Goal: Task Accomplishment & Management: Use online tool/utility

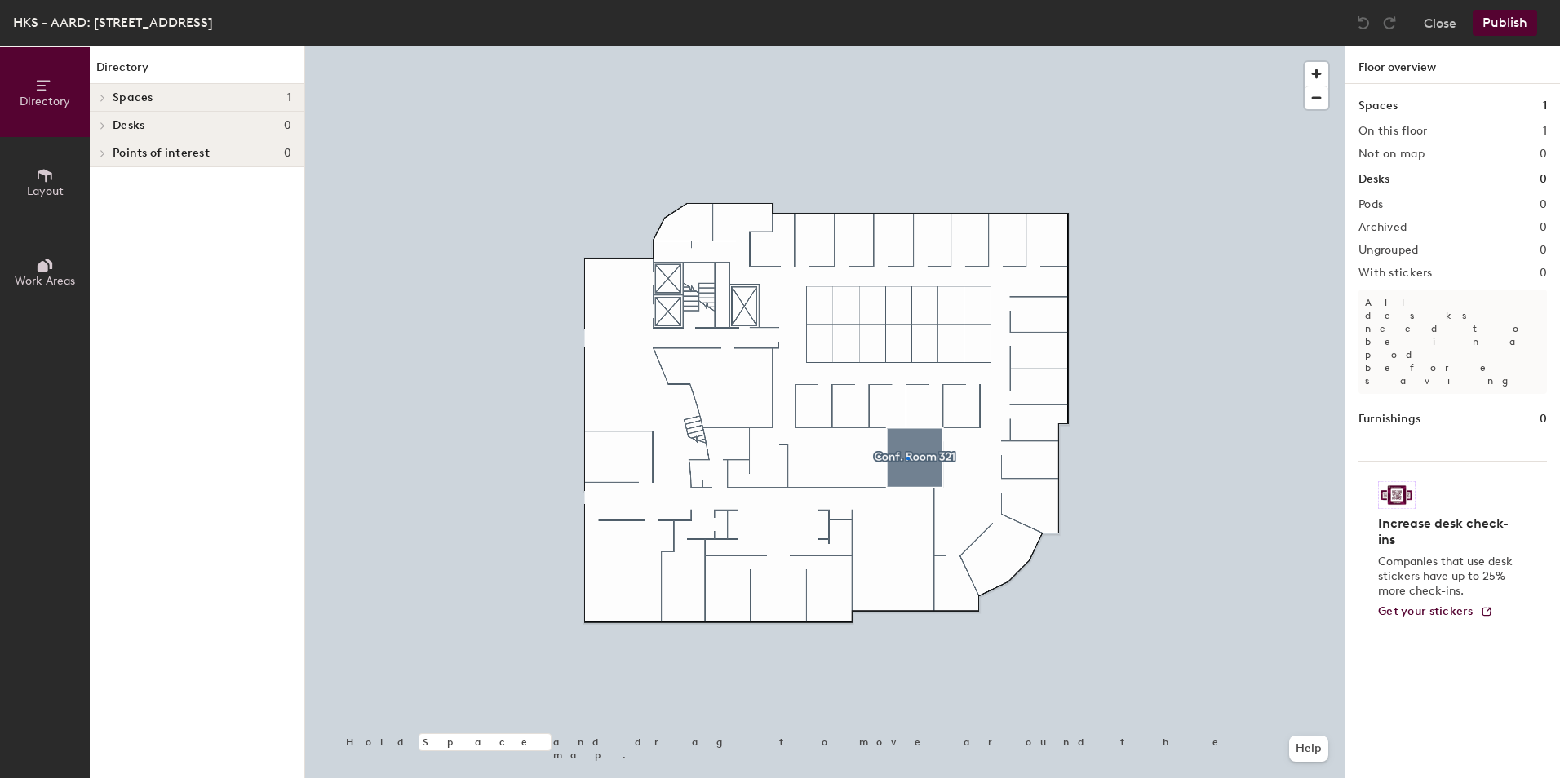
click at [908, 46] on div at bounding box center [824, 46] width 1039 height 0
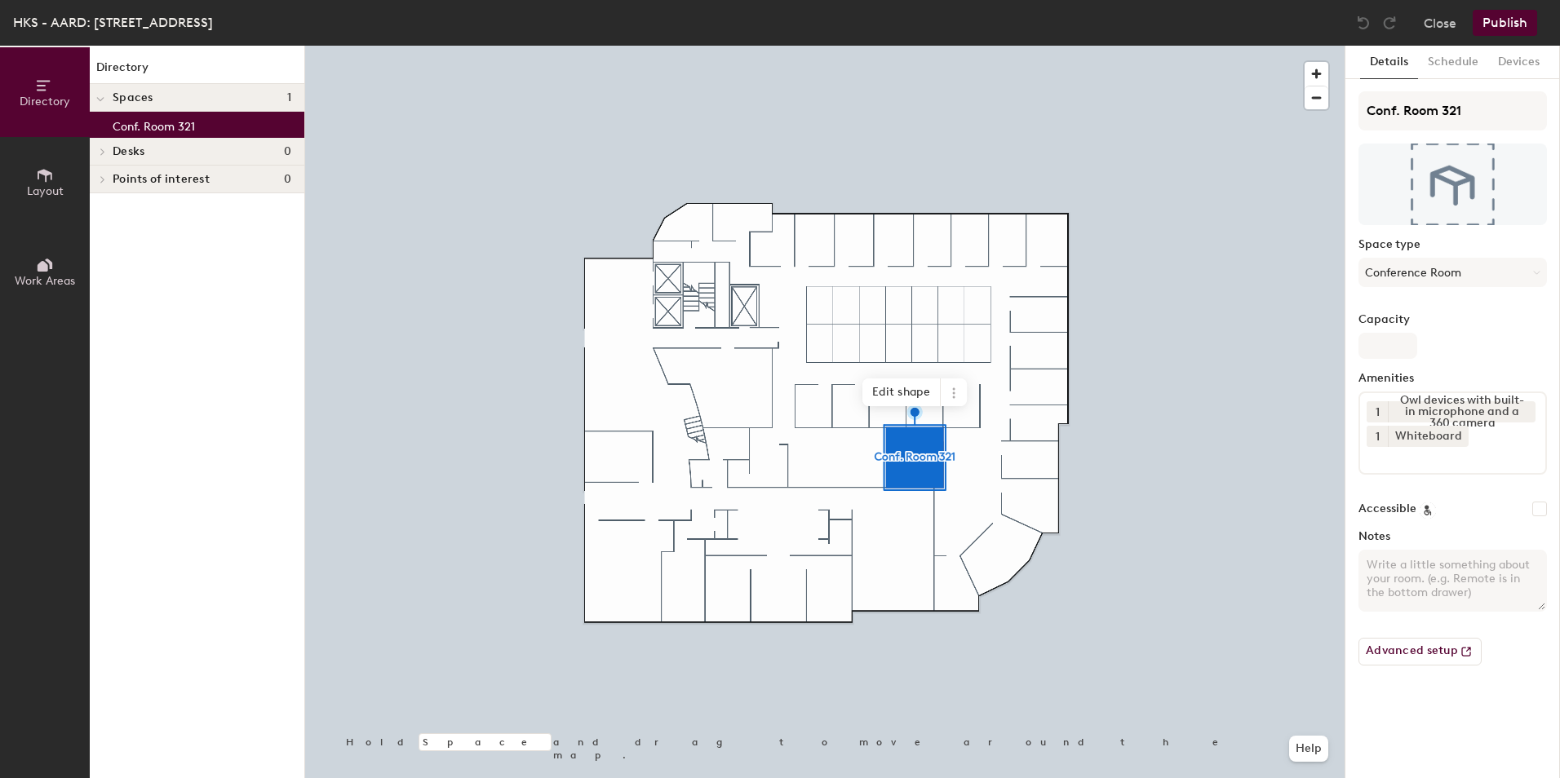
click at [38, 184] on span "Layout" at bounding box center [45, 191] width 37 height 14
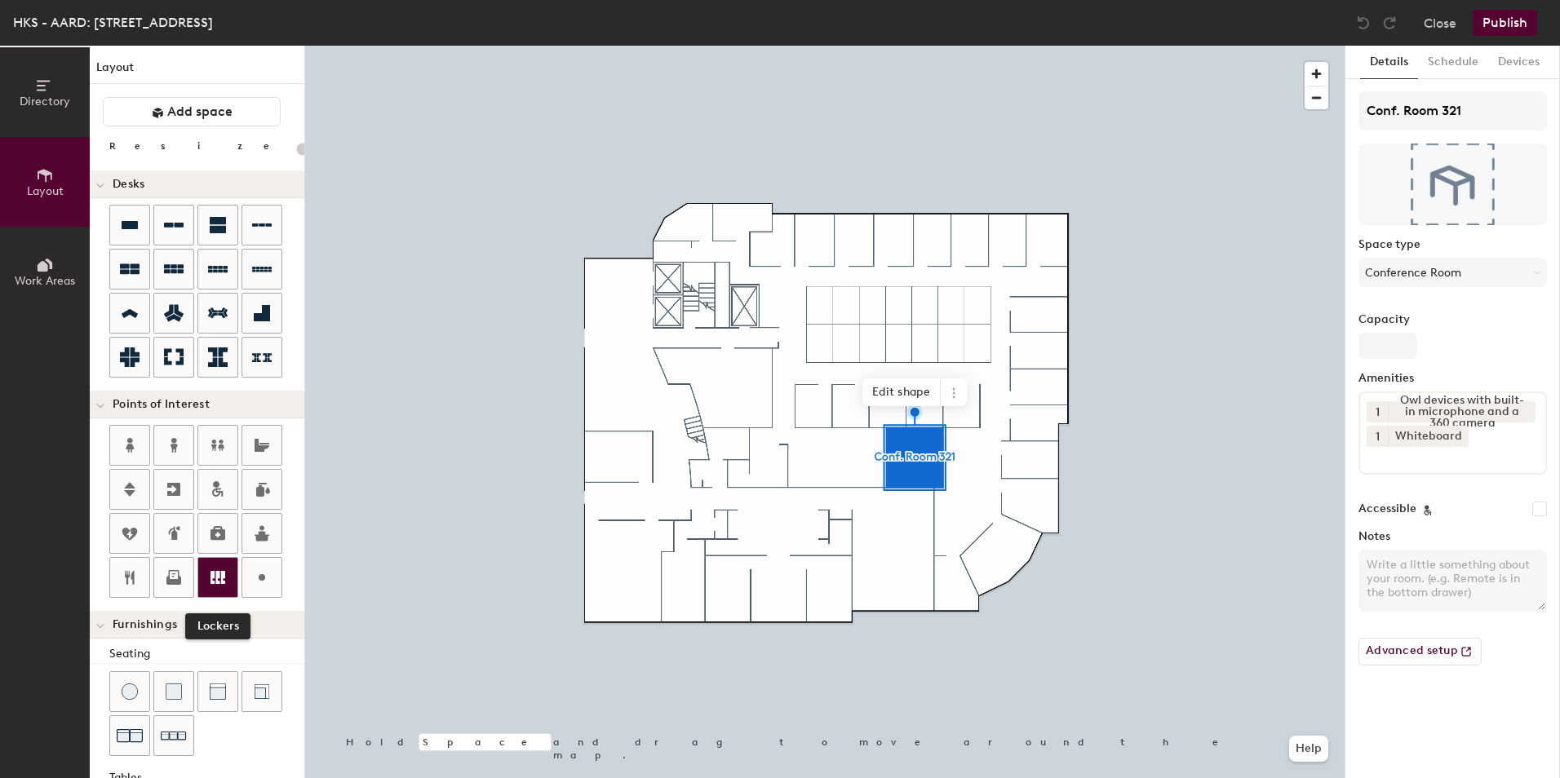
scroll to position [163, 0]
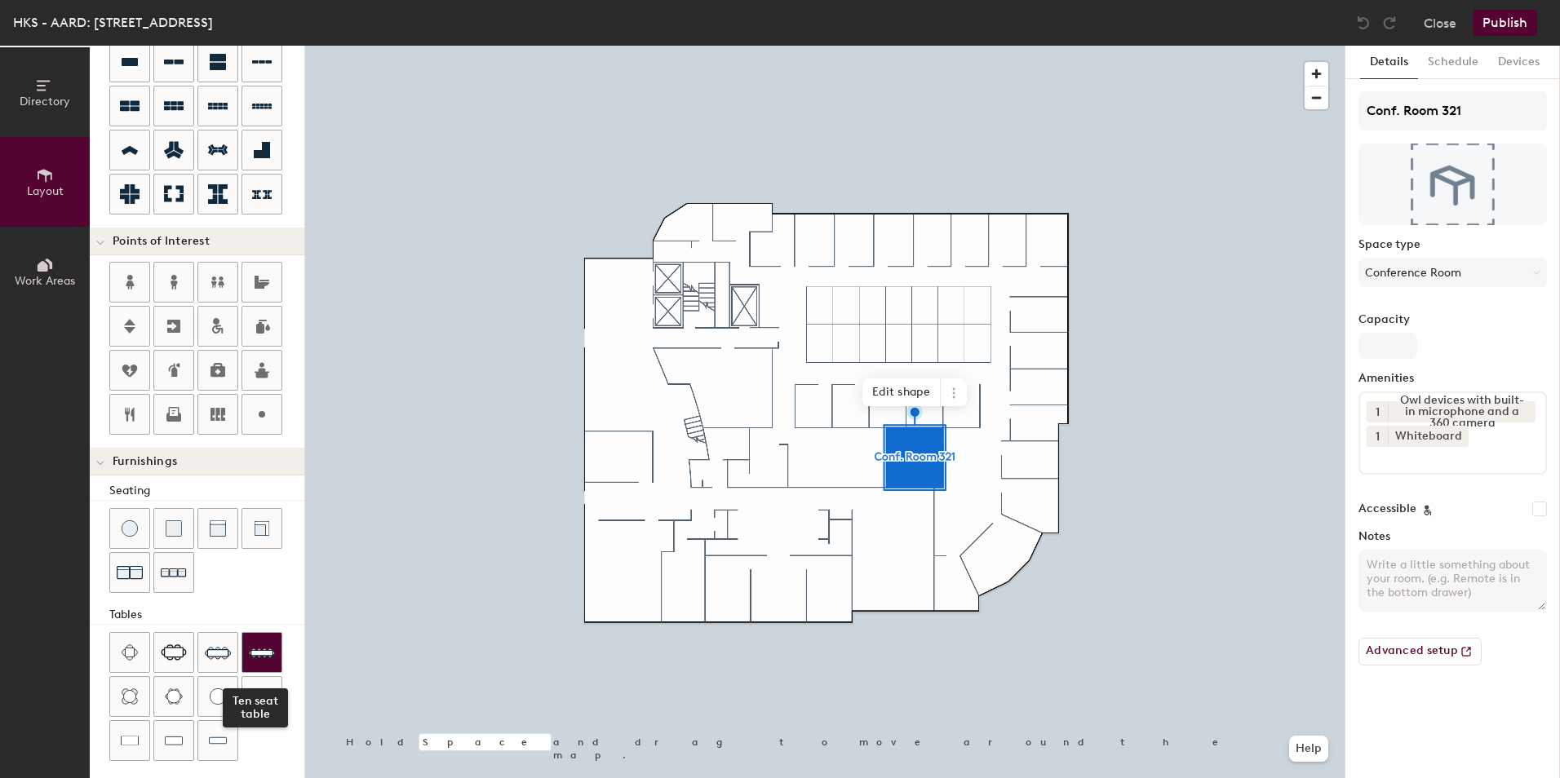
click at [258, 650] on img at bounding box center [262, 653] width 26 height 26
click at [1415, 273] on button "Conference Room" at bounding box center [1452, 272] width 188 height 29
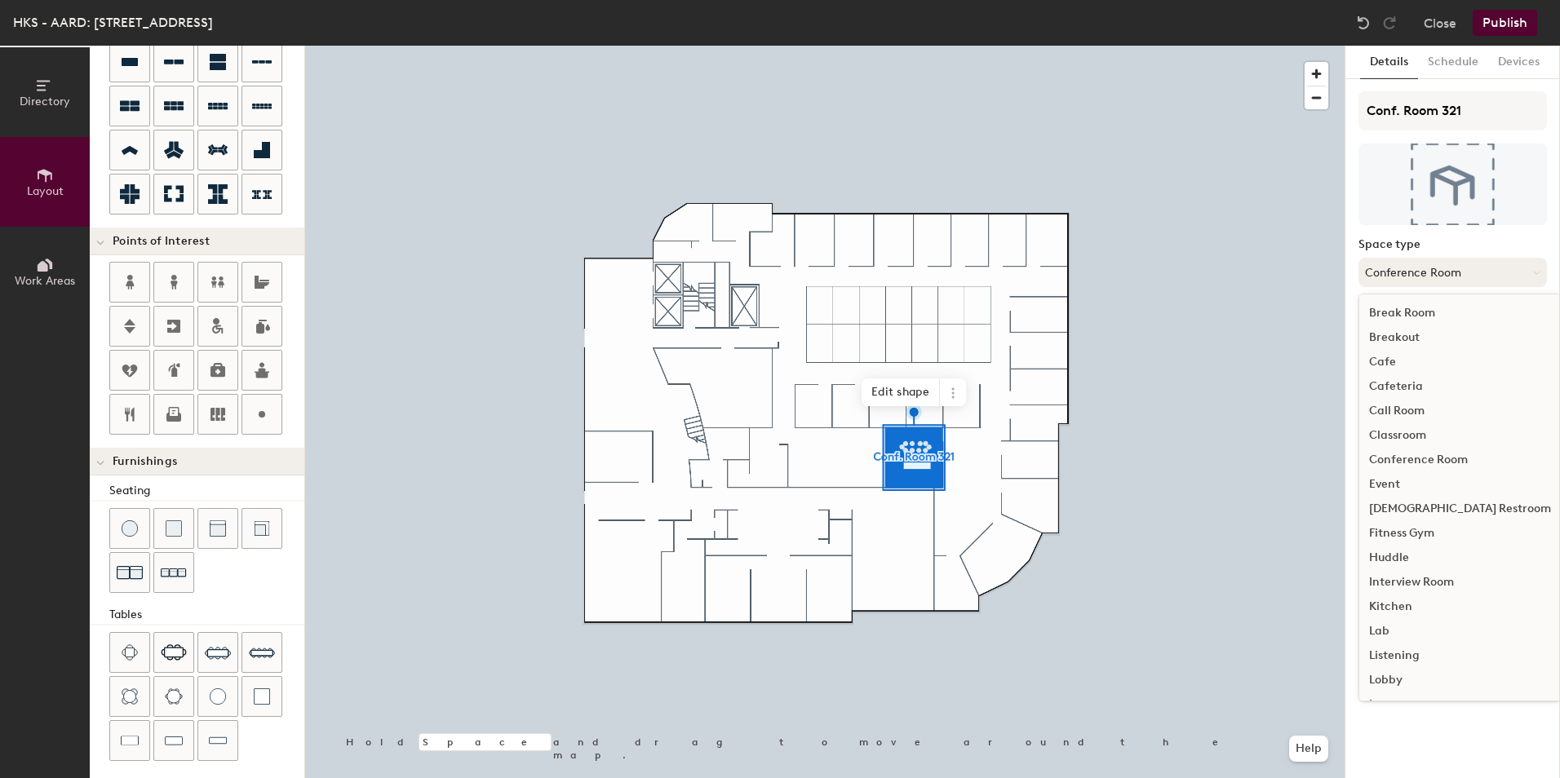
click at [1414, 273] on button "Conference Room" at bounding box center [1452, 272] width 188 height 29
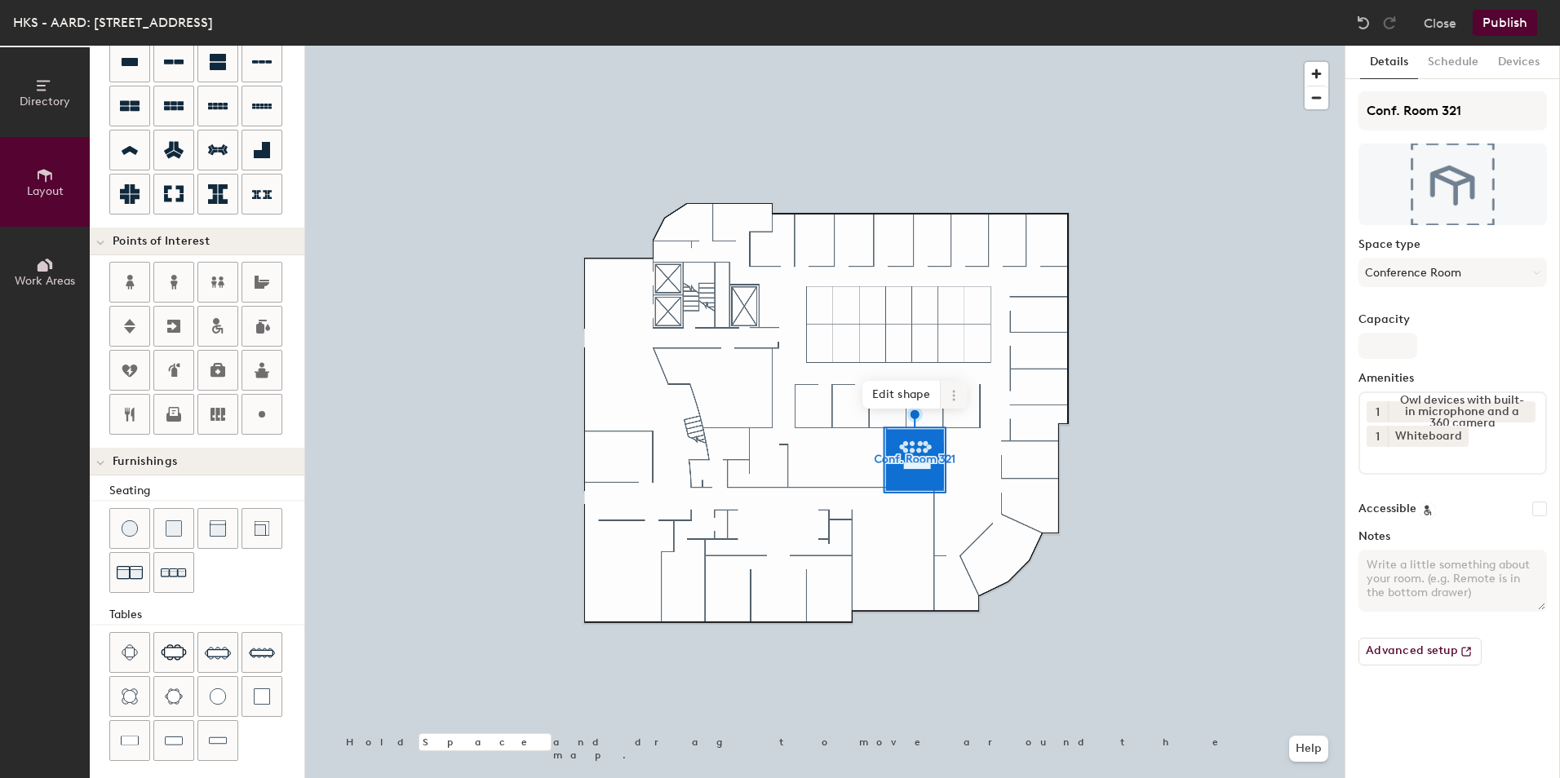
click at [954, 392] on icon at bounding box center [953, 391] width 2 height 2
click at [1194, 46] on div at bounding box center [824, 46] width 1039 height 0
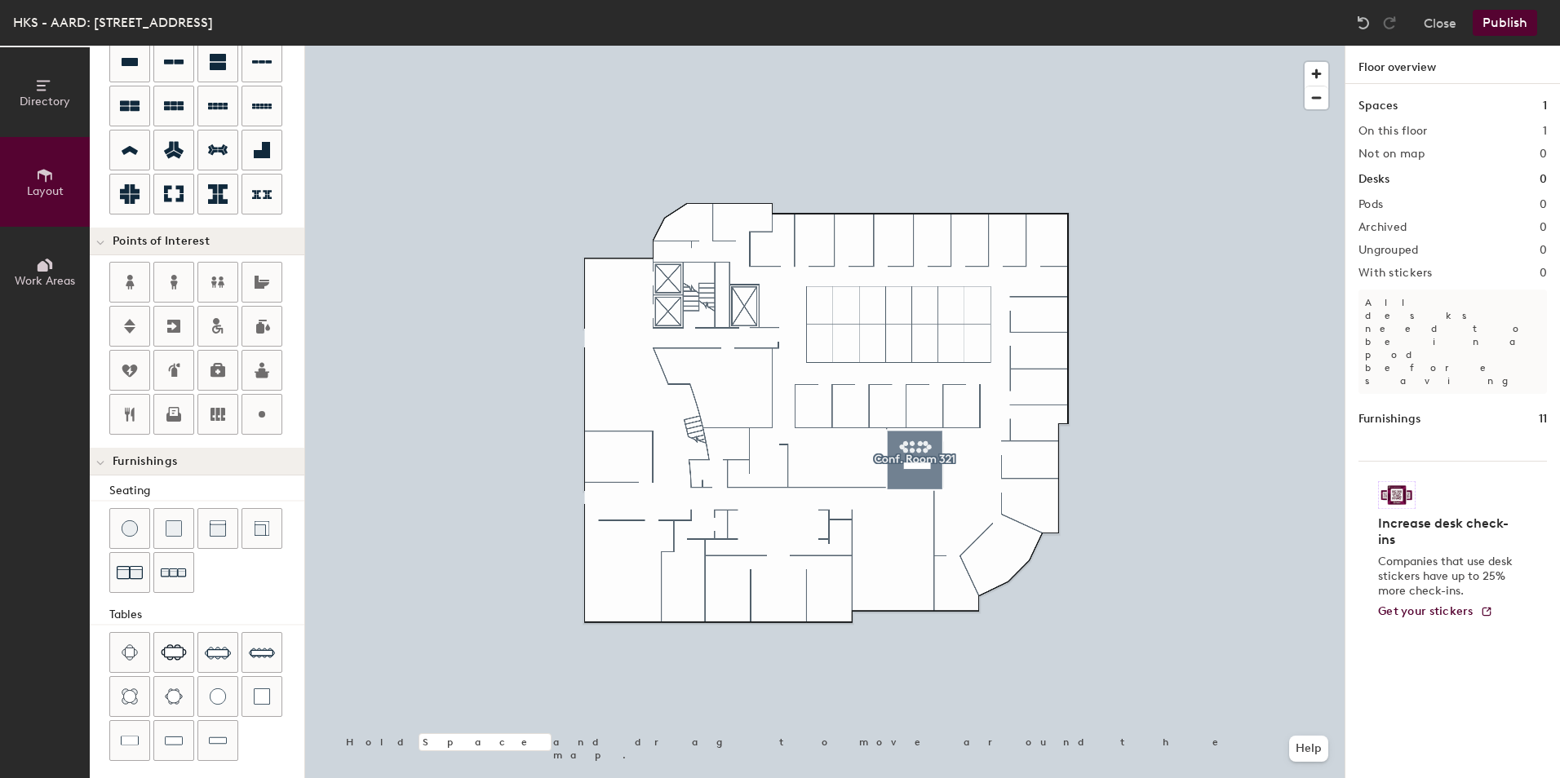
click at [924, 46] on div at bounding box center [824, 46] width 1039 height 0
click at [916, 481] on span "Delete" at bounding box center [912, 482] width 57 height 28
click at [917, 496] on span "Delete" at bounding box center [917, 498] width 57 height 28
click at [918, 466] on span "Delete" at bounding box center [912, 475] width 57 height 28
click at [927, 472] on span "Delete" at bounding box center [925, 475] width 57 height 28
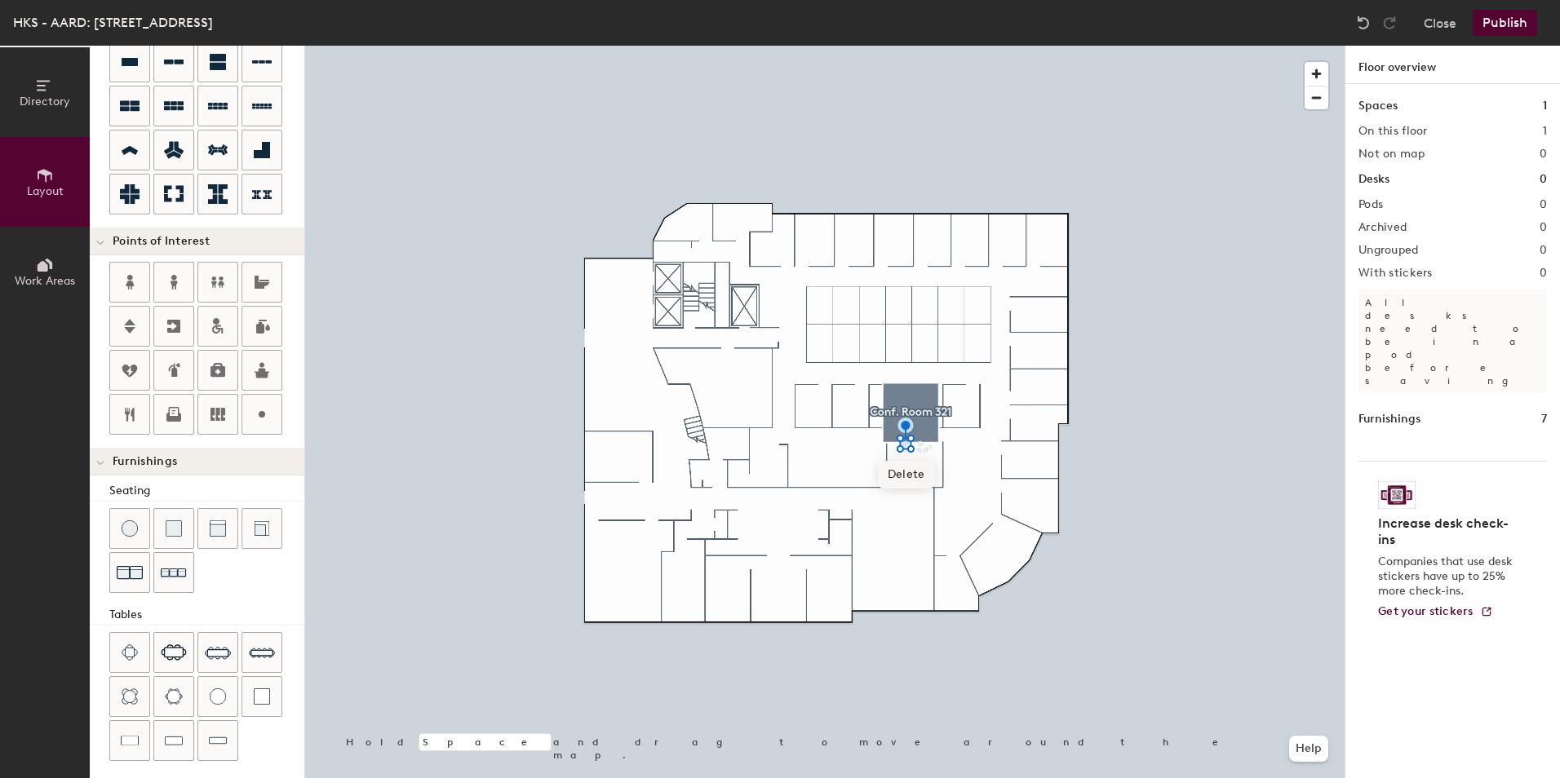
click at [912, 473] on span "Delete" at bounding box center [906, 475] width 57 height 28
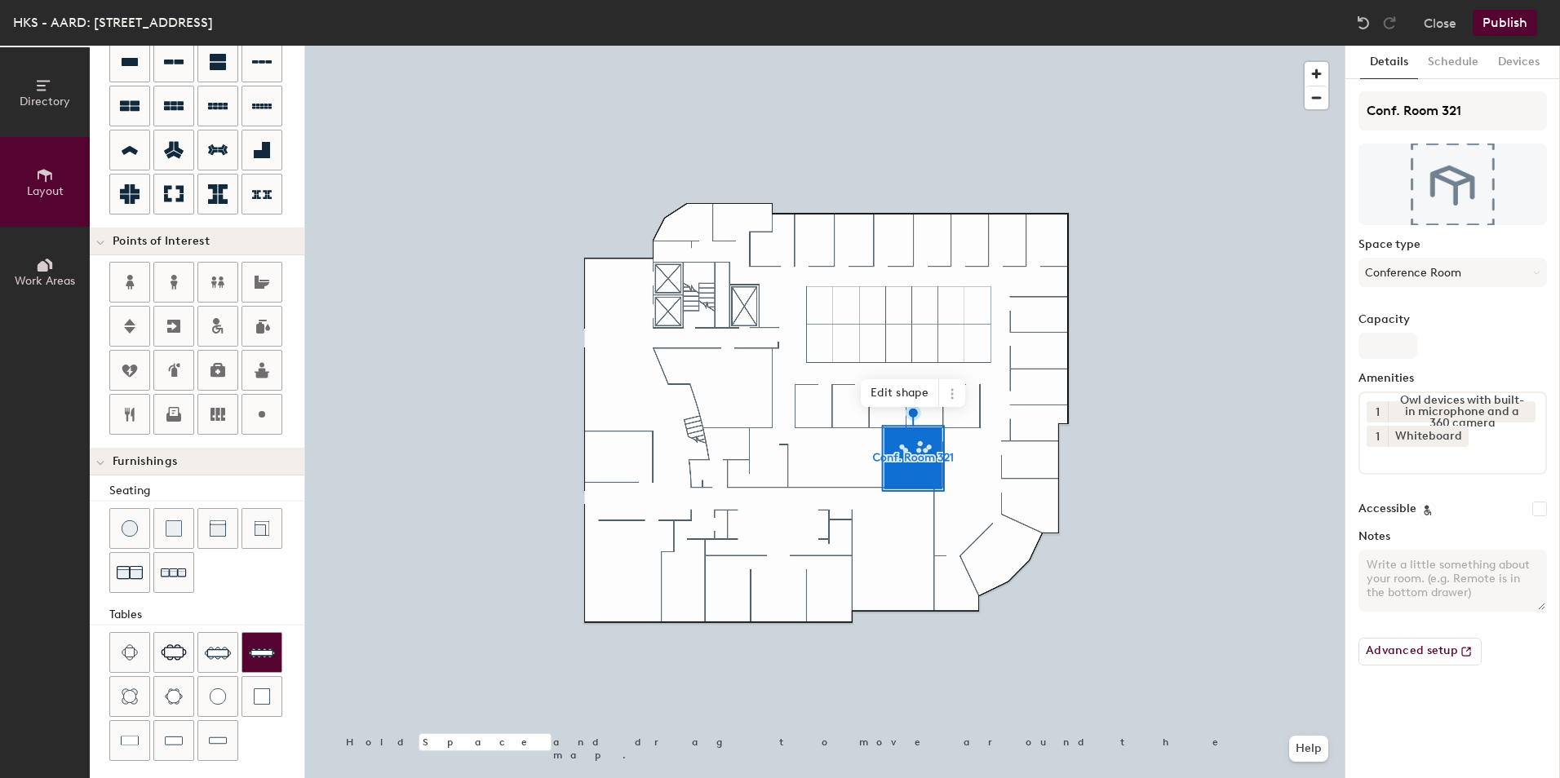
click at [264, 658] on img at bounding box center [262, 653] width 26 height 26
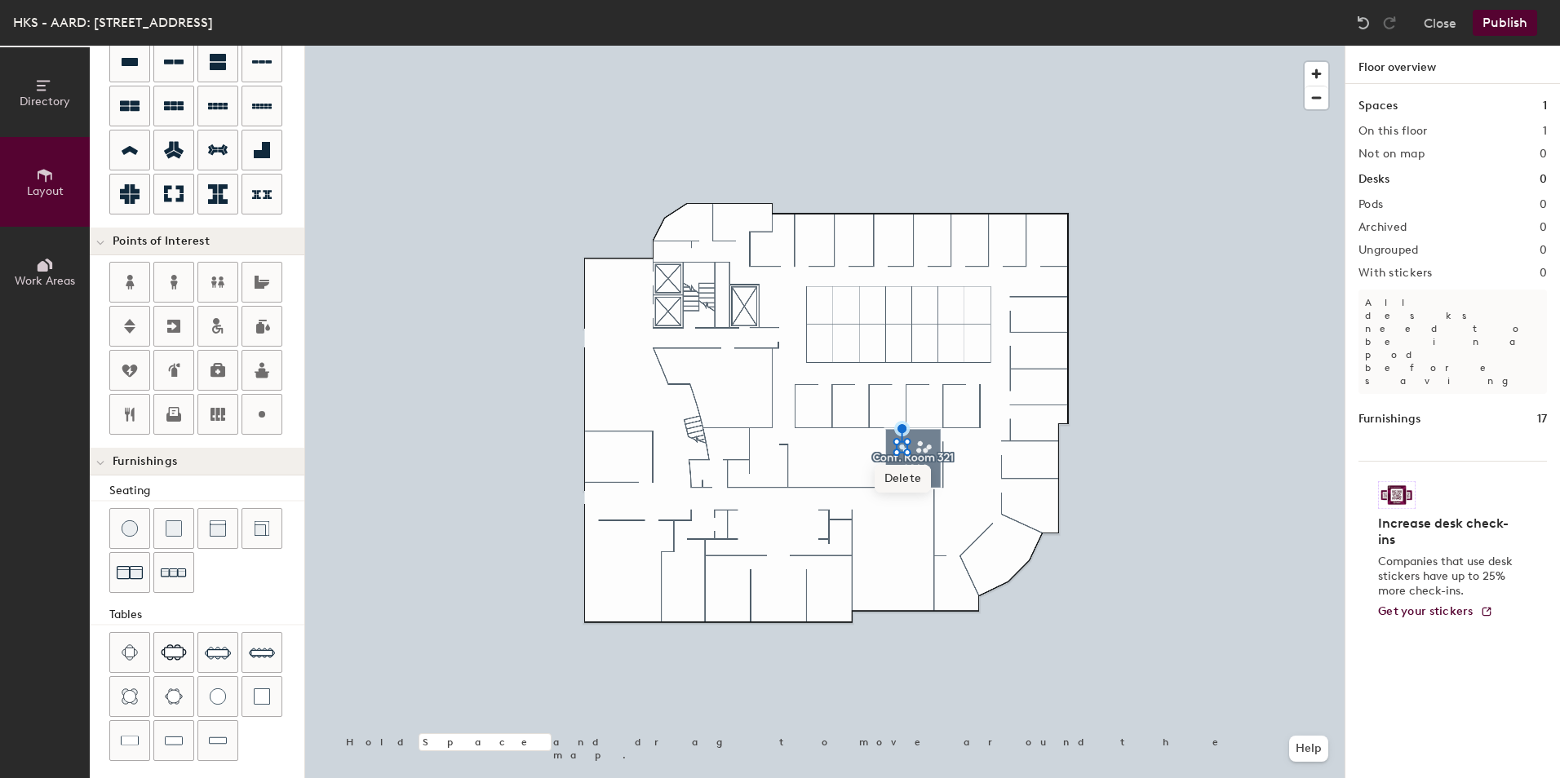
click at [910, 471] on span "Delete" at bounding box center [903, 479] width 57 height 28
click at [917, 473] on span "Delete" at bounding box center [921, 475] width 57 height 28
click at [906, 480] on span "Delete" at bounding box center [906, 482] width 57 height 28
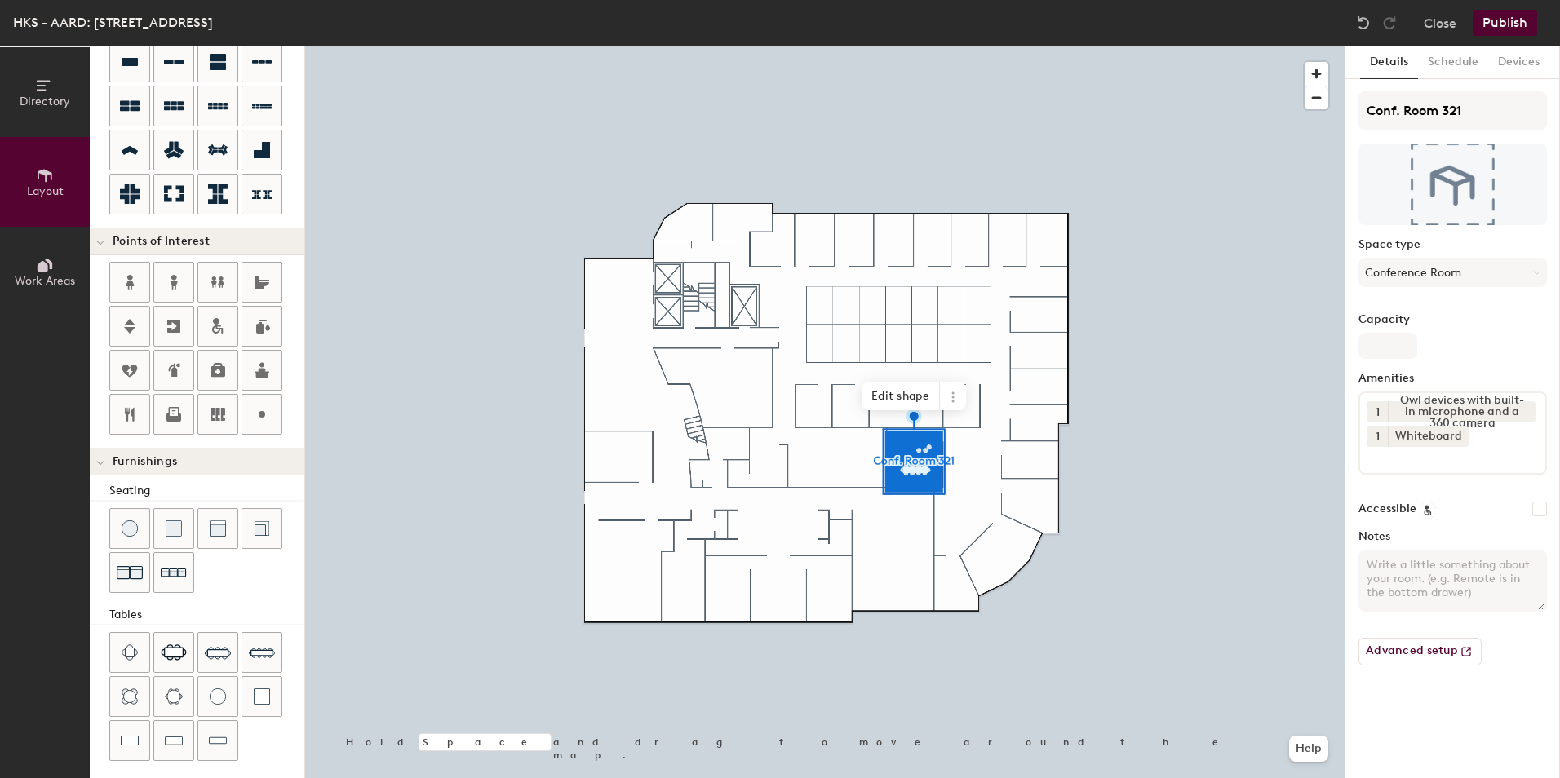
click at [998, 46] on div at bounding box center [824, 46] width 1039 height 0
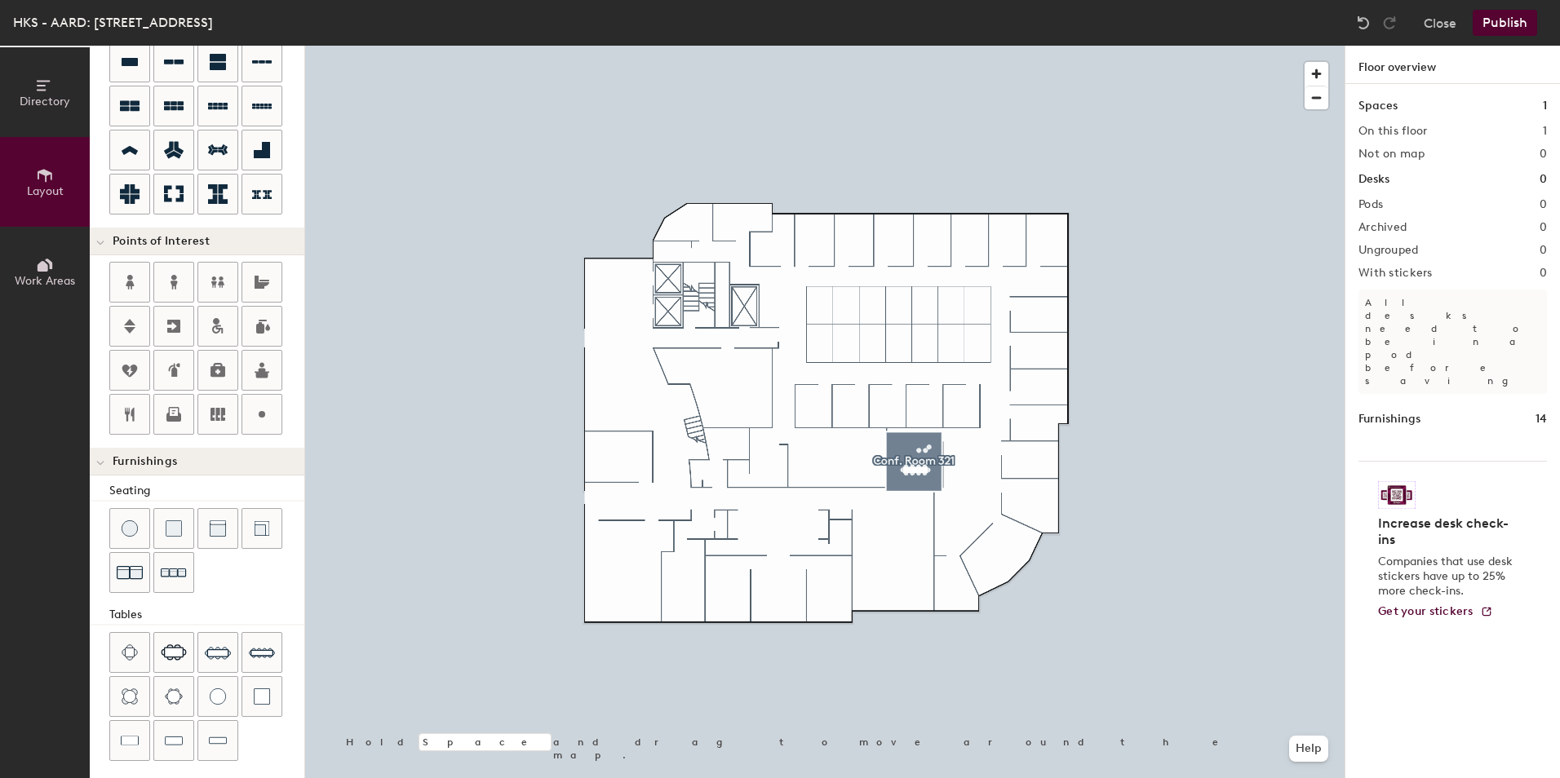
click at [928, 46] on div at bounding box center [824, 46] width 1039 height 0
click at [933, 475] on span "Delete" at bounding box center [930, 479] width 57 height 28
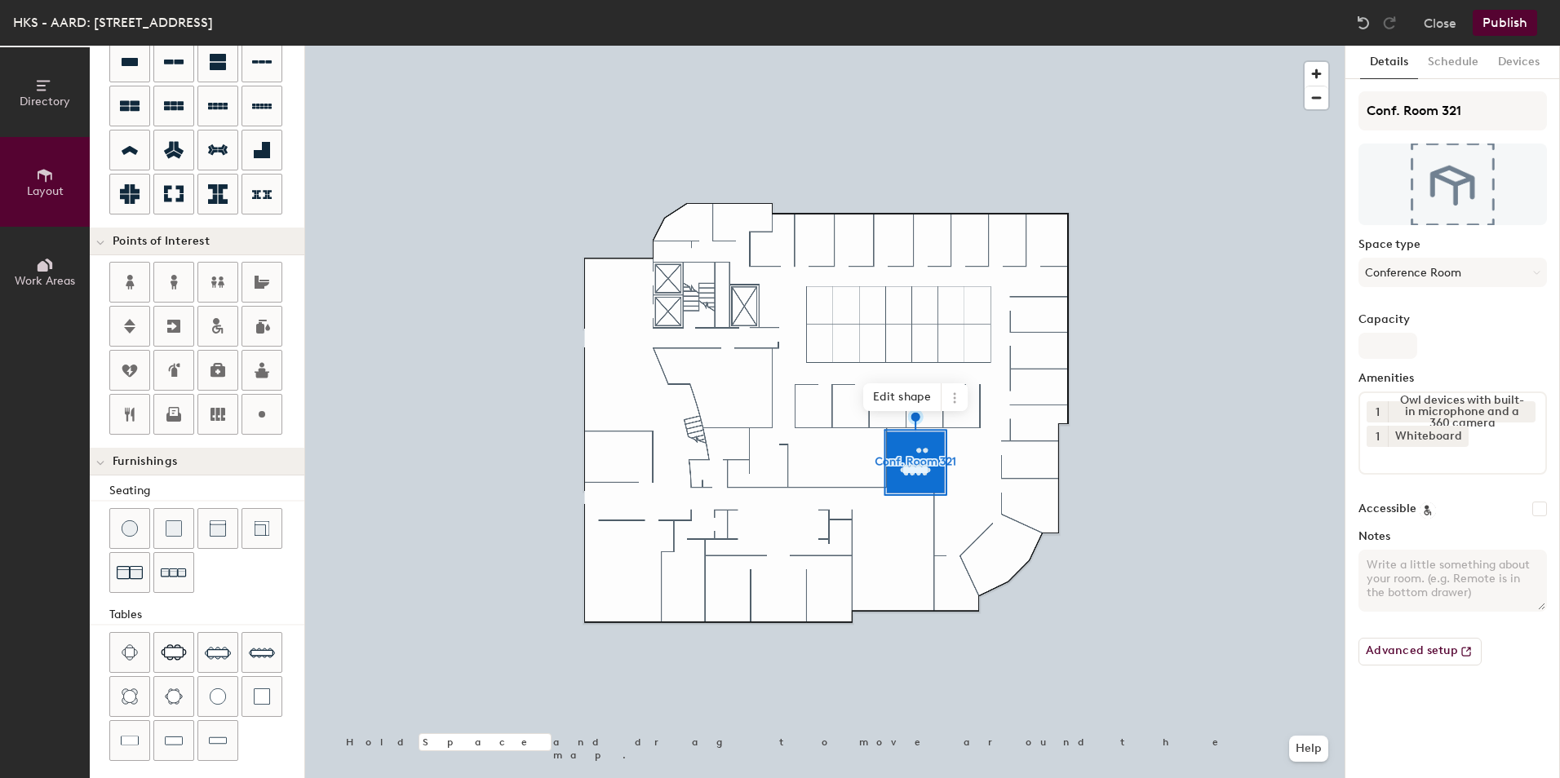
click at [1125, 46] on div at bounding box center [824, 46] width 1039 height 0
click at [959, 397] on icon at bounding box center [954, 398] width 13 height 13
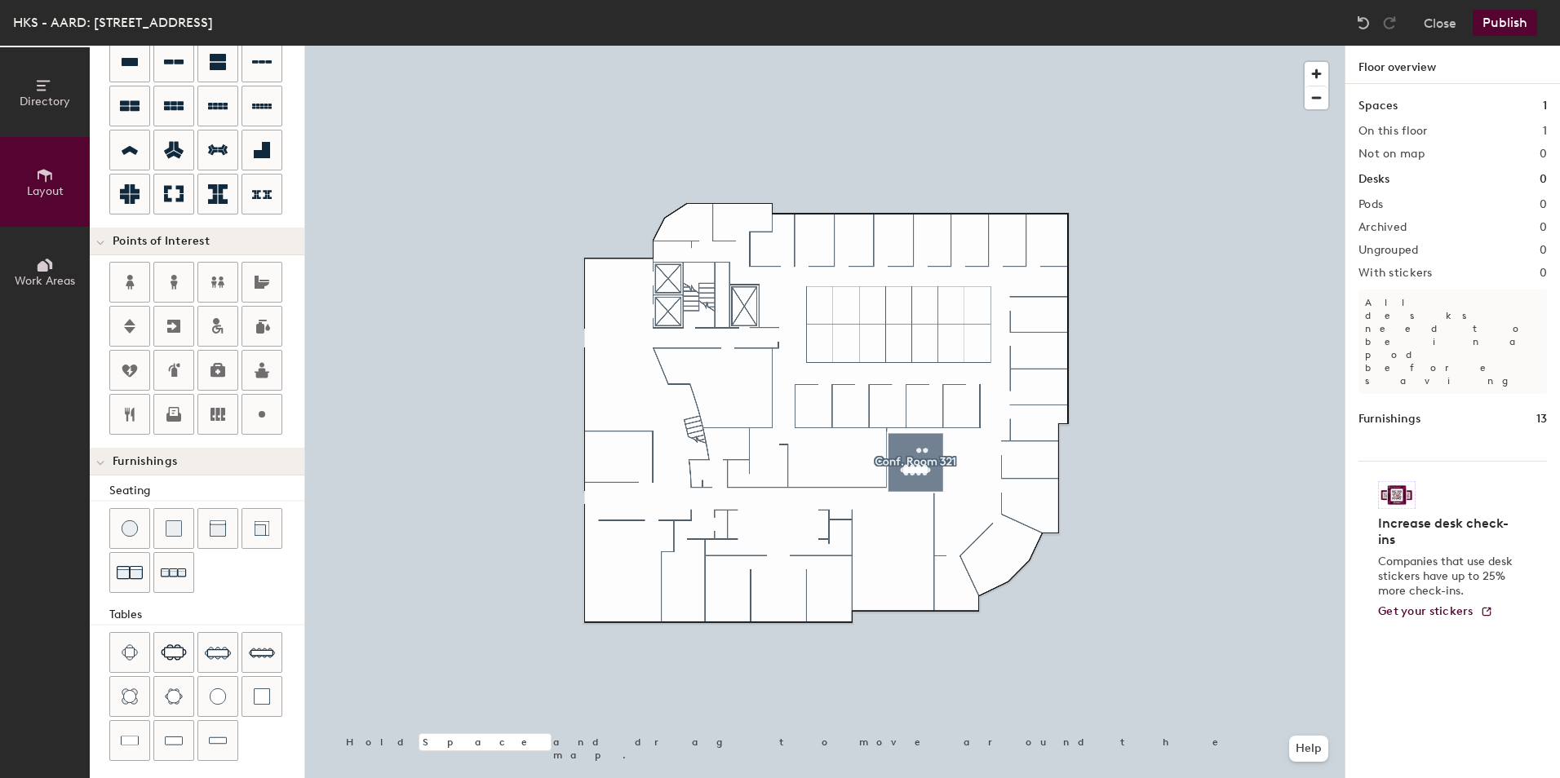
click at [926, 46] on div at bounding box center [824, 46] width 1039 height 0
click at [932, 476] on span "Delete" at bounding box center [925, 482] width 57 height 28
click at [923, 484] on span "Delete" at bounding box center [919, 482] width 57 height 28
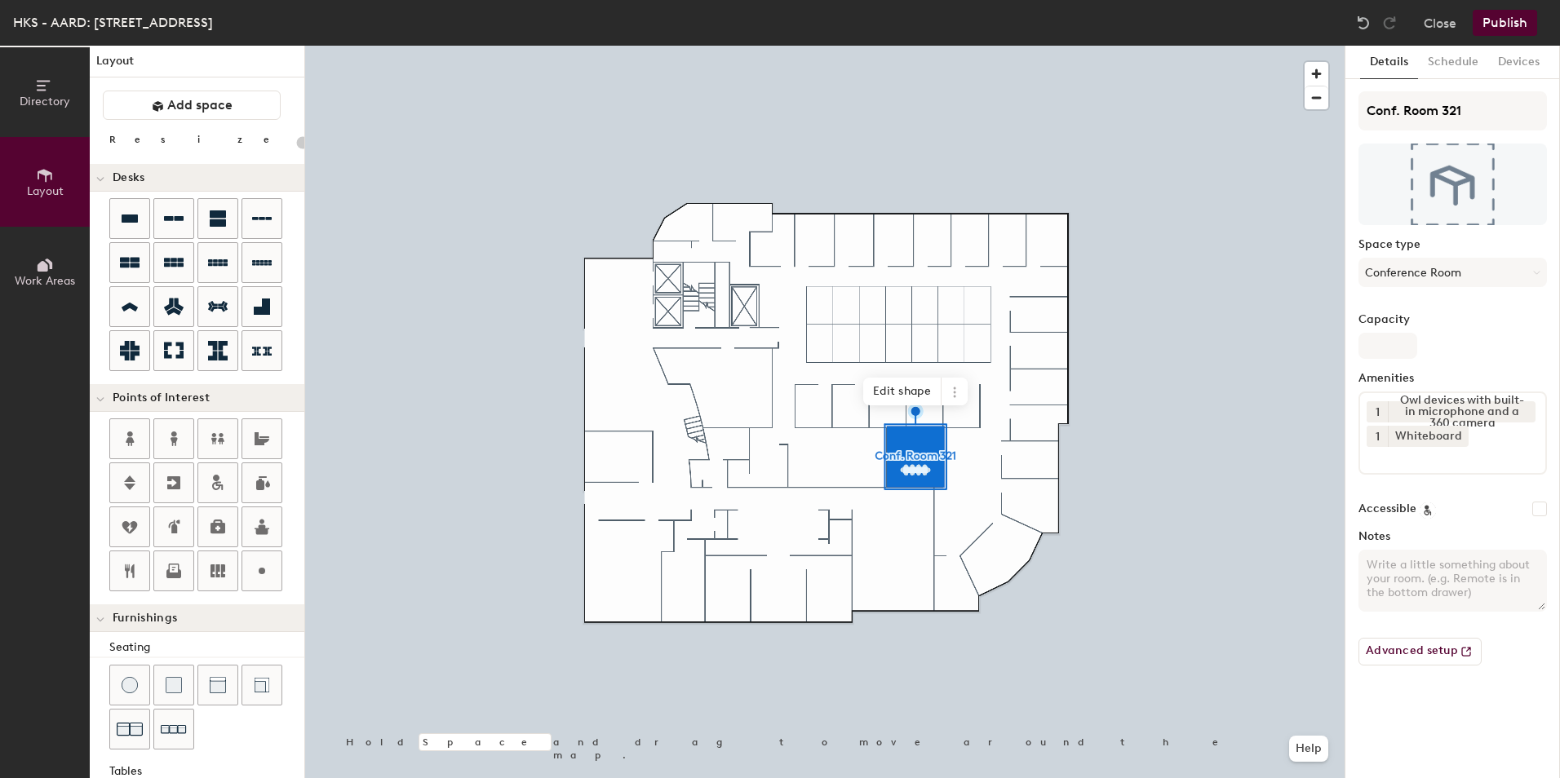
scroll to position [0, 0]
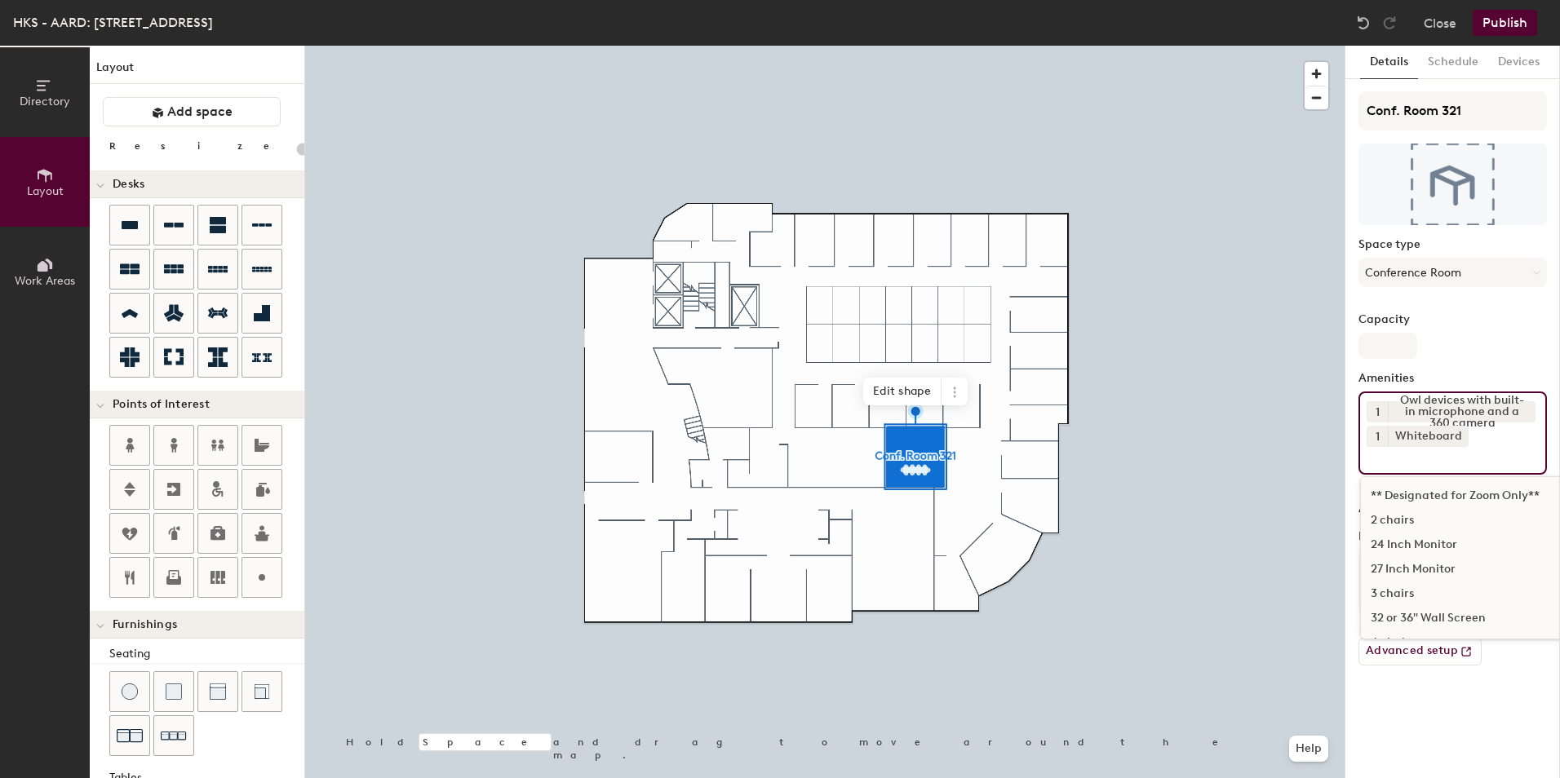
click at [1468, 454] on input at bounding box center [1440, 457] width 147 height 20
click at [1393, 488] on div "55 inch TV" at bounding box center [1517, 489] width 312 height 24
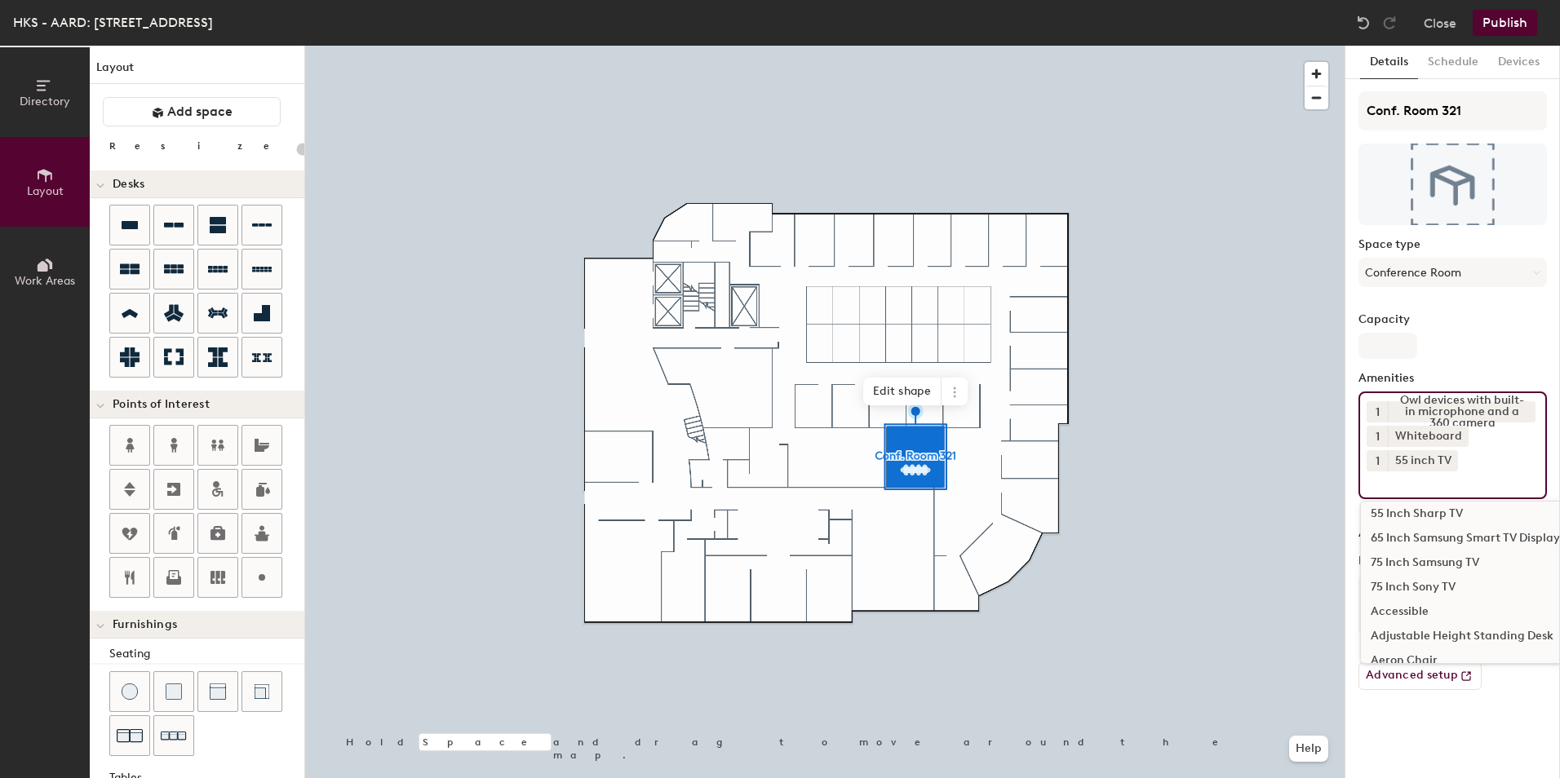
click at [1508, 478] on input at bounding box center [1440, 482] width 147 height 20
click at [1456, 729] on div "Details Schedule Devices Conf. Room 321 Space type Conference Room Capacity Ame…" at bounding box center [1452, 412] width 215 height 733
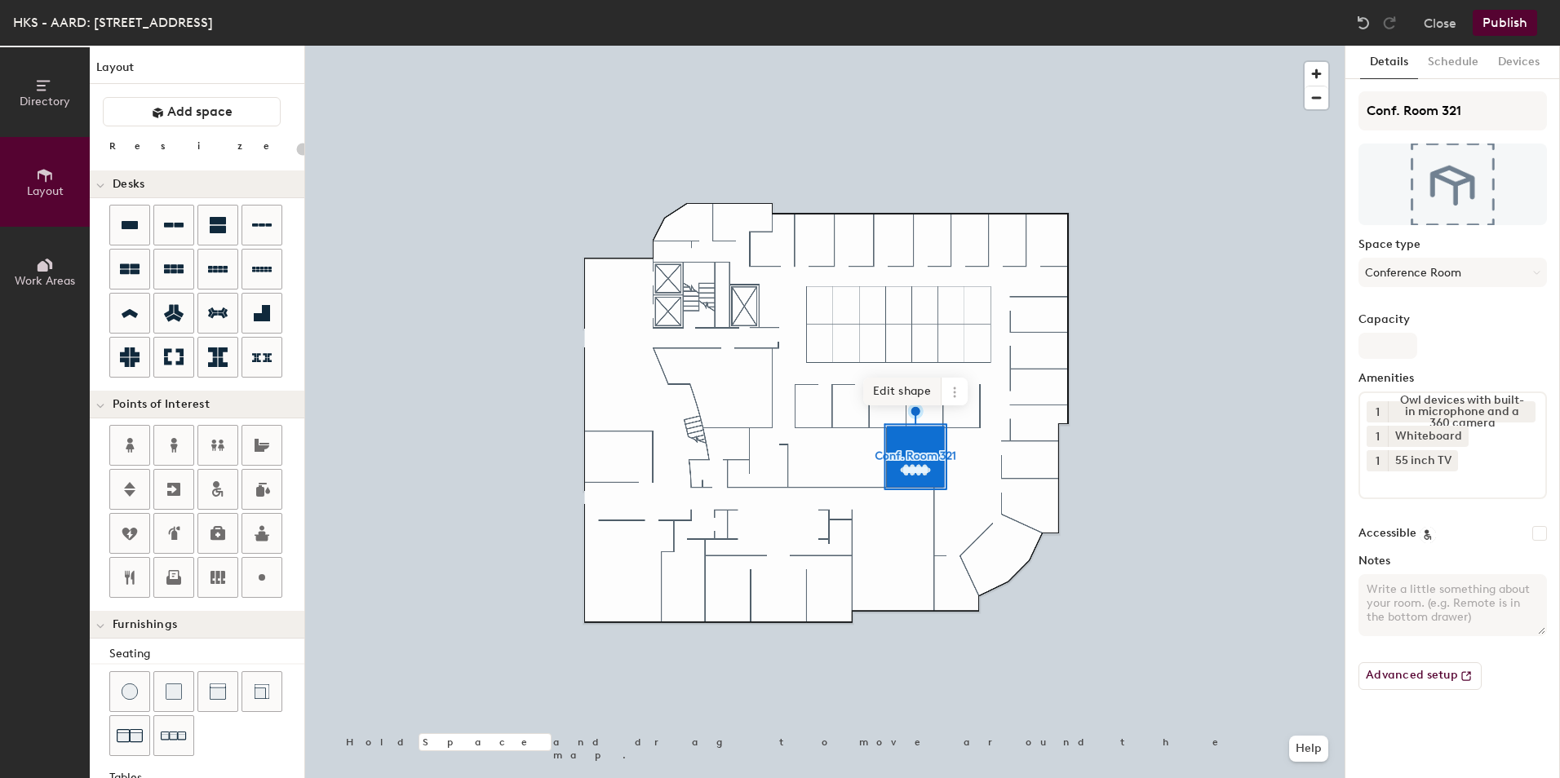
click at [895, 46] on div at bounding box center [824, 46] width 1039 height 0
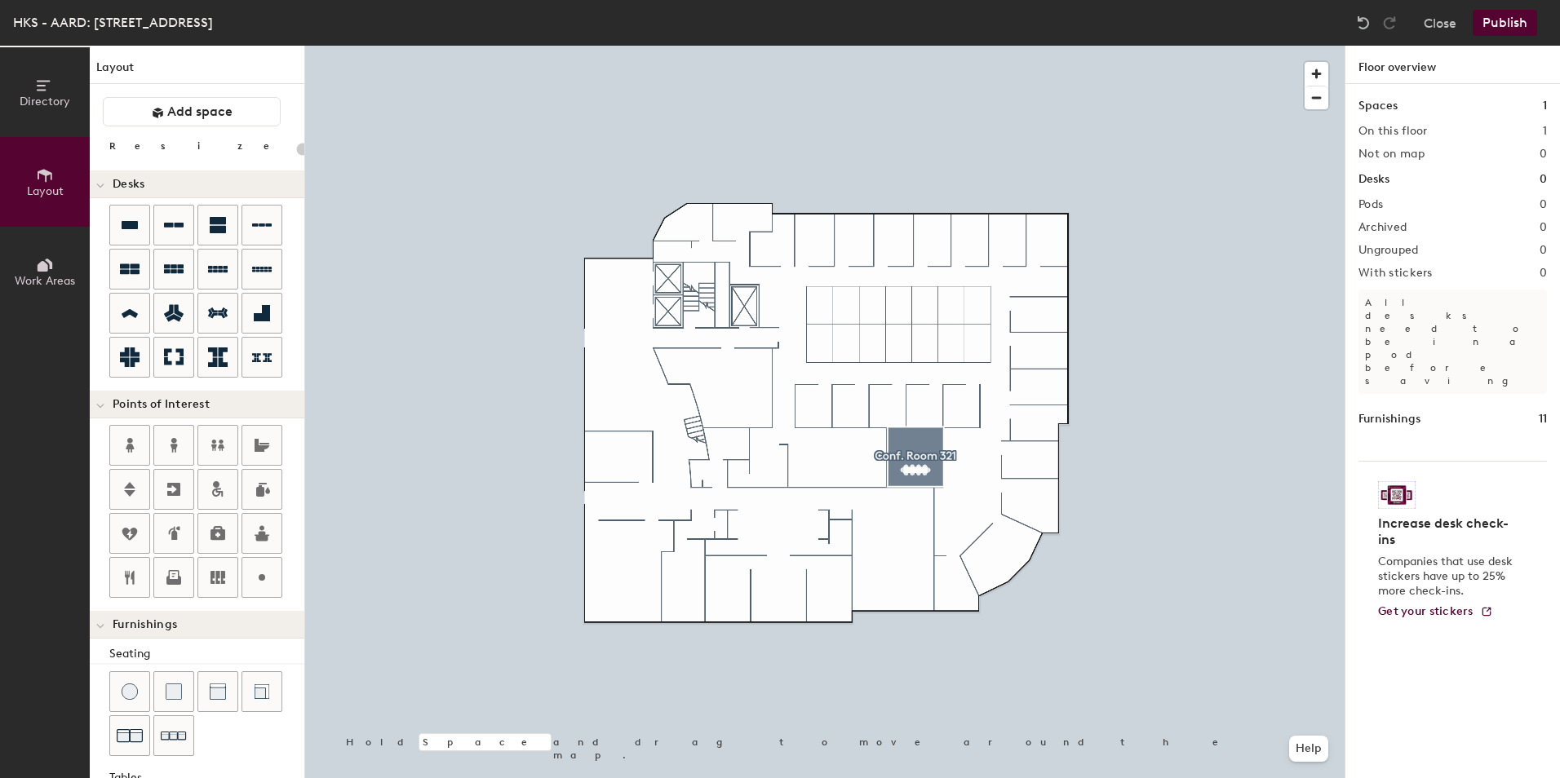
click at [980, 46] on div at bounding box center [824, 46] width 1039 height 0
click at [981, 46] on div at bounding box center [824, 46] width 1039 height 0
click at [189, 104] on span "Add space" at bounding box center [199, 112] width 65 height 16
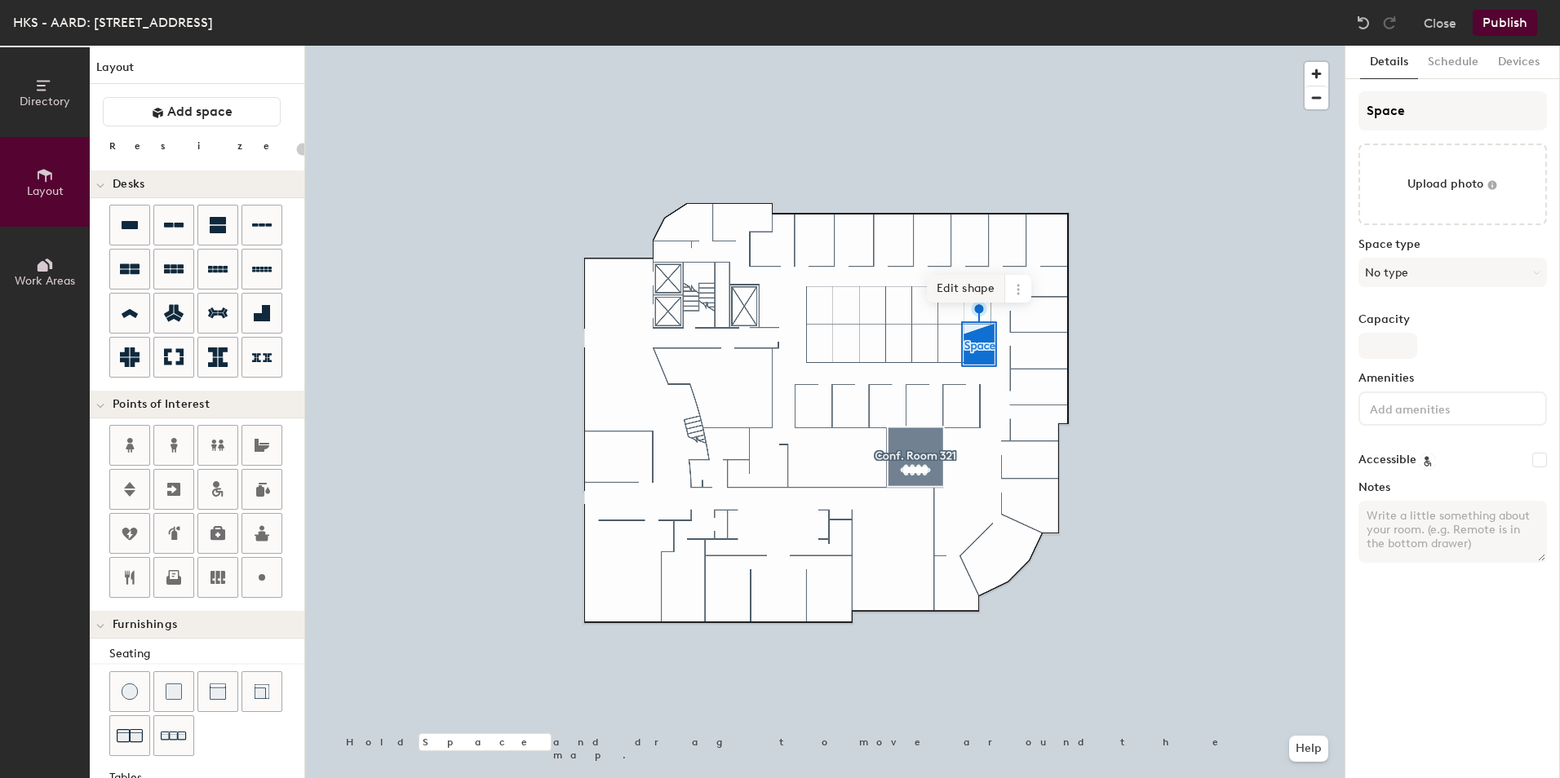
click at [982, 295] on span "Edit shape" at bounding box center [966, 289] width 78 height 28
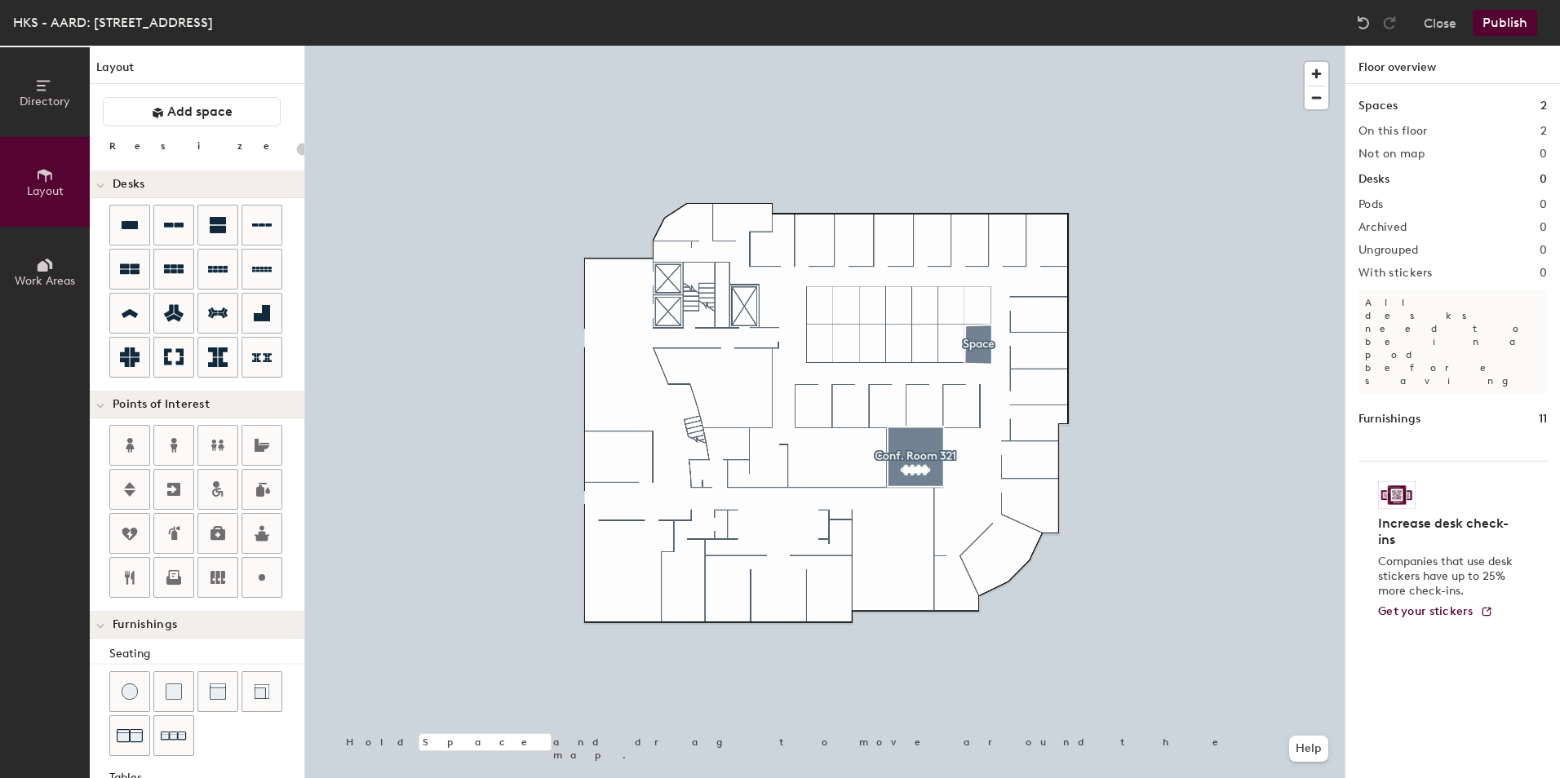
click at [975, 46] on div at bounding box center [824, 46] width 1039 height 0
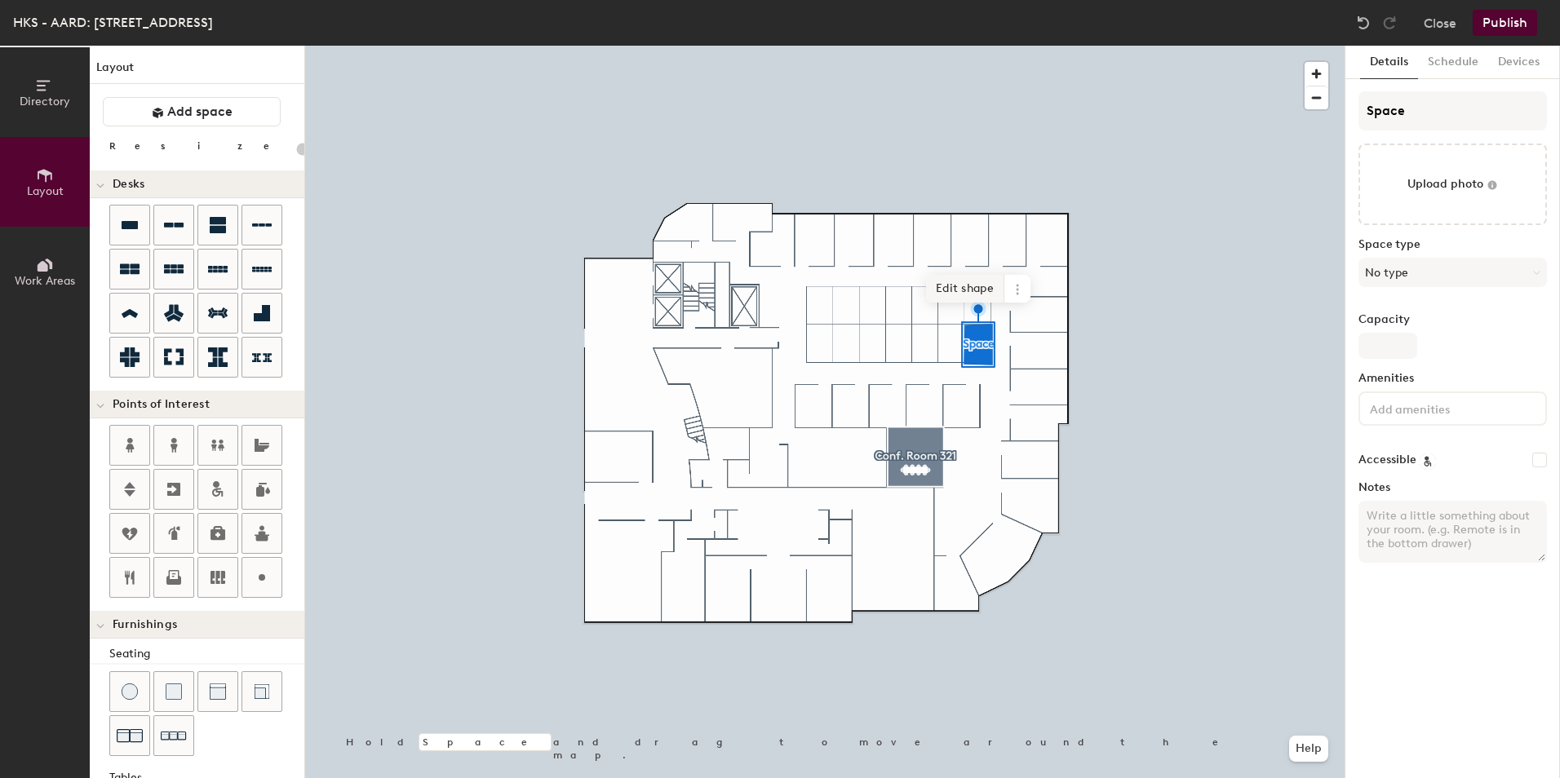
click at [987, 290] on span "Edit shape" at bounding box center [965, 289] width 78 height 28
click at [1429, 277] on button "No type" at bounding box center [1452, 272] width 188 height 29
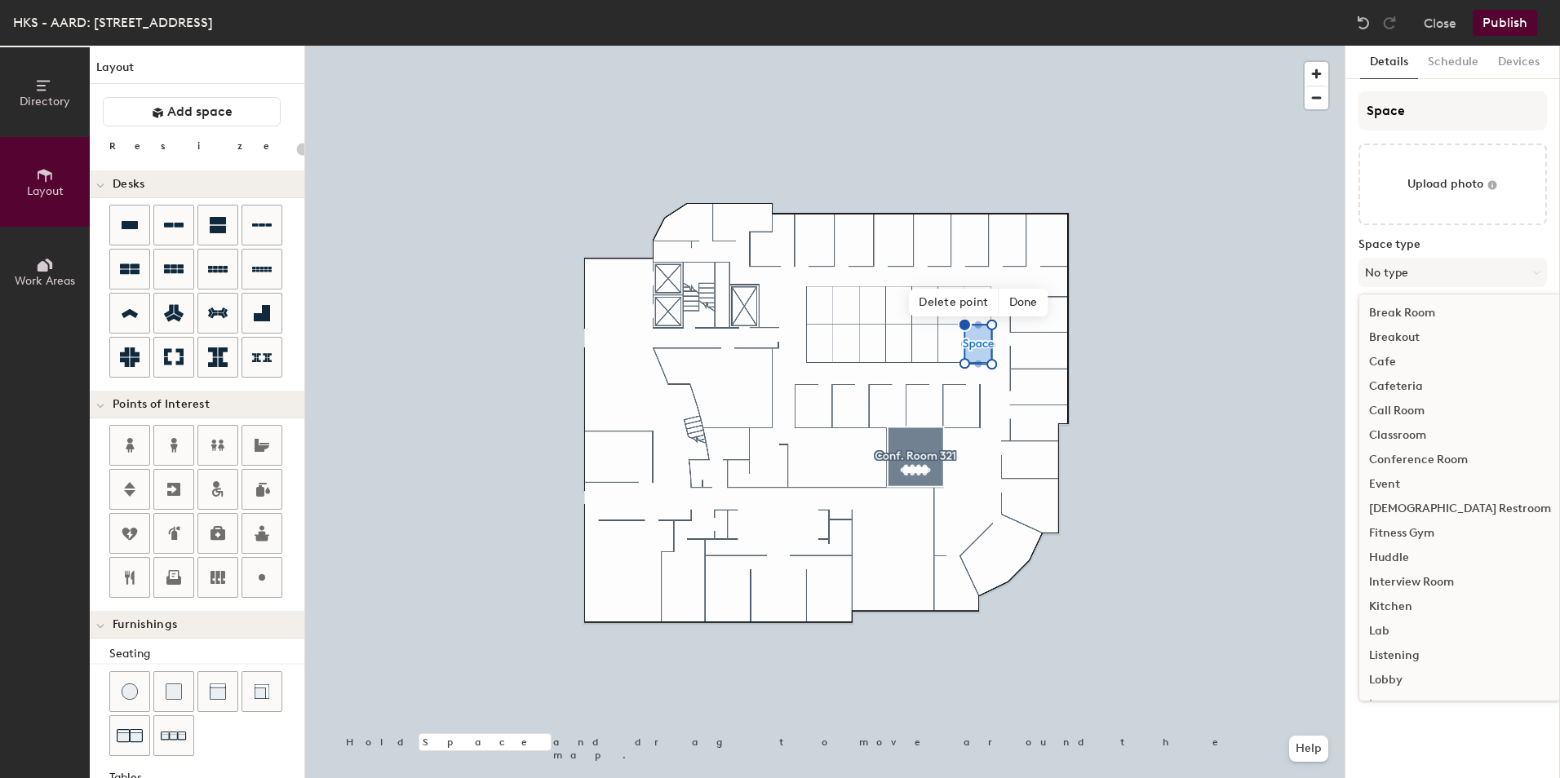
scroll to position [366, 0]
click at [1433, 242] on label "Space type" at bounding box center [1452, 244] width 188 height 13
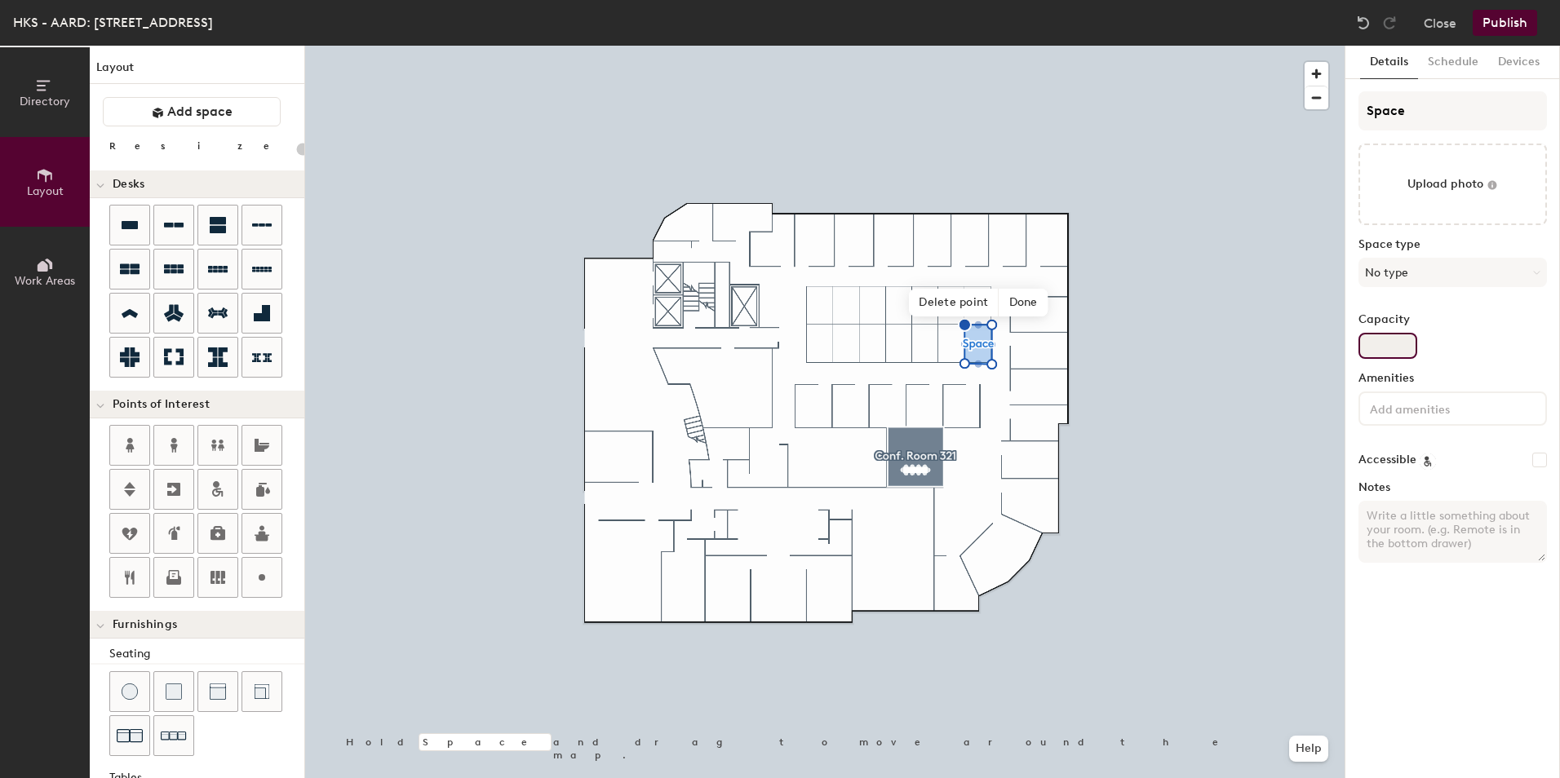
click at [1389, 344] on input "Capacity" at bounding box center [1387, 346] width 59 height 26
click at [1409, 342] on input "Capacity" at bounding box center [1387, 346] width 59 height 26
click at [1388, 343] on input "Capacity" at bounding box center [1387, 346] width 59 height 26
click at [268, 310] on icon at bounding box center [262, 313] width 16 height 16
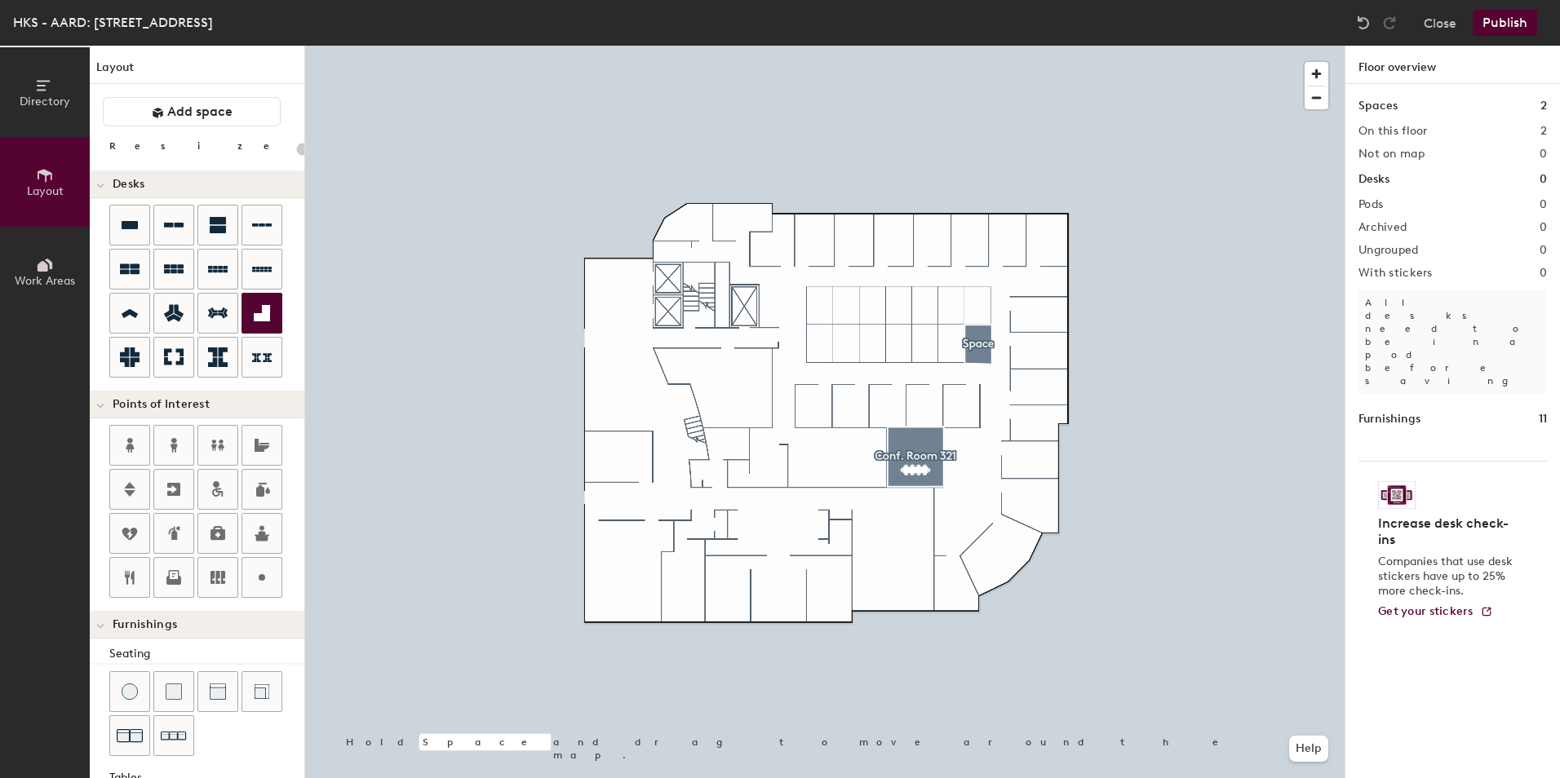
click at [262, 308] on icon at bounding box center [262, 313] width 16 height 16
click at [974, 334] on div "Directory Layout Work Areas Layout Add space Resize Desks Points of Interest Fu…" at bounding box center [780, 412] width 1560 height 733
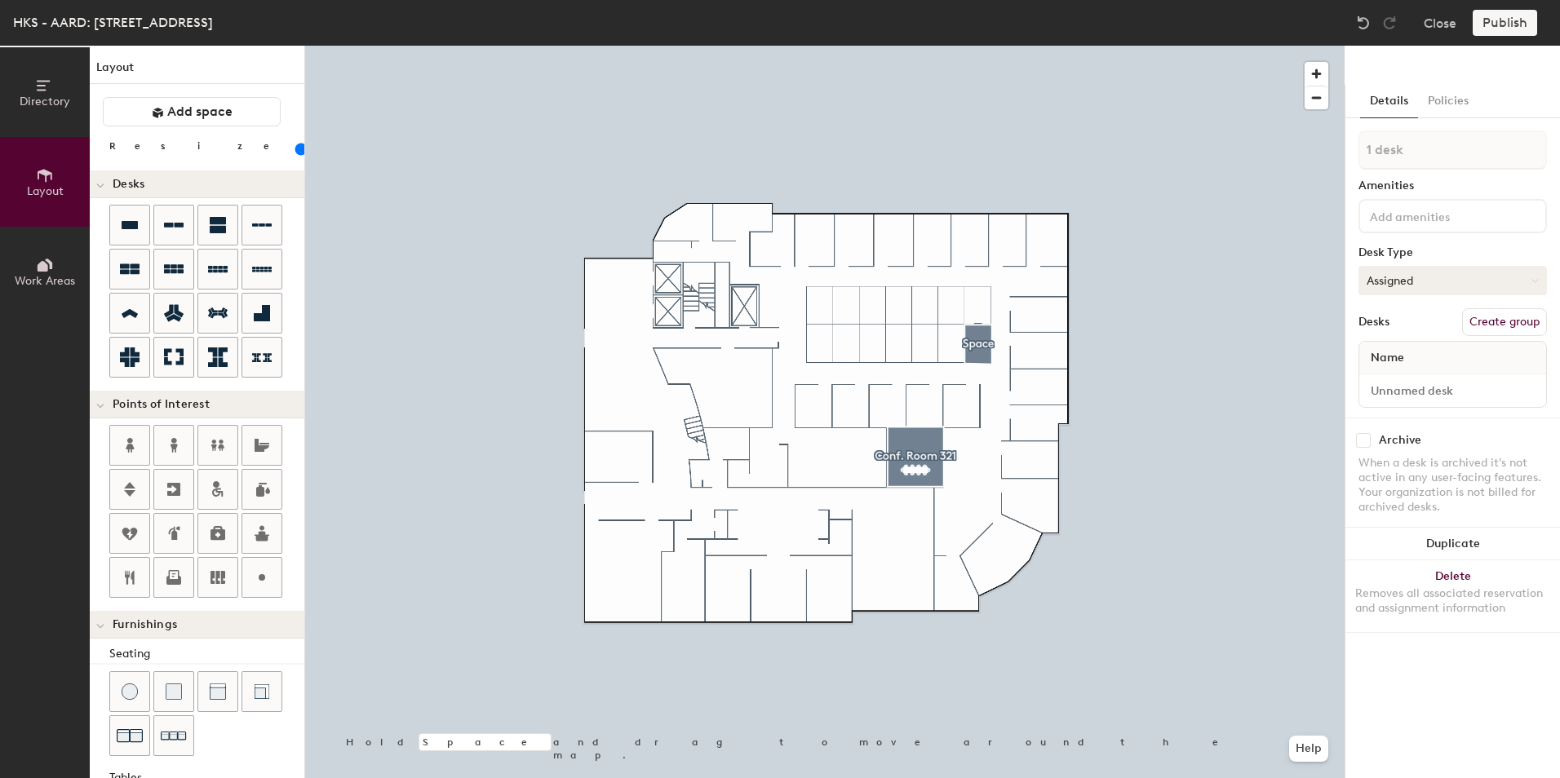
click at [1435, 286] on button "Assigned" at bounding box center [1452, 280] width 188 height 29
click at [1416, 374] on div "Hoteled" at bounding box center [1440, 380] width 163 height 24
click at [968, 46] on div at bounding box center [824, 46] width 1039 height 0
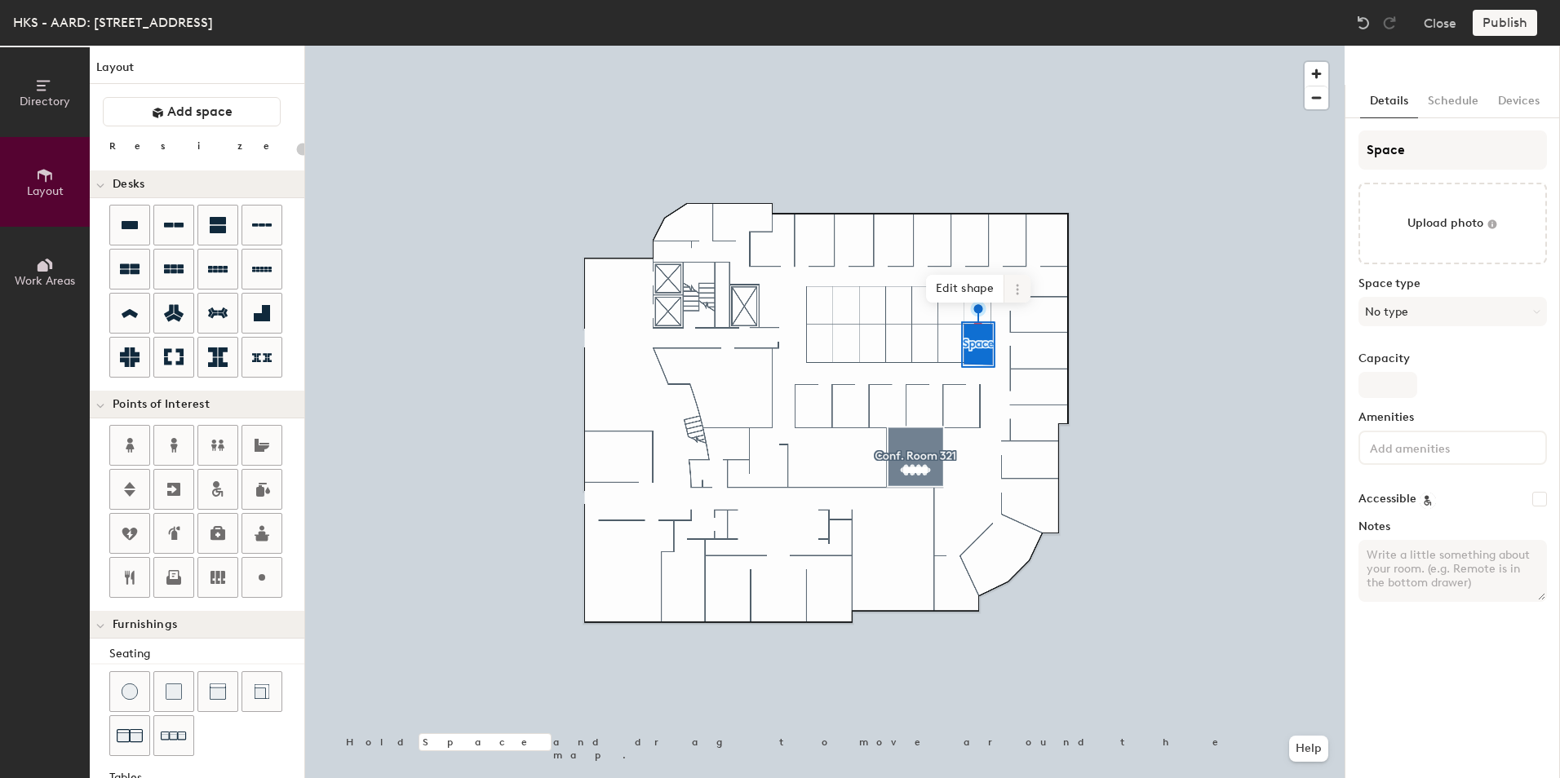
click at [1021, 287] on icon at bounding box center [1017, 289] width 13 height 13
click at [1026, 374] on span "Delete" at bounding box center [1076, 383] width 145 height 28
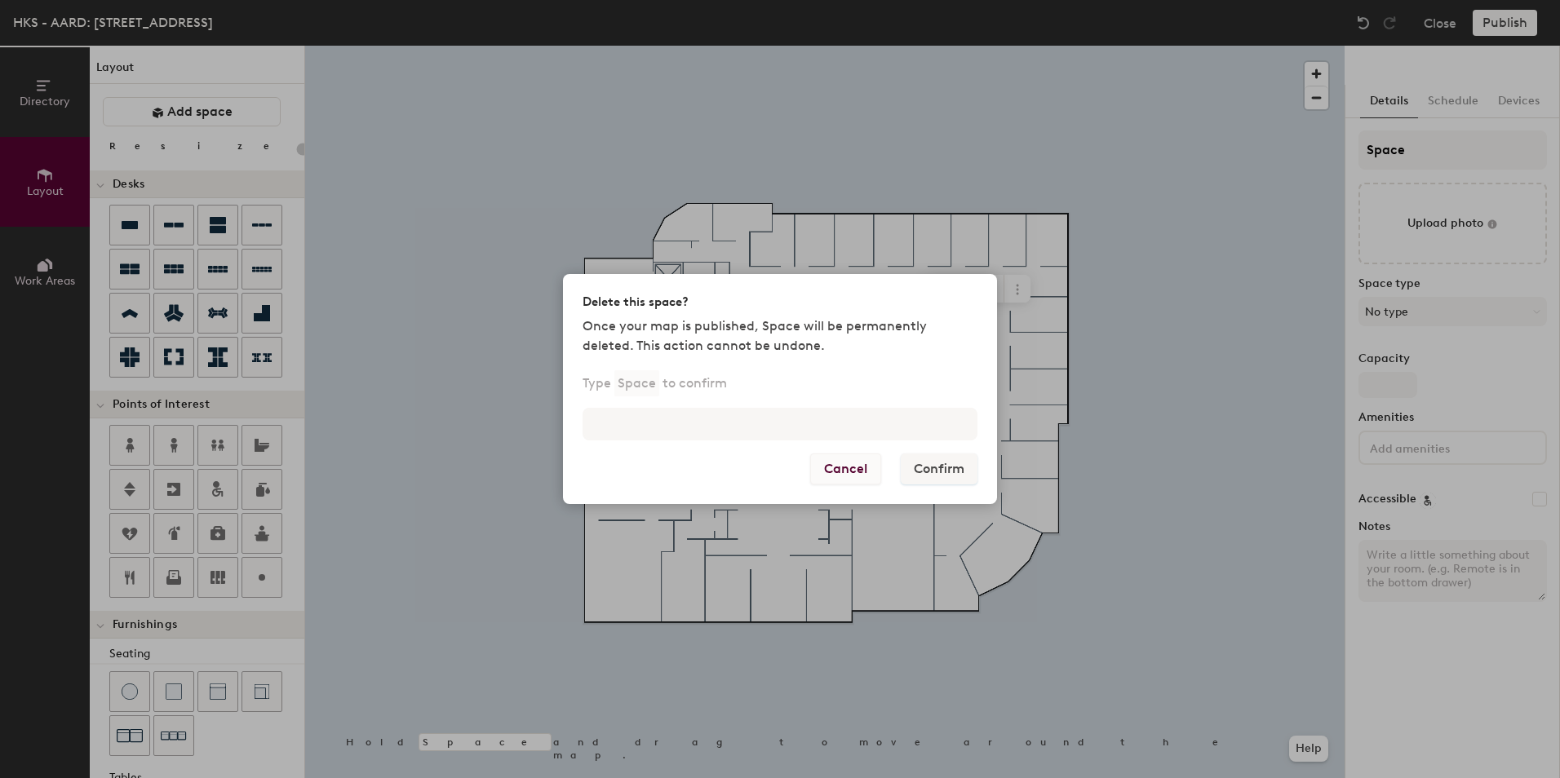
click at [859, 472] on button "Cancel" at bounding box center [845, 469] width 71 height 31
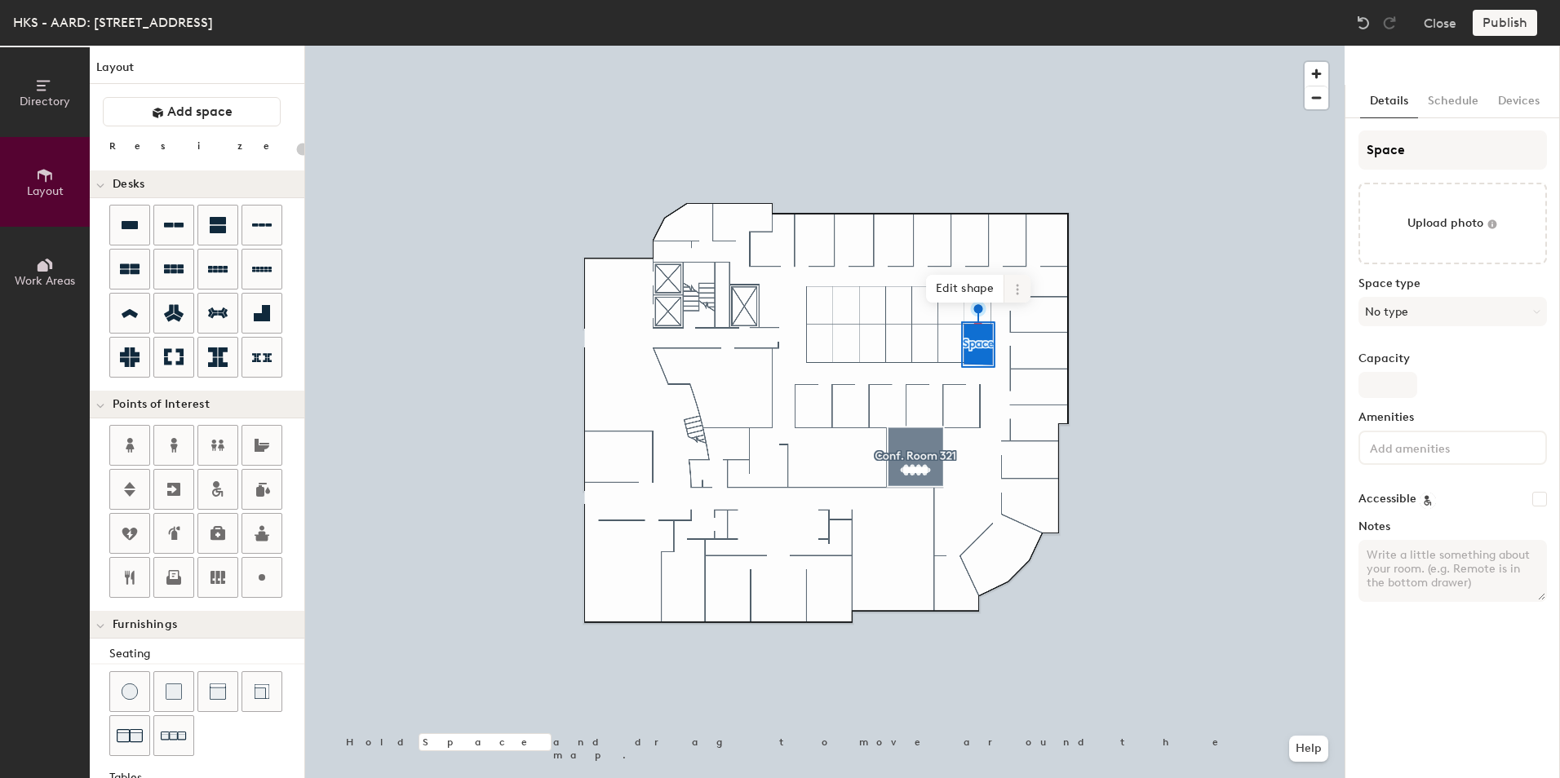
click at [1020, 286] on icon at bounding box center [1017, 289] width 13 height 13
click at [1034, 326] on span "Remove from map" at bounding box center [1076, 327] width 145 height 28
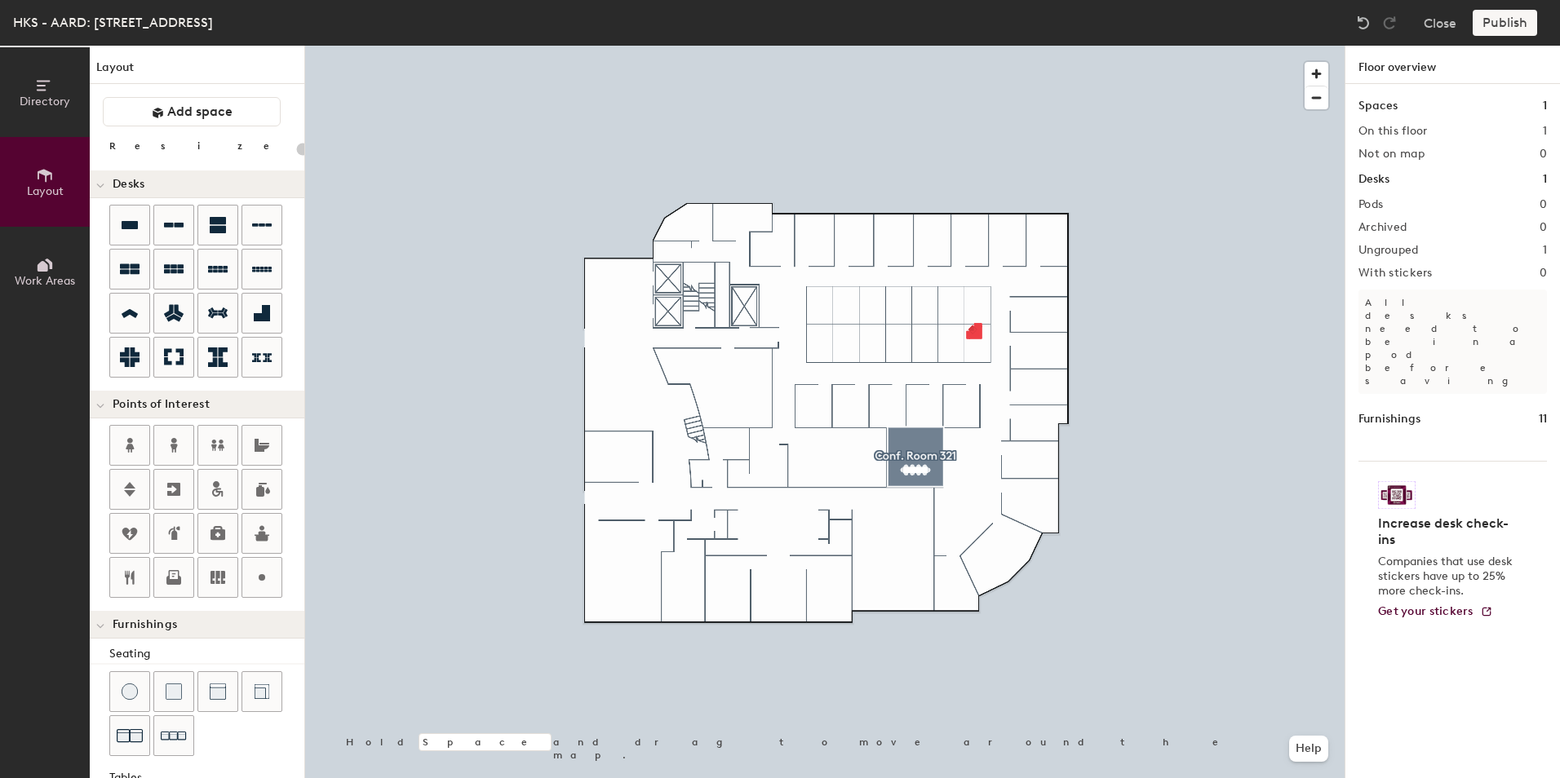
click at [971, 46] on div at bounding box center [824, 46] width 1039 height 0
click at [973, 46] on div at bounding box center [824, 46] width 1039 height 0
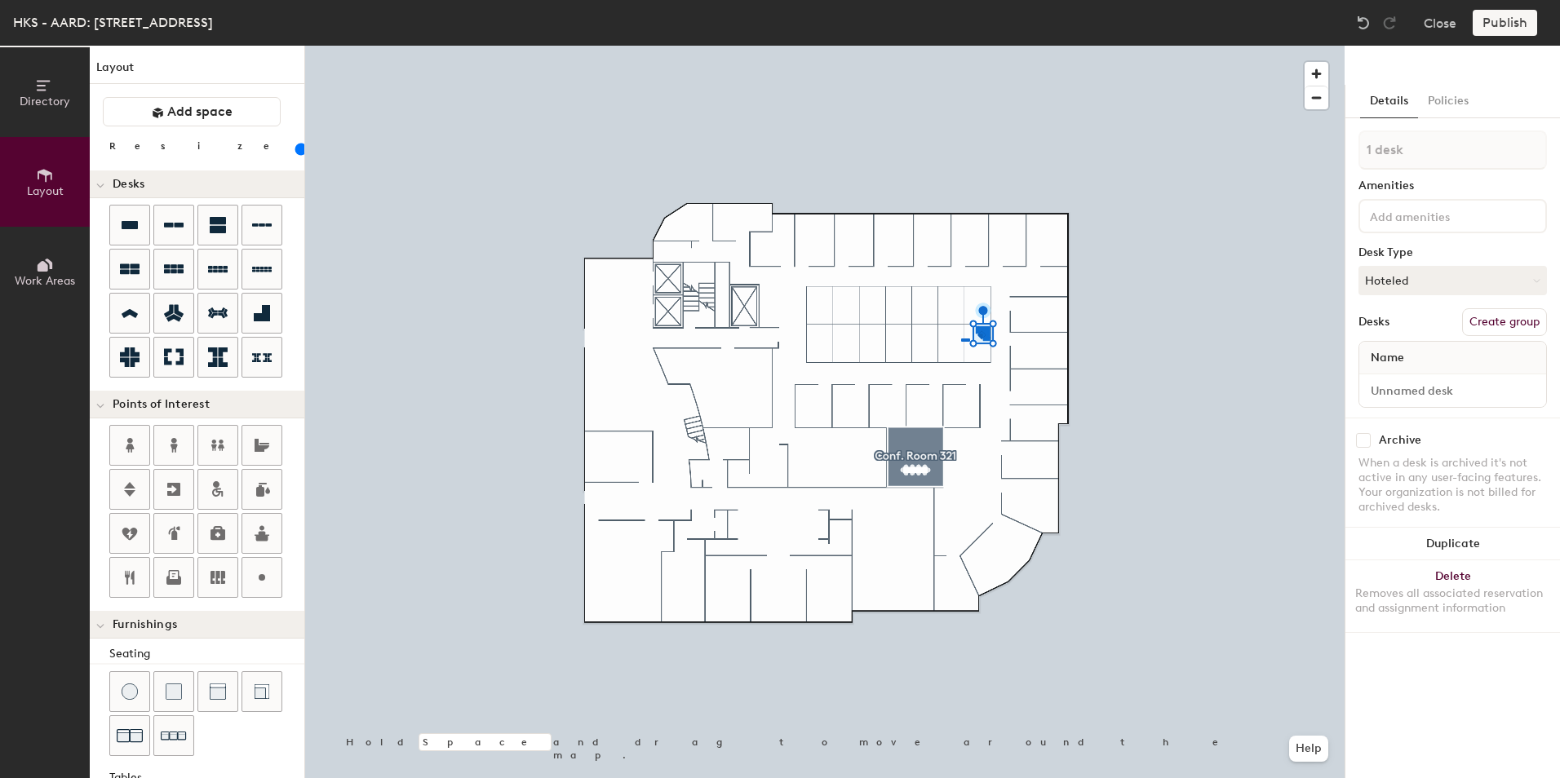
click at [961, 46] on div at bounding box center [824, 46] width 1039 height 0
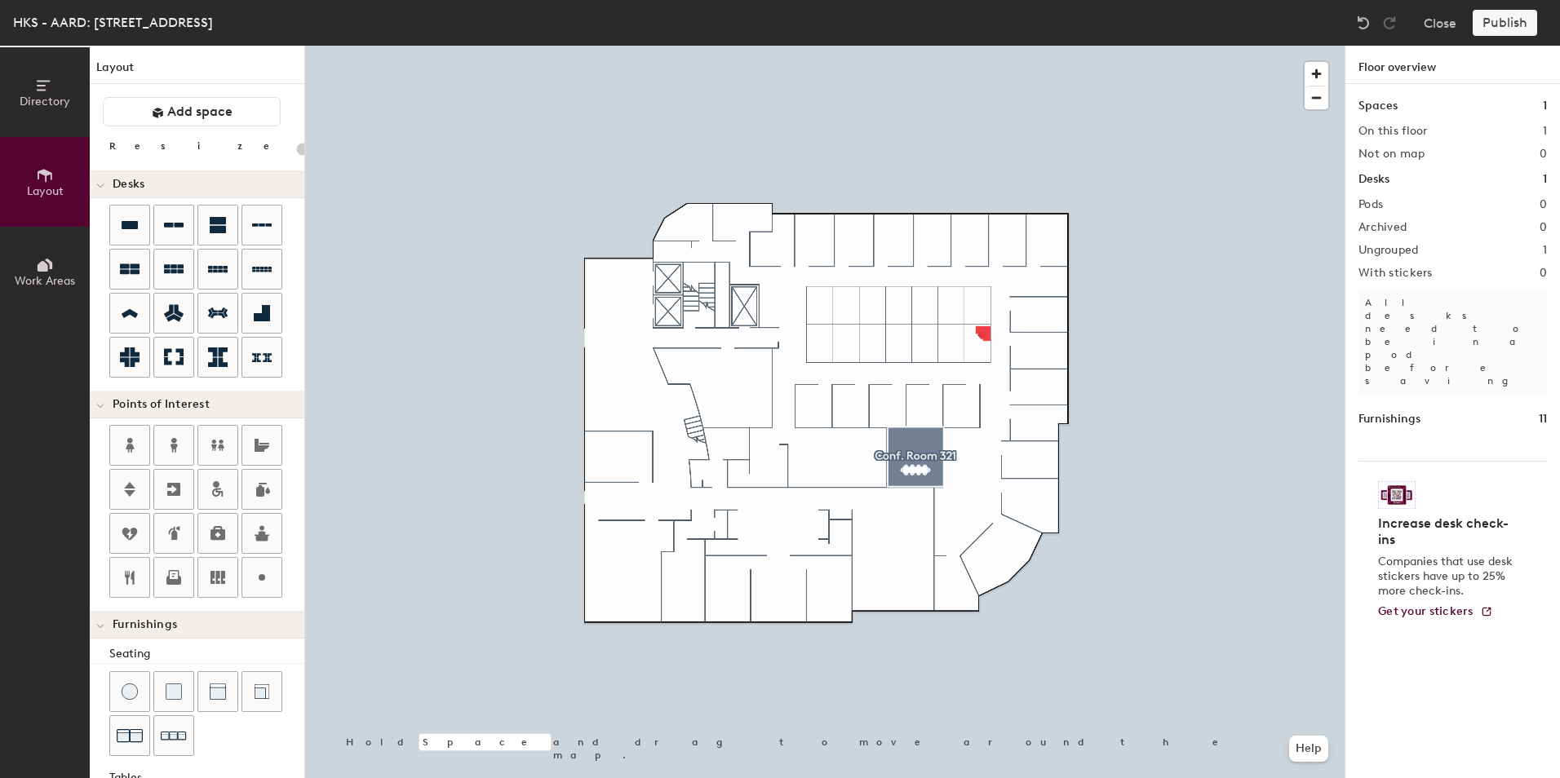
click at [974, 46] on div at bounding box center [824, 46] width 1039 height 0
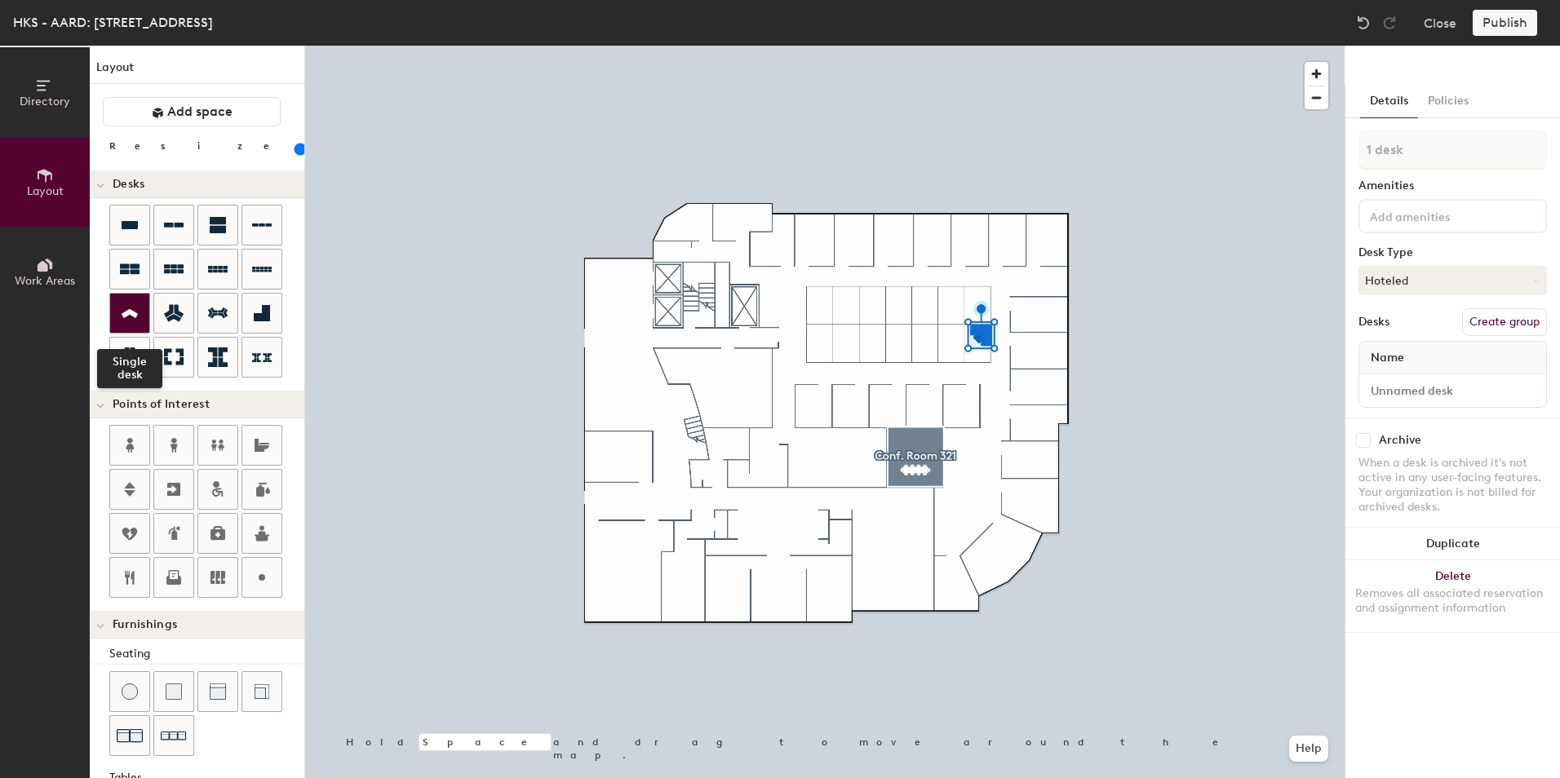
click at [124, 313] on icon at bounding box center [130, 313] width 16 height 9
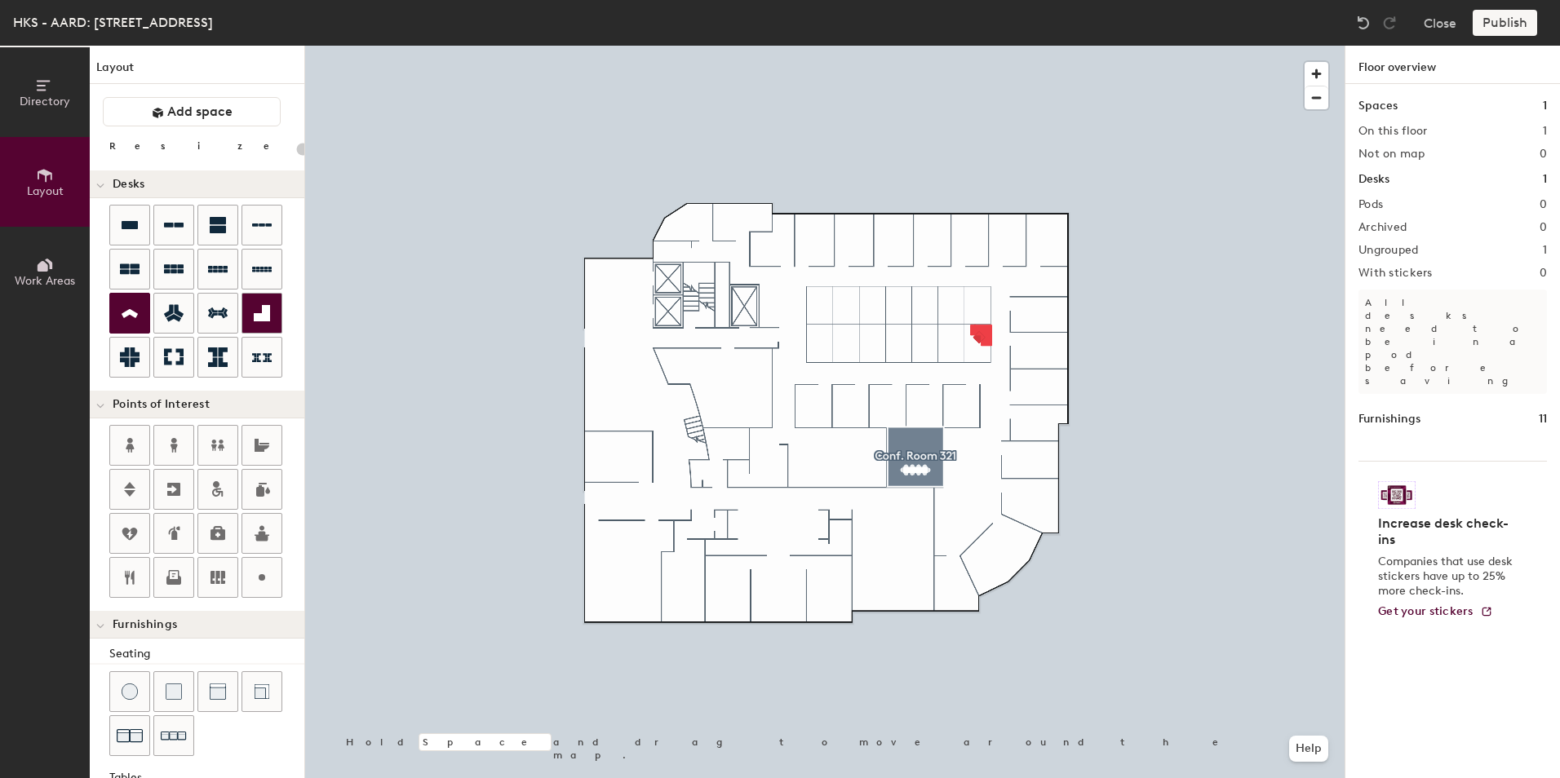
type input "20"
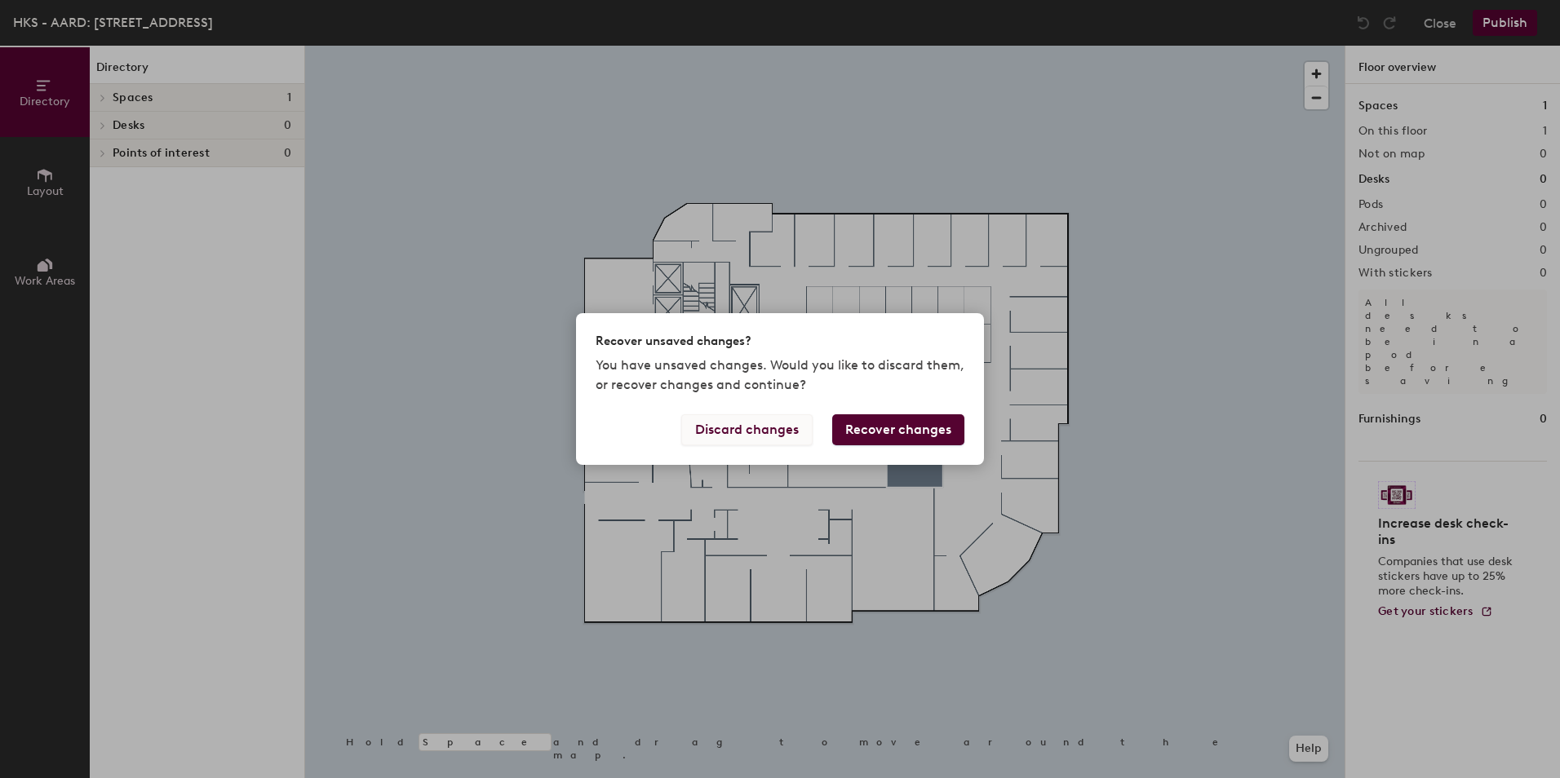
click at [767, 437] on button "Discard changes" at bounding box center [746, 429] width 131 height 31
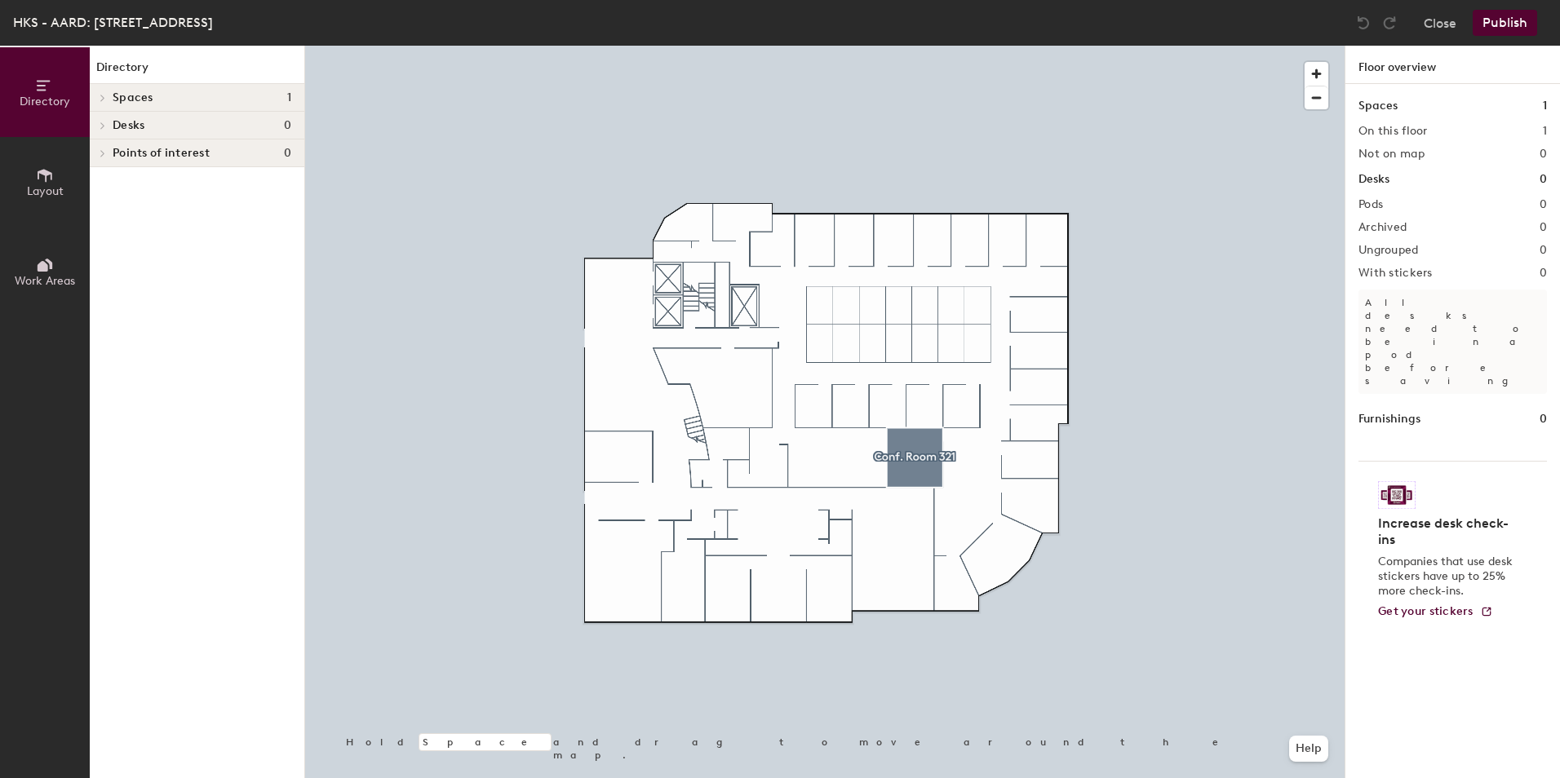
click at [38, 186] on span "Layout" at bounding box center [45, 191] width 37 height 14
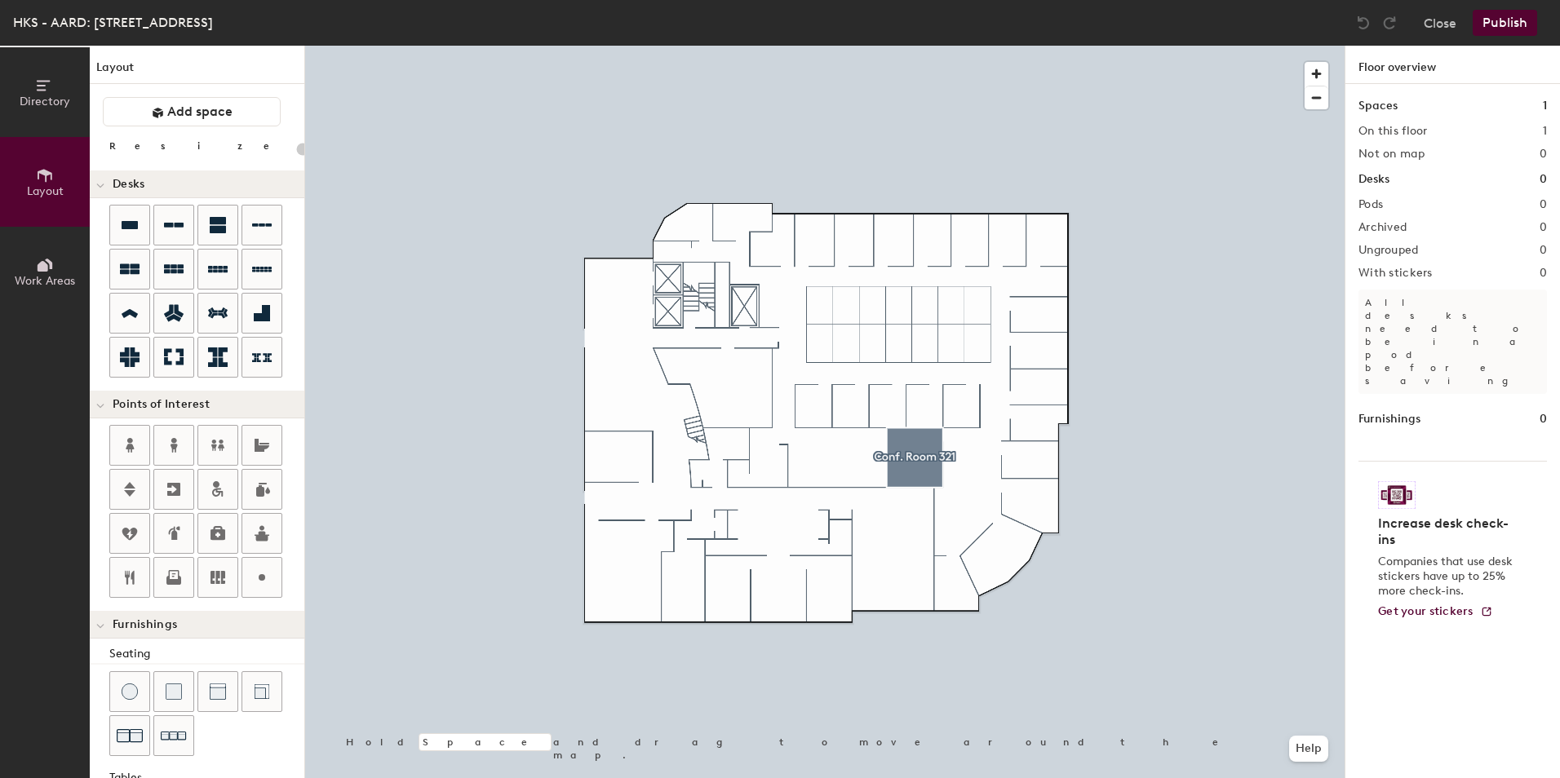
click at [38, 259] on icon at bounding box center [45, 265] width 18 height 18
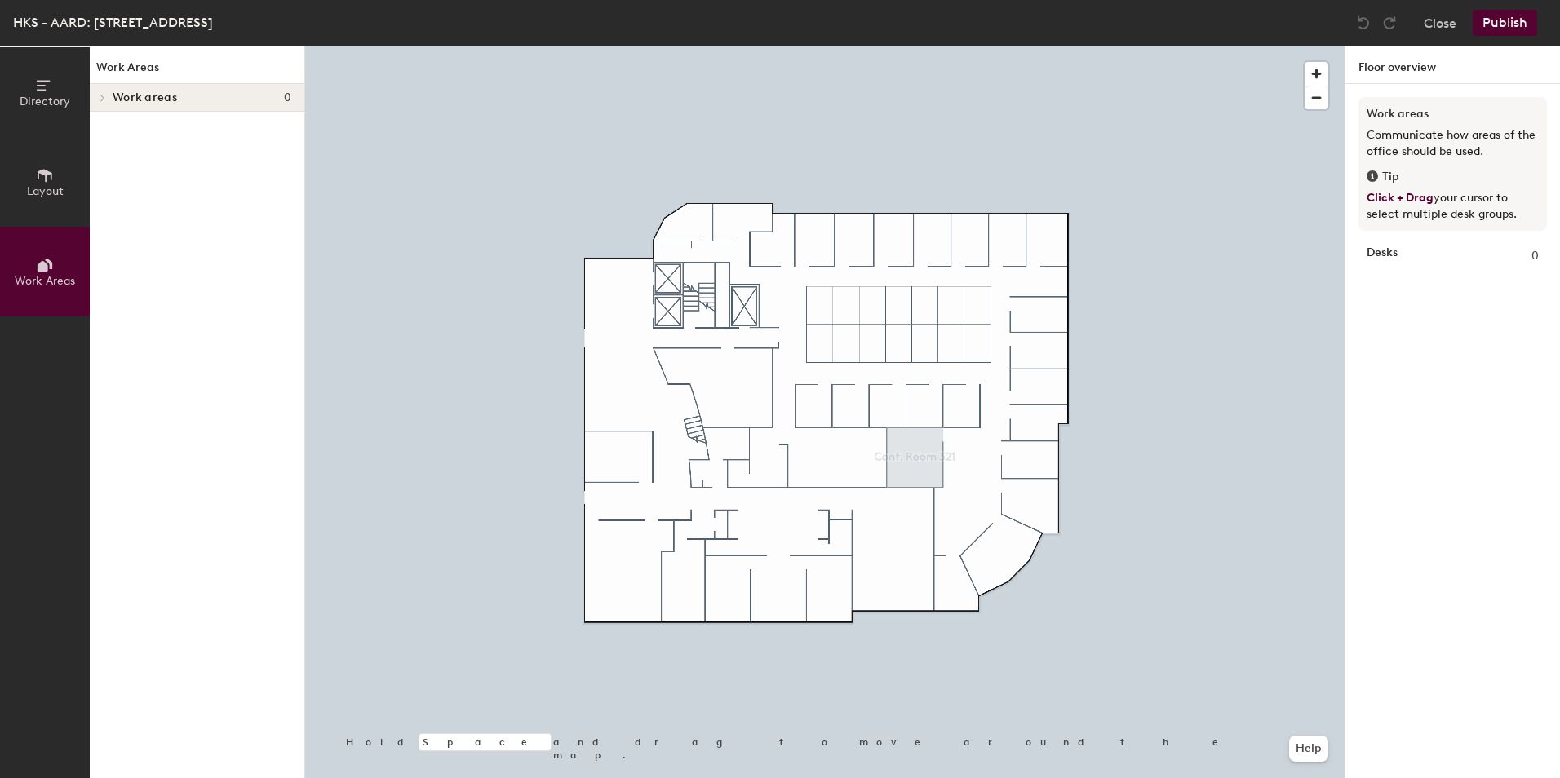
click at [38, 185] on span "Layout" at bounding box center [45, 191] width 37 height 14
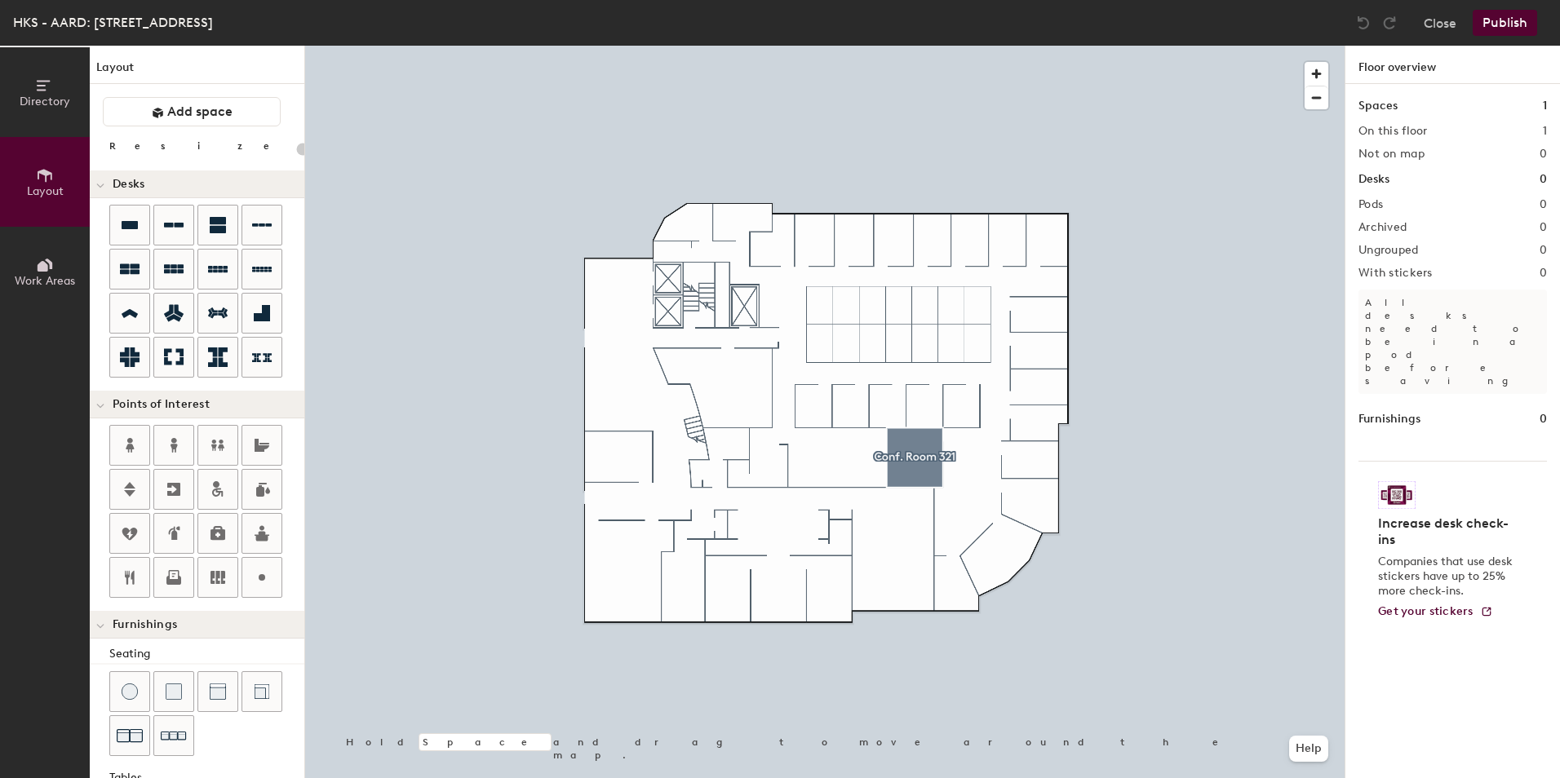
click at [976, 46] on div at bounding box center [824, 46] width 1039 height 0
click at [179, 109] on span "Add space" at bounding box center [199, 112] width 65 height 16
click at [49, 177] on icon at bounding box center [45, 175] width 18 height 18
click at [48, 269] on icon at bounding box center [45, 265] width 18 height 18
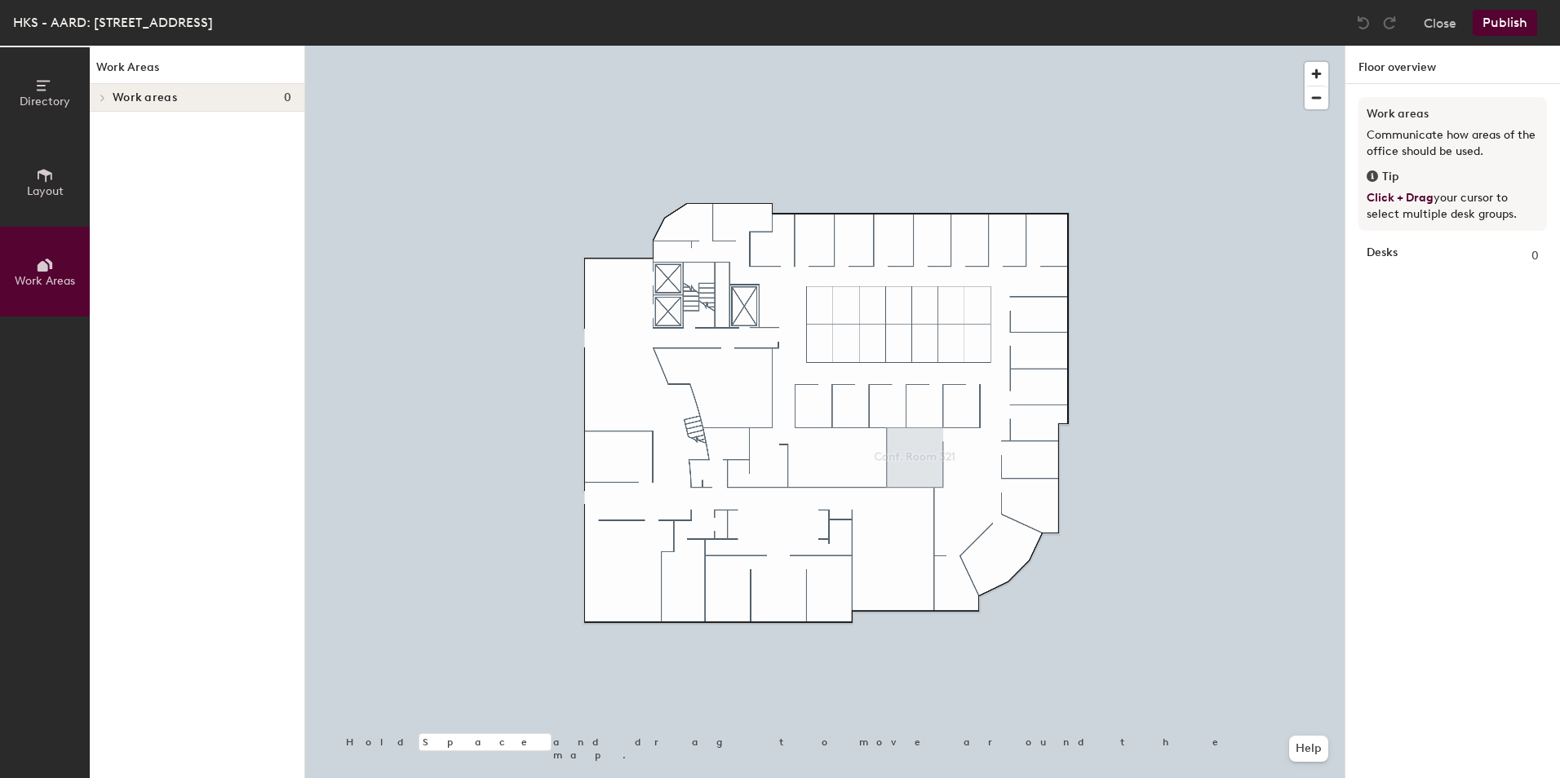
click at [47, 95] on span "Directory" at bounding box center [45, 102] width 51 height 14
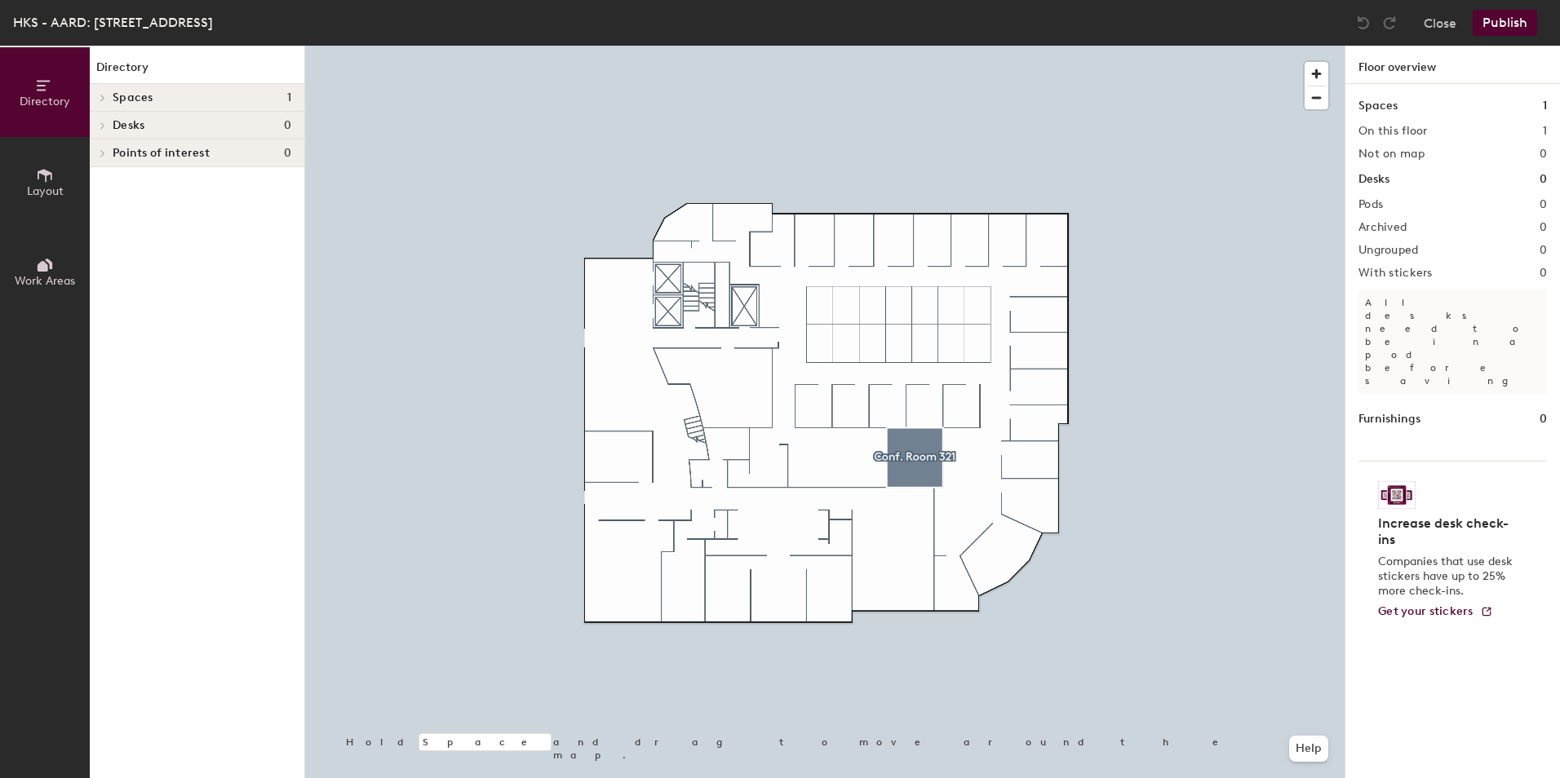
click at [57, 174] on button "Layout" at bounding box center [45, 182] width 90 height 90
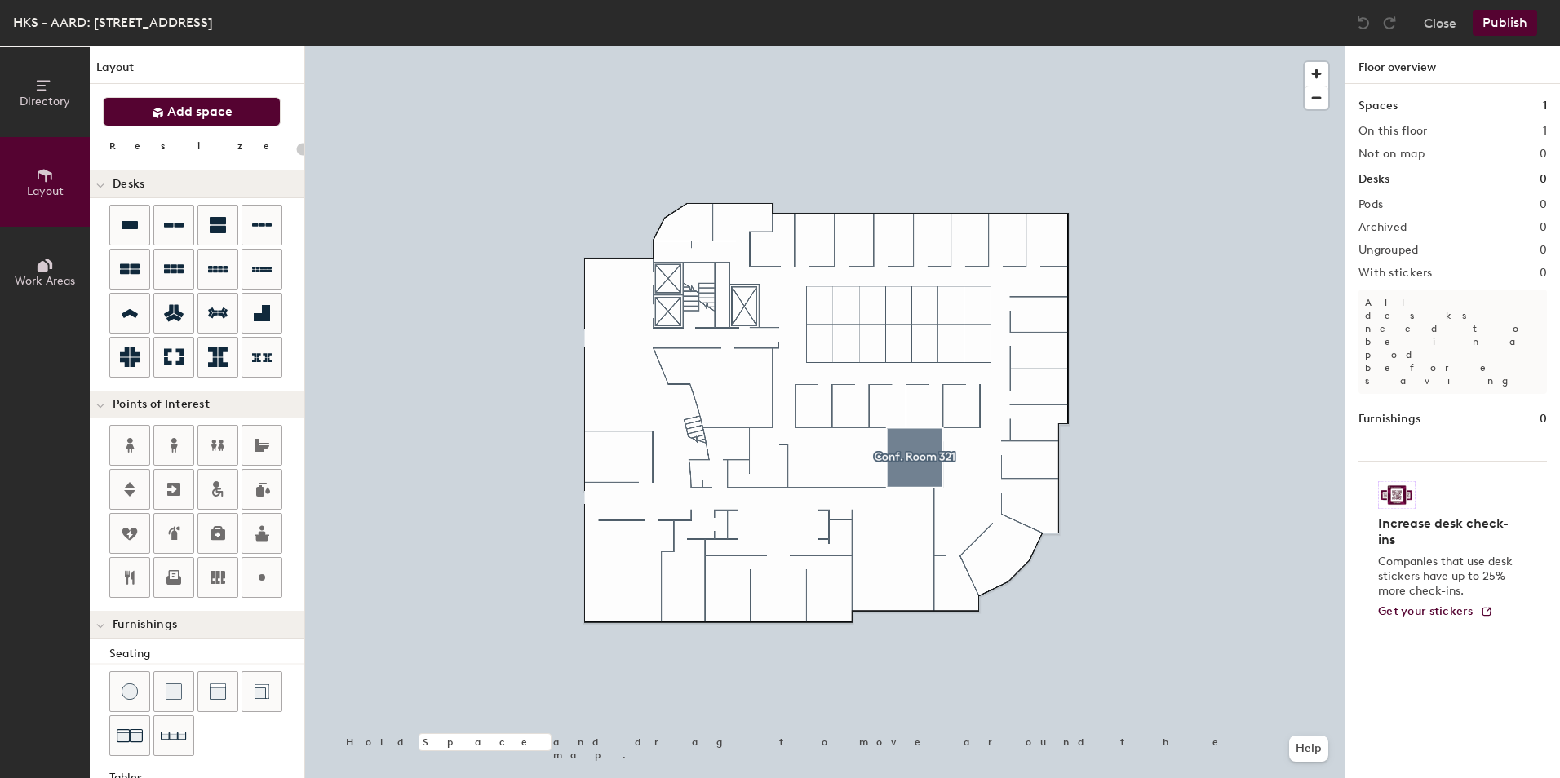
click at [196, 115] on span "Add space" at bounding box center [199, 112] width 65 height 16
click at [203, 107] on span "Add space" at bounding box center [199, 112] width 65 height 16
click at [950, 46] on div at bounding box center [824, 46] width 1039 height 0
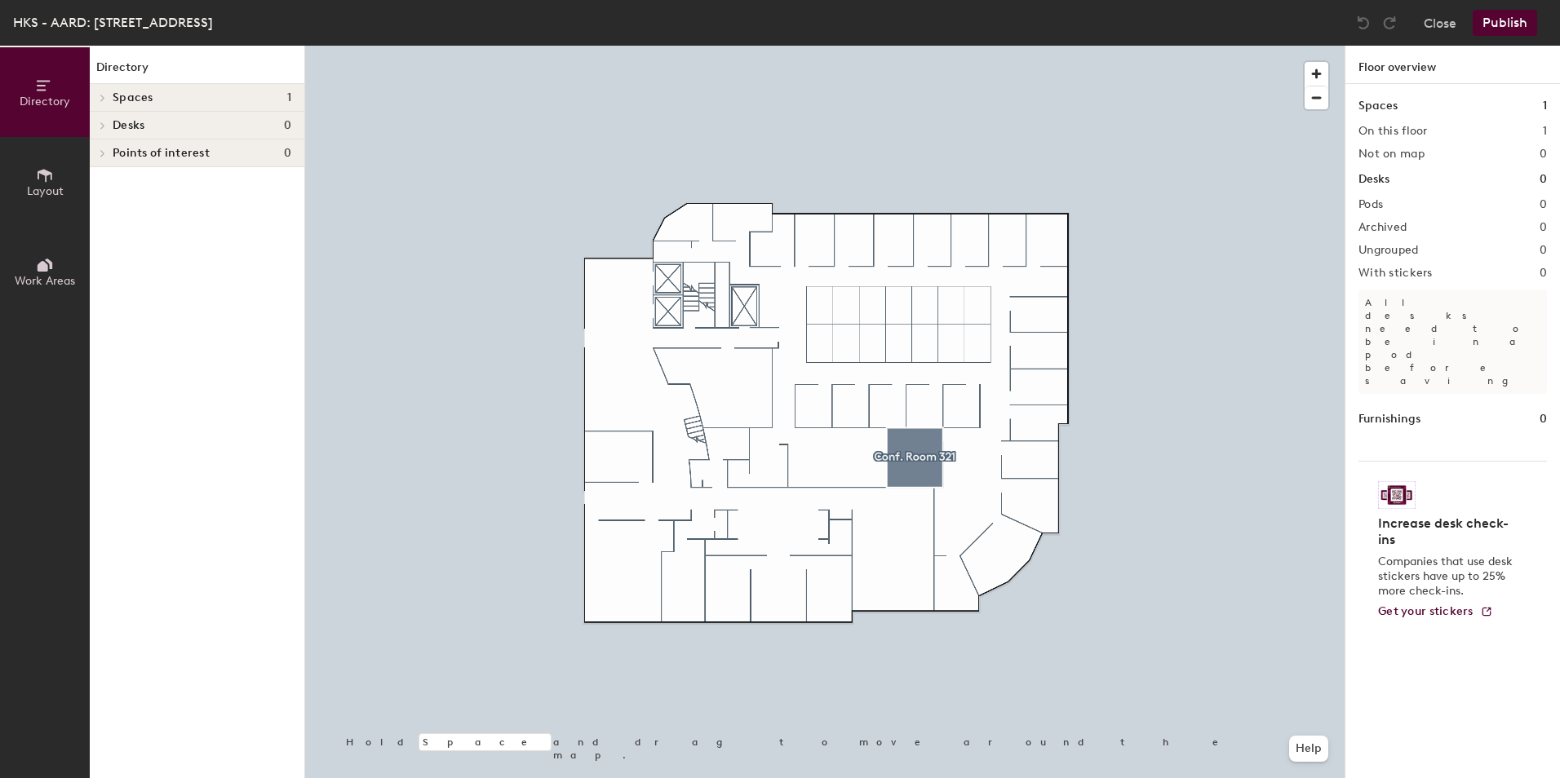
click at [263, 119] on h4 "Desks 0" at bounding box center [202, 125] width 179 height 13
click at [261, 124] on h4 "Desks 0" at bounding box center [202, 125] width 179 height 13
click at [109, 123] on div at bounding box center [102, 126] width 18 height 8
click at [111, 122] on div "Desks 0" at bounding box center [197, 126] width 215 height 28
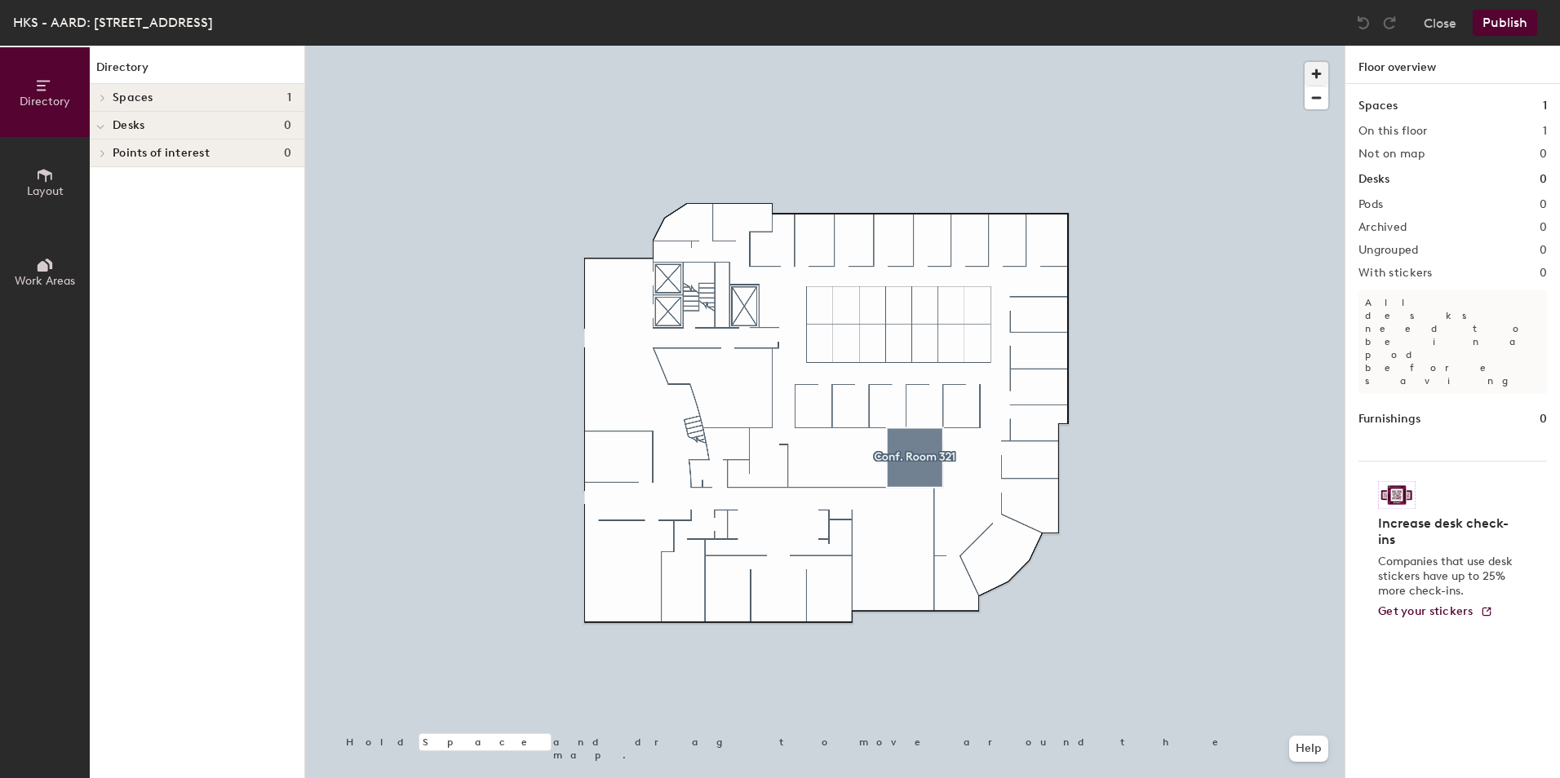
click at [1314, 70] on span "button" at bounding box center [1317, 74] width 24 height 24
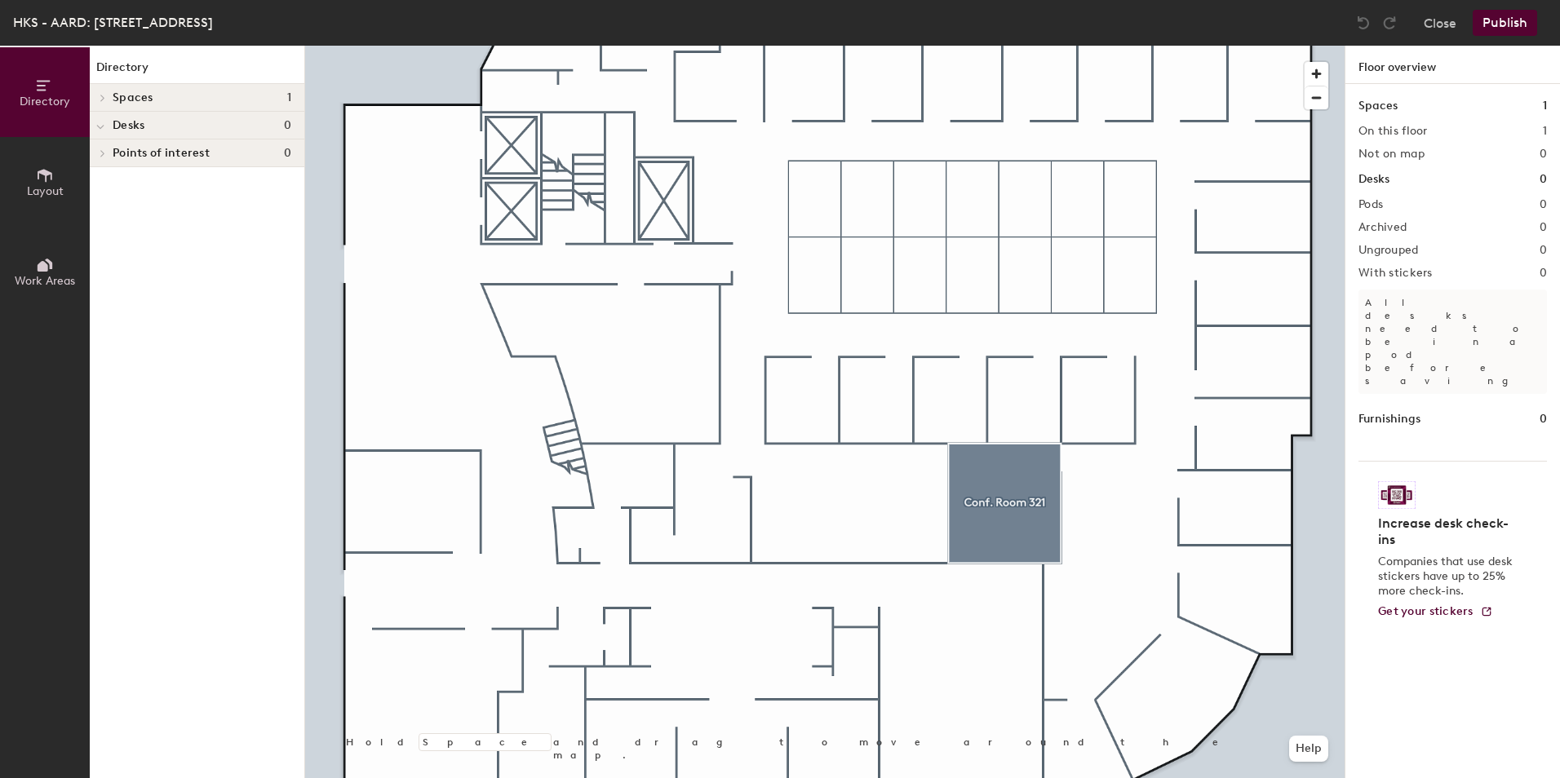
click at [55, 181] on button "Layout" at bounding box center [45, 182] width 90 height 90
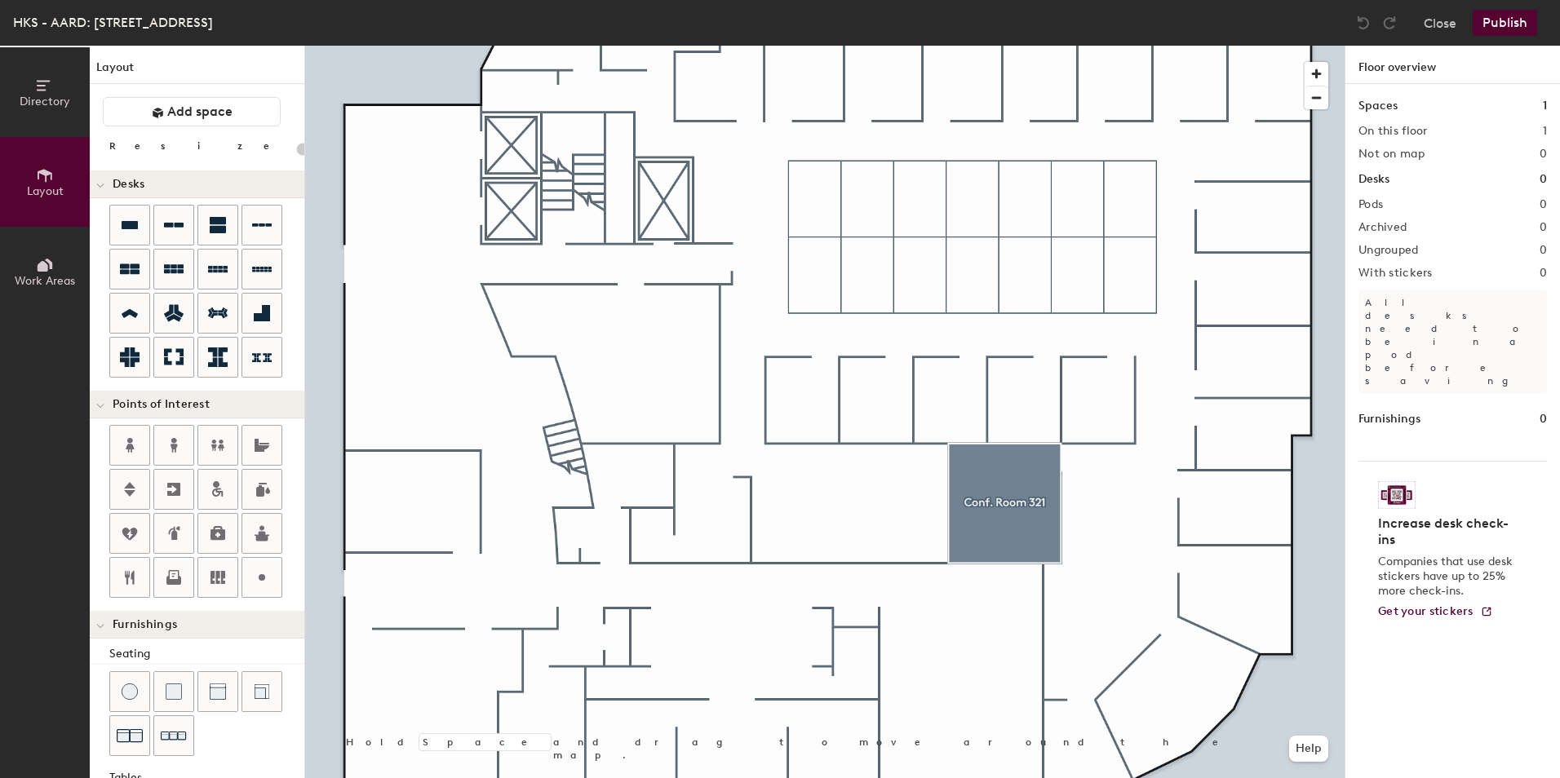
click at [58, 91] on button "Directory" at bounding box center [45, 92] width 90 height 90
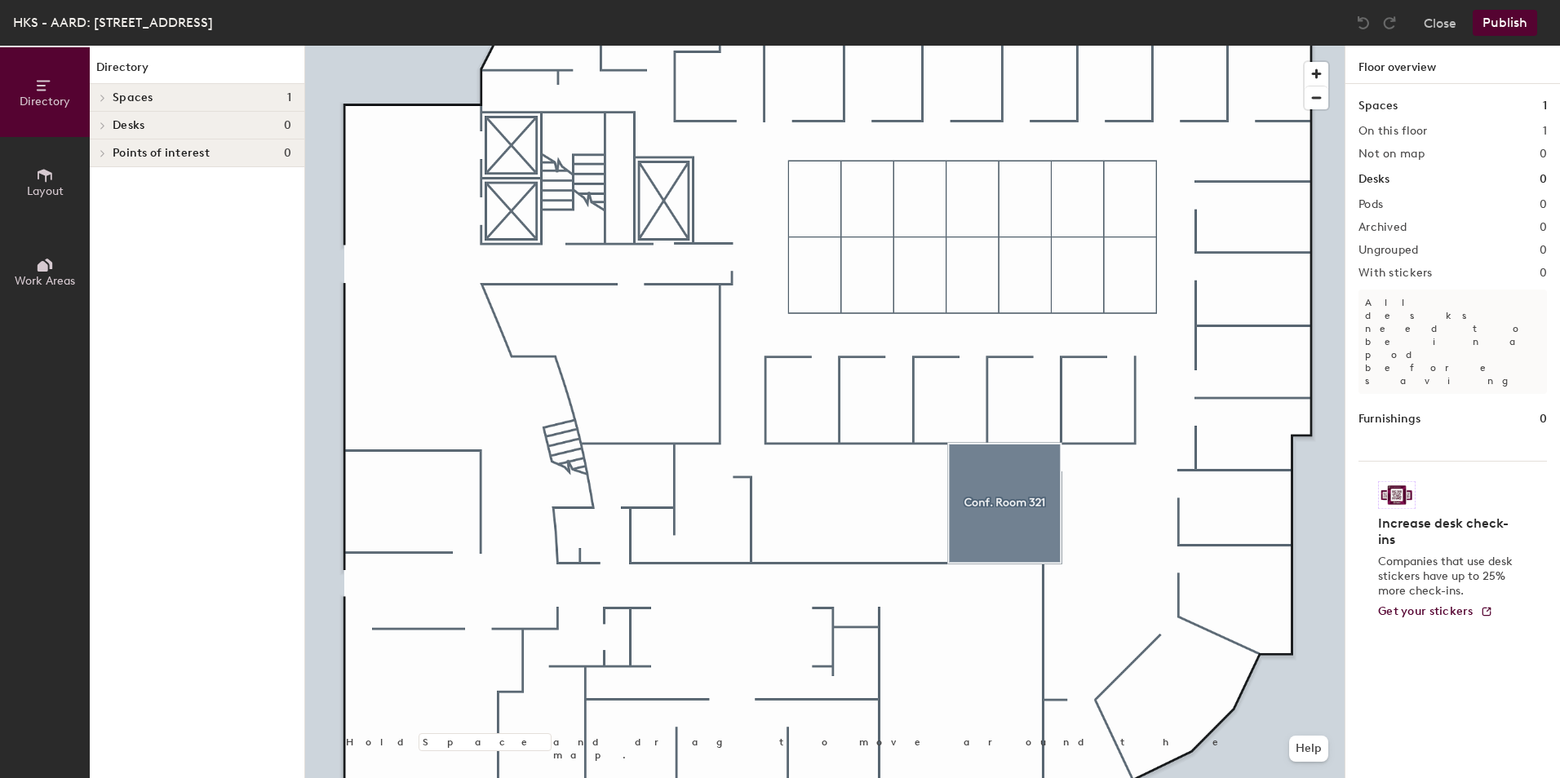
click at [155, 91] on h4 "Spaces 1" at bounding box center [202, 97] width 179 height 13
drag, startPoint x: 219, startPoint y: 100, endPoint x: 35, endPoint y: 188, distance: 203.3
click at [35, 188] on span "Layout" at bounding box center [45, 191] width 37 height 14
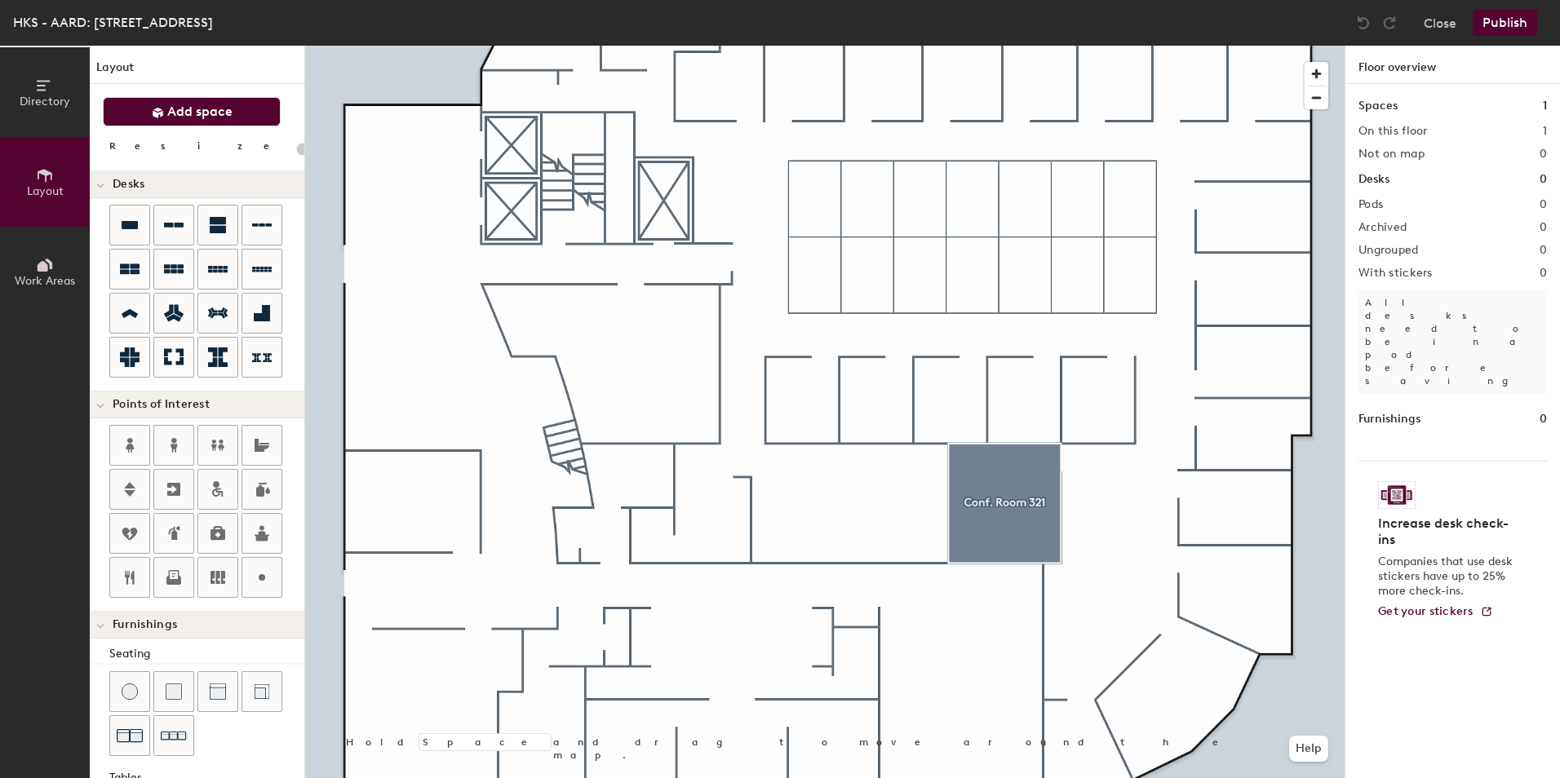
click at [233, 110] on button "Add space" at bounding box center [192, 111] width 178 height 29
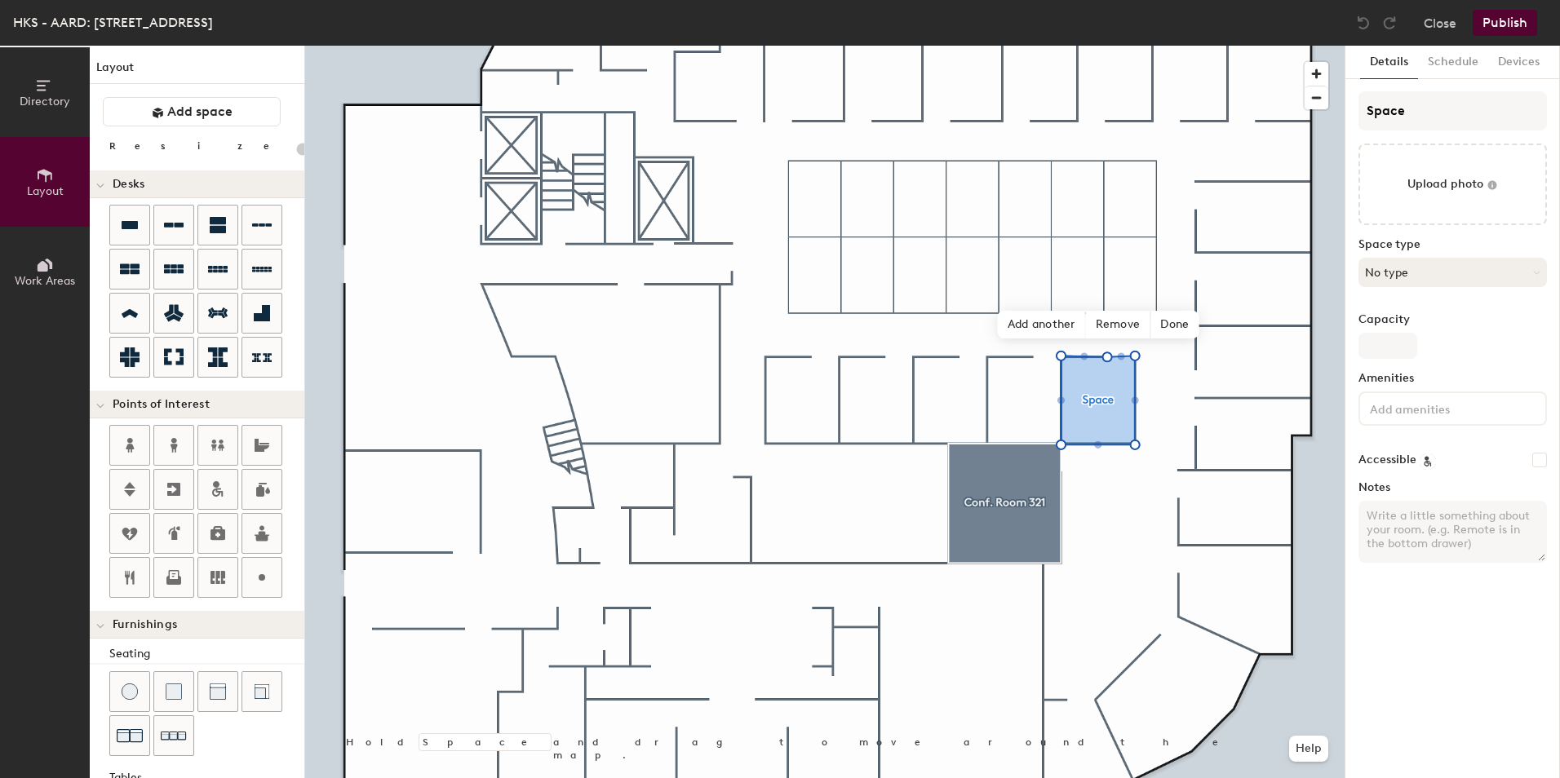
click at [1510, 277] on button "No type" at bounding box center [1452, 272] width 188 height 29
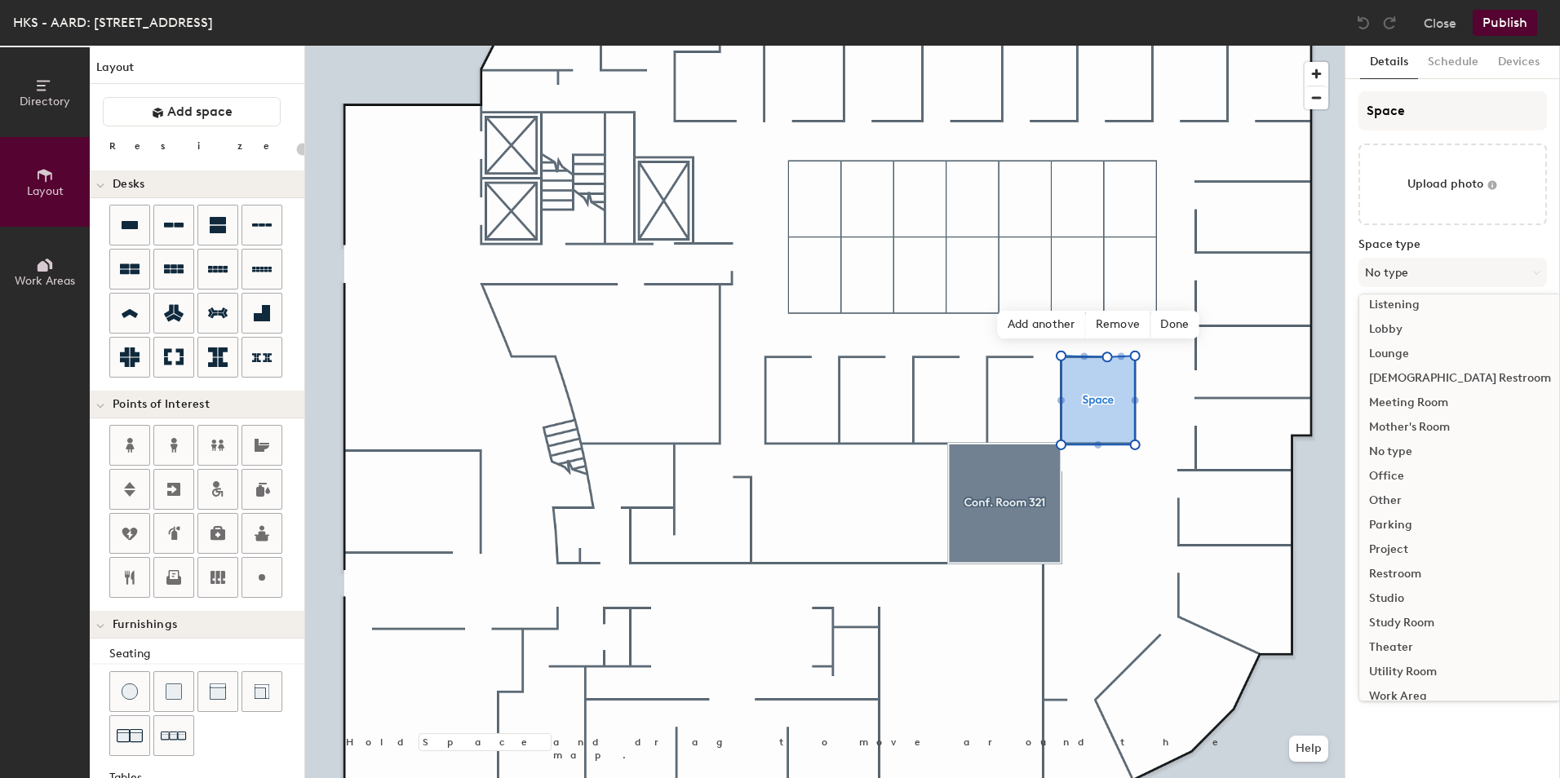
scroll to position [366, 0]
click at [1407, 455] on div "Office" at bounding box center [1460, 462] width 202 height 24
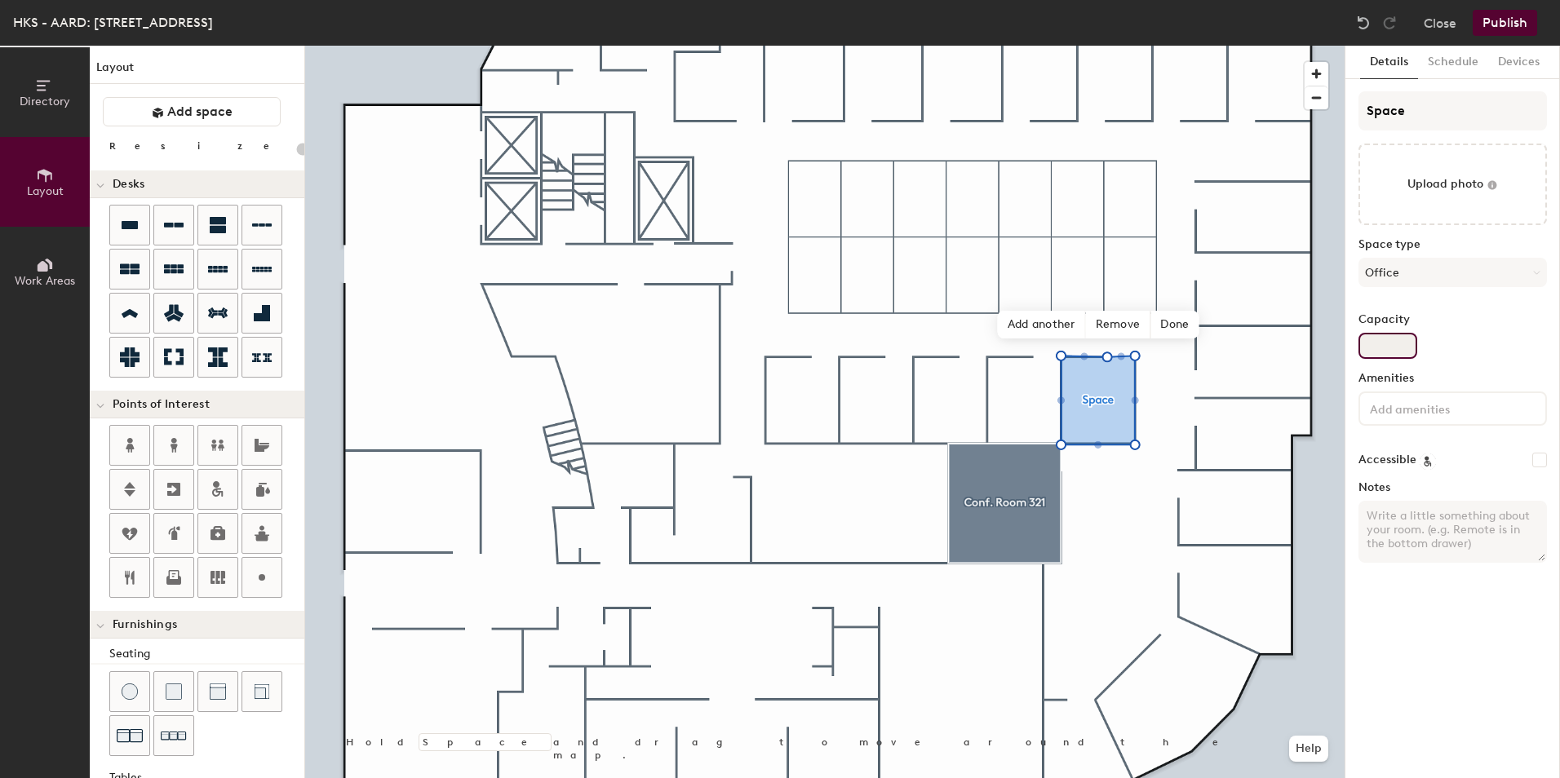
click at [1393, 346] on input "Capacity" at bounding box center [1387, 346] width 59 height 26
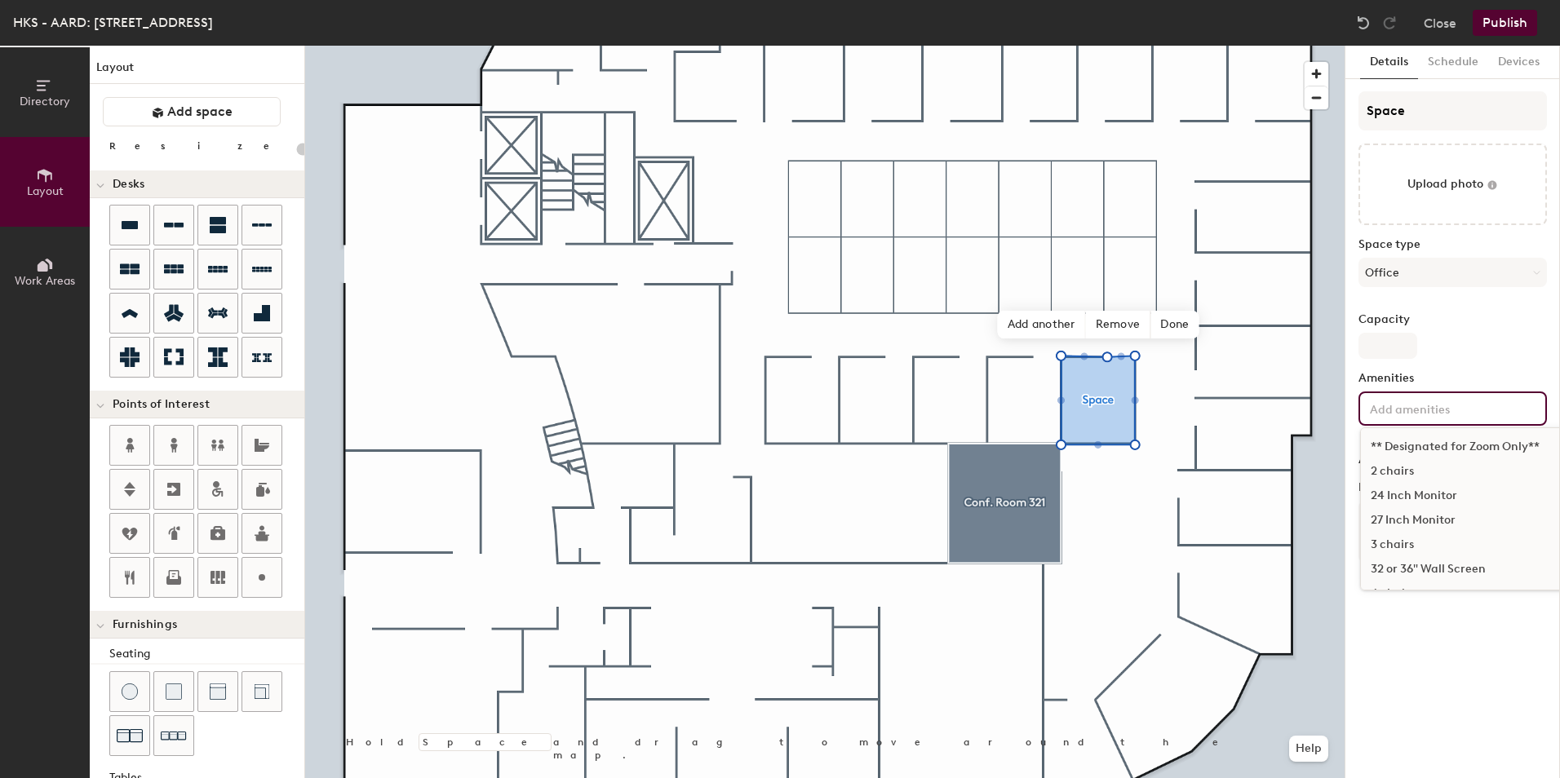
click at [1398, 407] on input at bounding box center [1440, 408] width 147 height 20
click at [1445, 497] on div "24 Inch Monitor" at bounding box center [1524, 496] width 326 height 24
click at [1407, 544] on div "3 chairs" at bounding box center [1524, 545] width 326 height 24
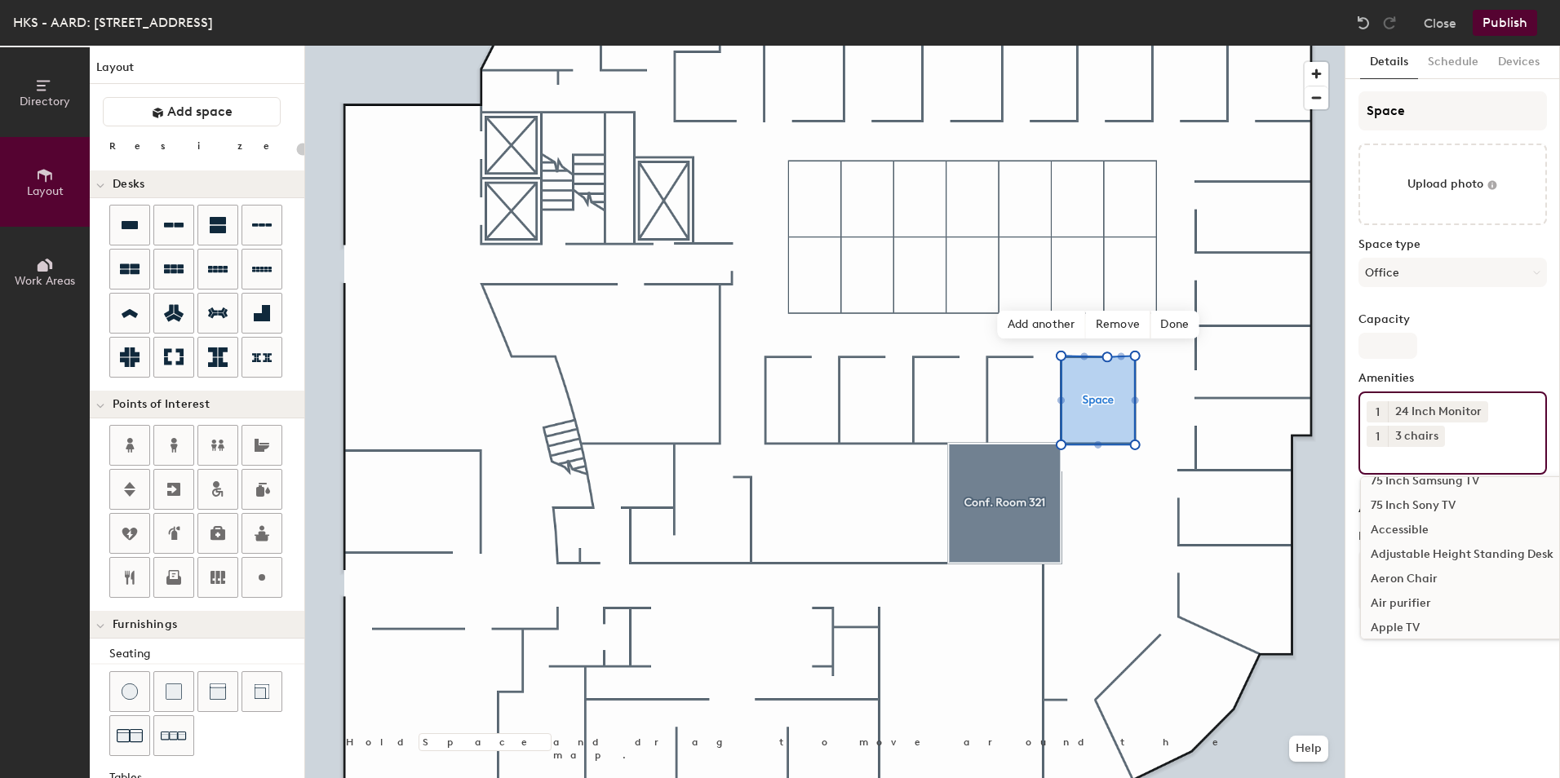
scroll to position [245, 0]
click at [1476, 569] on div "Adjustable Height Standing Desk" at bounding box center [1524, 569] width 326 height 24
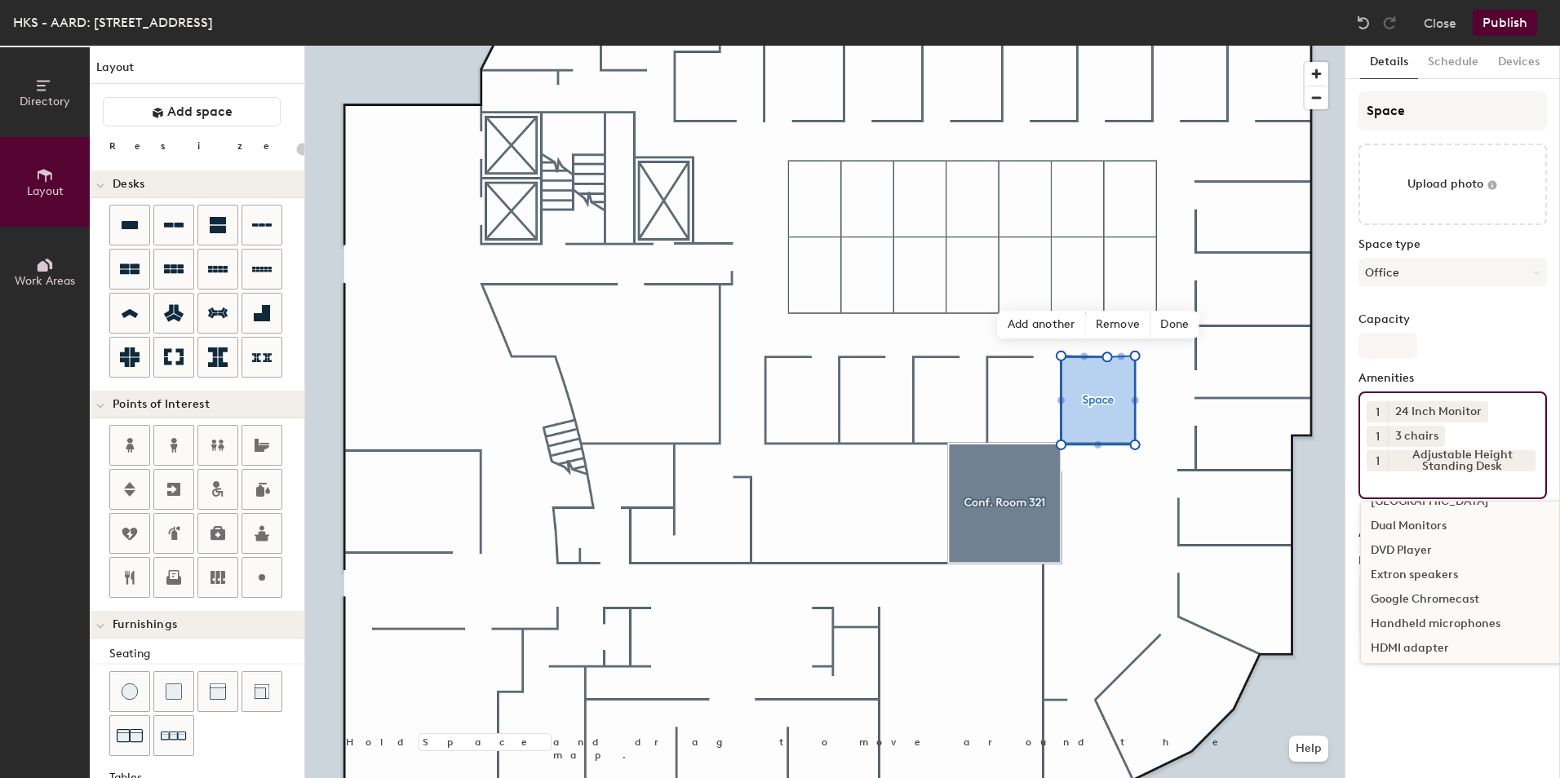
scroll to position [653, 0]
click at [1447, 593] on div "Extron speakers" at bounding box center [1524, 602] width 326 height 24
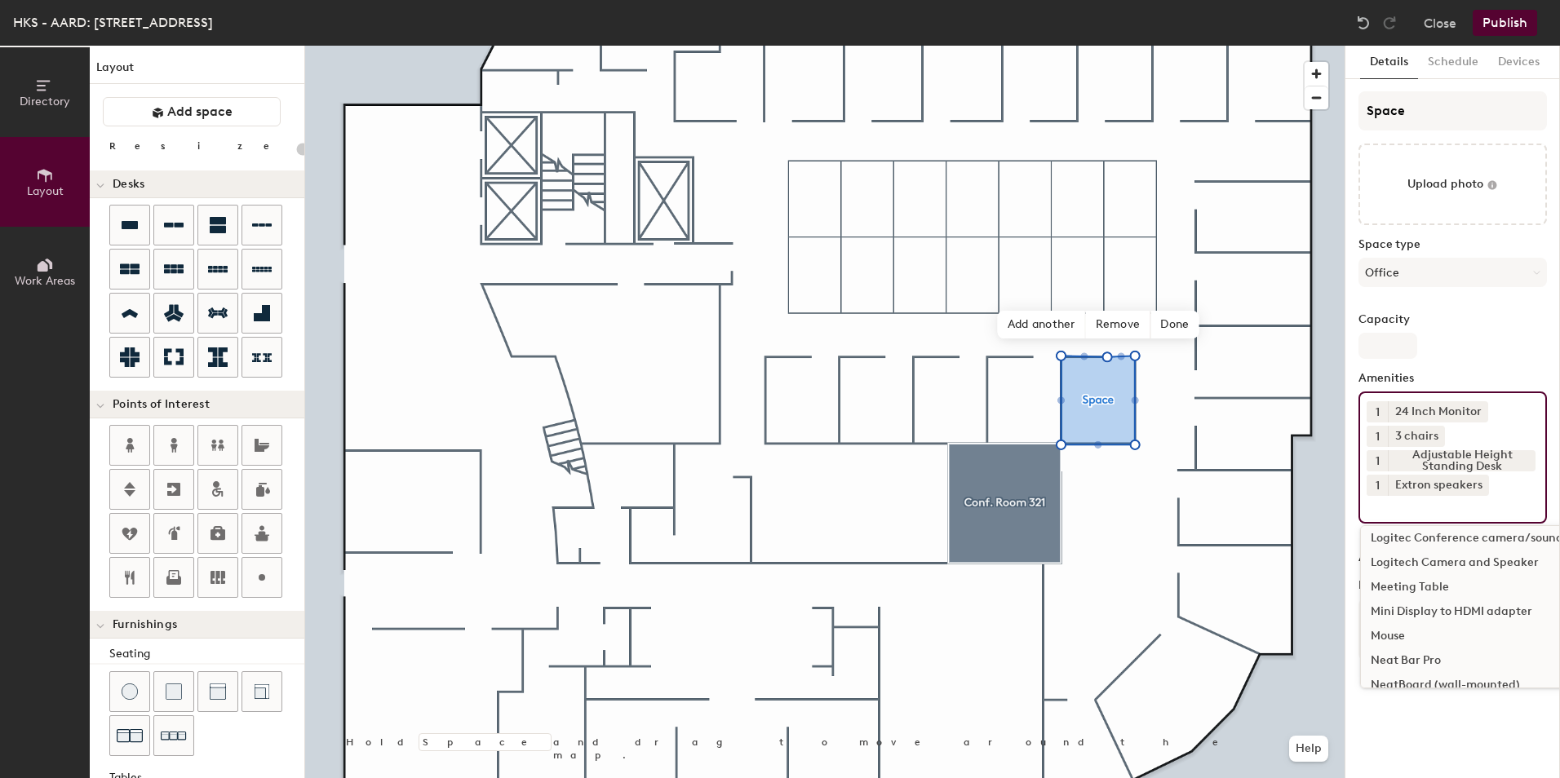
click at [1429, 580] on div "Meeting Table" at bounding box center [1524, 587] width 326 height 24
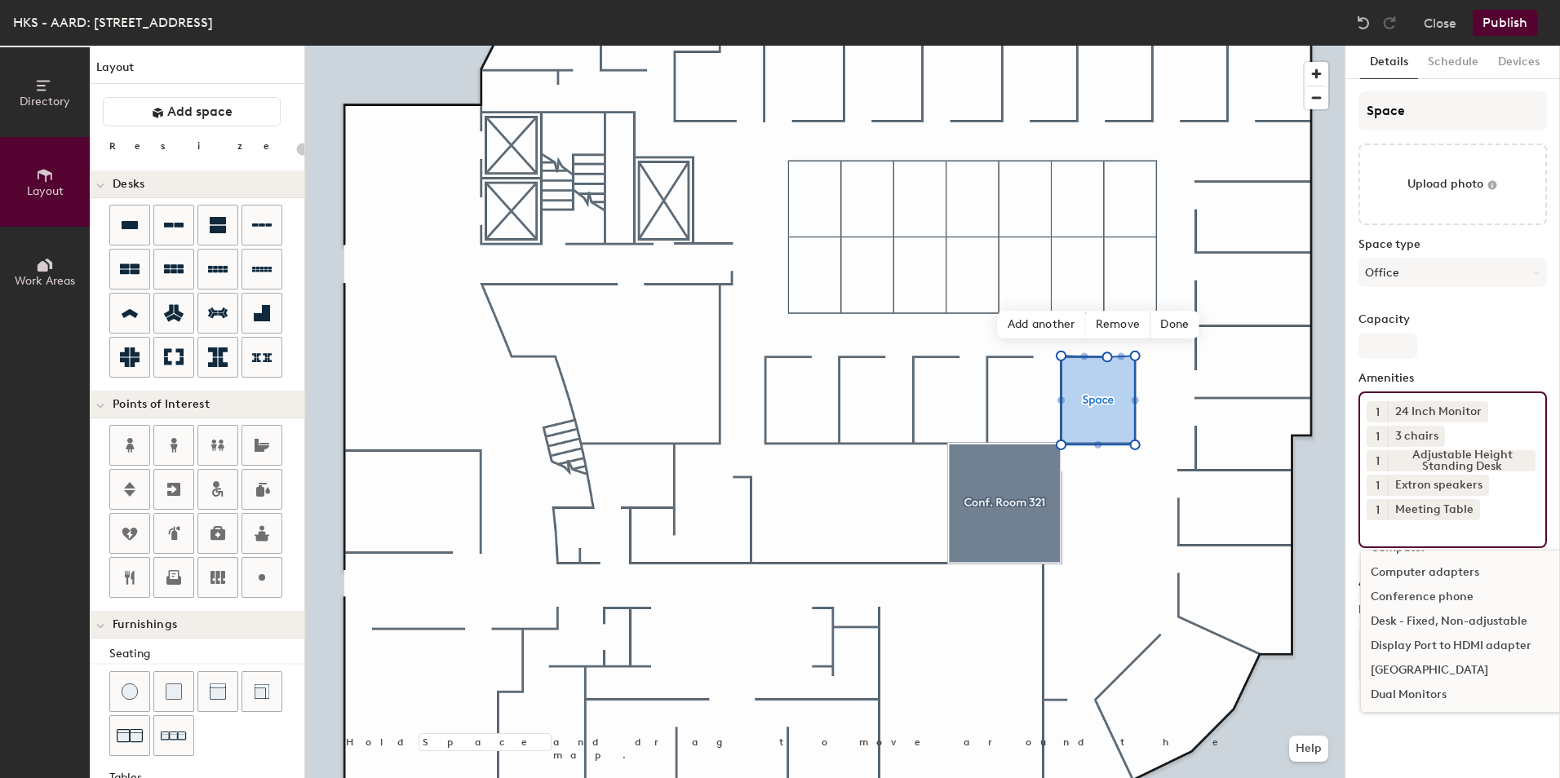
scroll to position [571, 0]
click at [1450, 482] on div "Extron speakers" at bounding box center [1438, 485] width 101 height 21
click at [1479, 482] on icon at bounding box center [1479, 484] width 11 height 11
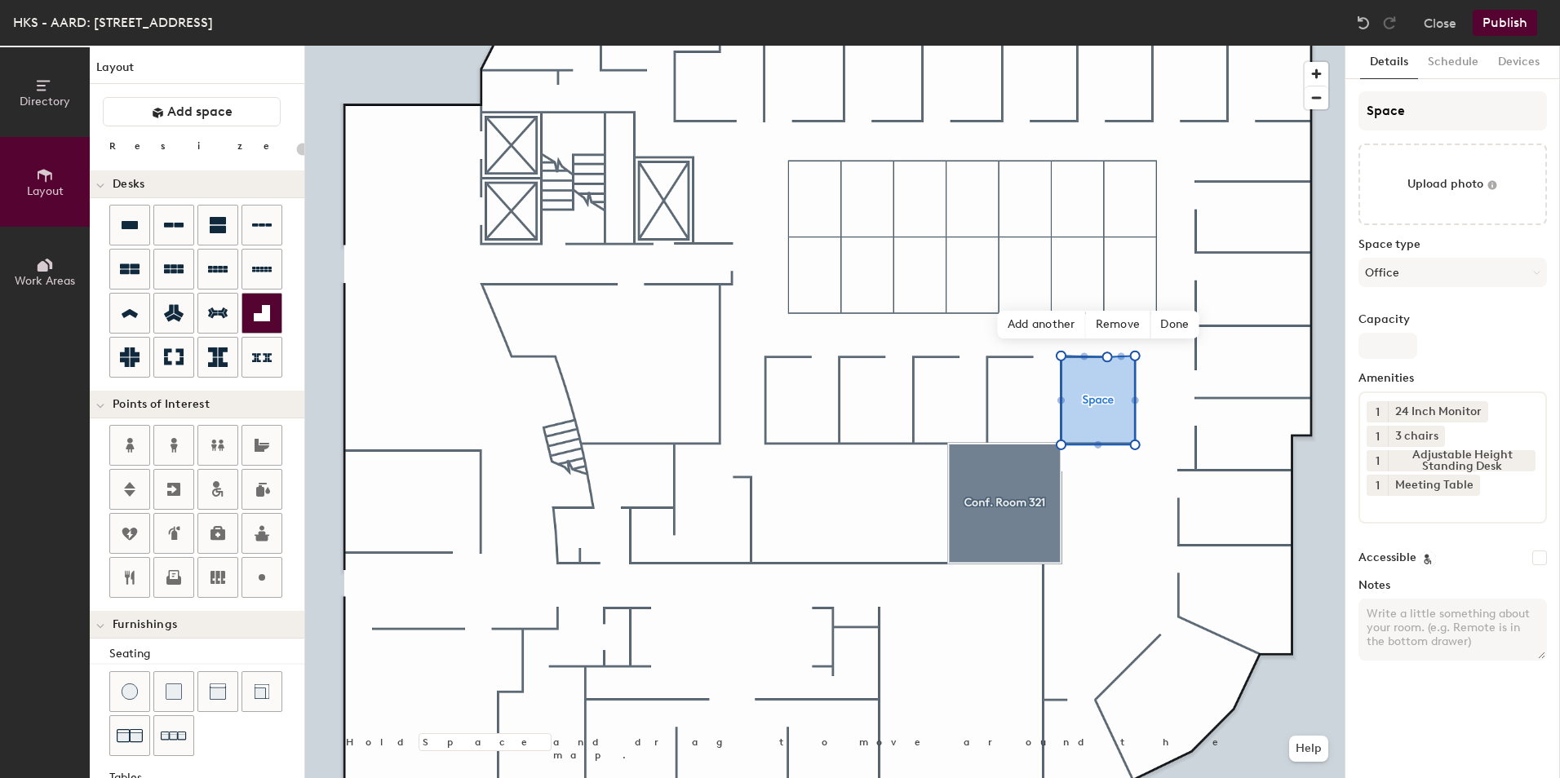
click at [259, 310] on icon at bounding box center [262, 313] width 20 height 20
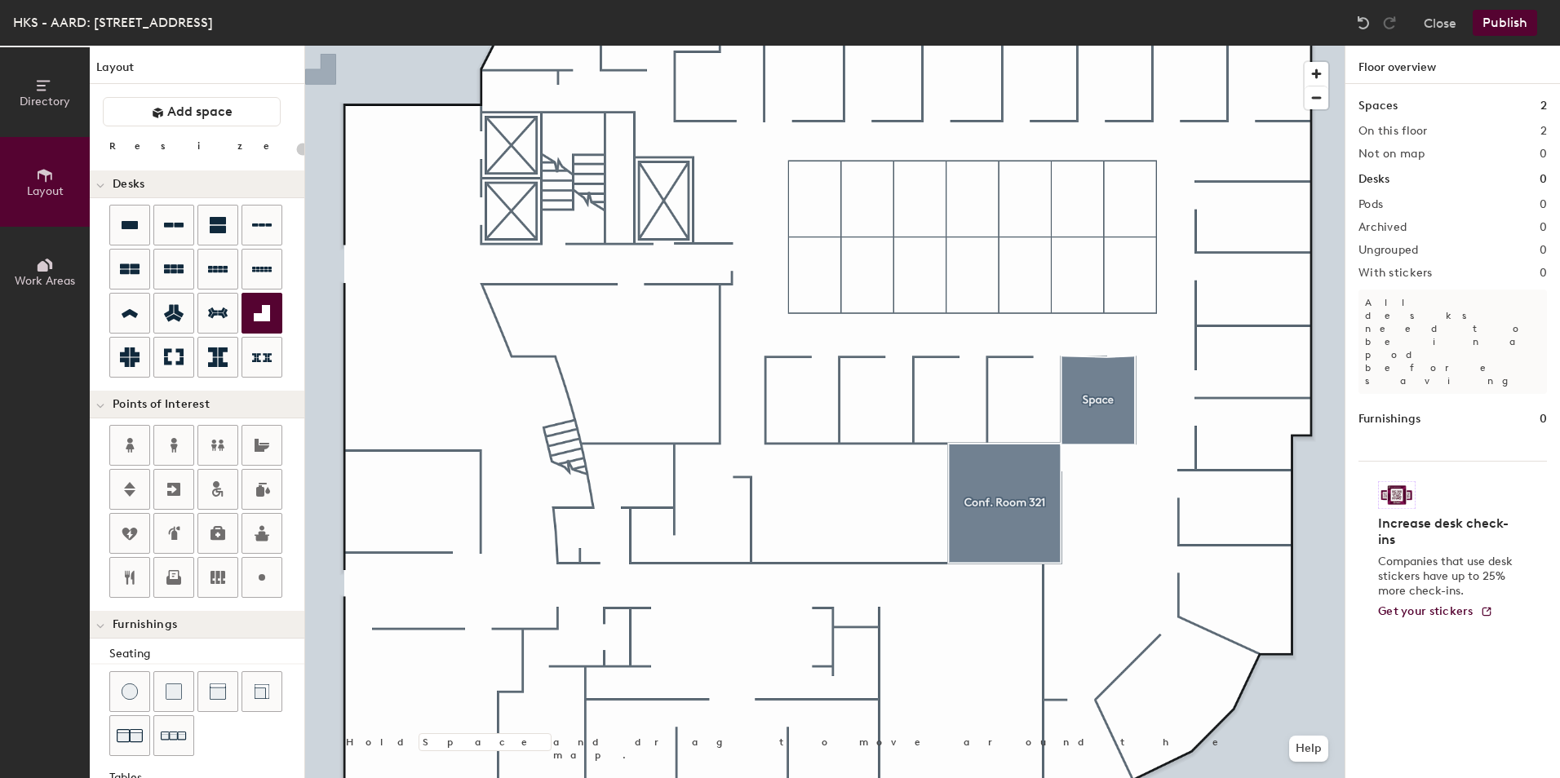
click at [261, 311] on icon at bounding box center [262, 313] width 20 height 20
click at [261, 309] on icon at bounding box center [262, 313] width 20 height 20
click at [272, 364] on div at bounding box center [261, 357] width 39 height 39
click at [1370, 23] on img at bounding box center [1363, 23] width 16 height 16
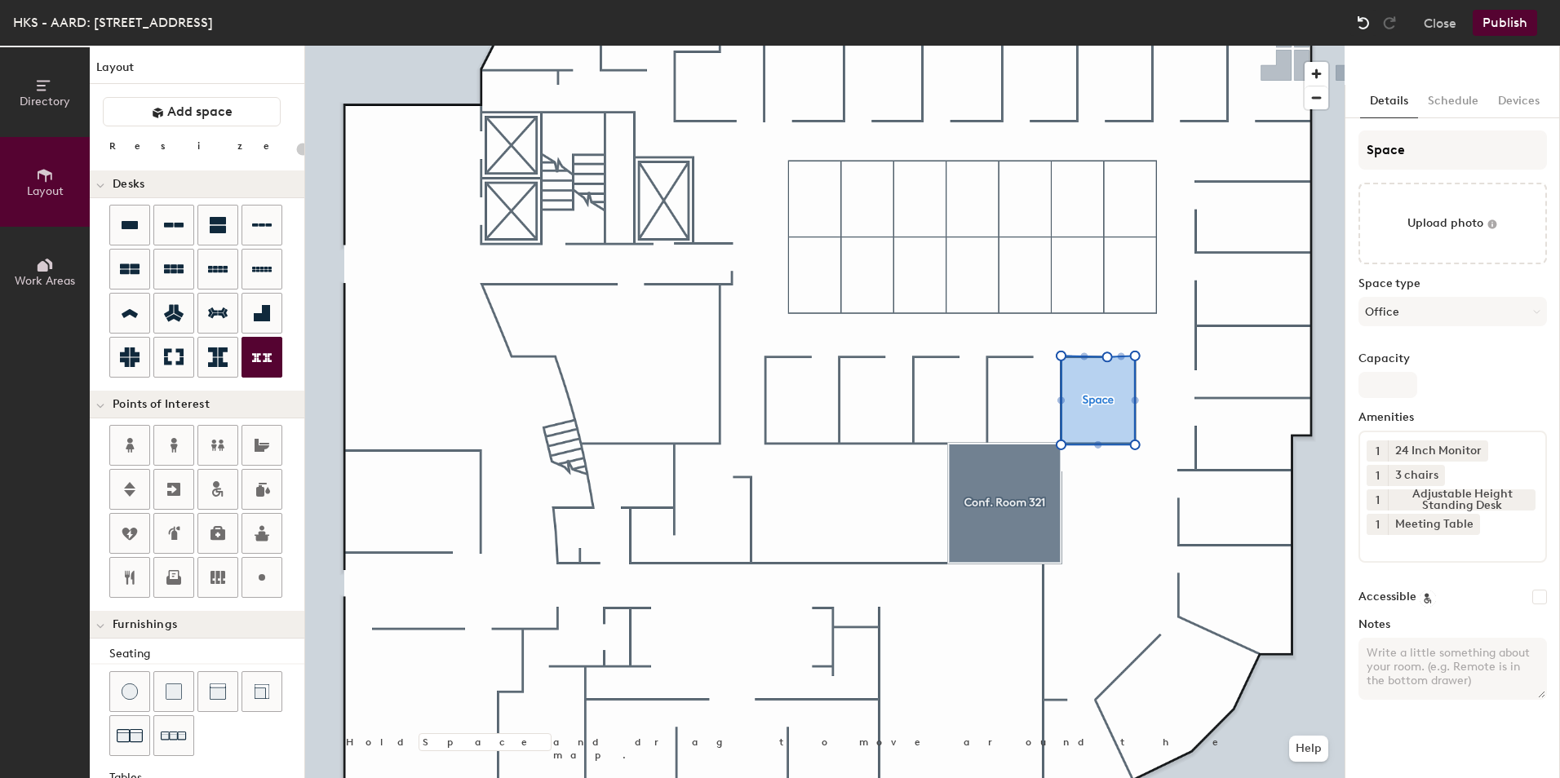
click at [1369, 23] on img at bounding box center [1363, 23] width 16 height 16
click at [1360, 24] on img at bounding box center [1363, 23] width 16 height 16
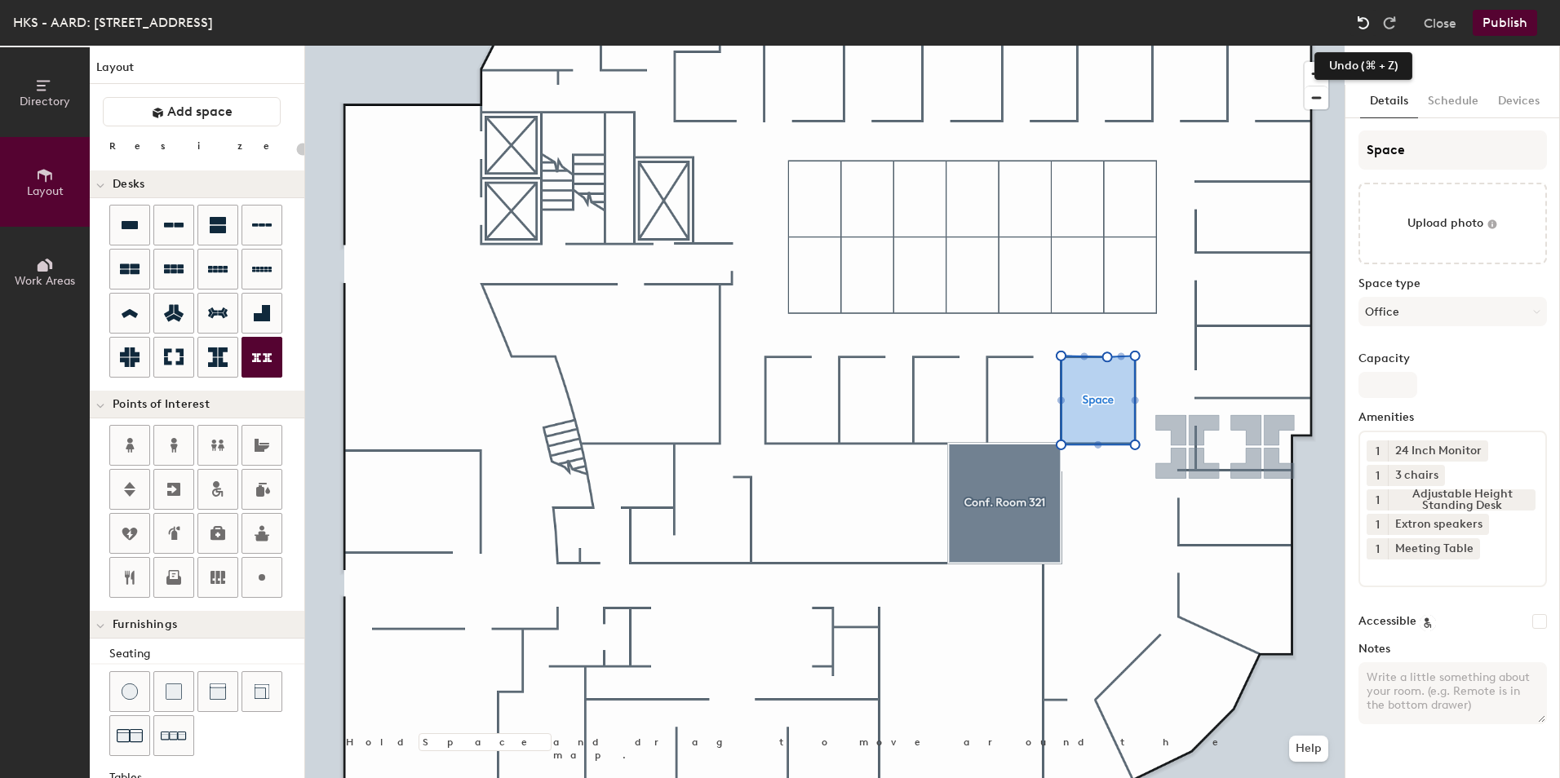
click at [1365, 18] on img at bounding box center [1363, 23] width 16 height 16
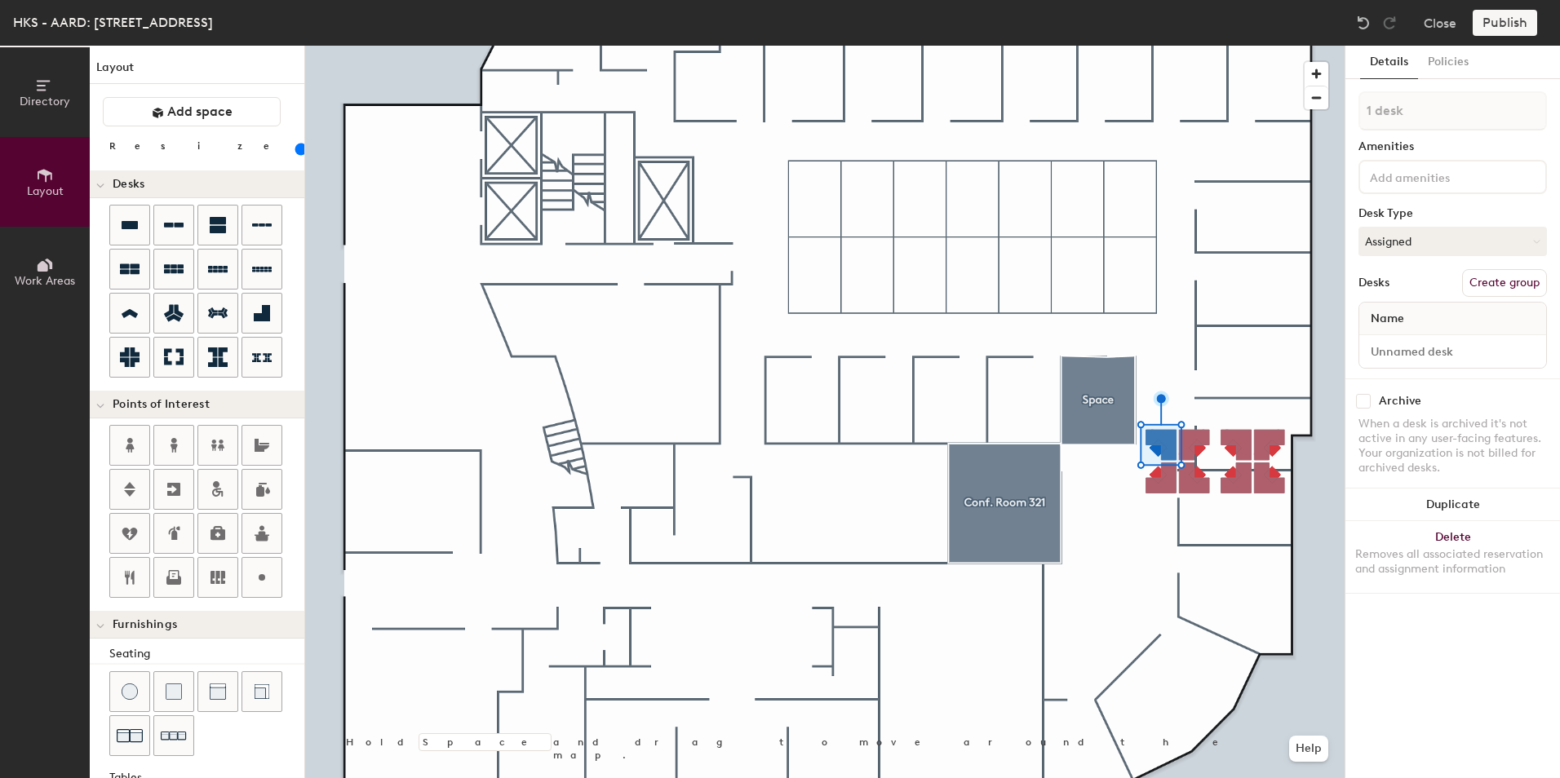
click at [1108, 46] on div at bounding box center [824, 46] width 1039 height 0
click at [1189, 46] on div at bounding box center [824, 46] width 1039 height 0
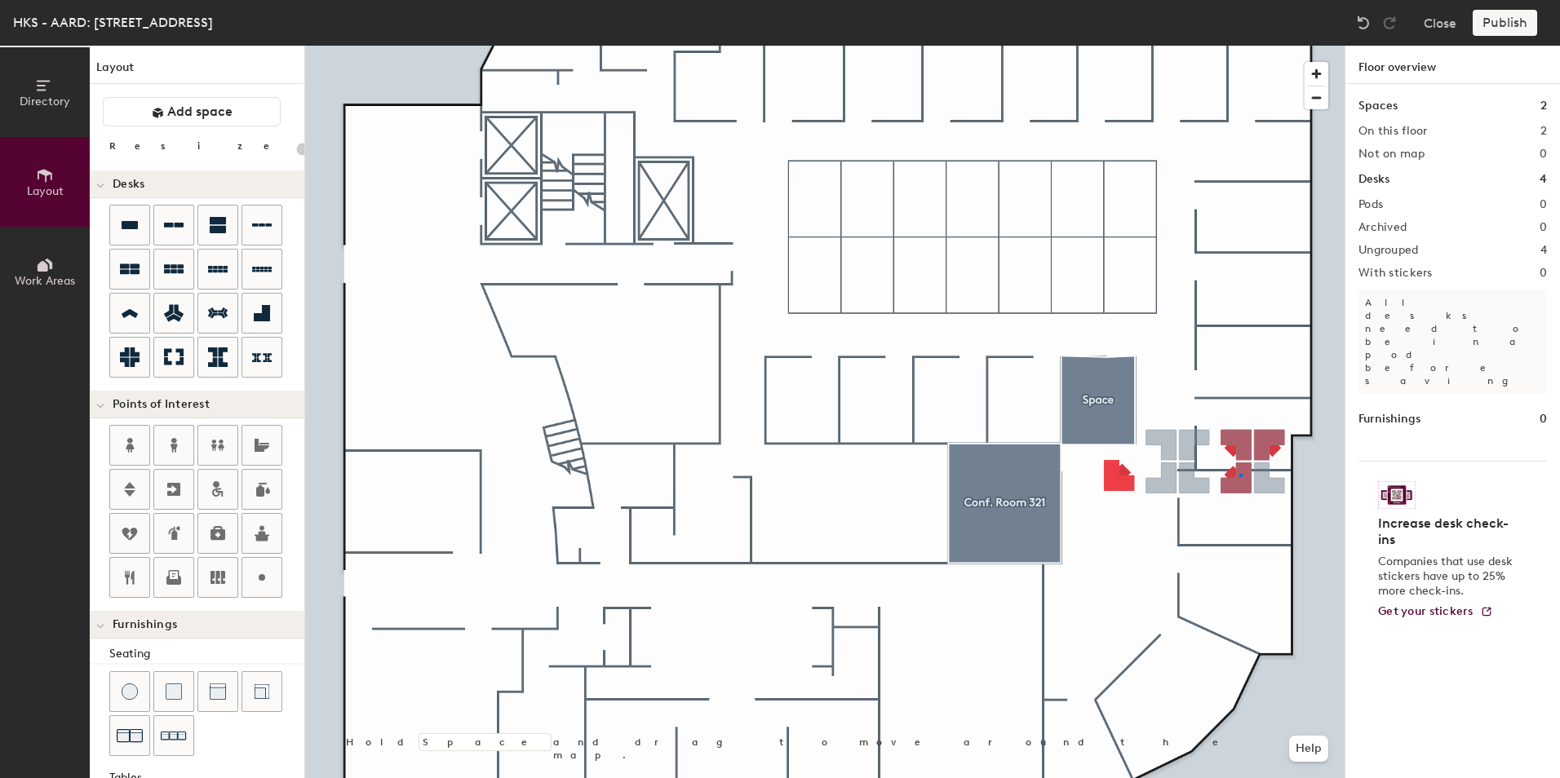
click at [1239, 46] on div at bounding box center [824, 46] width 1039 height 0
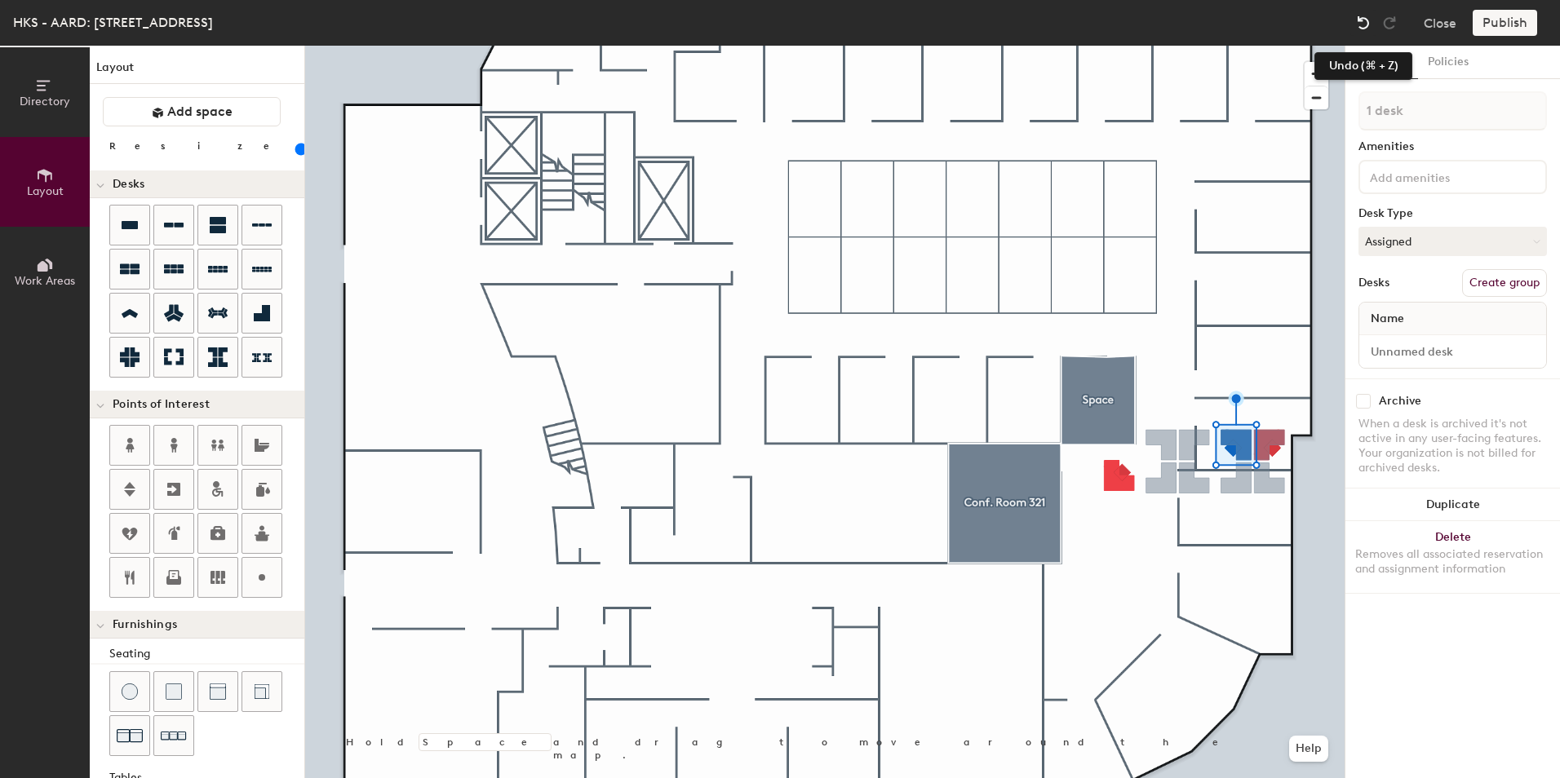
click at [1363, 29] on img at bounding box center [1363, 23] width 16 height 16
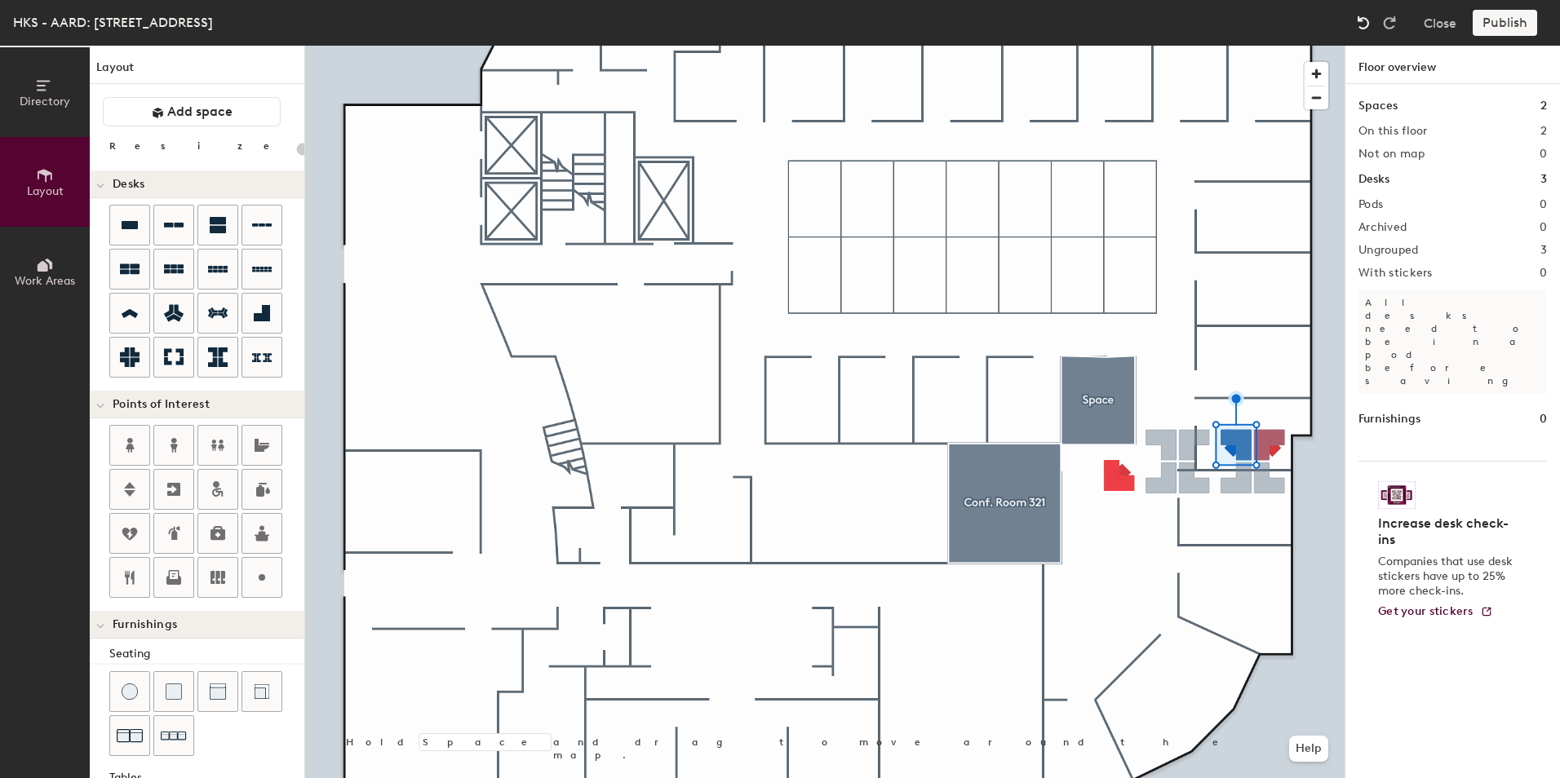
click at [1363, 29] on img at bounding box center [1363, 23] width 16 height 16
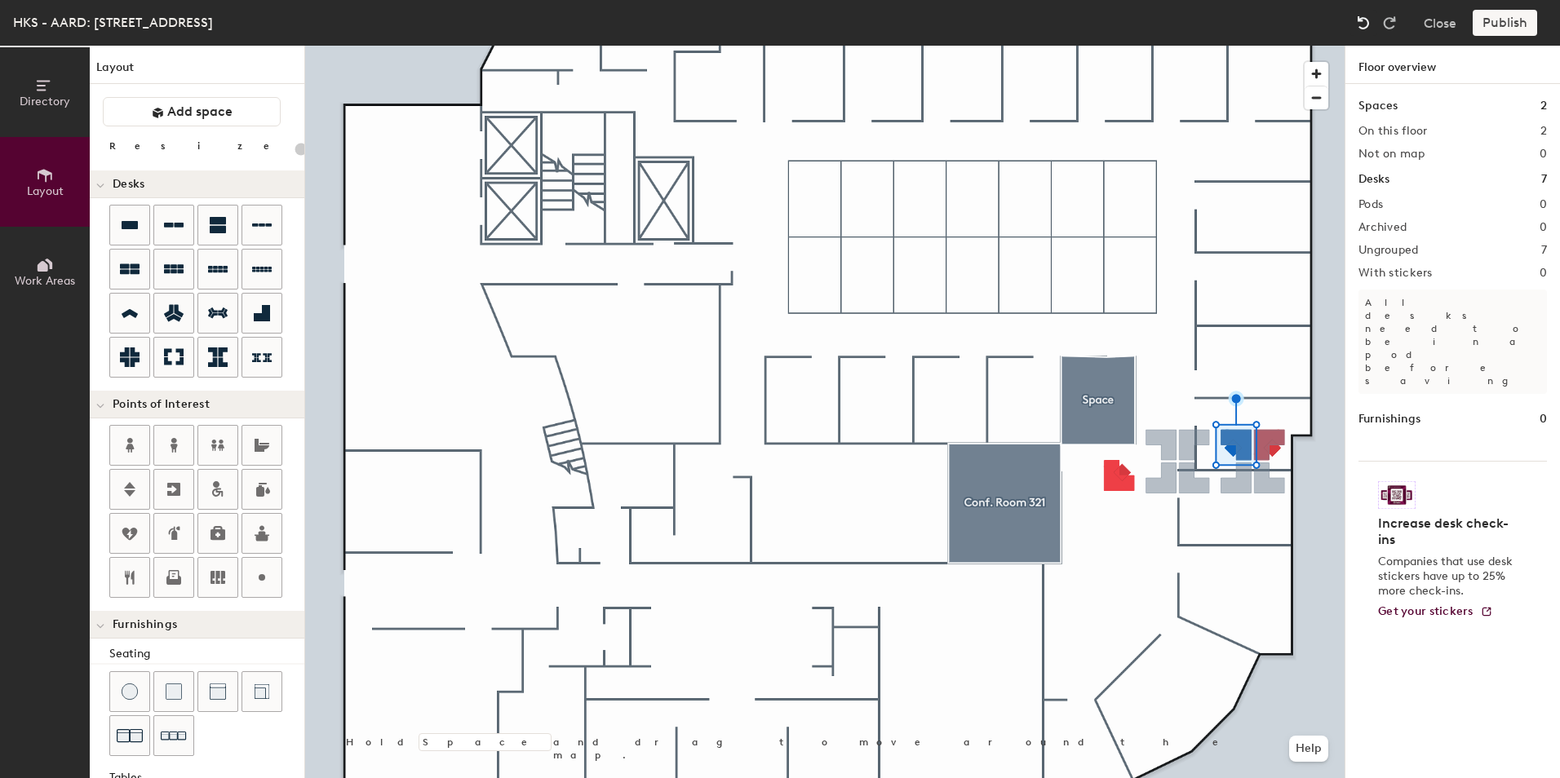
click at [1363, 29] on img at bounding box center [1363, 23] width 16 height 16
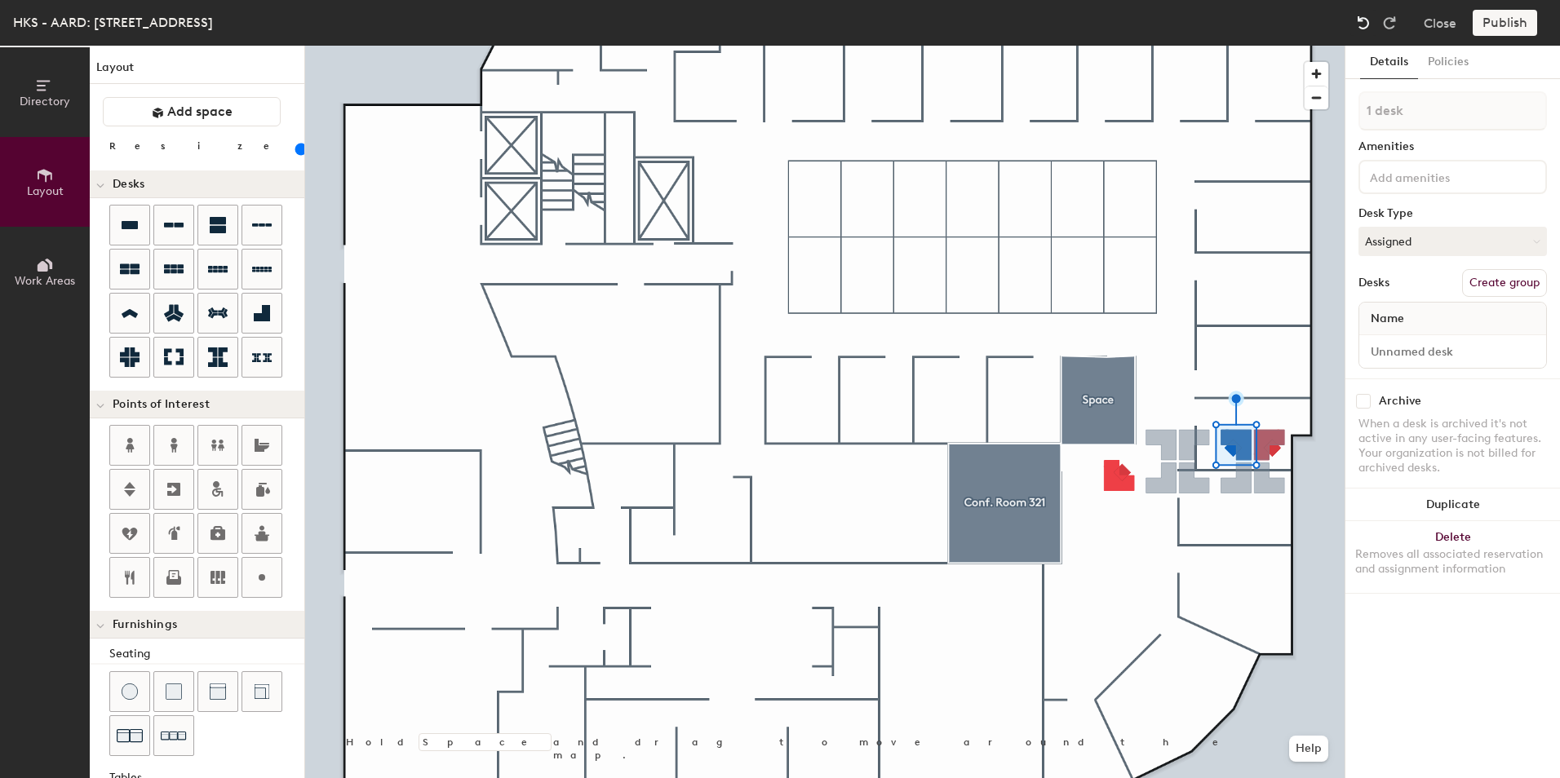
click at [1363, 29] on img at bounding box center [1363, 23] width 16 height 16
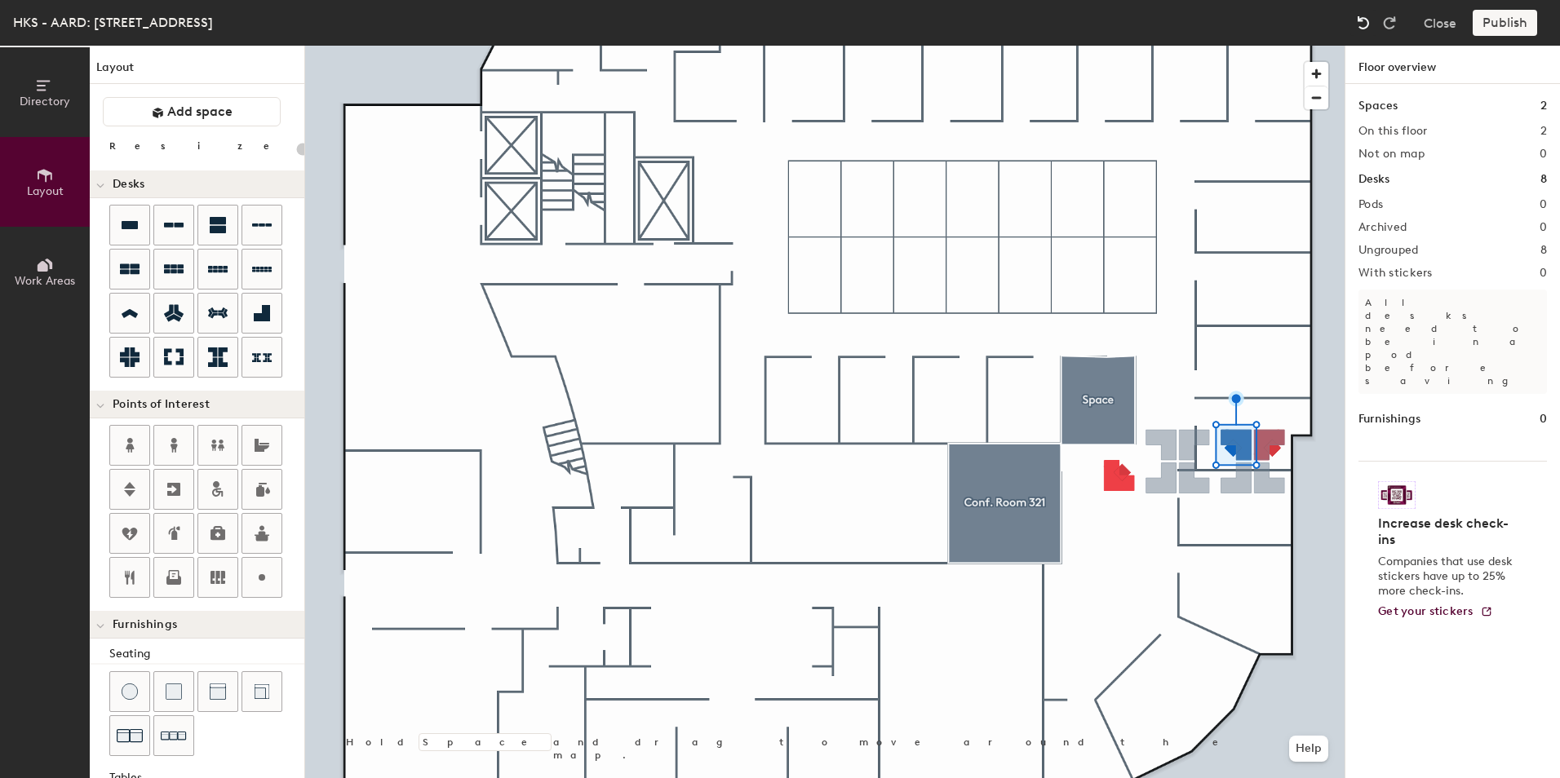
click at [1363, 29] on img at bounding box center [1363, 23] width 16 height 16
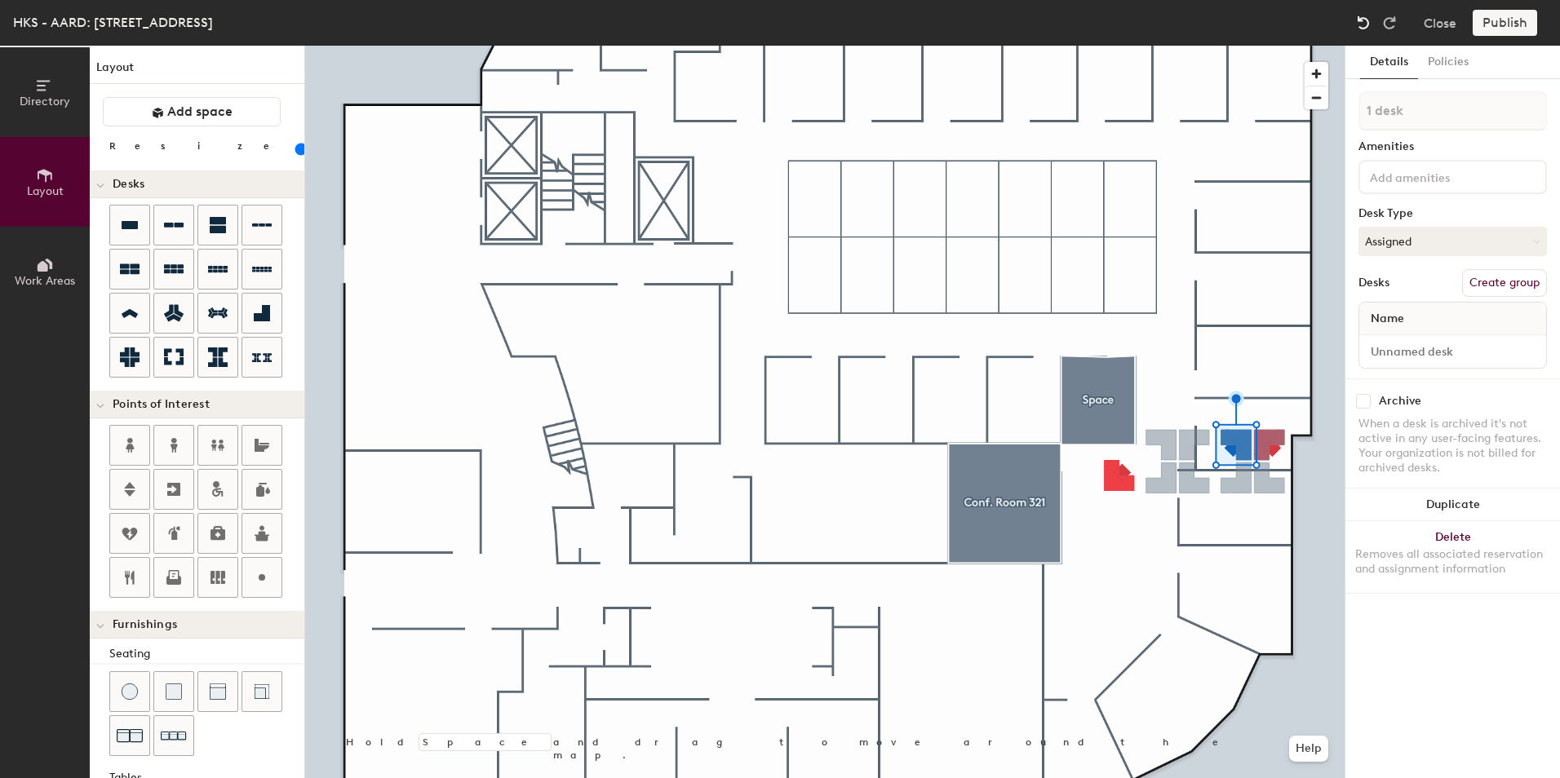
click at [1363, 29] on img at bounding box center [1363, 23] width 16 height 16
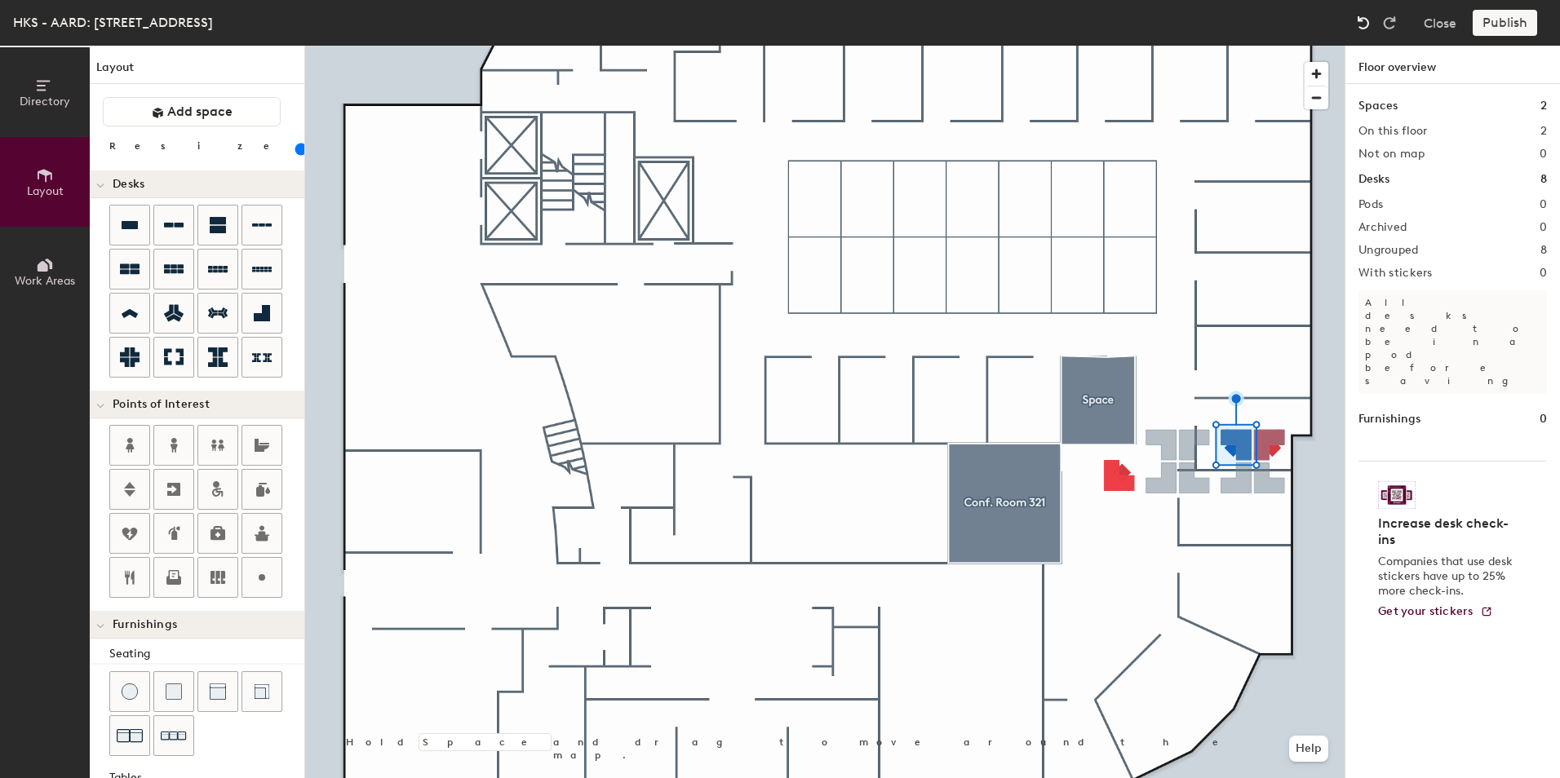
click at [1363, 29] on img at bounding box center [1363, 23] width 16 height 16
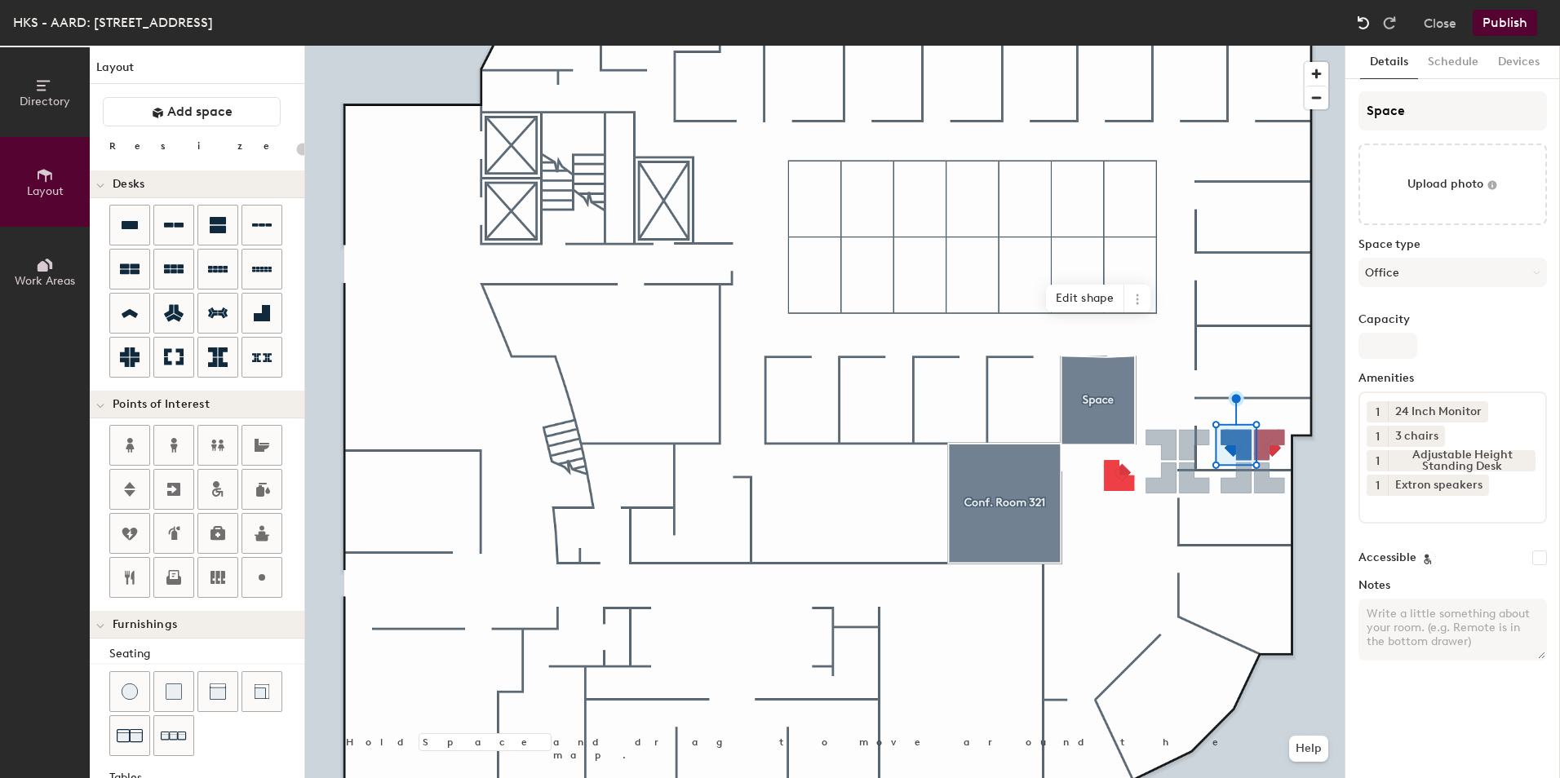
click at [1363, 29] on img at bounding box center [1363, 23] width 16 height 16
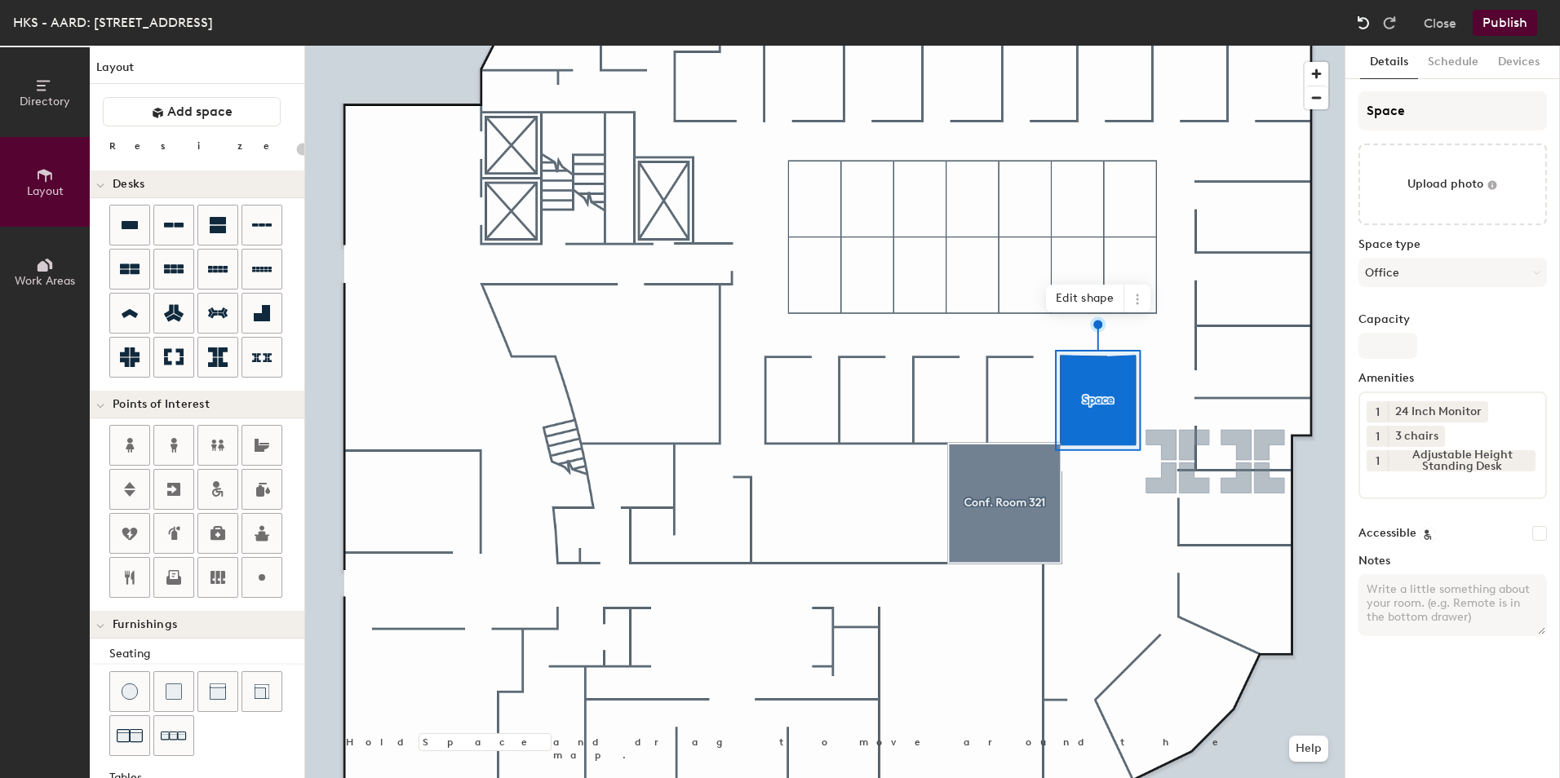
click at [1363, 29] on img at bounding box center [1363, 23] width 16 height 16
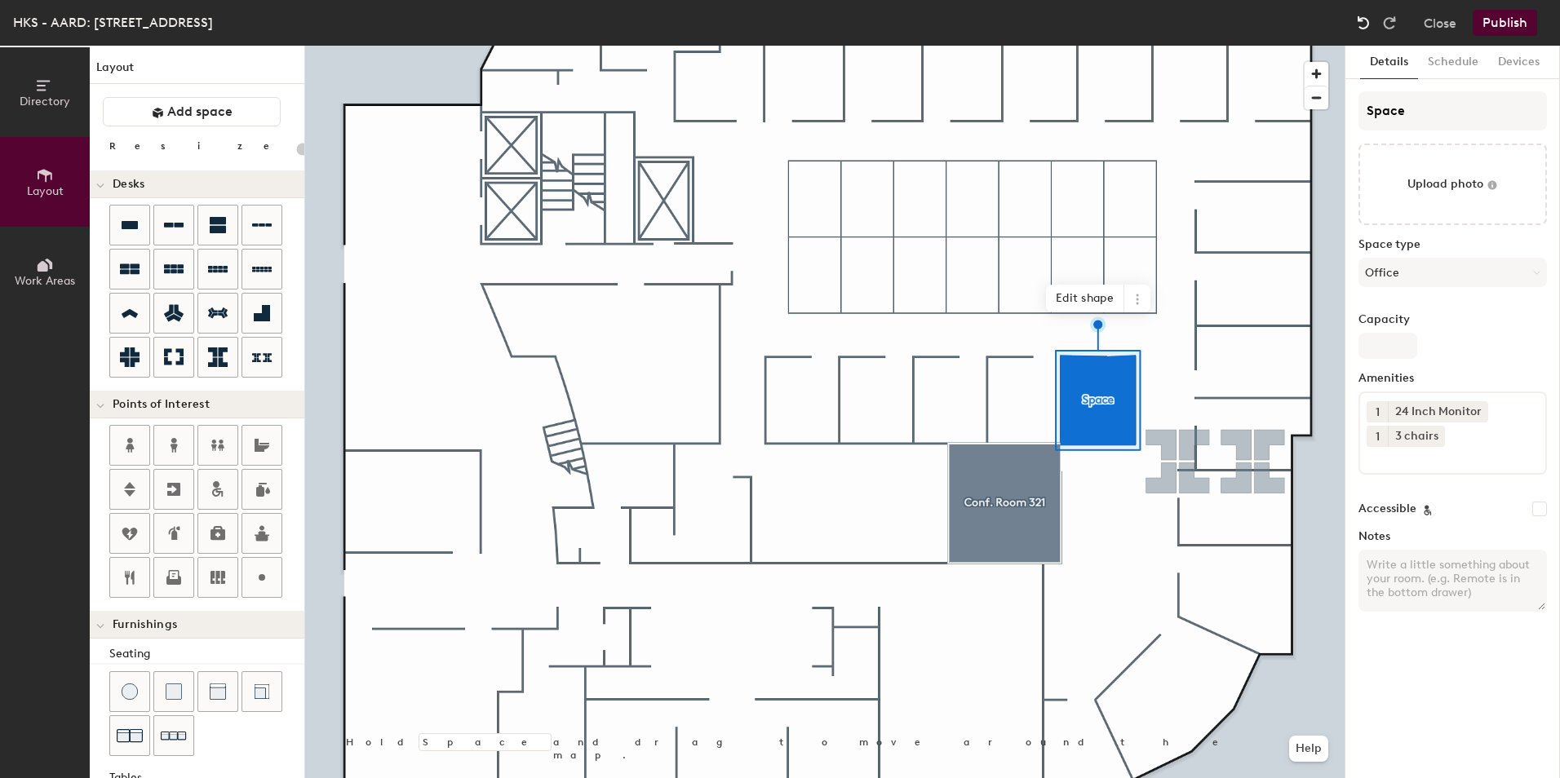
click at [1363, 29] on img at bounding box center [1363, 23] width 16 height 16
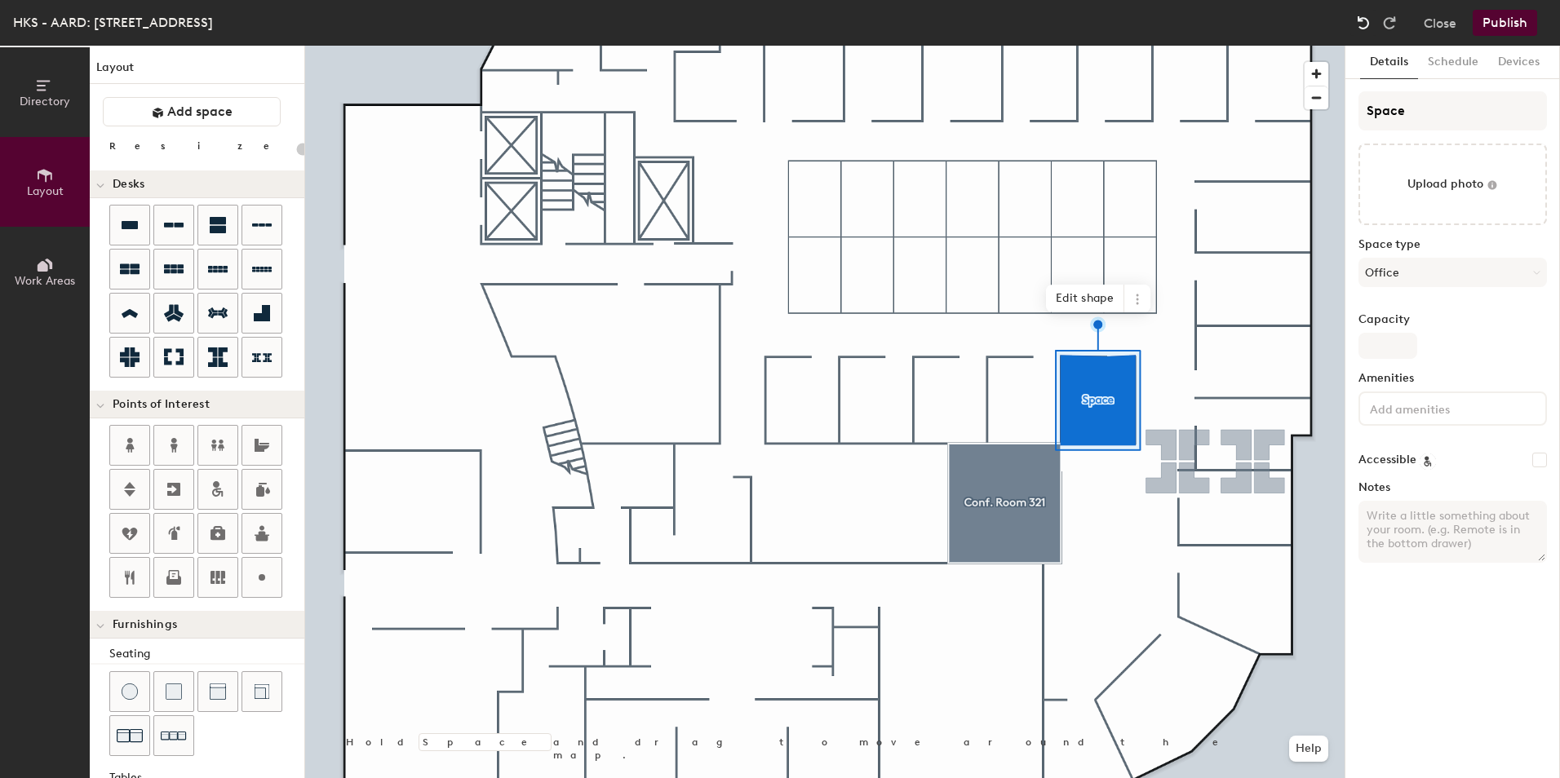
click at [1363, 29] on img at bounding box center [1363, 23] width 16 height 16
click at [1099, 46] on div at bounding box center [824, 46] width 1039 height 0
click at [1493, 271] on button "No type" at bounding box center [1452, 272] width 188 height 29
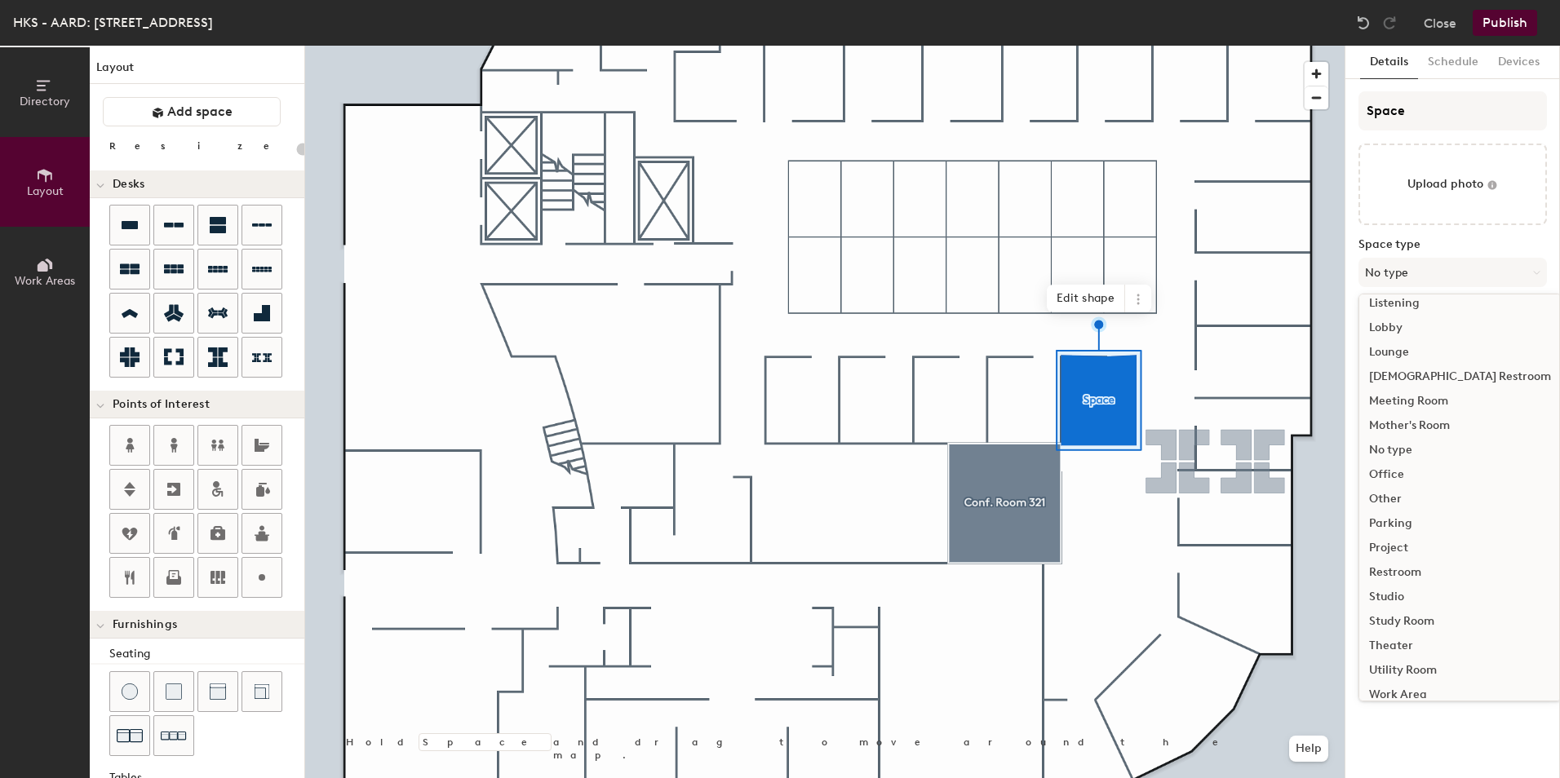
scroll to position [366, 0]
click at [1434, 676] on div "Work Area" at bounding box center [1460, 682] width 202 height 24
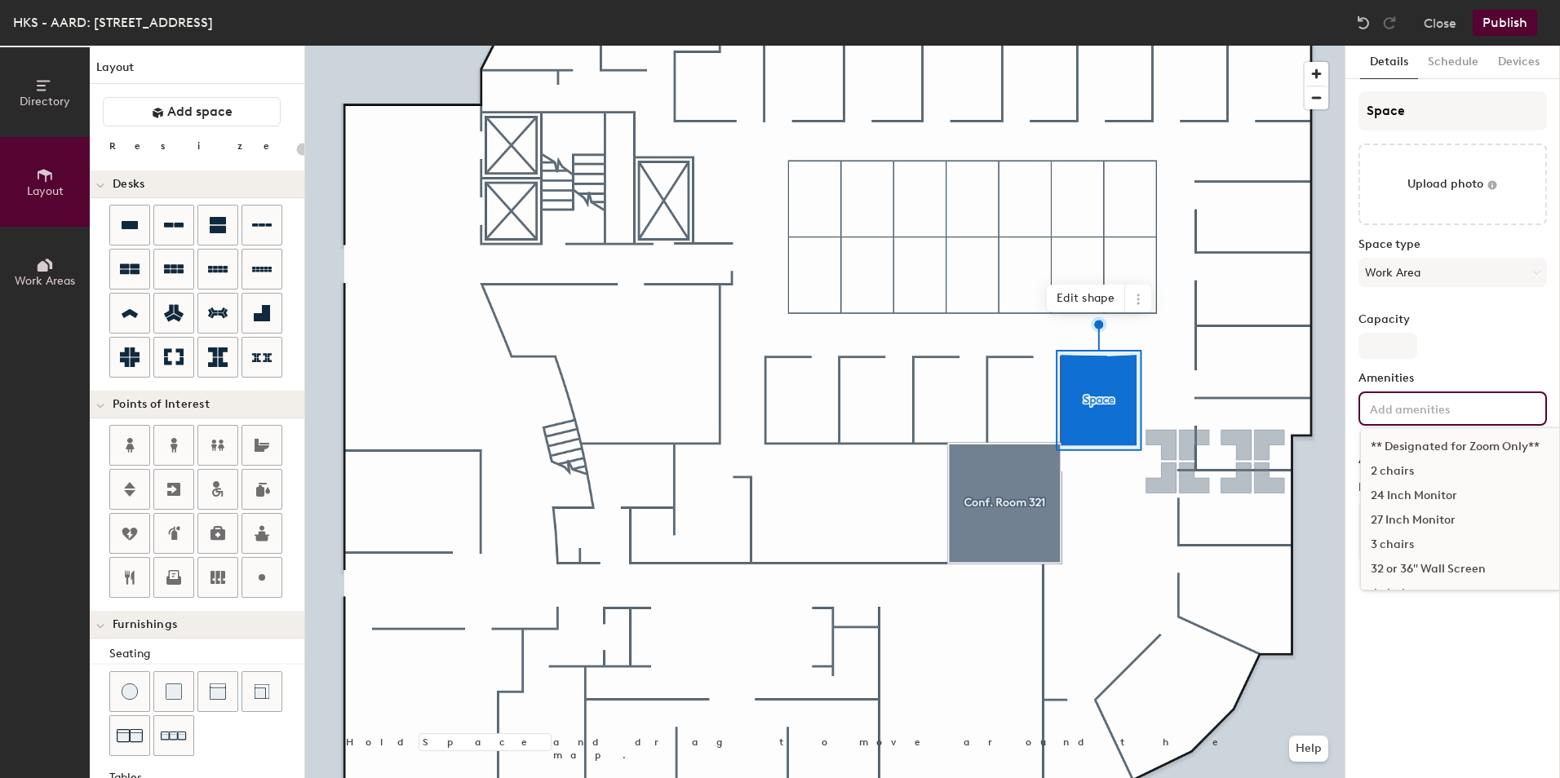
click at [1429, 409] on input at bounding box center [1440, 408] width 147 height 20
click at [1390, 345] on input "Capacity" at bounding box center [1387, 346] width 59 height 26
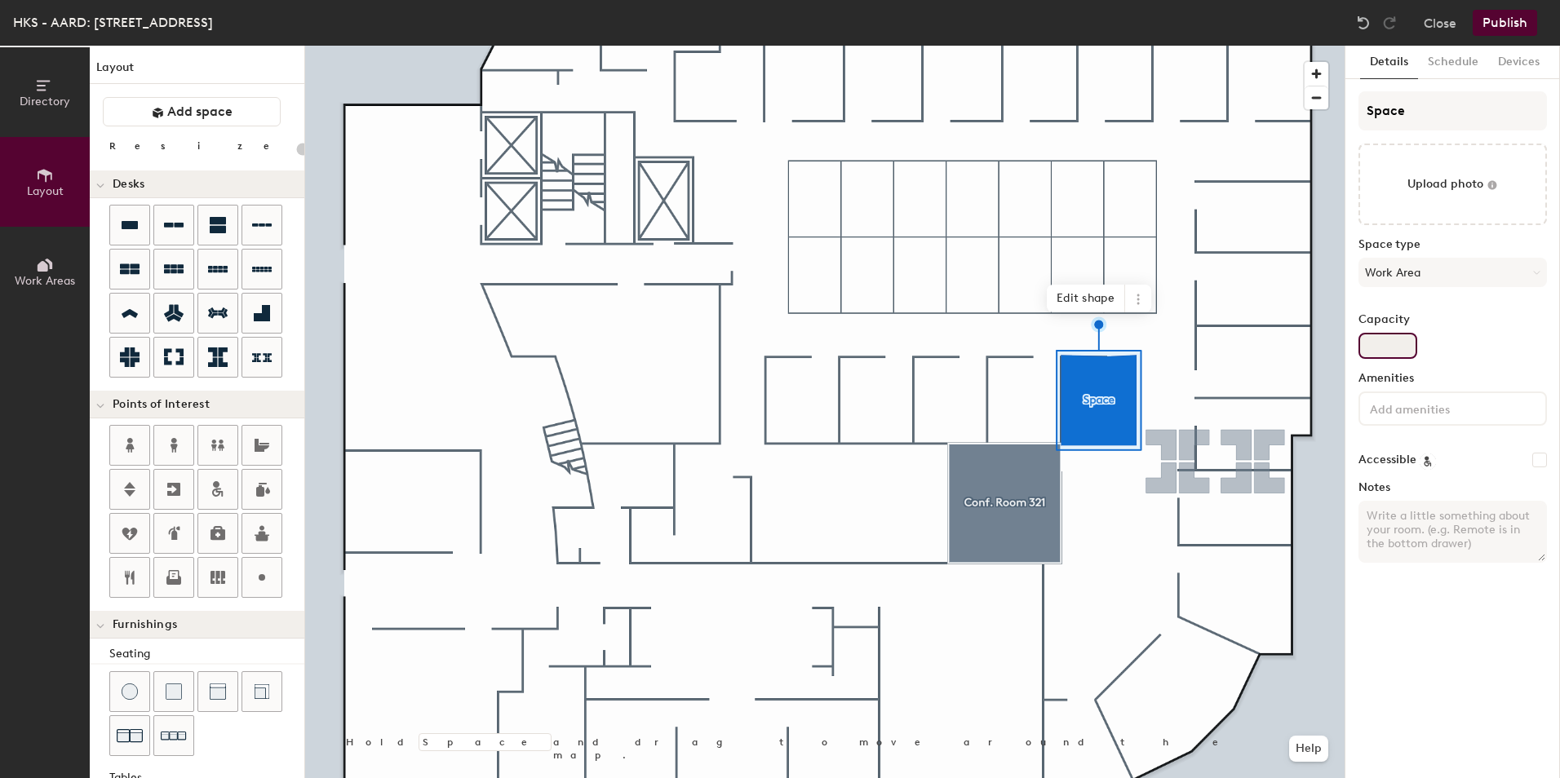
click at [1392, 343] on input "Capacity" at bounding box center [1387, 346] width 59 height 26
click at [1419, 399] on input at bounding box center [1440, 408] width 147 height 20
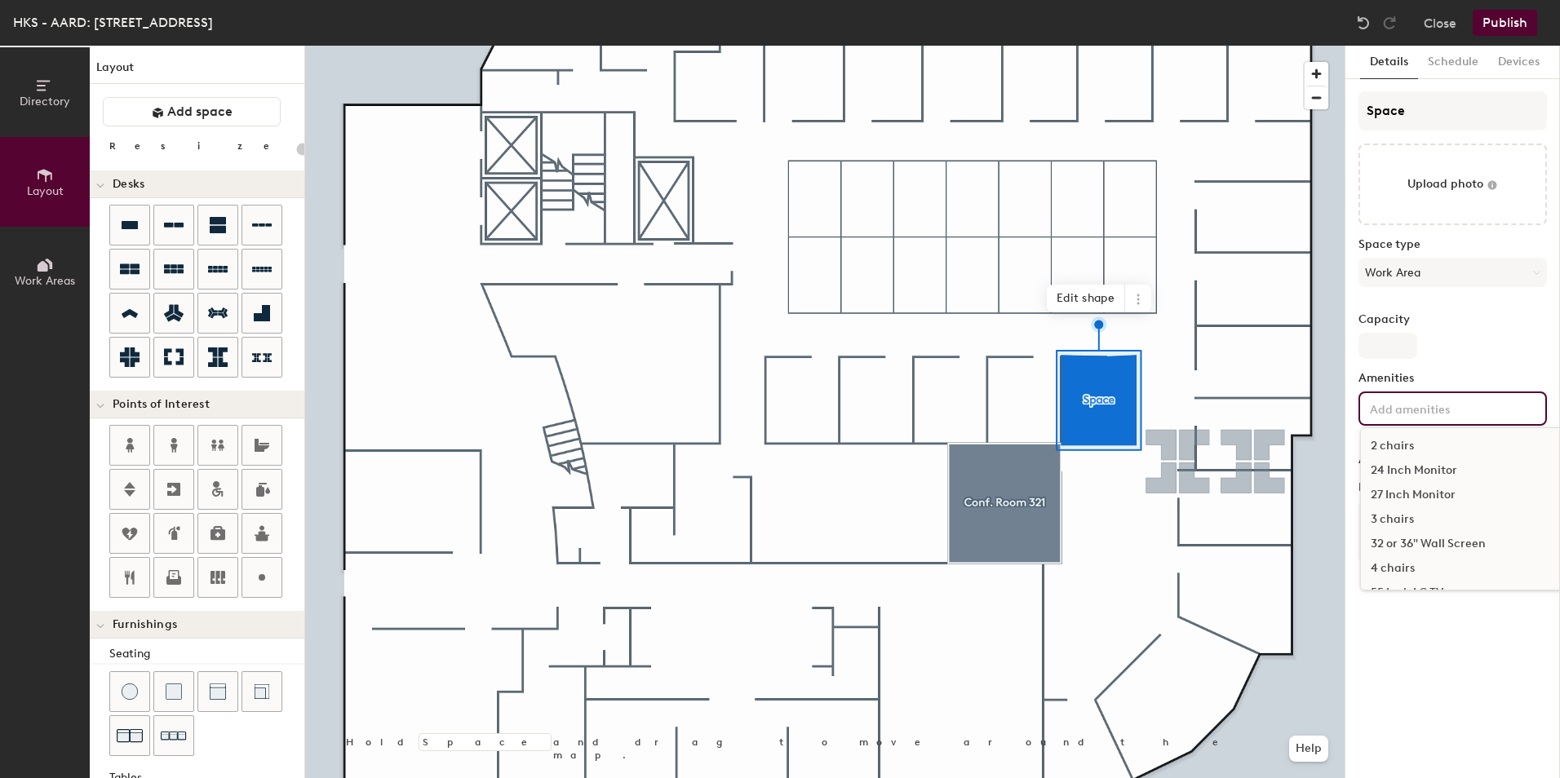
scroll to position [0, 0]
click at [1430, 496] on div "24 Inch Monitor" at bounding box center [1524, 496] width 326 height 24
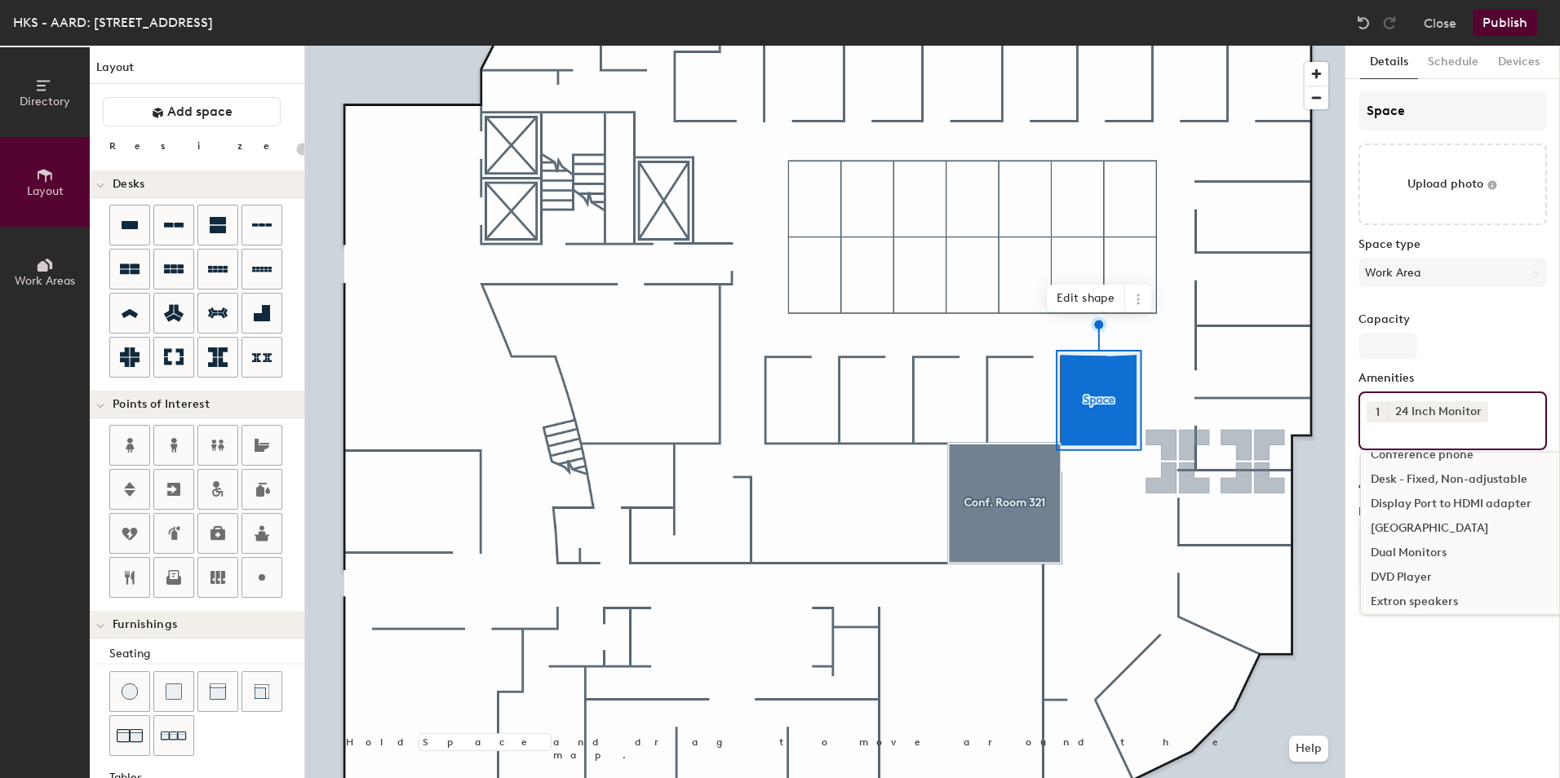
scroll to position [734, 0]
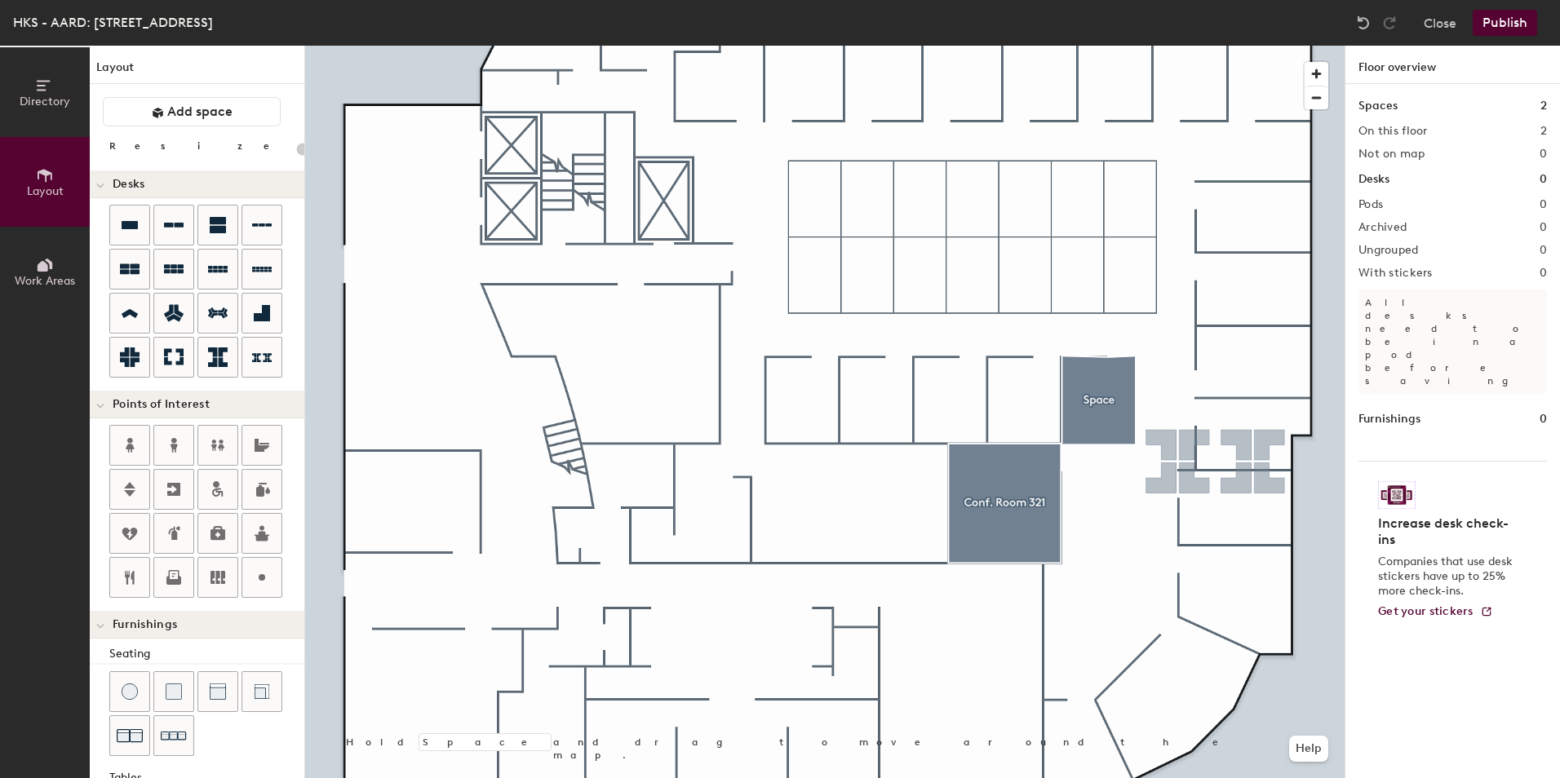
click at [1347, 29] on div "HKS - AARD: 1 Brattle Sq., Floor 3 Close Publish" at bounding box center [780, 23] width 1560 height 46
click at [1436, 29] on button "Close" at bounding box center [1440, 23] width 33 height 26
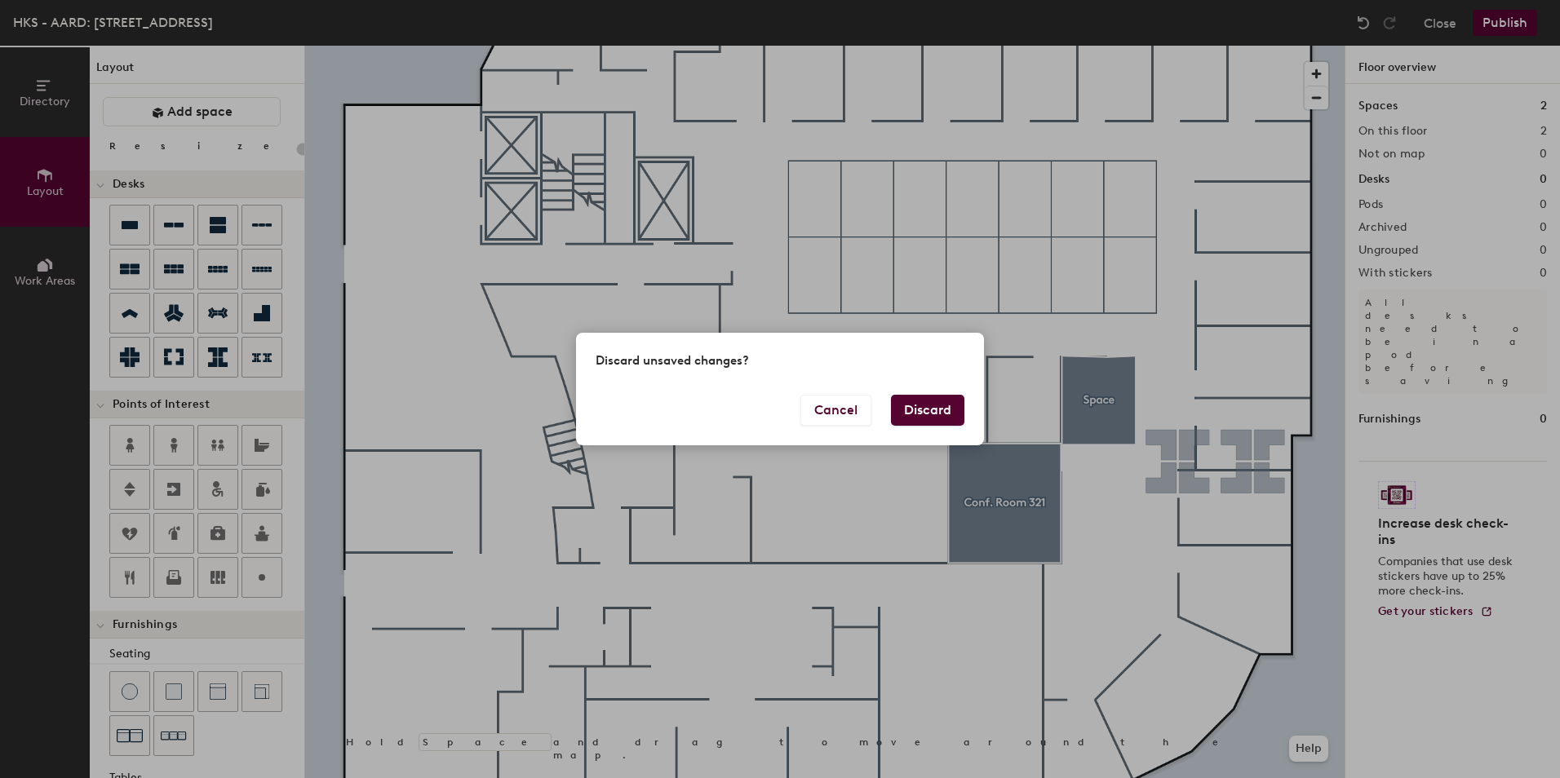
click at [923, 405] on button "Discard" at bounding box center [927, 410] width 73 height 31
type input "20"
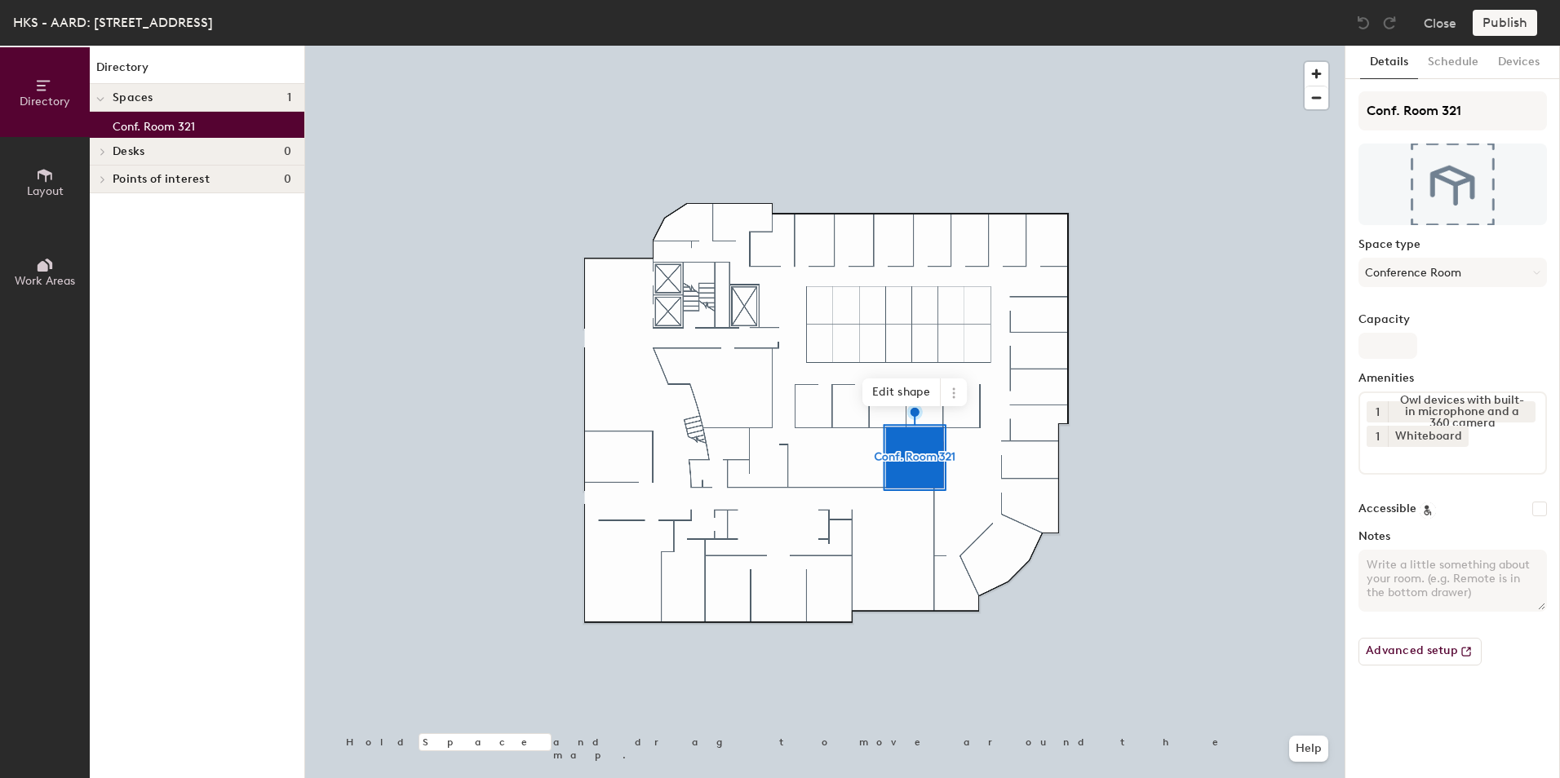
click at [50, 181] on icon at bounding box center [45, 175] width 18 height 18
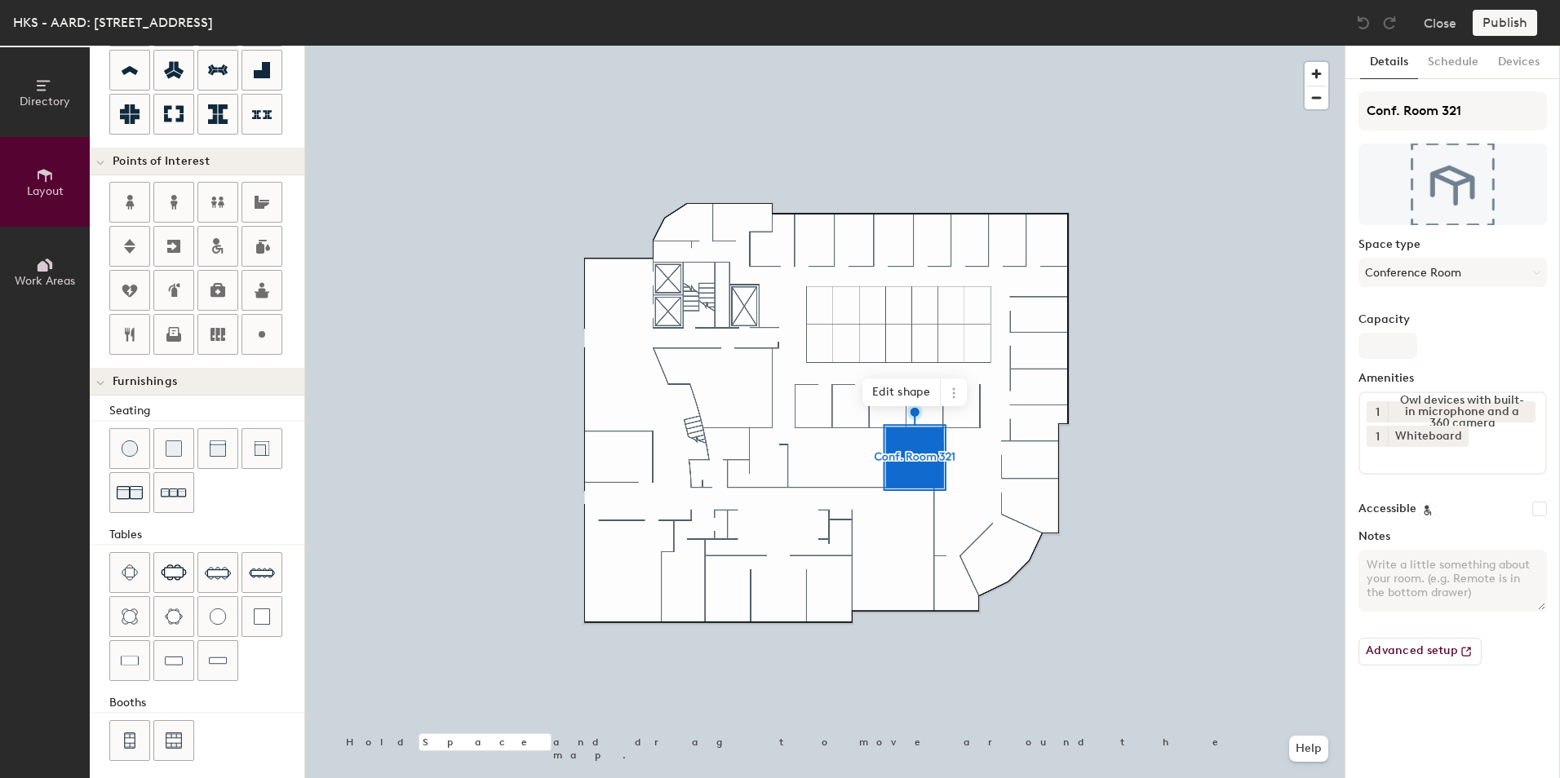
scroll to position [252, 0]
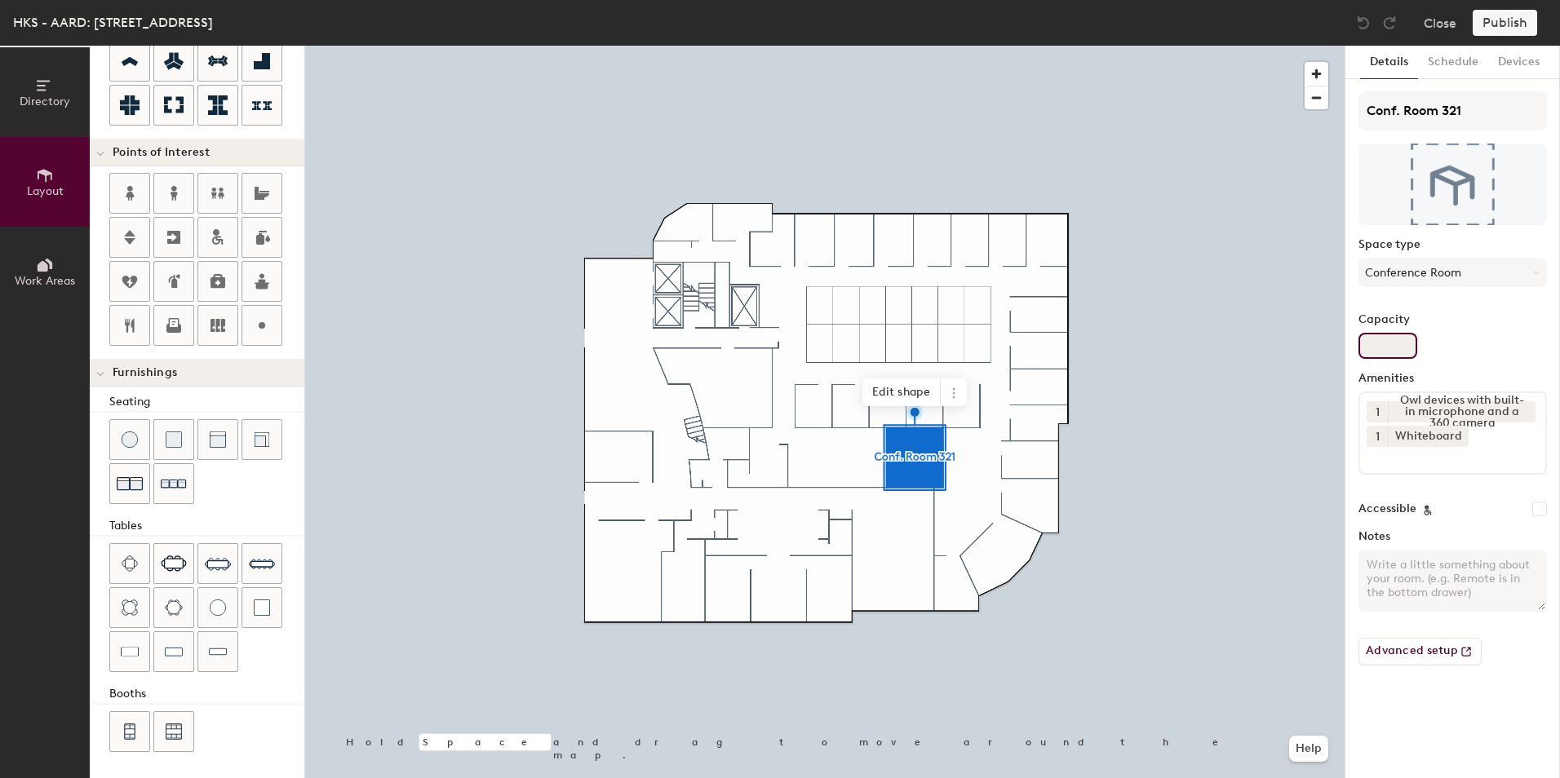
click at [1385, 338] on input "Capacity" at bounding box center [1387, 346] width 59 height 26
click at [1387, 331] on div "Capacity" at bounding box center [1452, 336] width 188 height 46
click at [1388, 348] on input "Capacity" at bounding box center [1387, 346] width 59 height 26
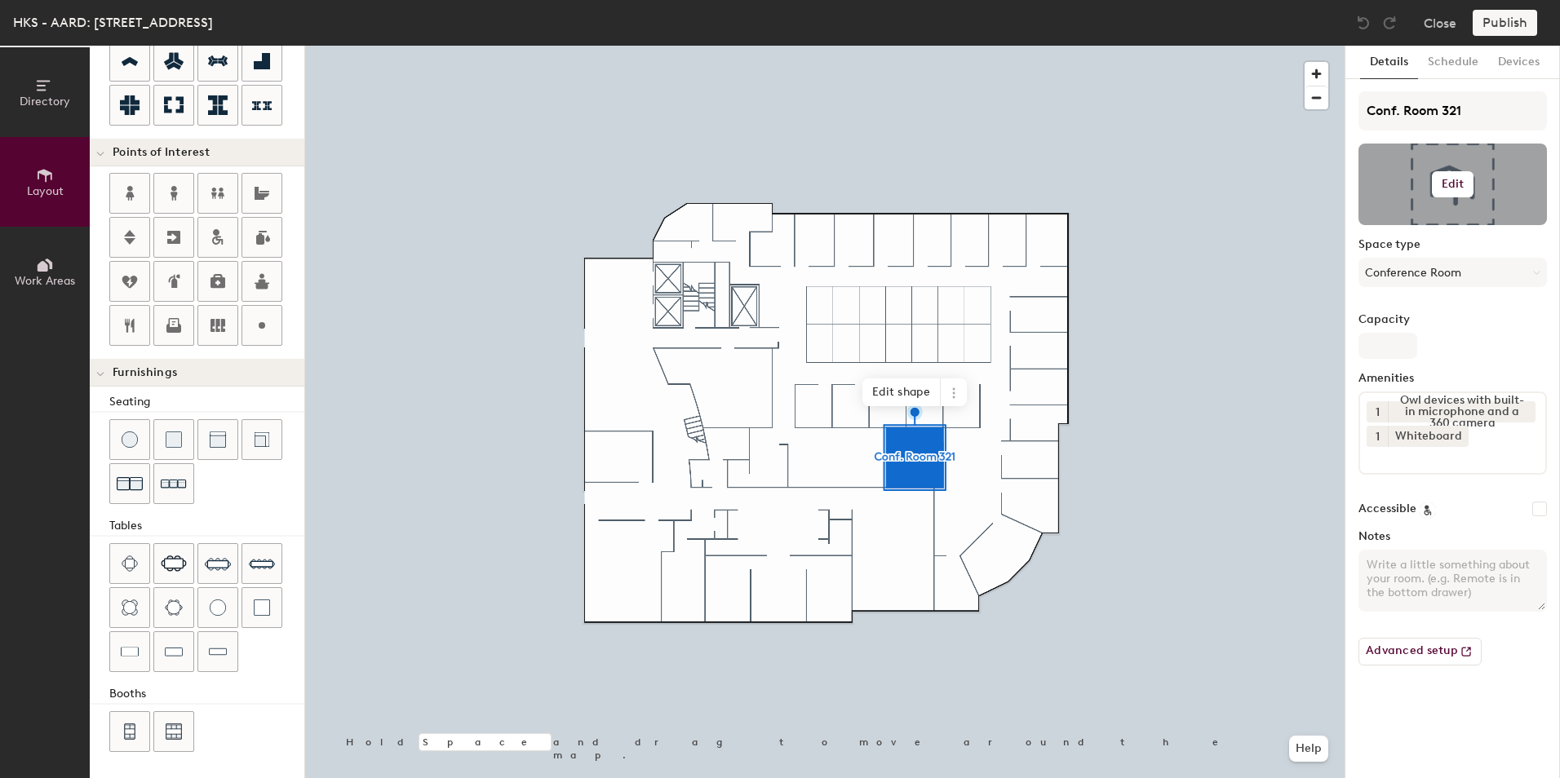
click at [1448, 183] on h6 "Edit" at bounding box center [1453, 184] width 23 height 13
click at [1458, 185] on h6 "Edit" at bounding box center [1453, 184] width 23 height 13
click at [1426, 223] on input "file" at bounding box center [1465, 231] width 187 height 24
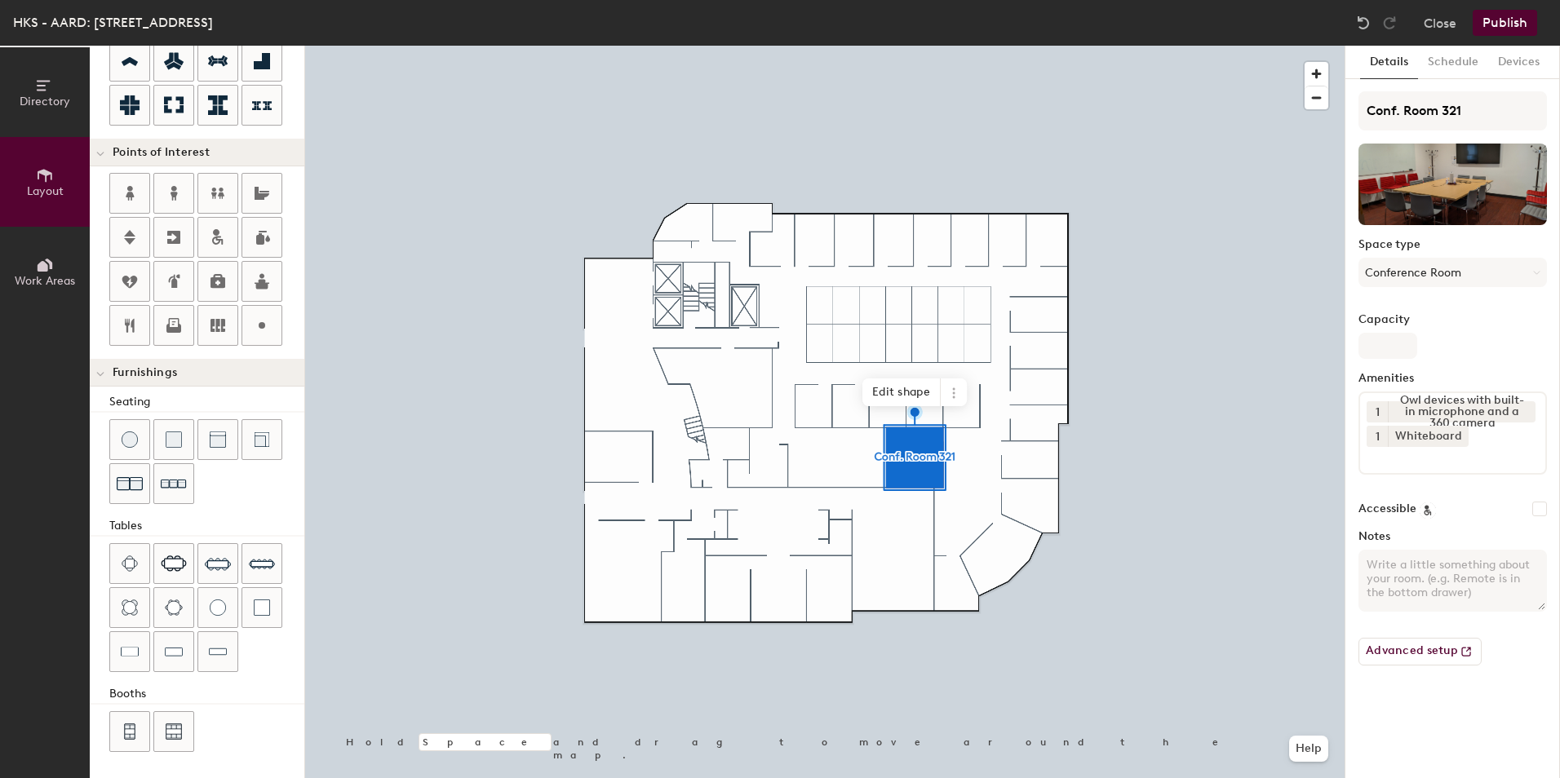
type input "20"
click at [1482, 509] on div "Accessible" at bounding box center [1452, 509] width 188 height 16
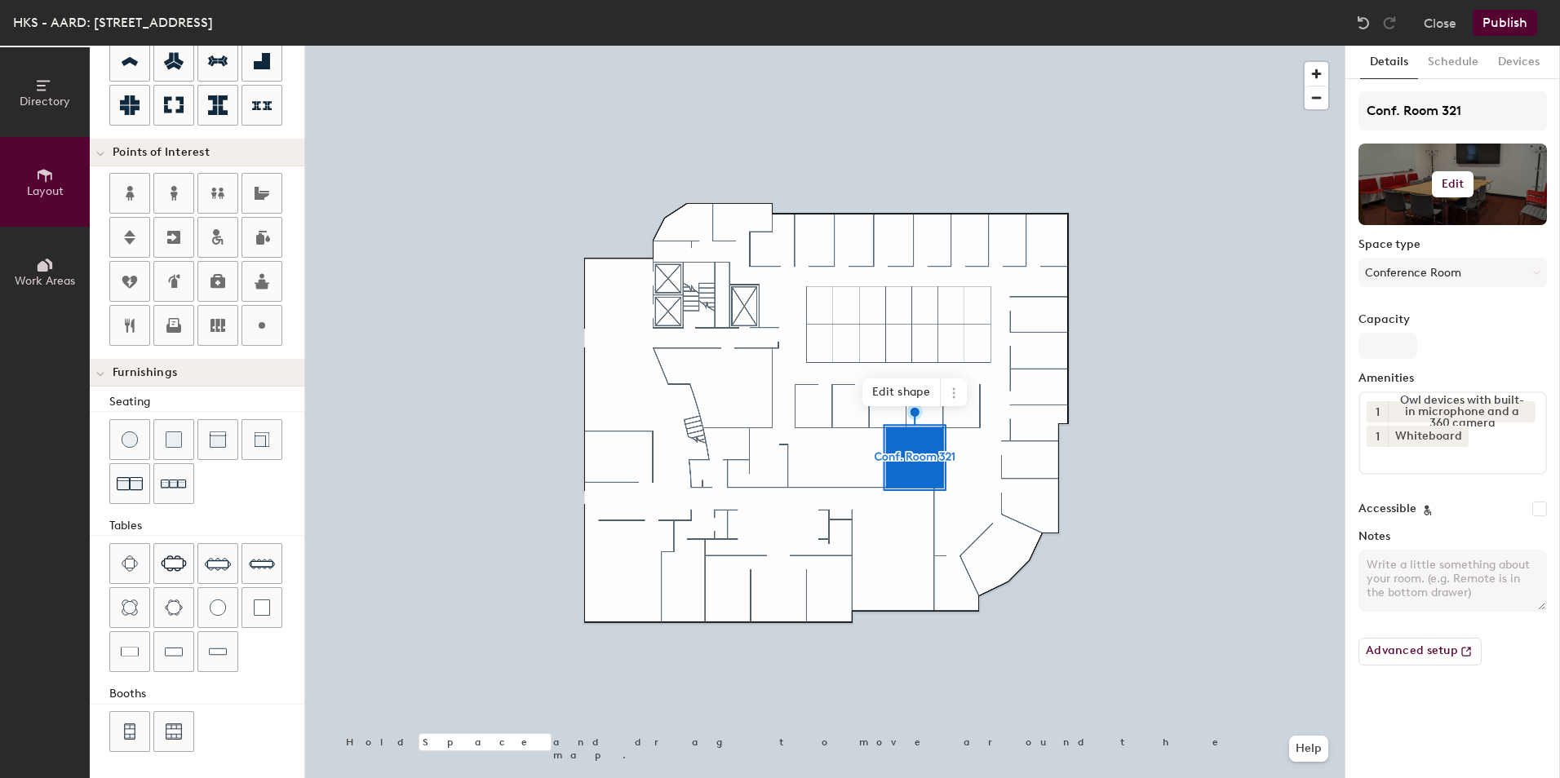
click at [1457, 180] on h6 "Edit" at bounding box center [1453, 184] width 23 height 13
click at [1556, 339] on div "Details Schedule Devices Conf. Room 321 Edit Change photo Remove Space type Con…" at bounding box center [1452, 412] width 215 height 733
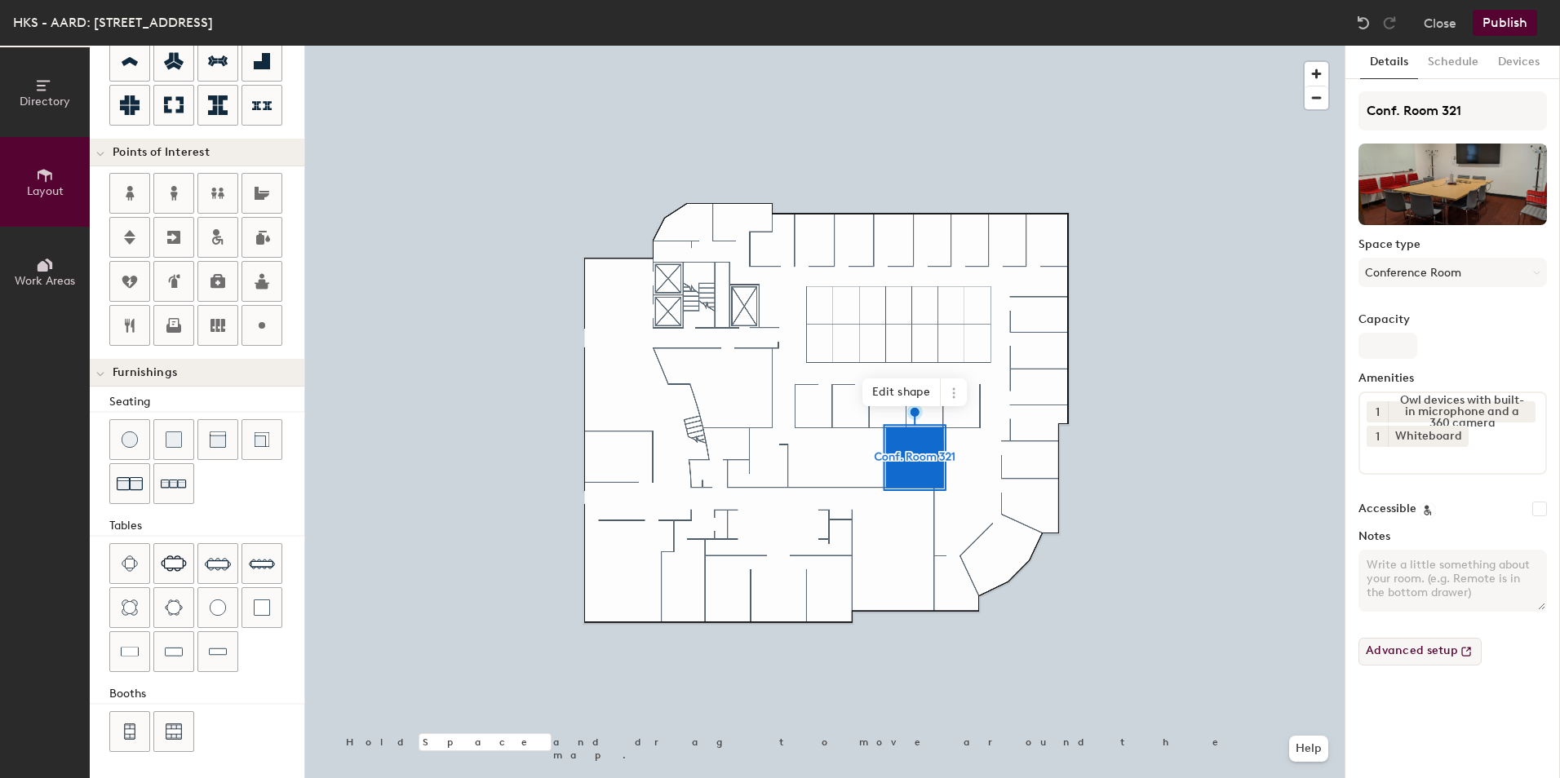
click at [1448, 654] on button "Advanced setup" at bounding box center [1419, 652] width 123 height 28
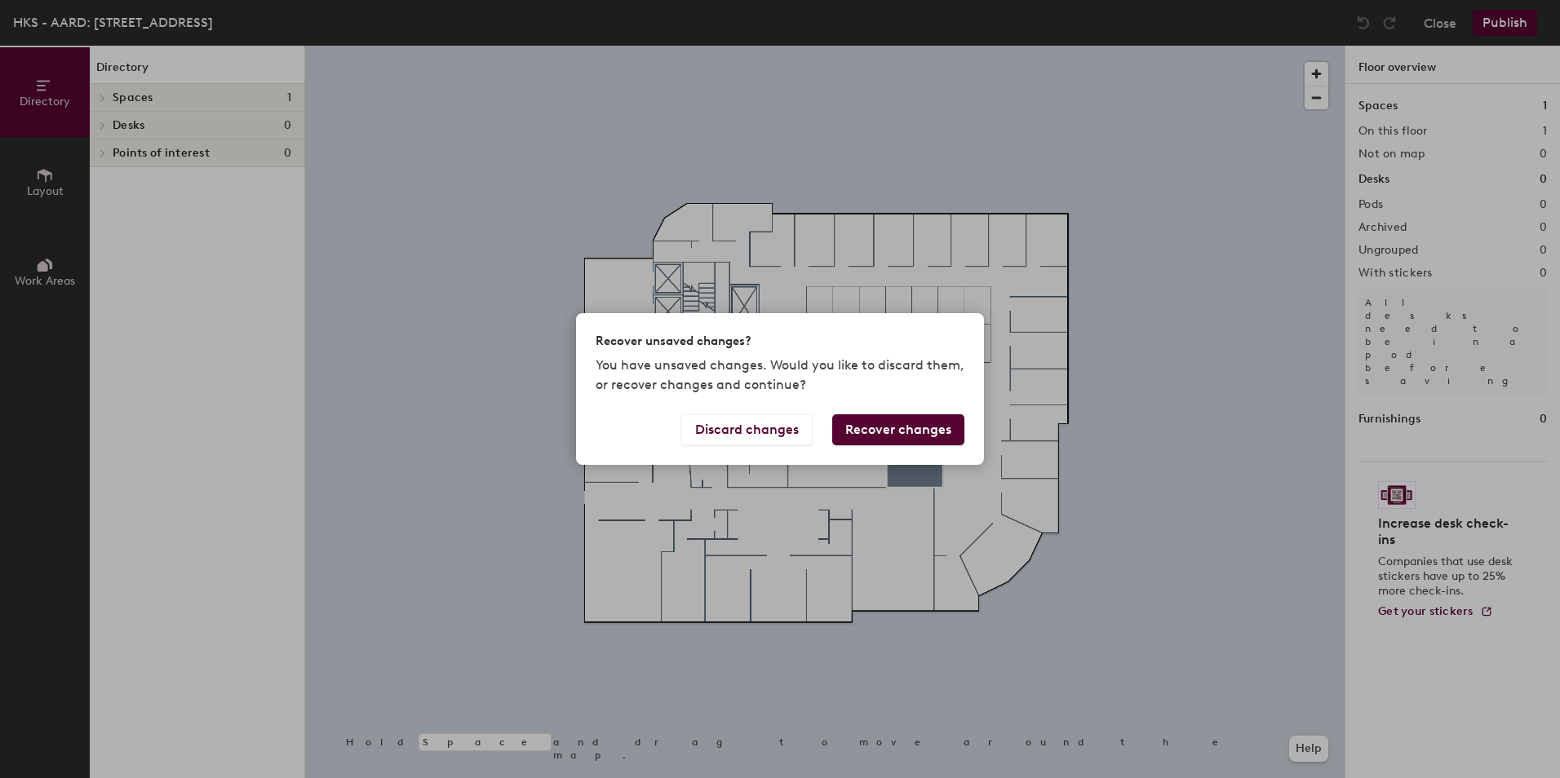
click at [901, 432] on button "Recover changes" at bounding box center [898, 429] width 132 height 31
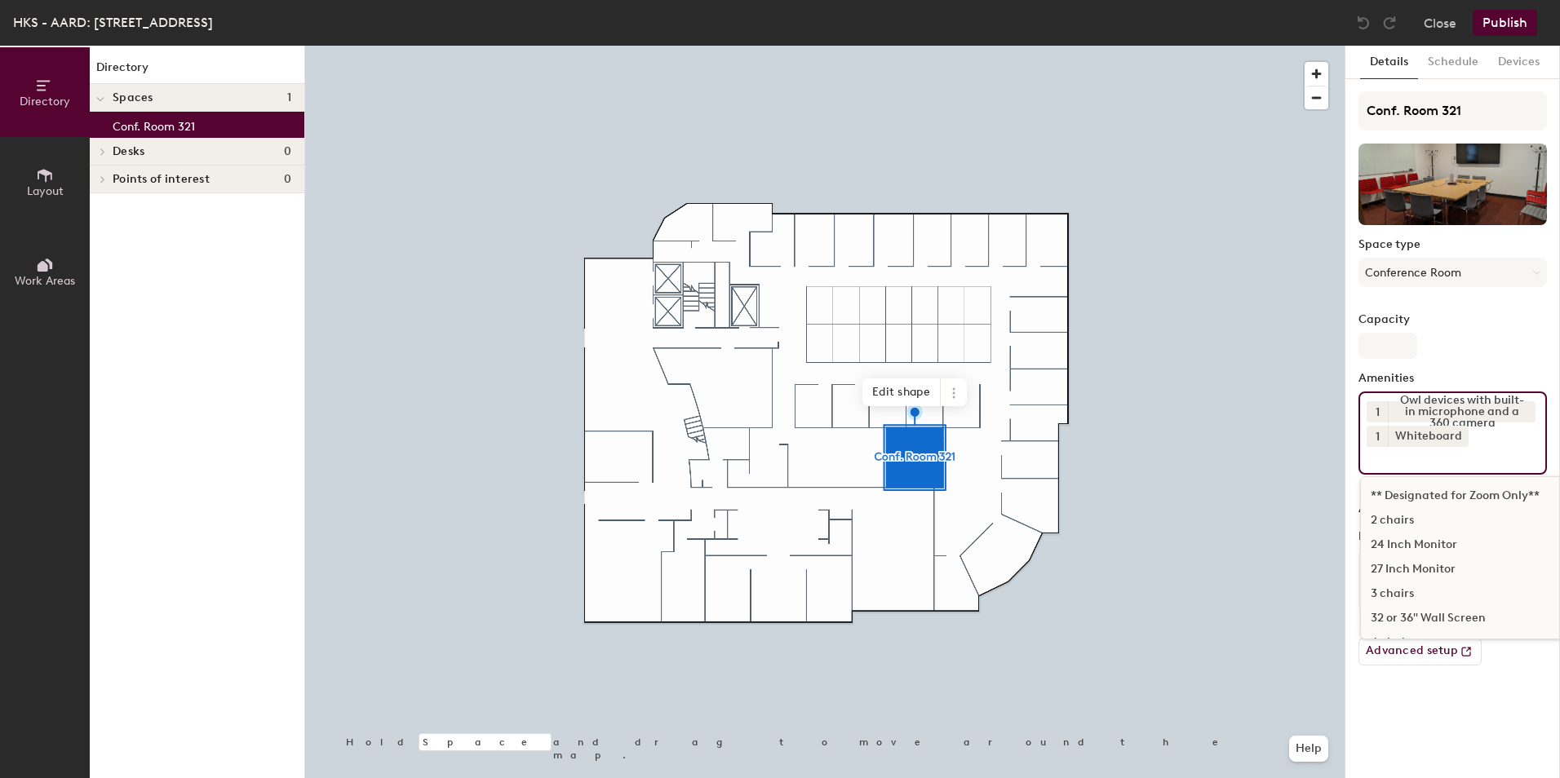
click at [1493, 445] on div "1 Owl devices with built-in microphone and a 360 camera 1 Whiteboard ** Designa…" at bounding box center [1452, 433] width 188 height 83
click at [1389, 494] on div "55 inch TV" at bounding box center [1517, 496] width 312 height 24
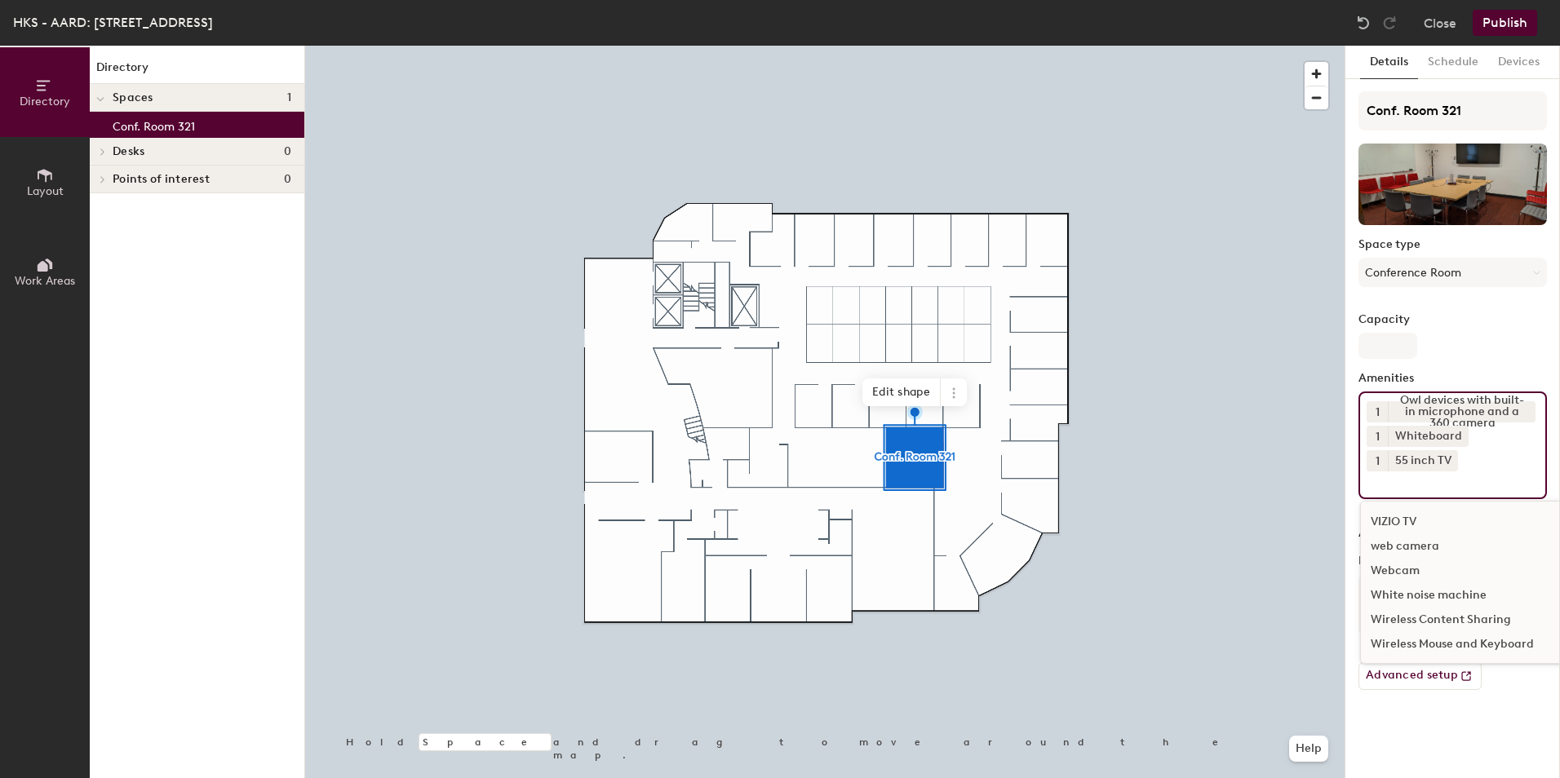
click at [1411, 571] on div "Webcam" at bounding box center [1517, 571] width 312 height 24
click at [1427, 490] on div "Webcam" at bounding box center [1419, 485] width 63 height 21
click at [1439, 483] on icon at bounding box center [1441, 484] width 7 height 7
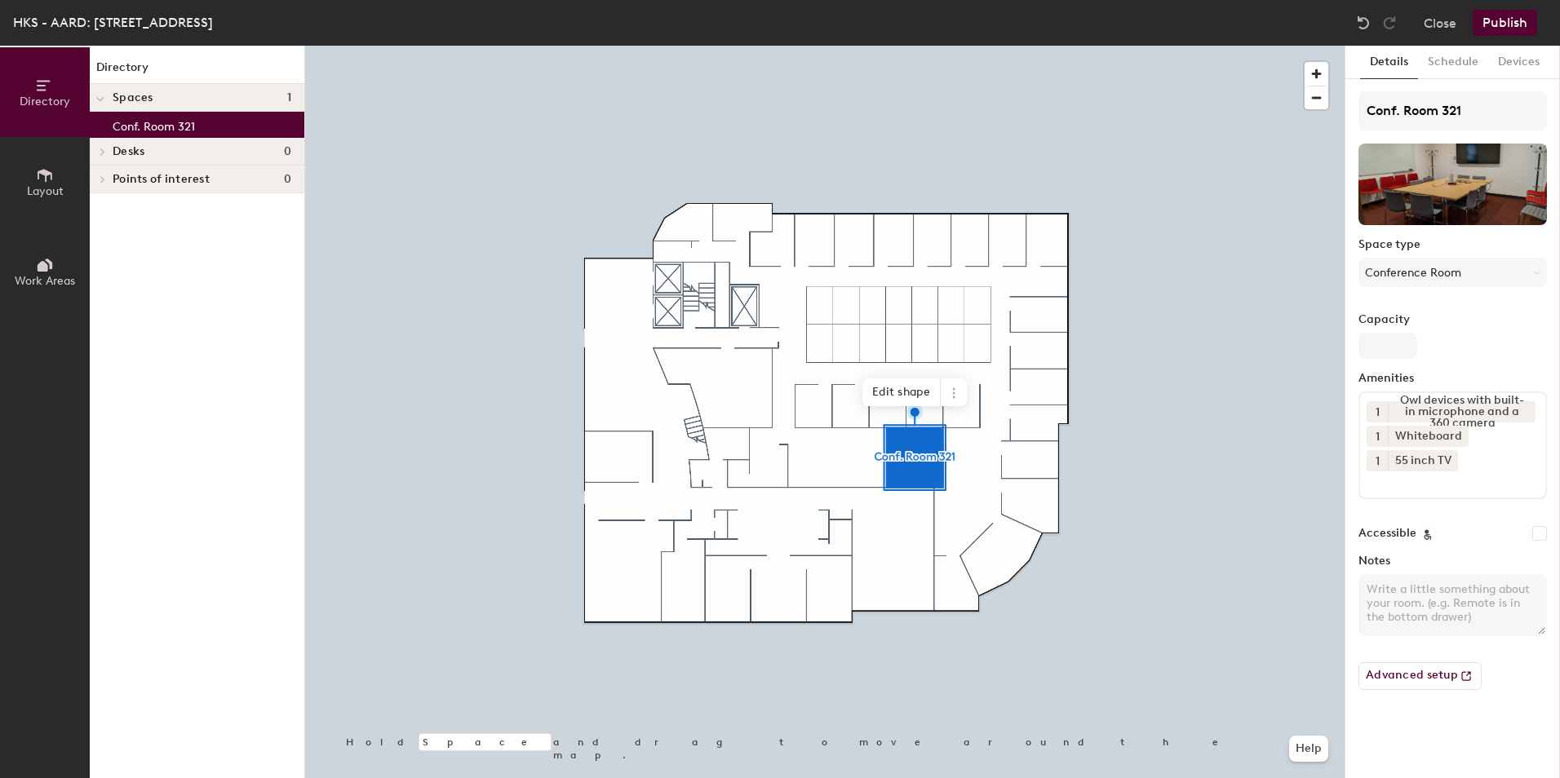
click at [1510, 471] on div "1 Owl devices with built-in microphone and a 360 camera 1 Whiteboard 1 55 inch …" at bounding box center [1452, 446] width 188 height 108
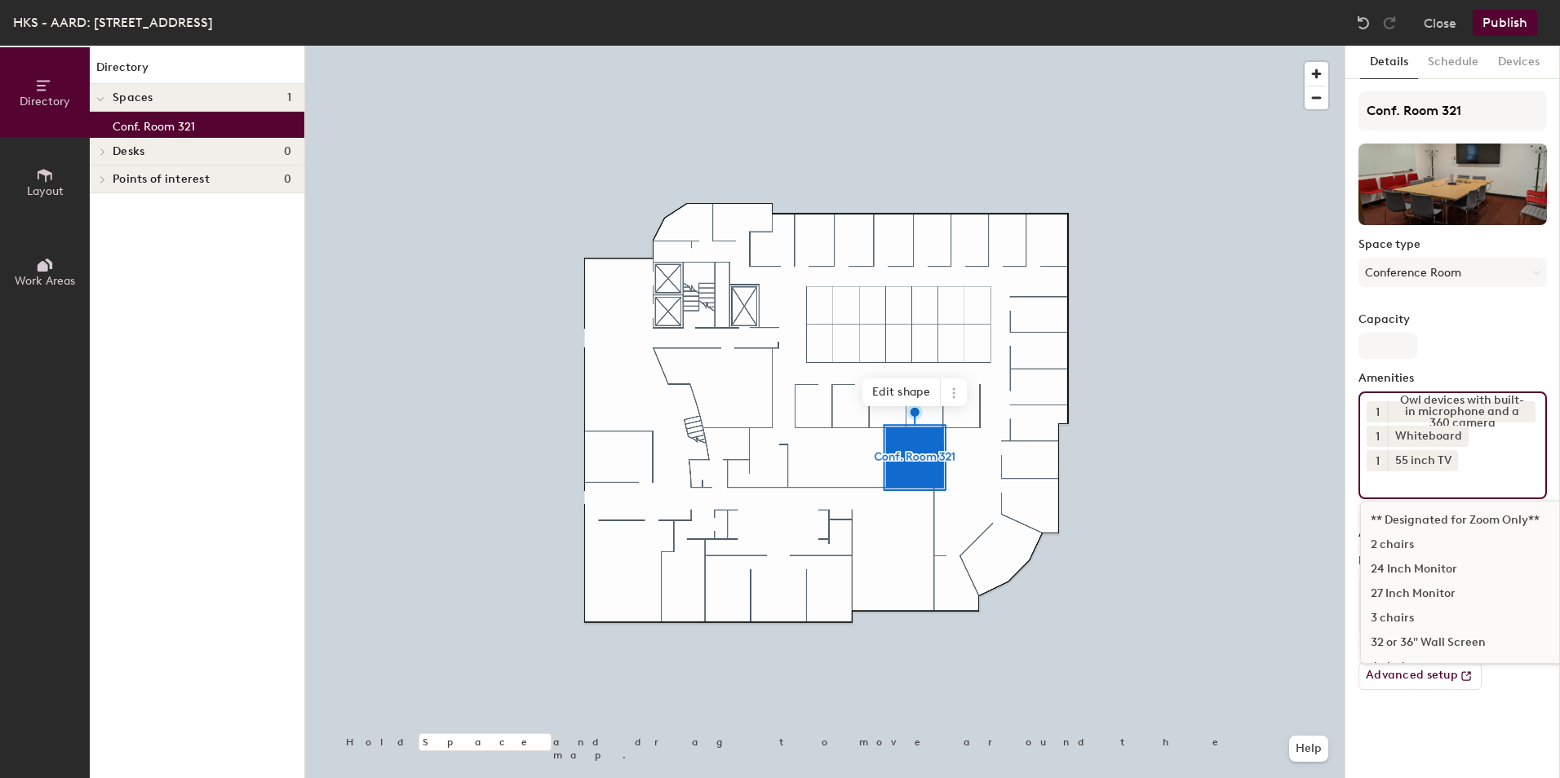
click at [1509, 471] on div "1 Owl devices with built-in microphone and a 360 camera 1 Whiteboard 1 55 inch …" at bounding box center [1452, 446] width 188 height 108
click at [1503, 448] on div "1 Owl devices with built-in microphone and a 360 camera 1 Whiteboard 1 55 inch …" at bounding box center [1452, 446] width 188 height 108
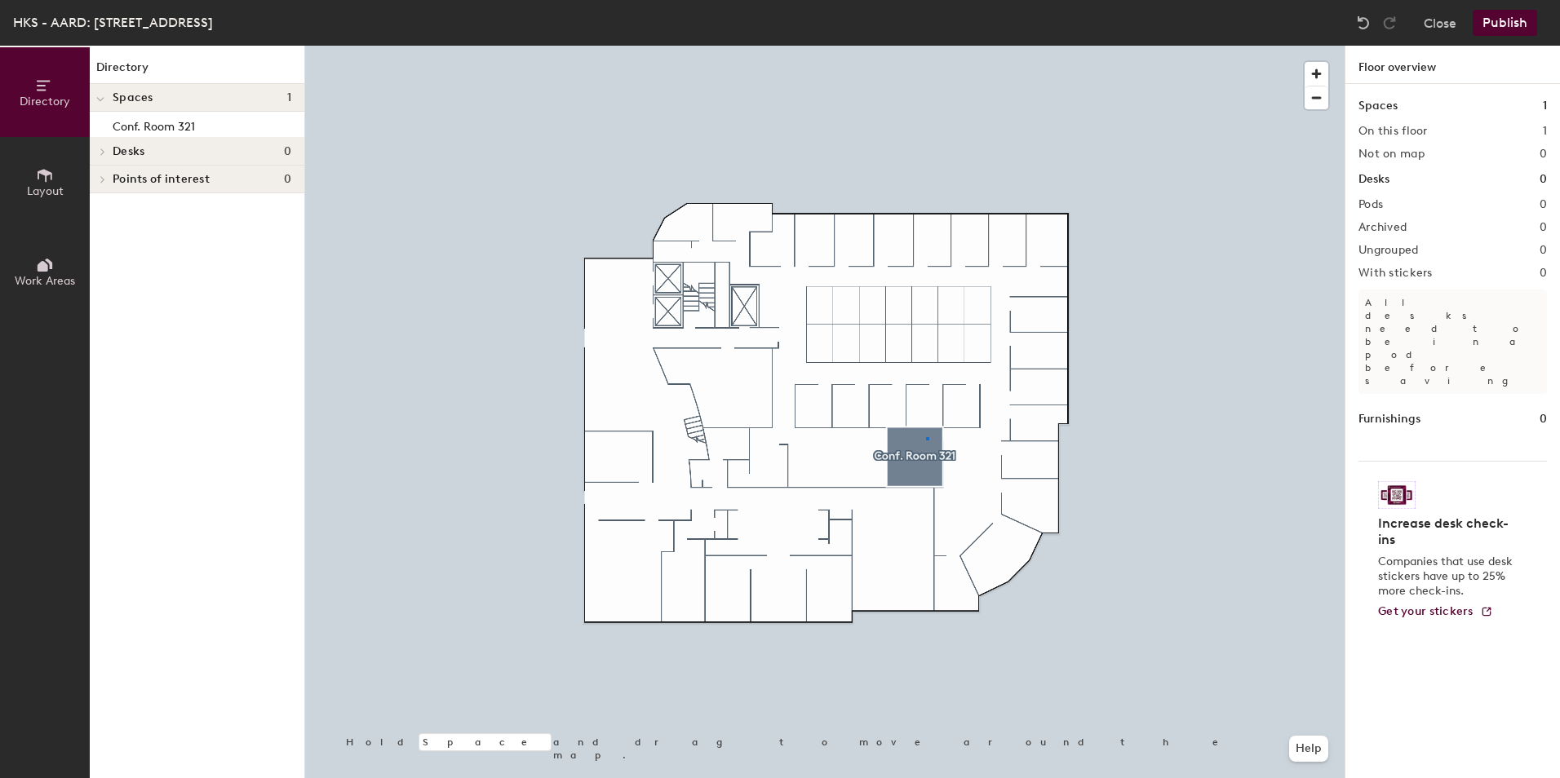
click at [926, 46] on div at bounding box center [824, 46] width 1039 height 0
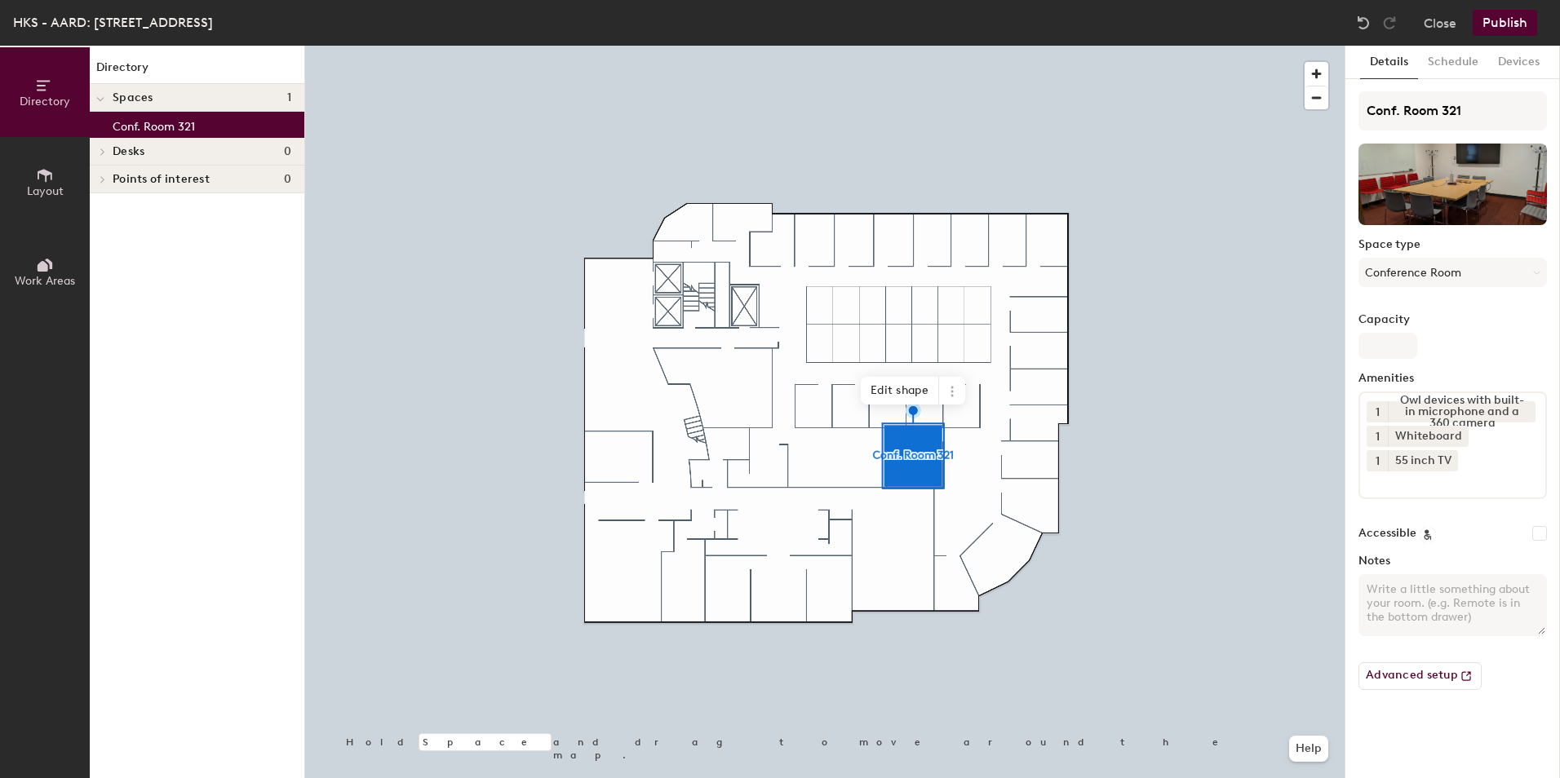
click at [978, 46] on div at bounding box center [824, 46] width 1039 height 0
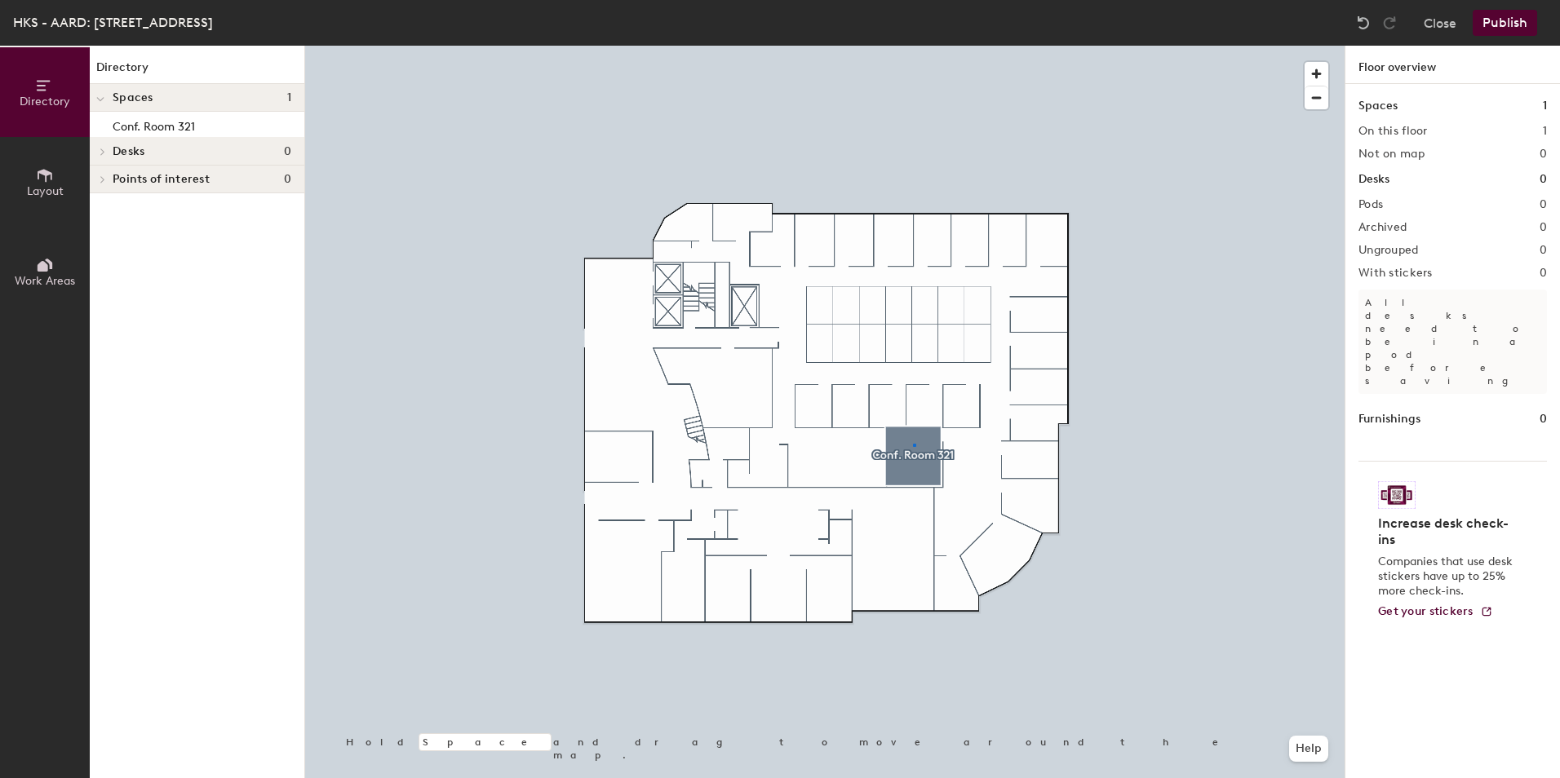
click at [915, 46] on div at bounding box center [824, 46] width 1039 height 0
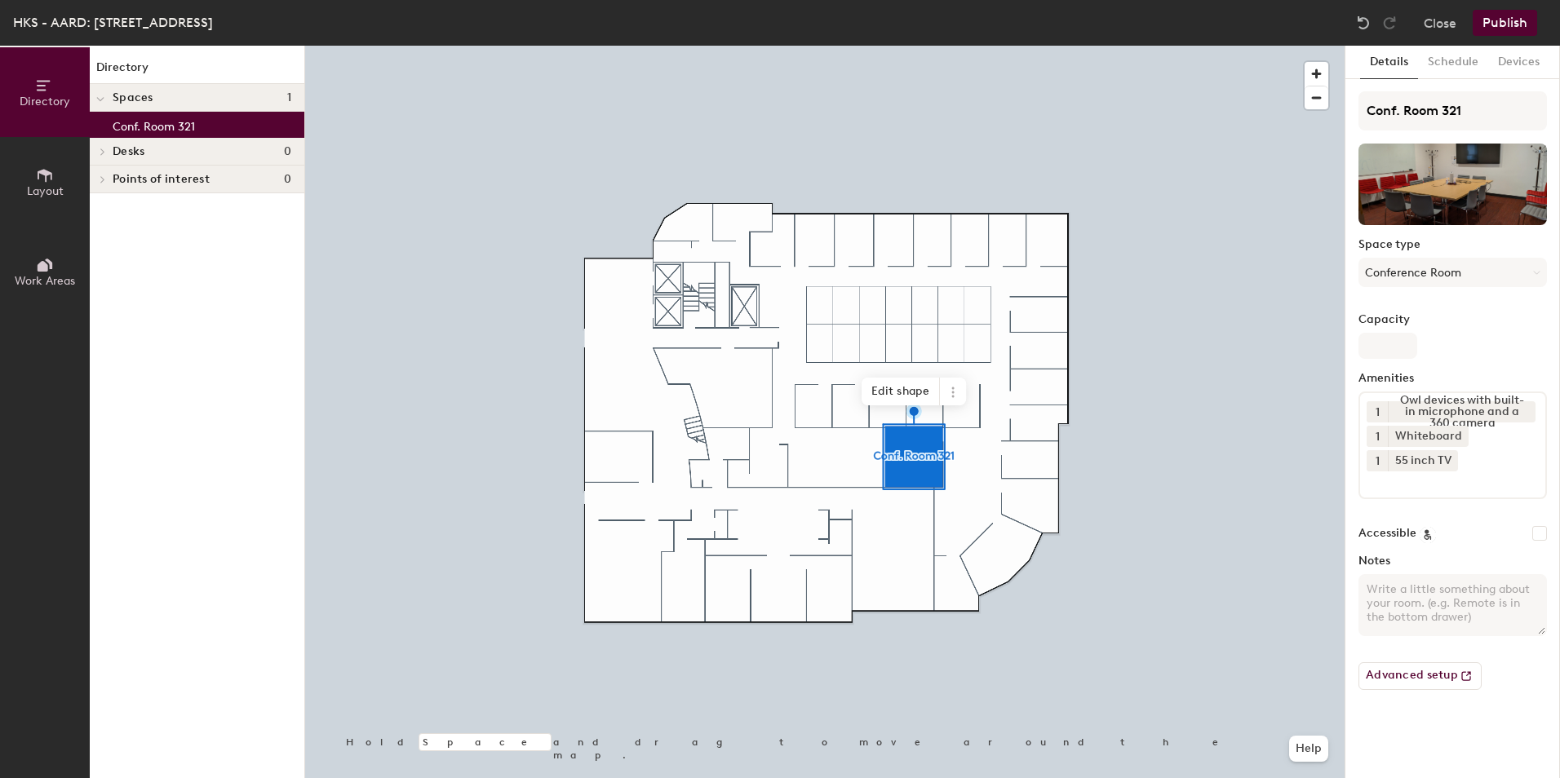
click at [977, 46] on div at bounding box center [824, 46] width 1039 height 0
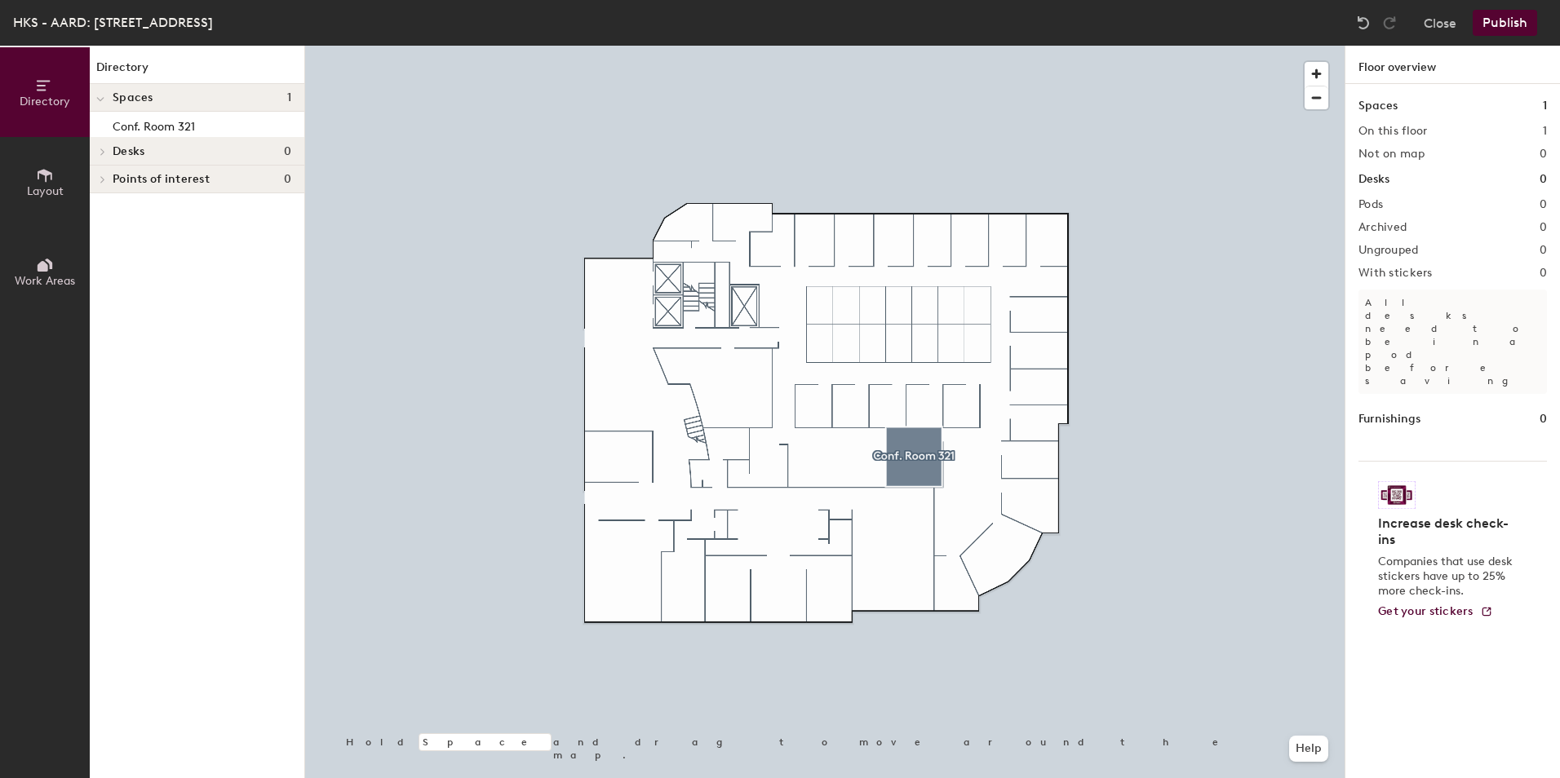
click at [969, 46] on div at bounding box center [824, 46] width 1039 height 0
click at [37, 185] on span "Layout" at bounding box center [45, 191] width 37 height 14
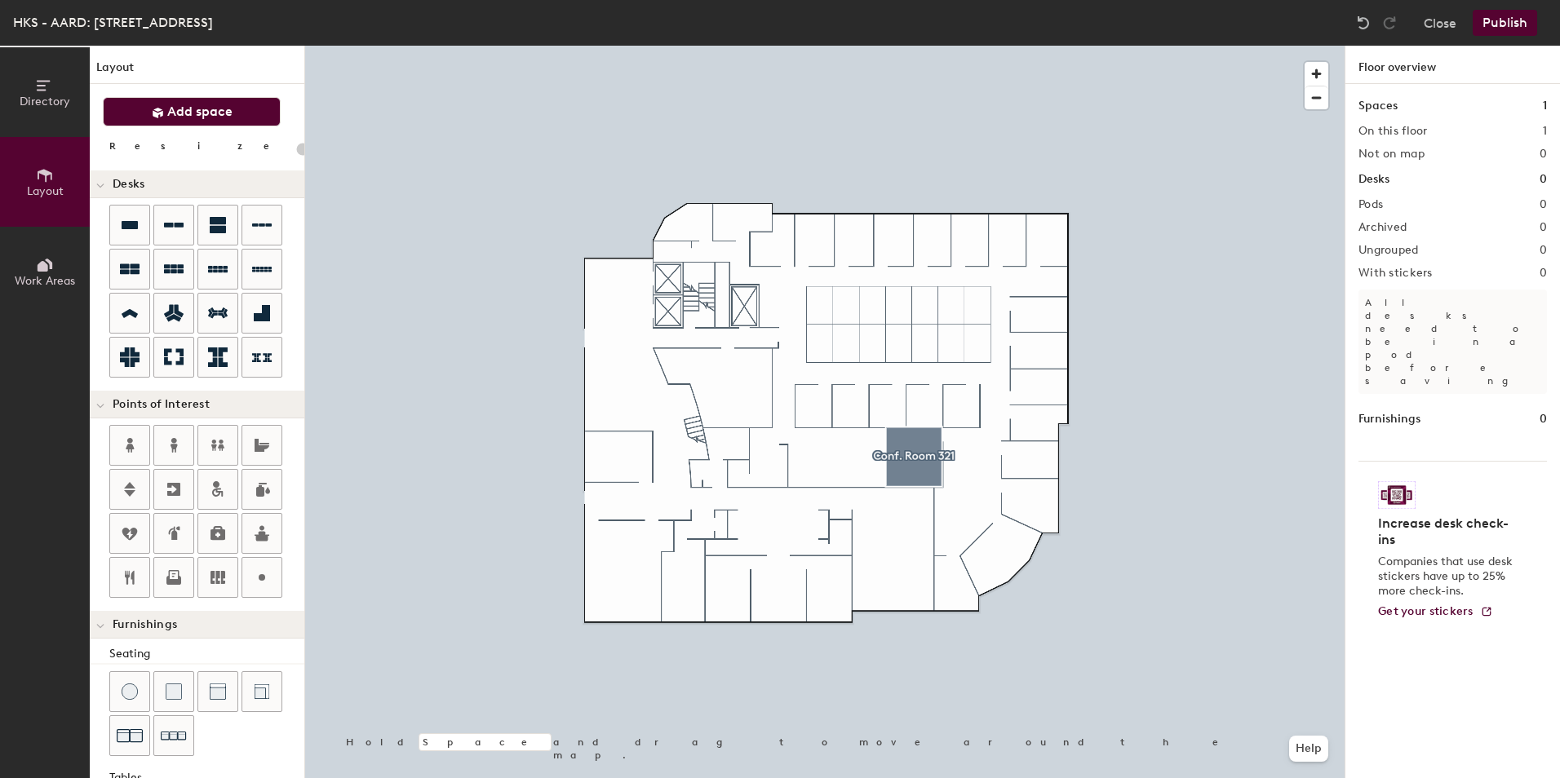
click at [222, 108] on span "Add space" at bounding box center [199, 112] width 65 height 16
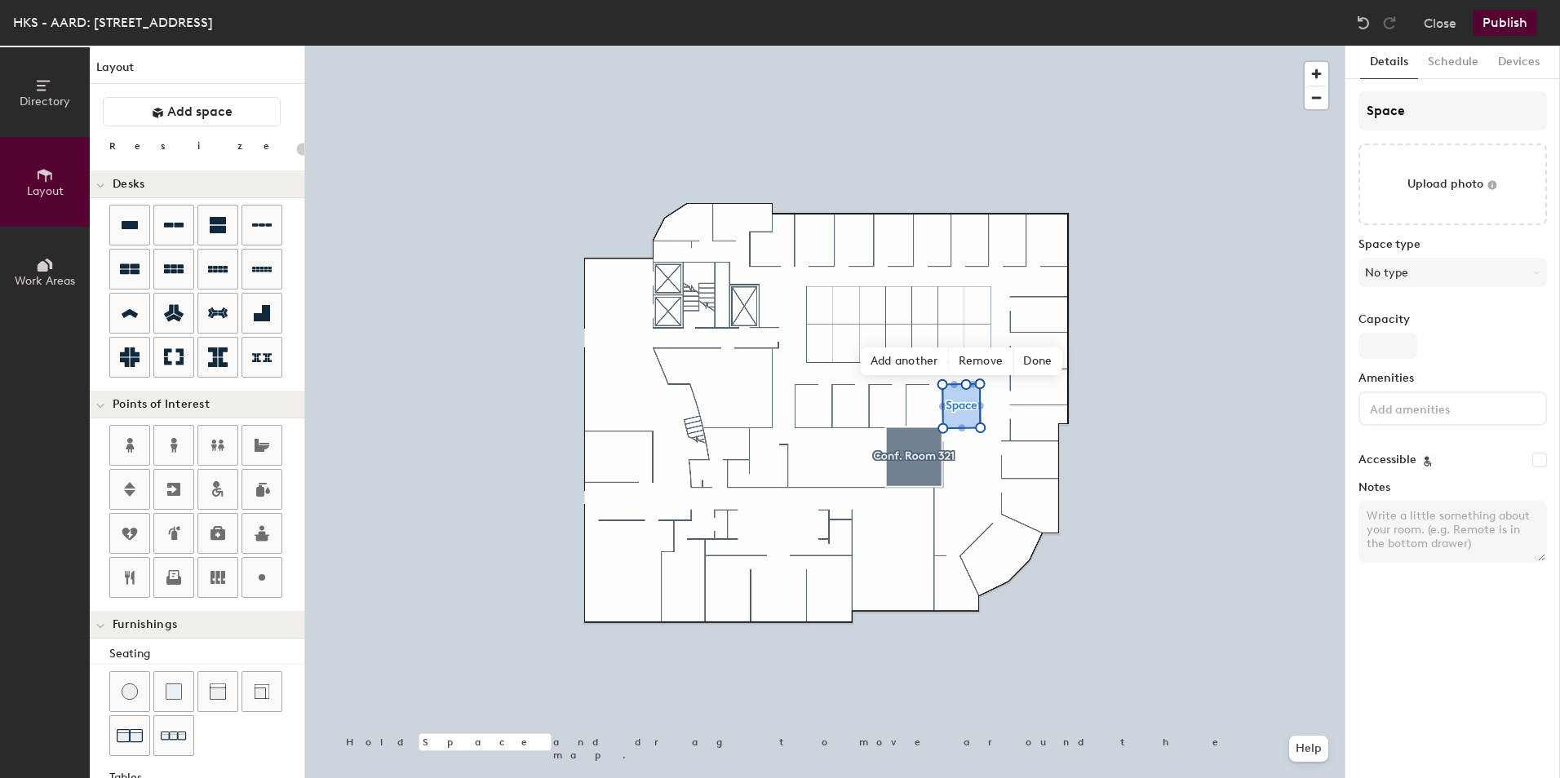
type input "20"
click at [1466, 180] on input "file" at bounding box center [1452, 185] width 188 height 82
type input "C:\fakepath\319.jpg"
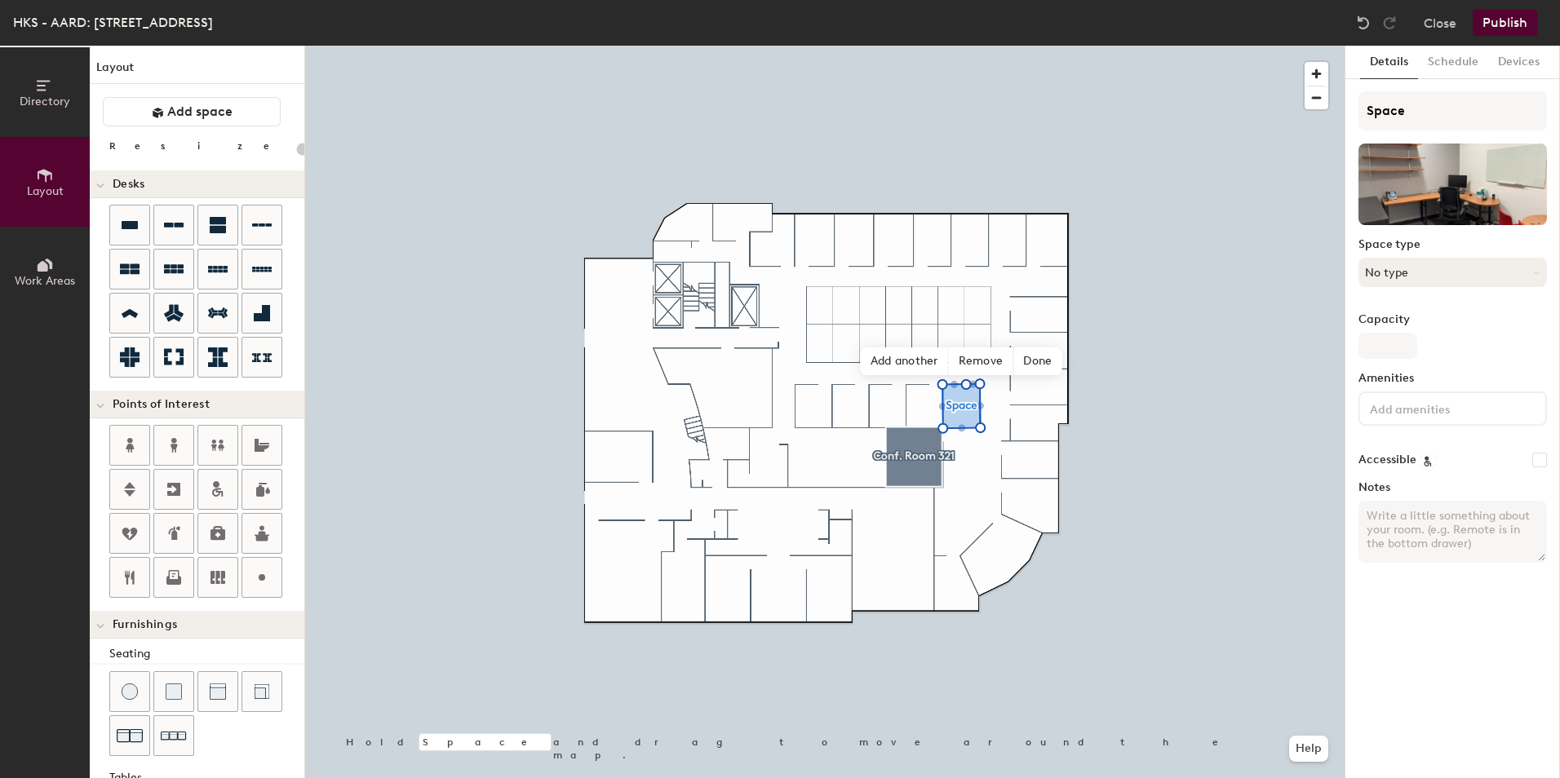
click at [1457, 269] on button "No type" at bounding box center [1452, 272] width 188 height 29
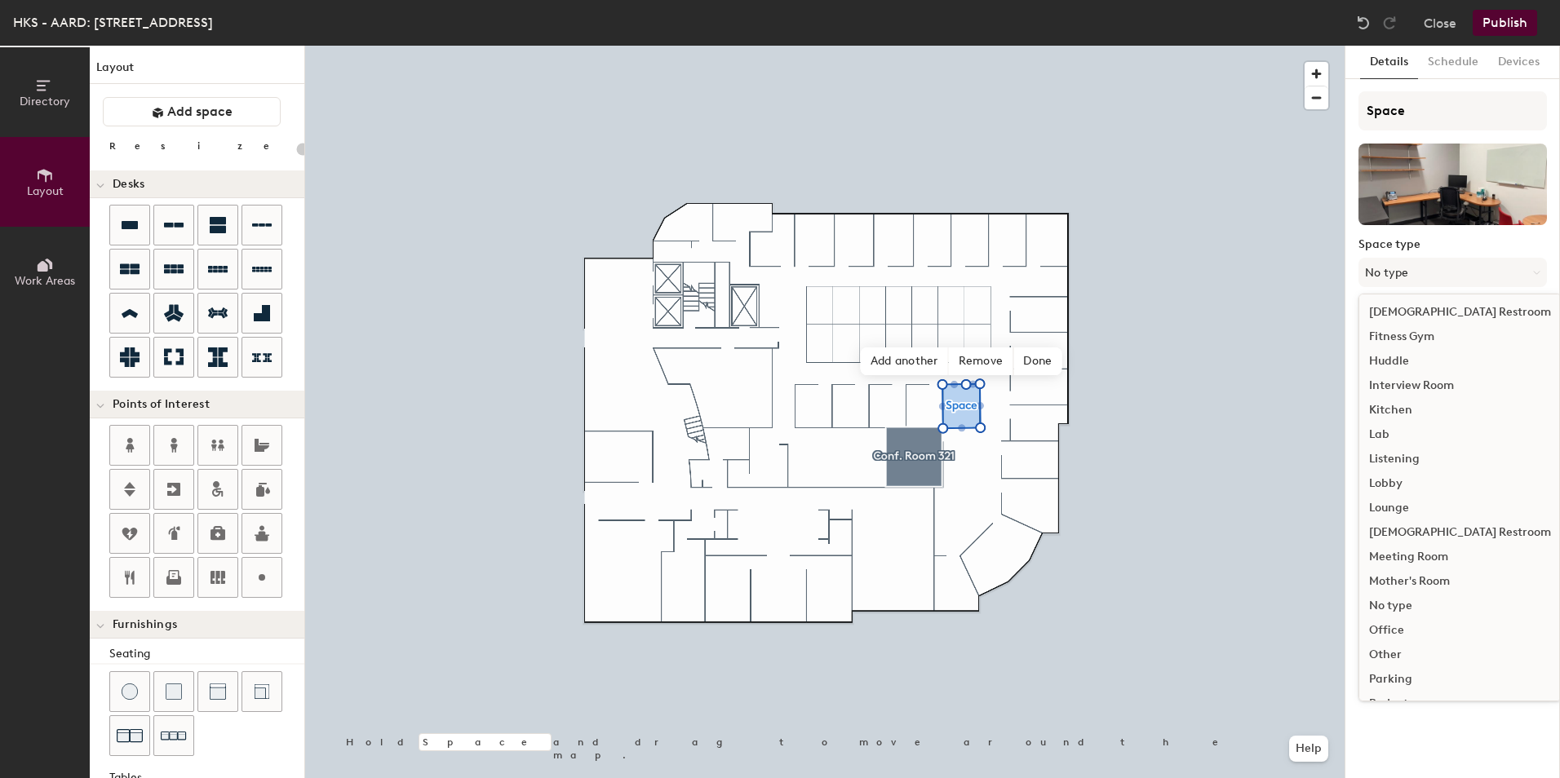
scroll to position [326, 0]
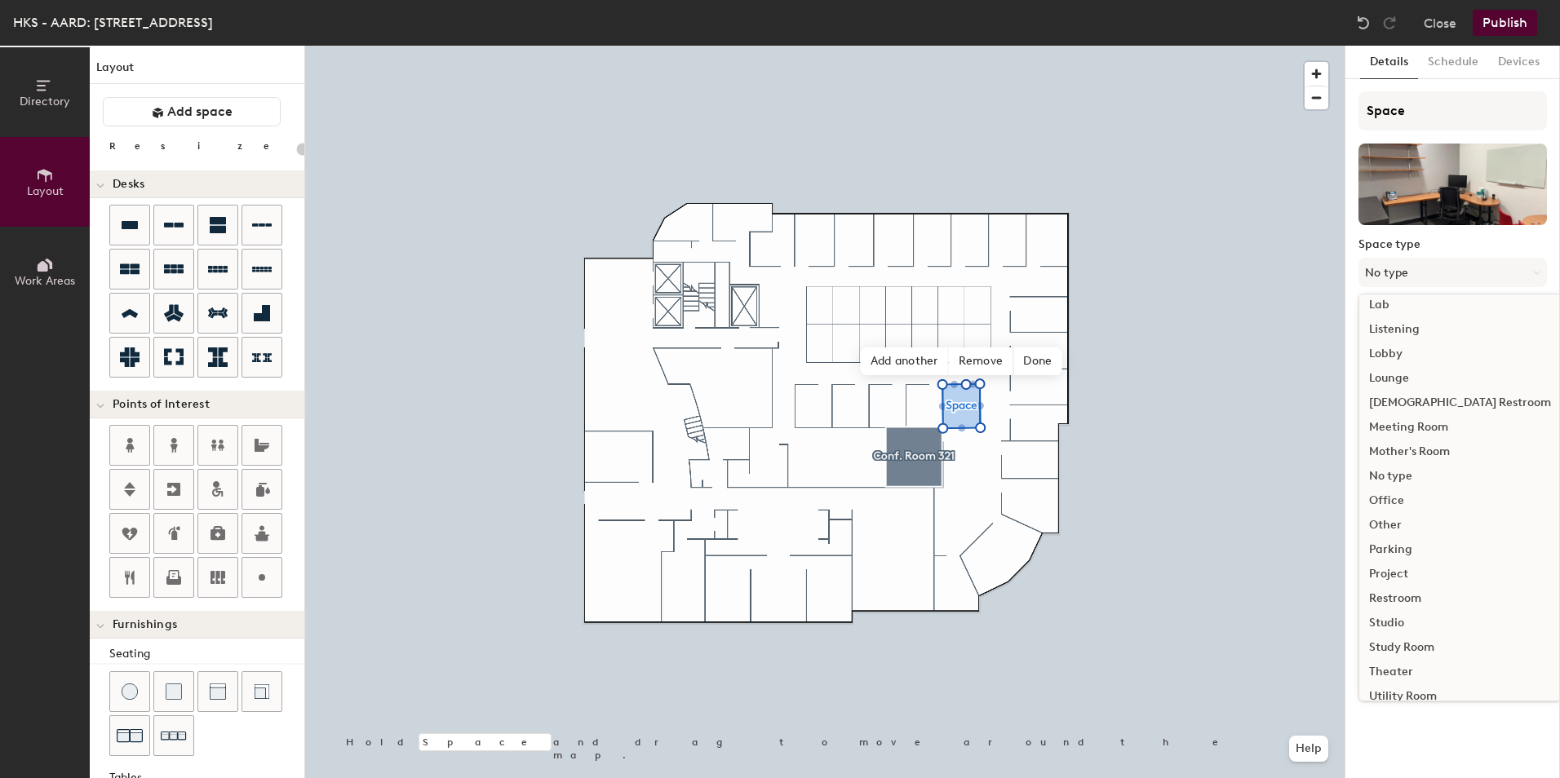
click at [1404, 499] on div "Office" at bounding box center [1460, 501] width 202 height 24
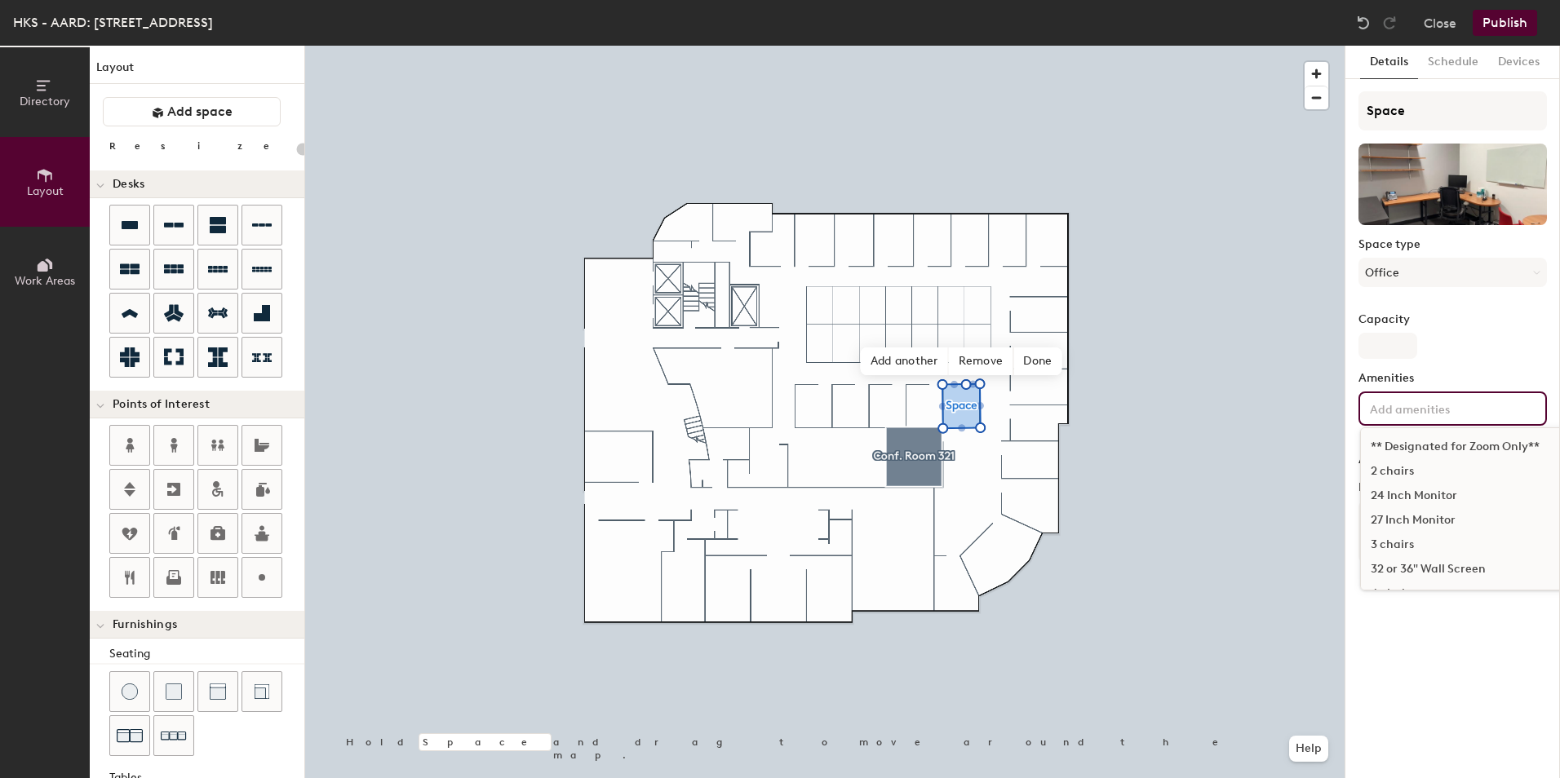
click at [1416, 409] on input at bounding box center [1440, 408] width 147 height 20
click at [1427, 518] on div "27 Inch Monitor" at bounding box center [1524, 520] width 326 height 24
click at [1401, 539] on div "3 chairs" at bounding box center [1524, 545] width 326 height 24
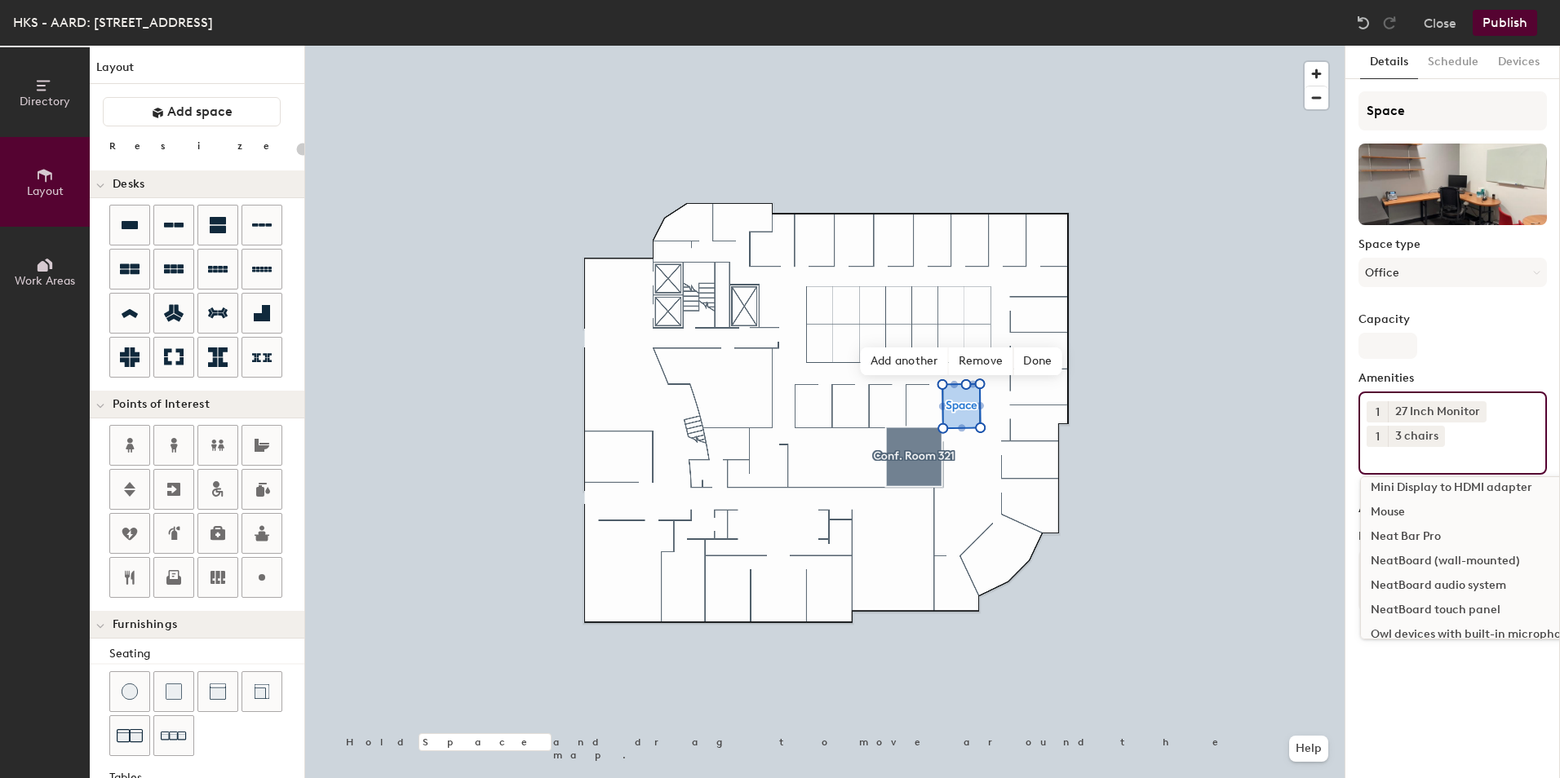
scroll to position [979, 0]
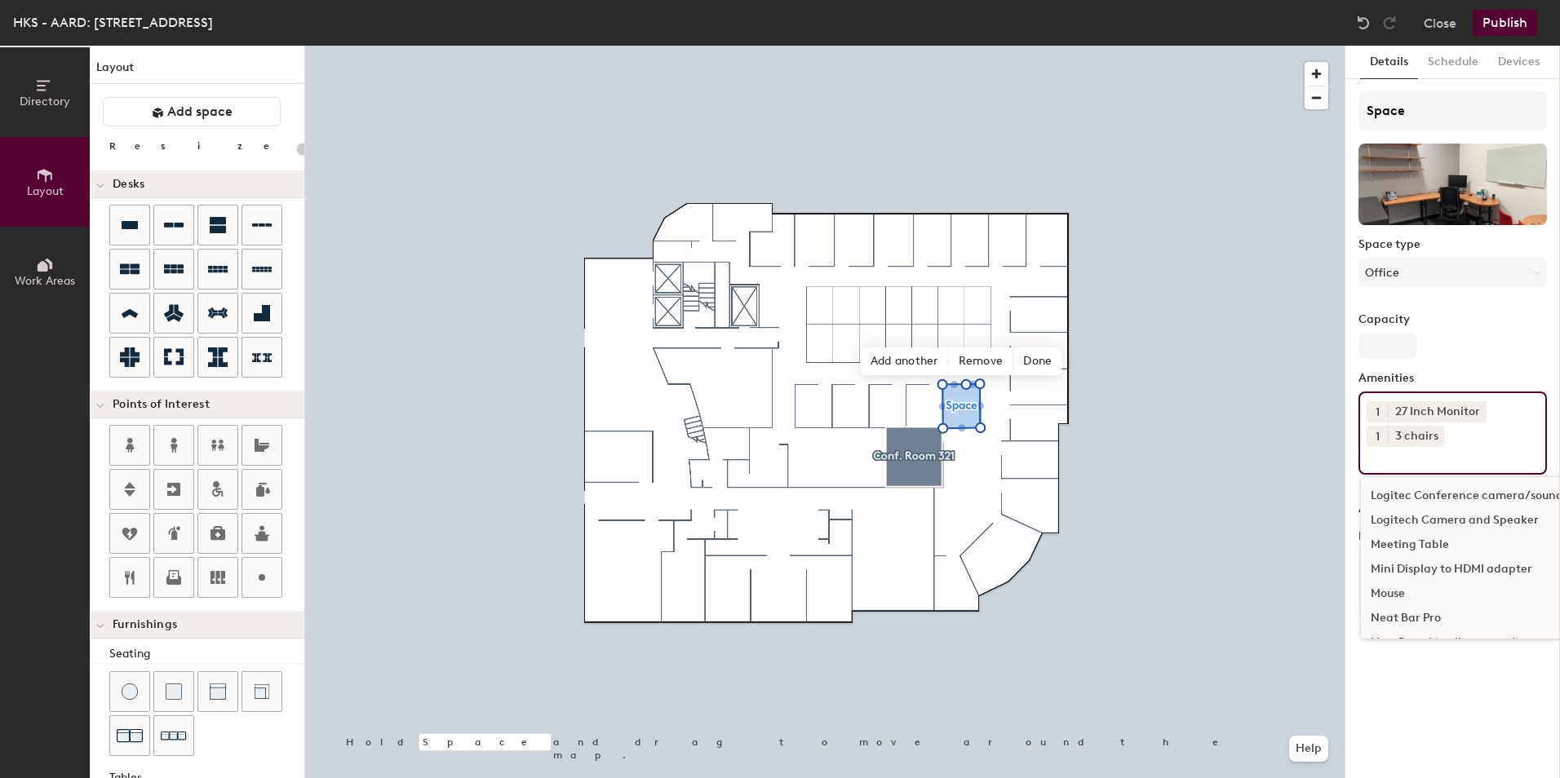
click at [1415, 545] on div "Meeting Table" at bounding box center [1524, 545] width 326 height 24
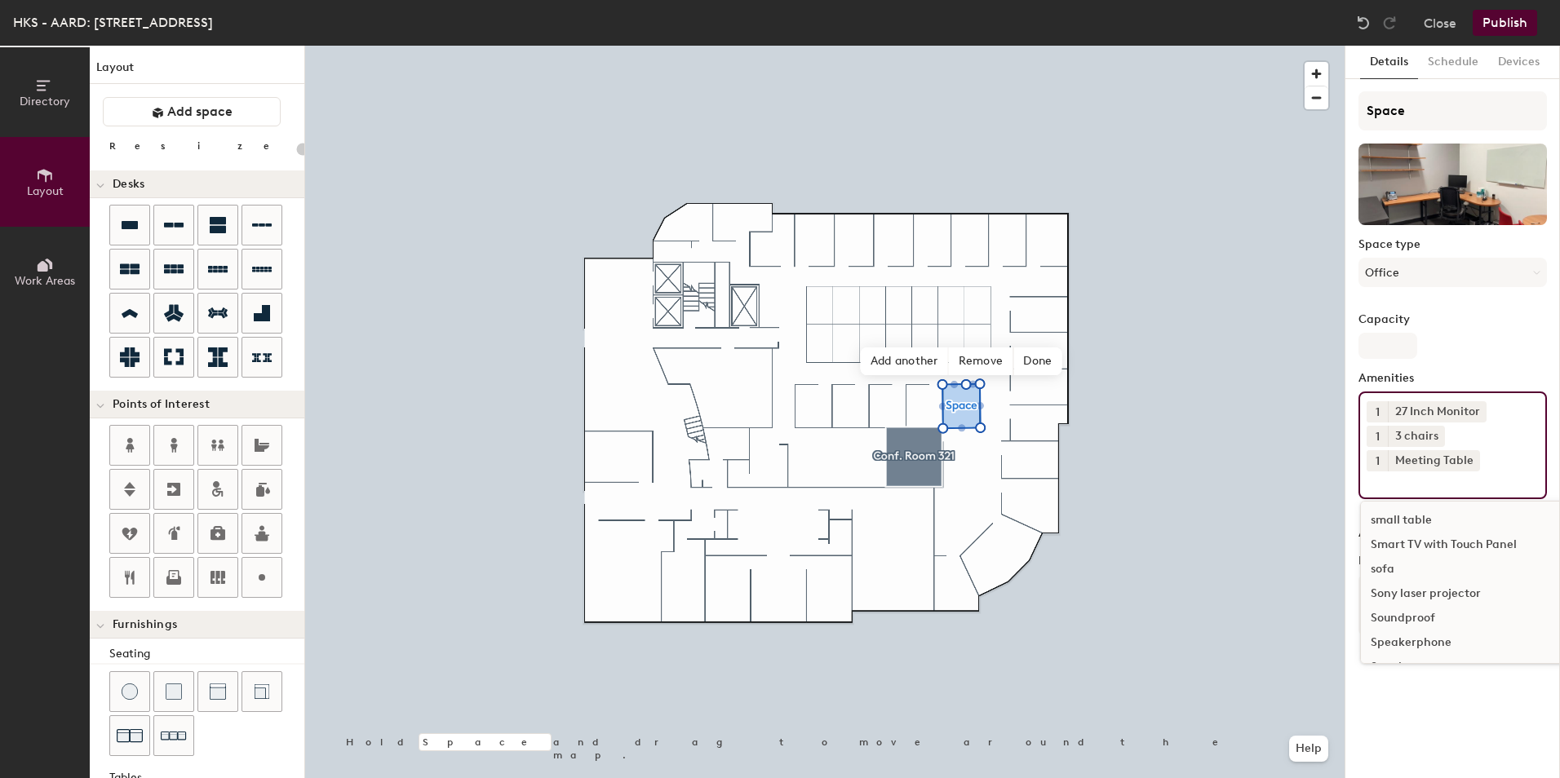
click at [1396, 517] on div "small table" at bounding box center [1524, 520] width 326 height 24
click at [1398, 459] on div "Meeting Table" at bounding box center [1434, 460] width 92 height 21
click at [1468, 456] on icon at bounding box center [1470, 459] width 11 height 11
click at [1427, 486] on input at bounding box center [1440, 482] width 147 height 20
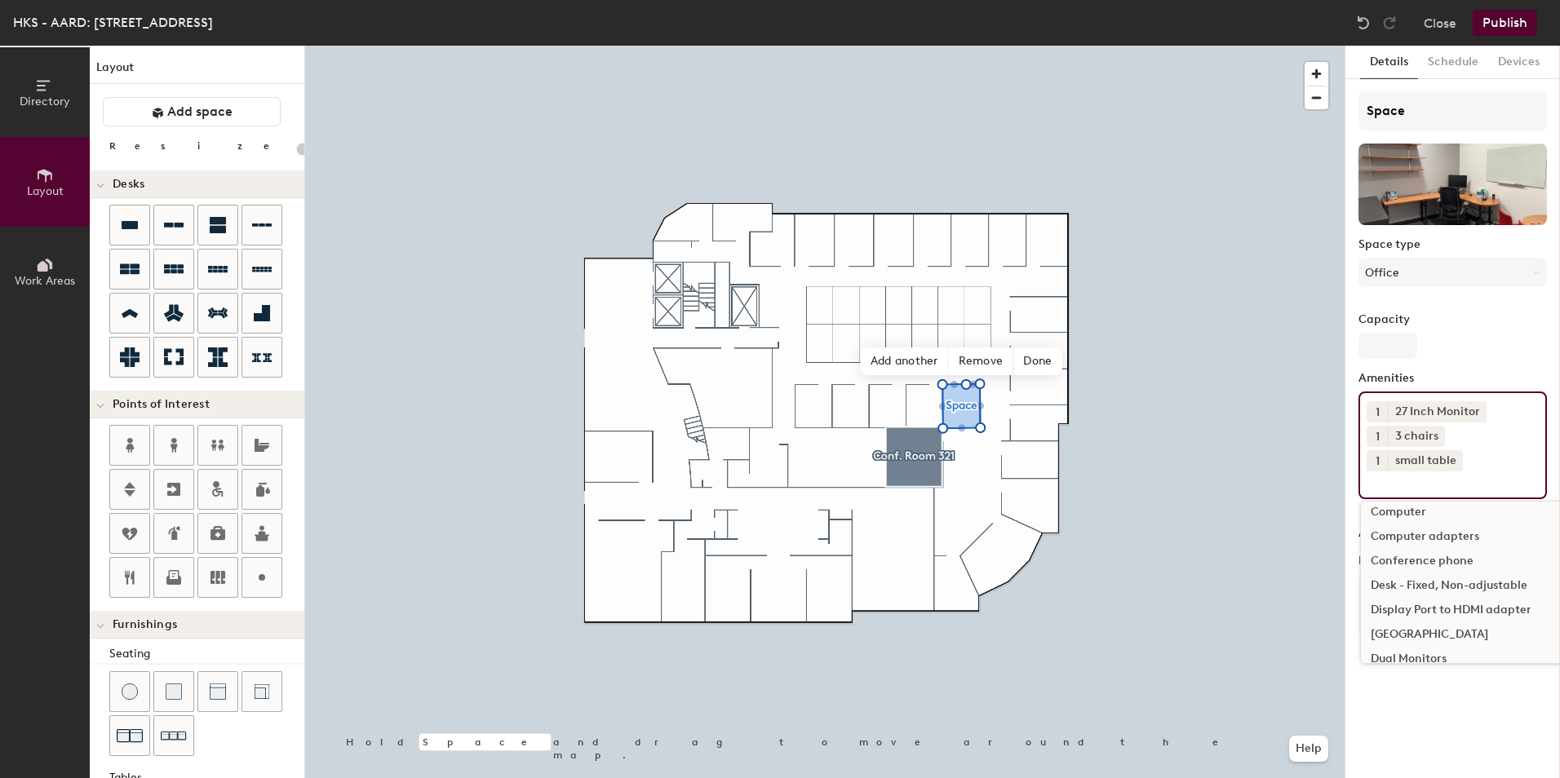
click at [1455, 581] on div "Desk - Fixed, Non-adjustable" at bounding box center [1524, 586] width 326 height 24
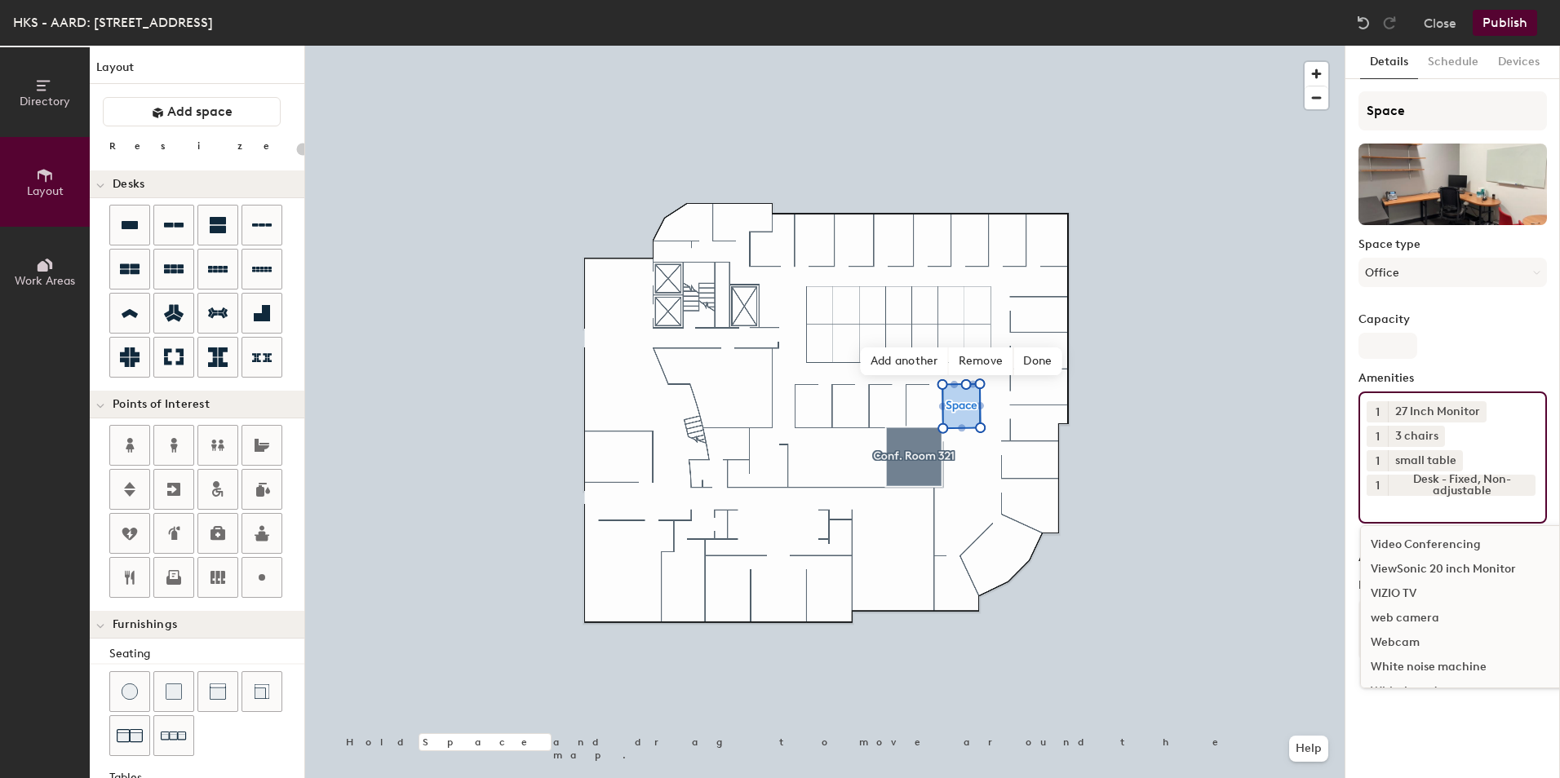
scroll to position [1834, 0]
click at [1385, 574] on div "Webcam" at bounding box center [1524, 571] width 326 height 24
click at [1508, 559] on div "Adjustable Height Standing Desk" at bounding box center [1524, 561] width 326 height 24
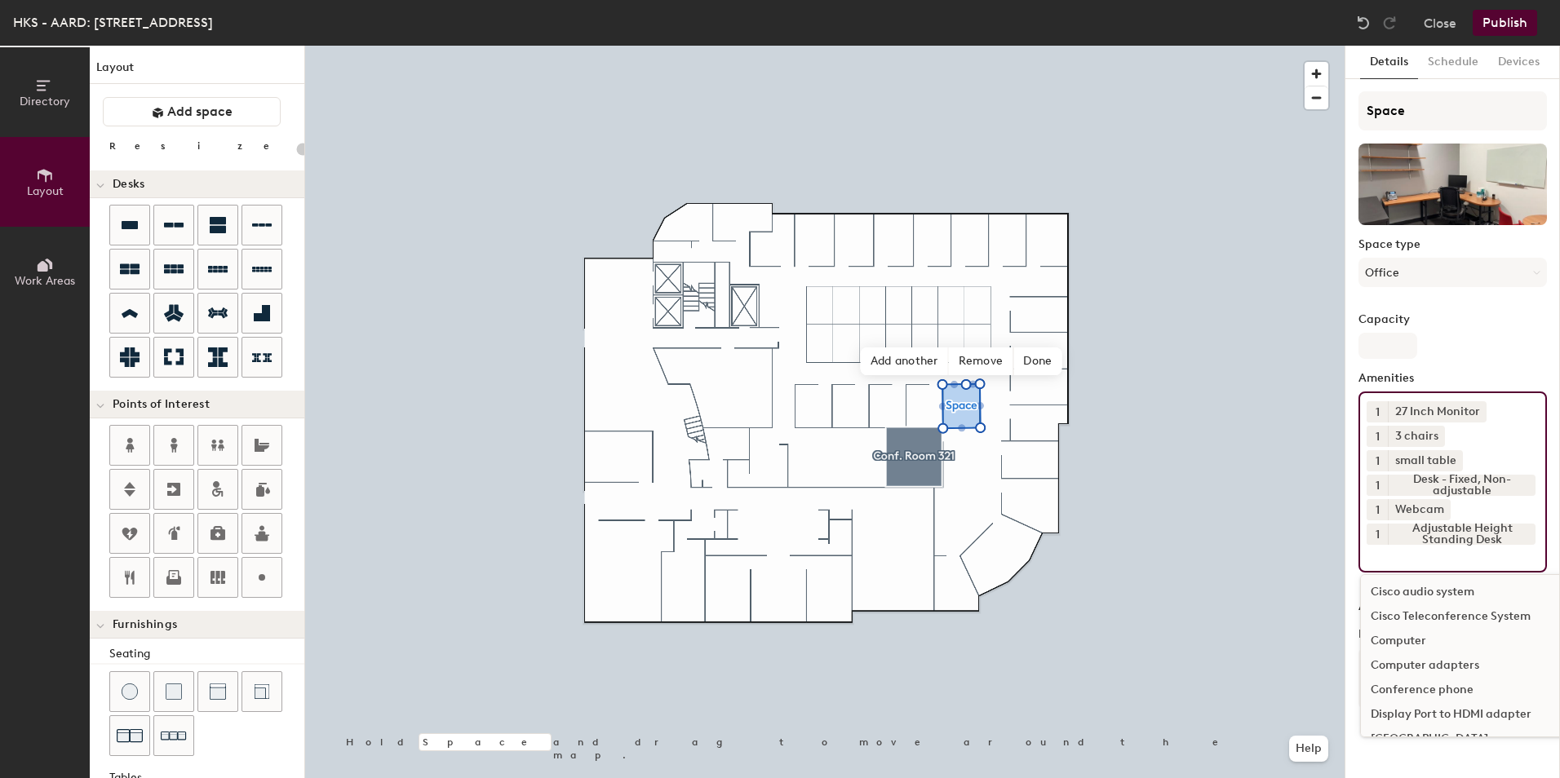
scroll to position [465, 0]
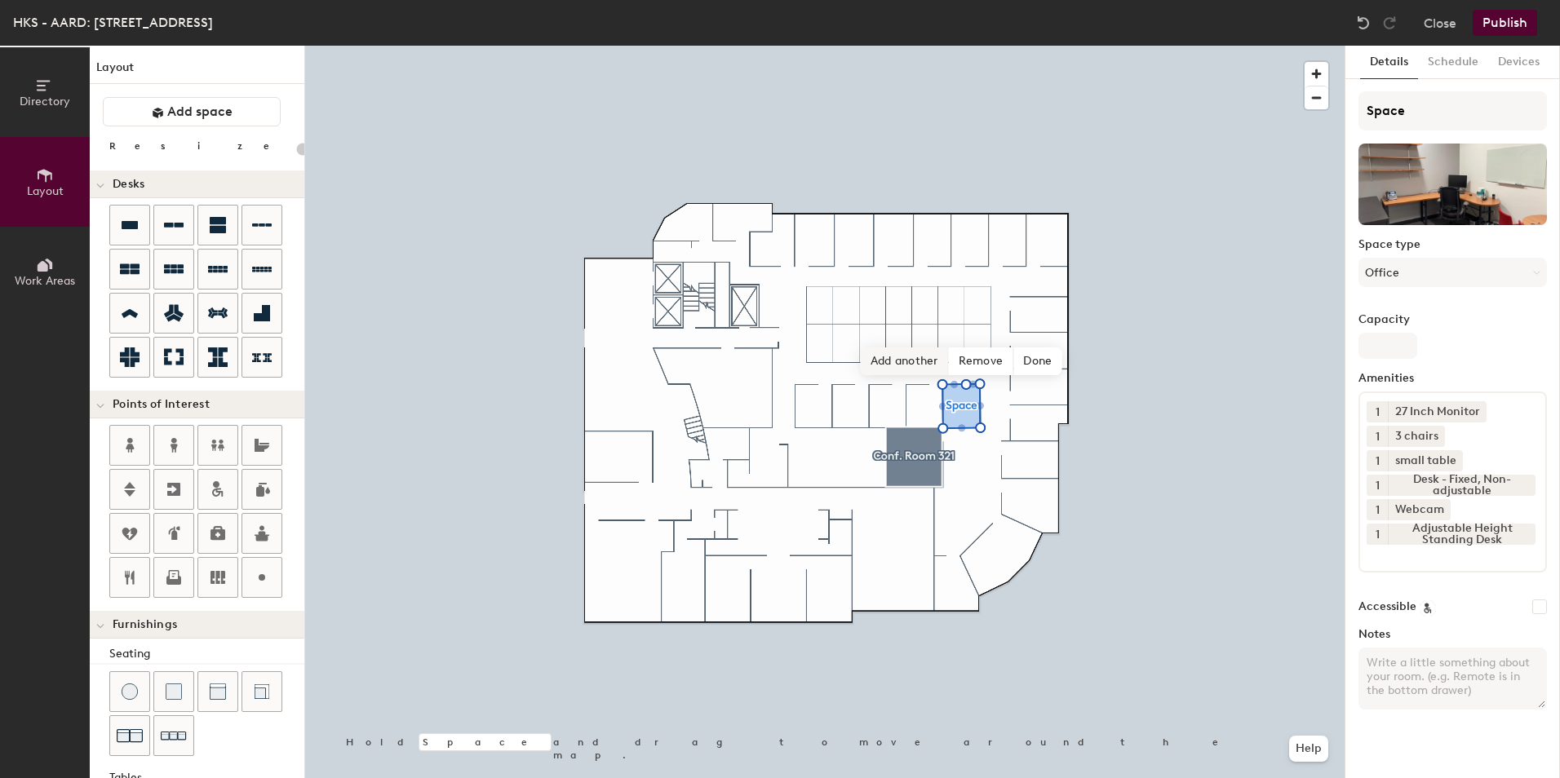
click at [901, 357] on span "Add another" at bounding box center [905, 362] width 88 height 28
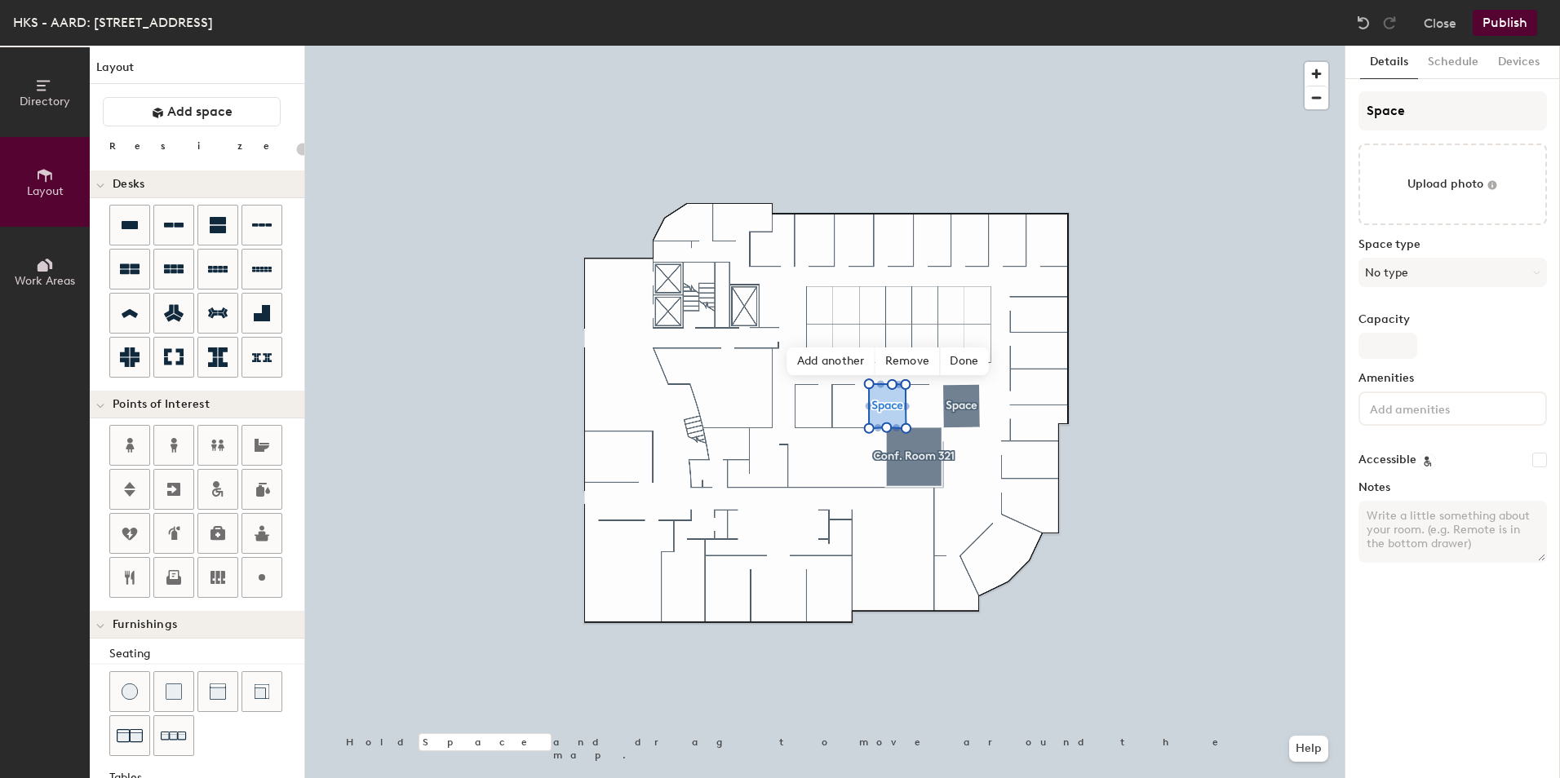
type input "20"
click at [1473, 171] on input "file" at bounding box center [1452, 185] width 188 height 82
type input "C:\fakepath\315.jpg"
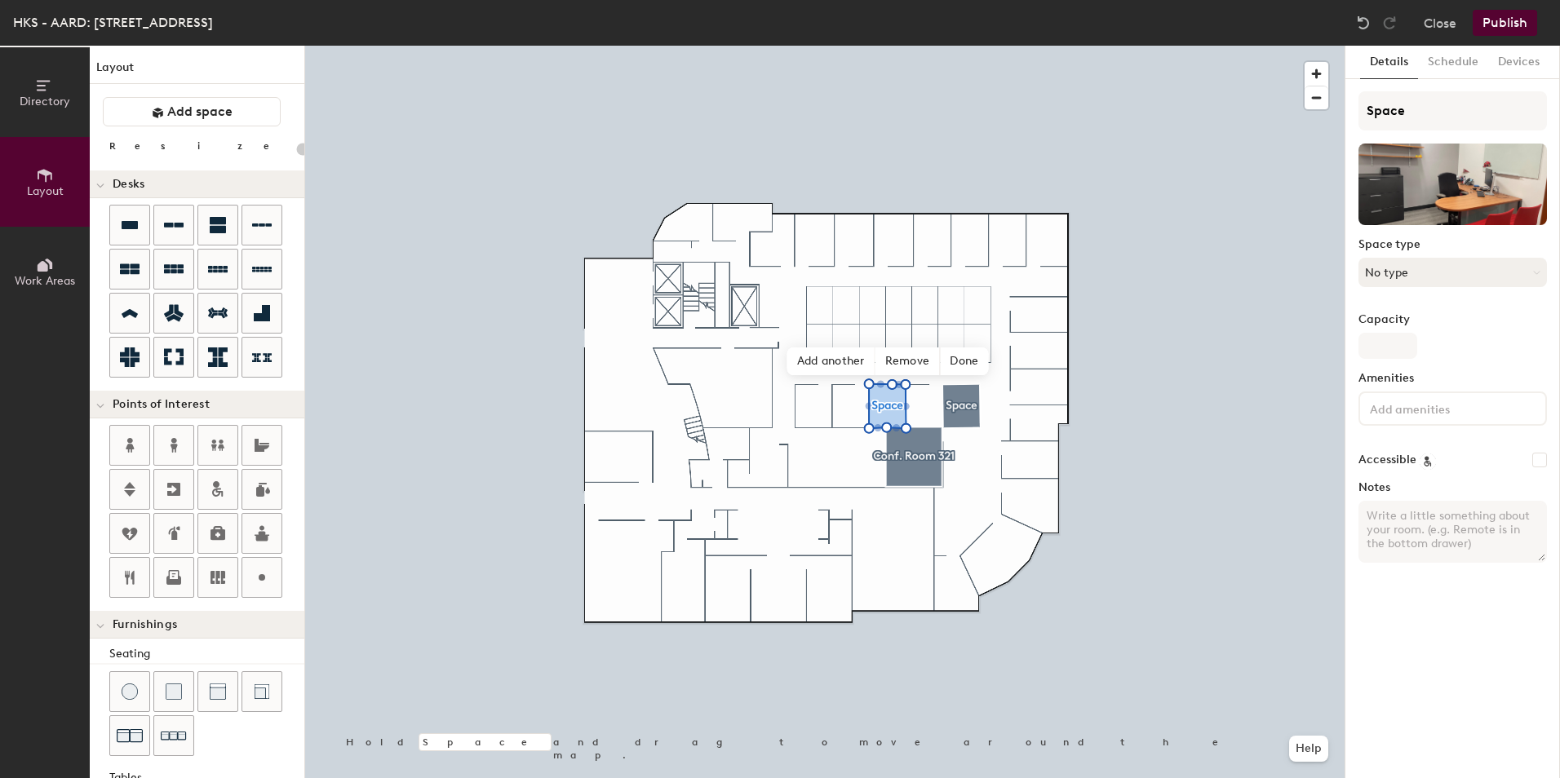
click at [1513, 271] on button "No type" at bounding box center [1452, 272] width 188 height 29
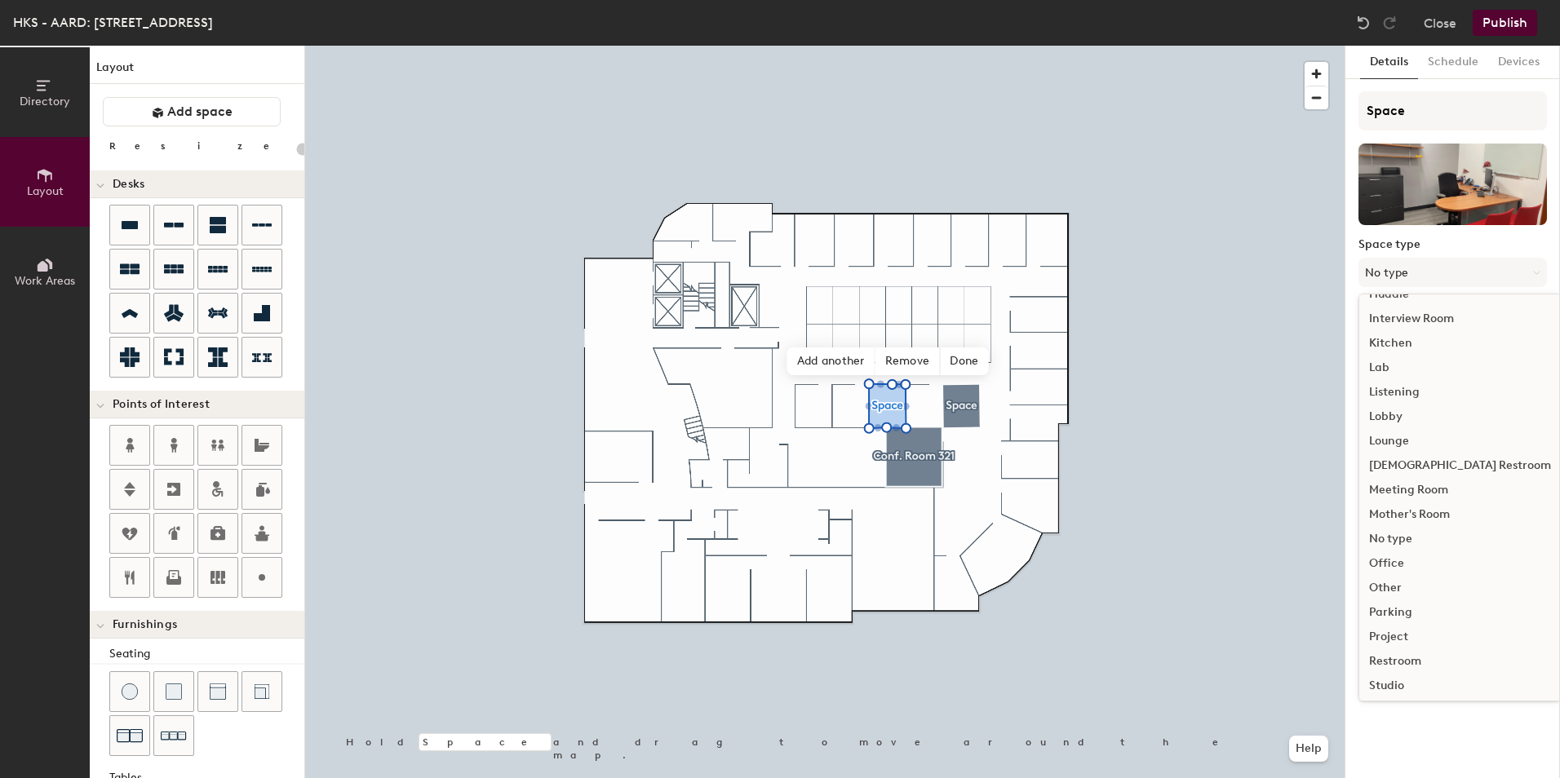
scroll to position [245, 0]
click at [1401, 576] on div "Office" at bounding box center [1460, 582] width 202 height 24
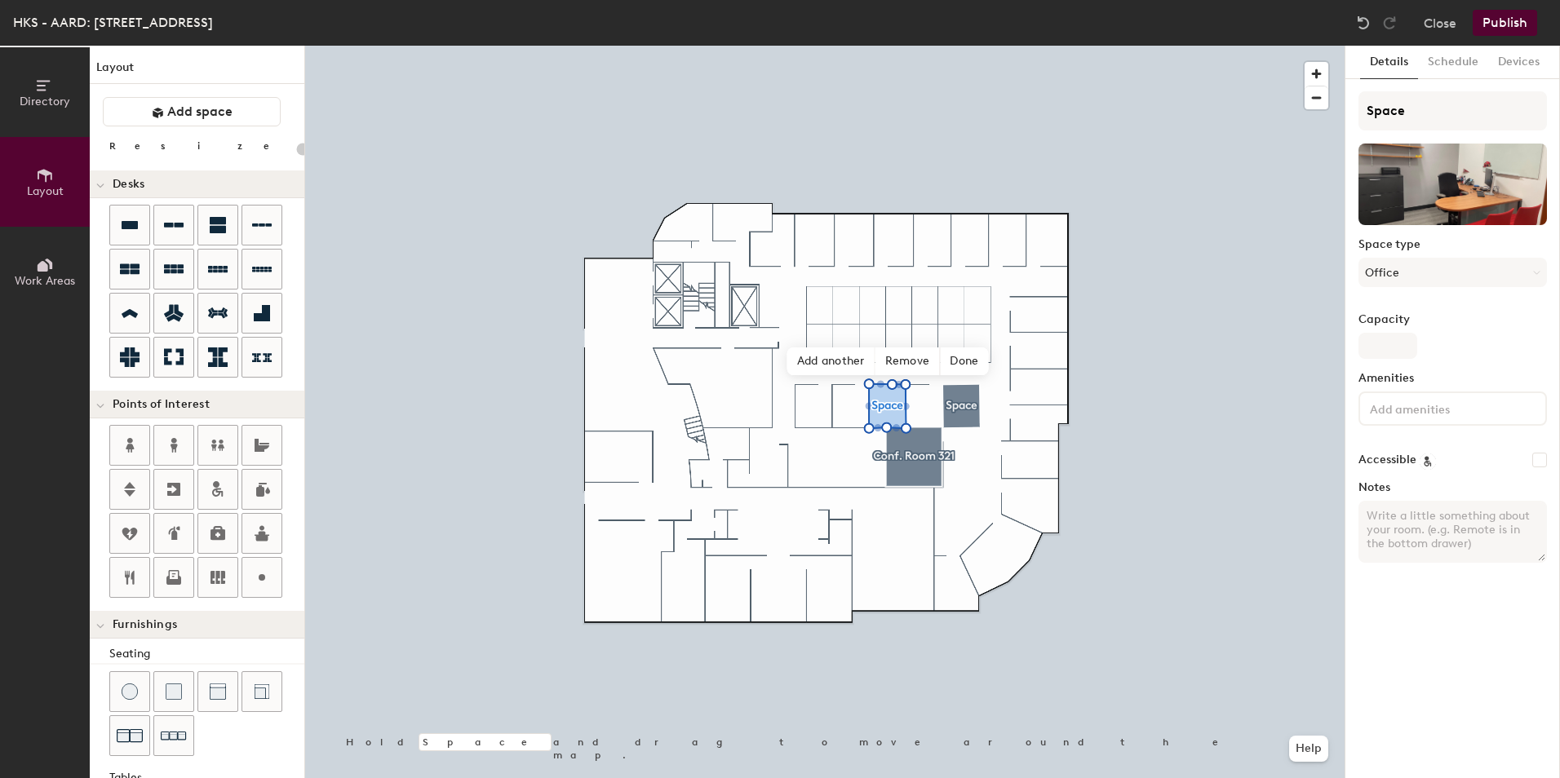
click at [1452, 405] on input at bounding box center [1440, 408] width 147 height 20
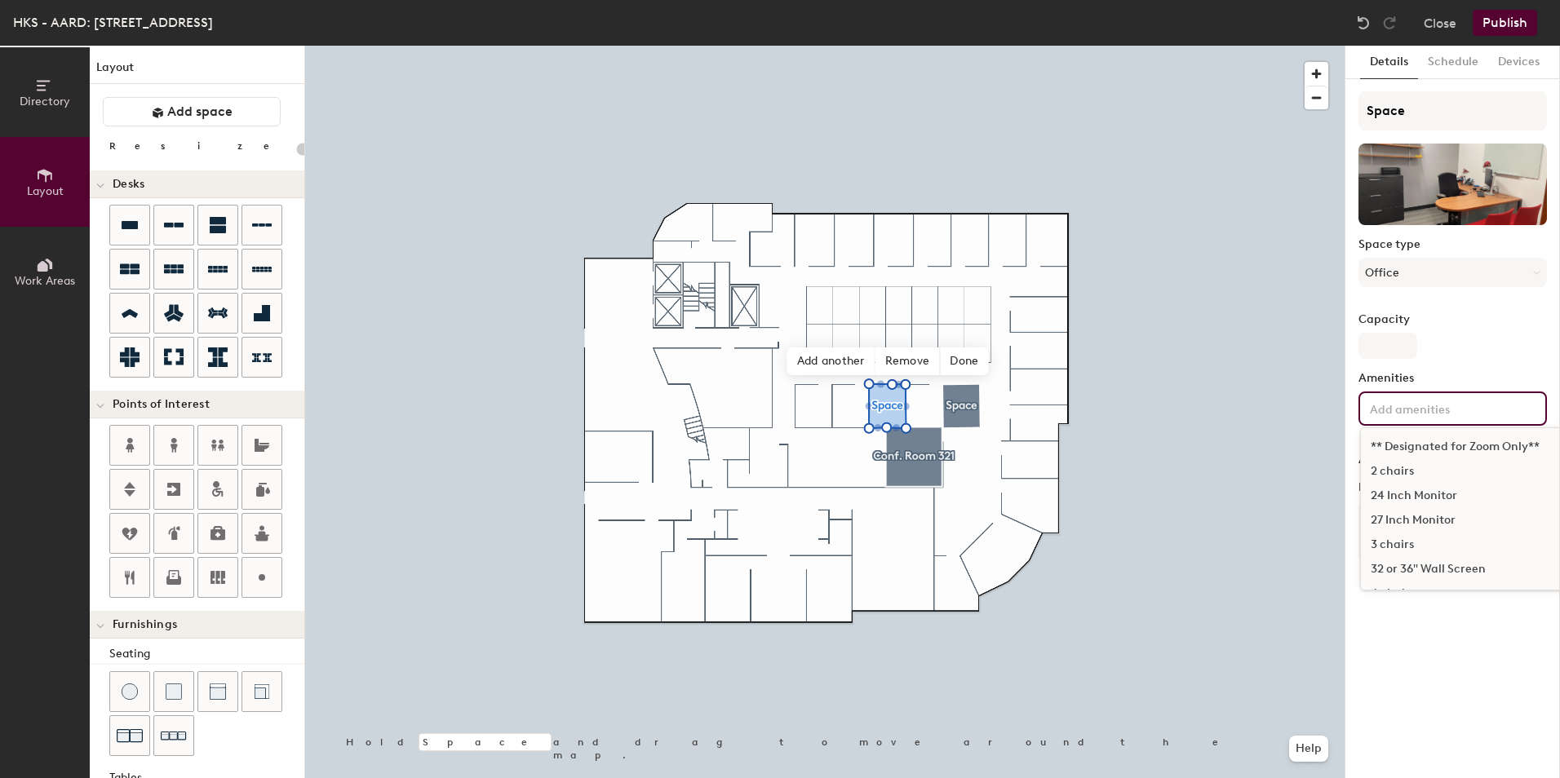
click at [1442, 493] on div "24 Inch Monitor" at bounding box center [1524, 496] width 326 height 24
click at [1412, 538] on div "3 chairs" at bounding box center [1524, 545] width 326 height 24
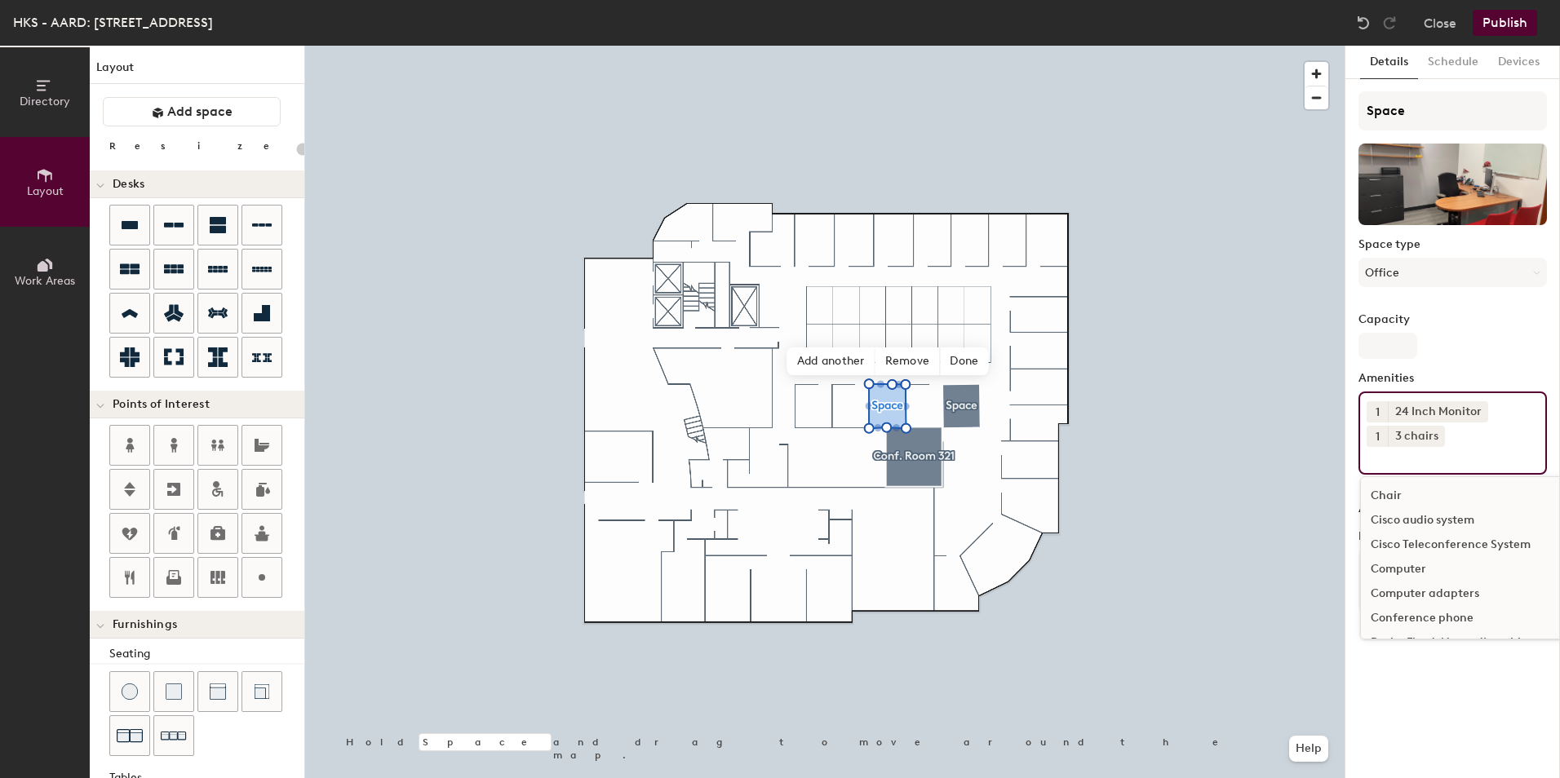
scroll to position [571, 0]
click at [1435, 560] on div "Desk - Fixed, Non-adjustable" at bounding box center [1524, 561] width 326 height 24
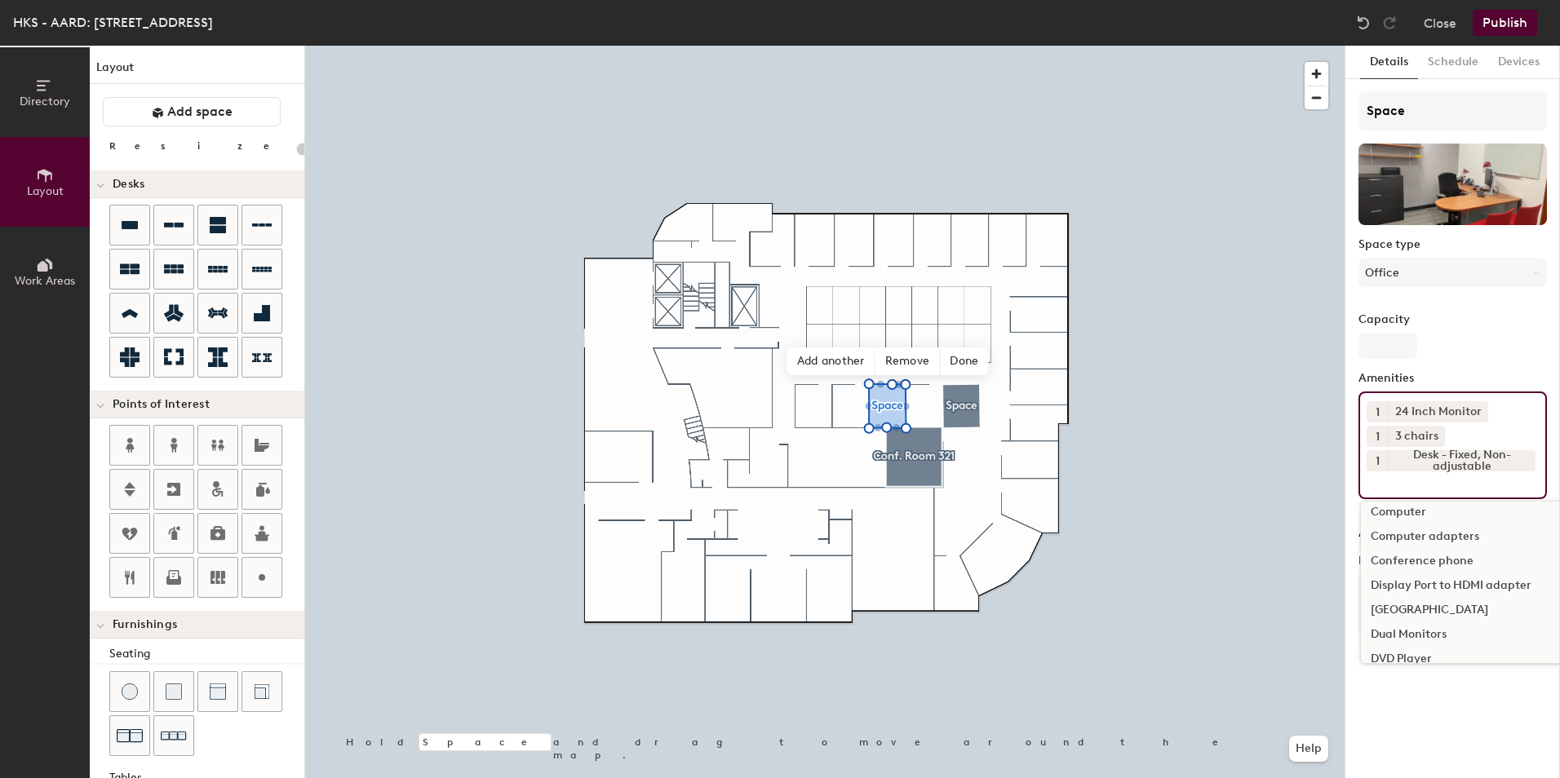
click at [1464, 583] on div "Display Port to HDMI adapter" at bounding box center [1524, 586] width 326 height 24
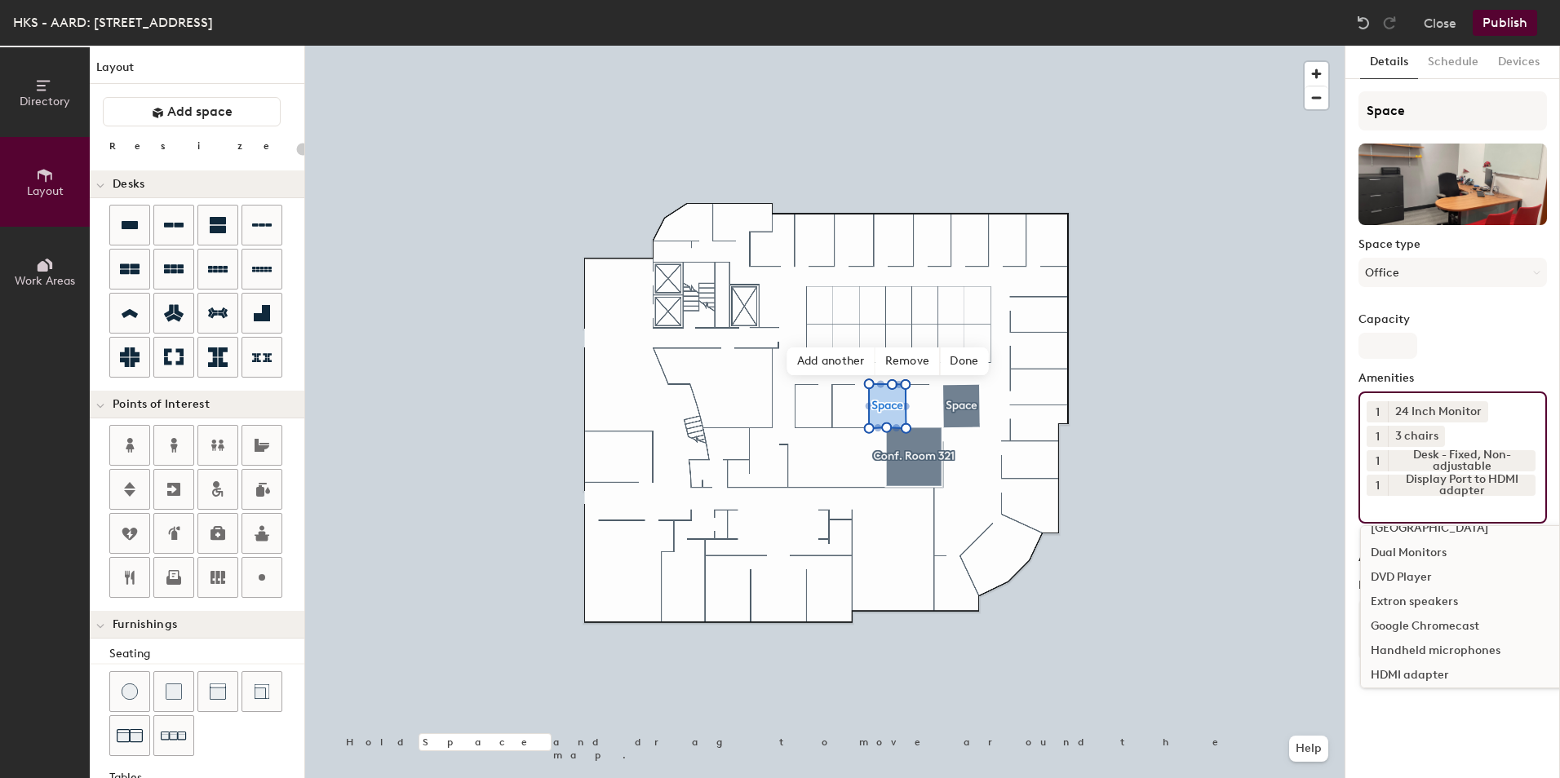
scroll to position [734, 0]
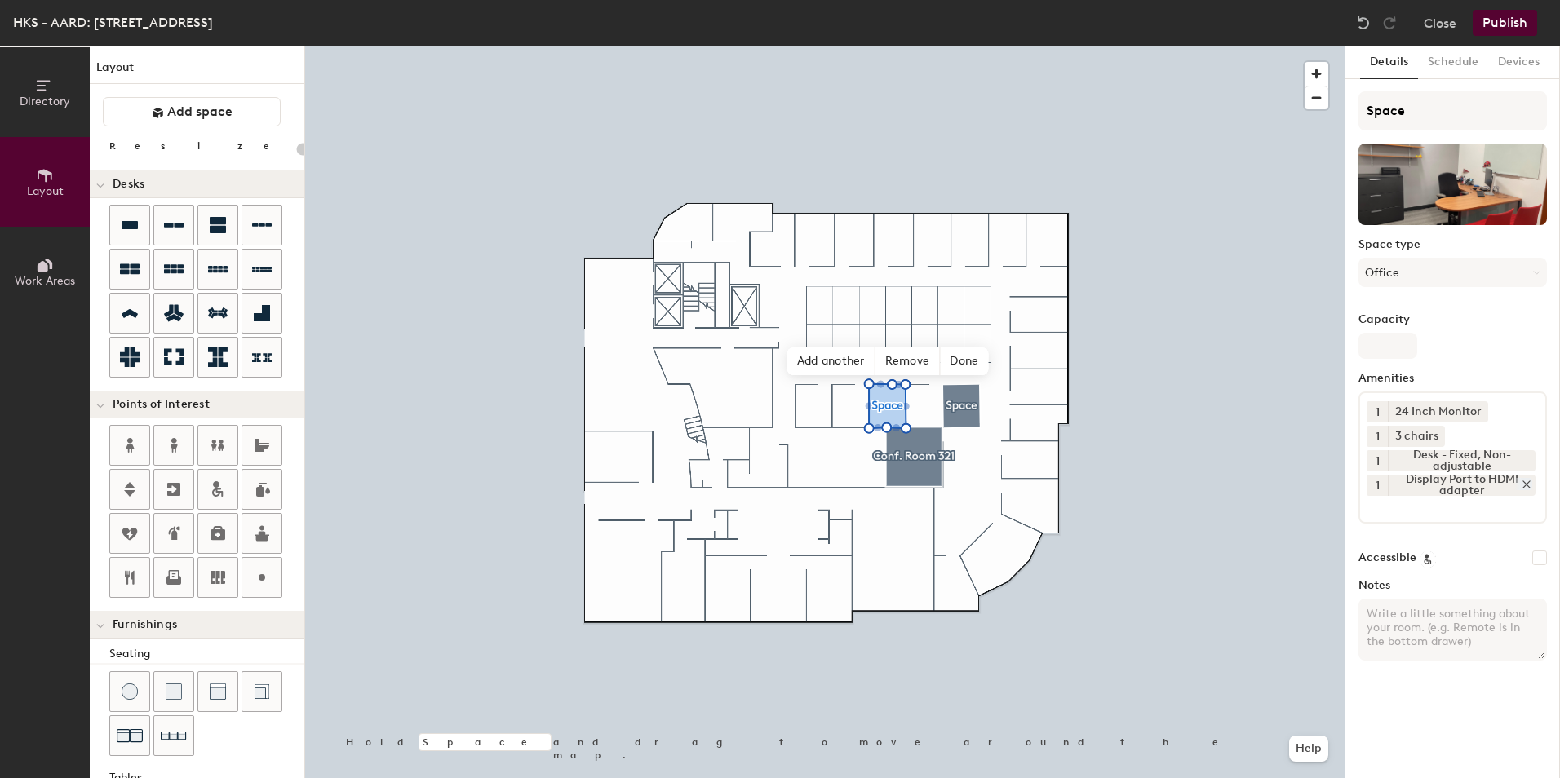
click at [1468, 481] on div "Display Port to HDMI adapter" at bounding box center [1462, 485] width 148 height 21
click at [1526, 484] on icon at bounding box center [1526, 484] width 7 height 7
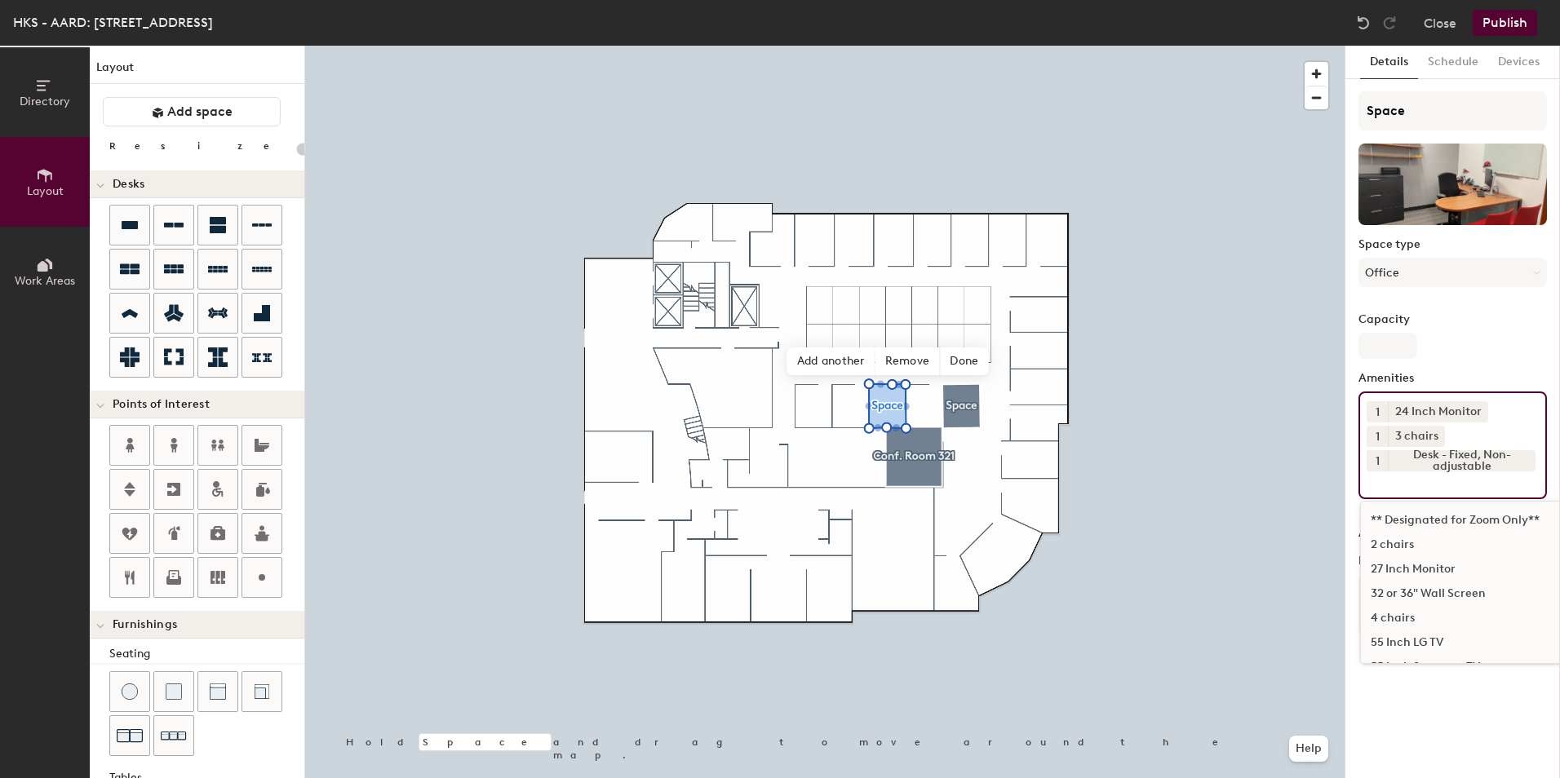
click at [1464, 486] on input at bounding box center [1440, 482] width 147 height 20
click at [1497, 537] on div "HDMI/USB-C/Mini Display Port connectivity" at bounding box center [1524, 537] width 326 height 24
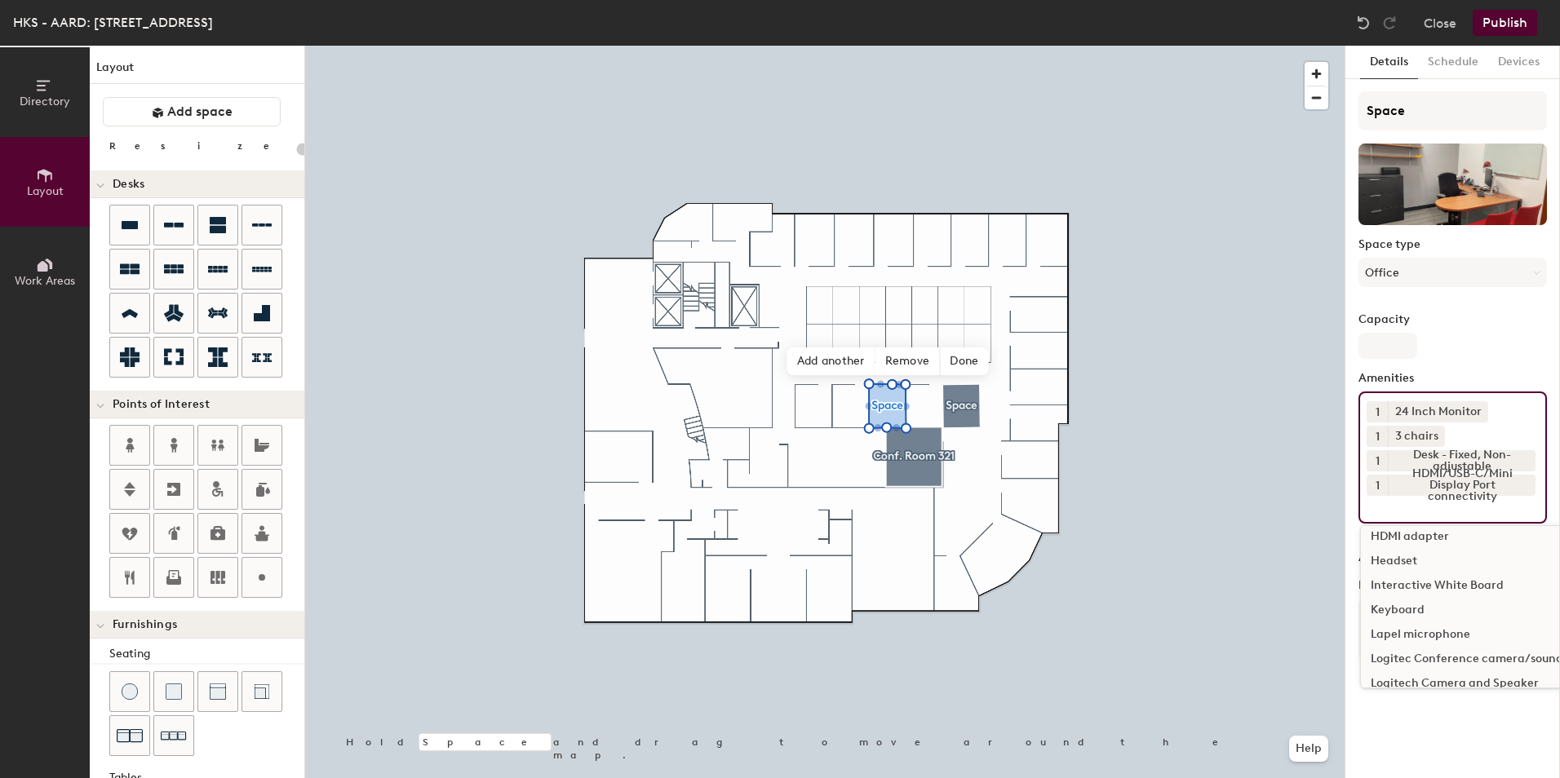
click at [1465, 581] on div "Interactive White Board" at bounding box center [1524, 586] width 326 height 24
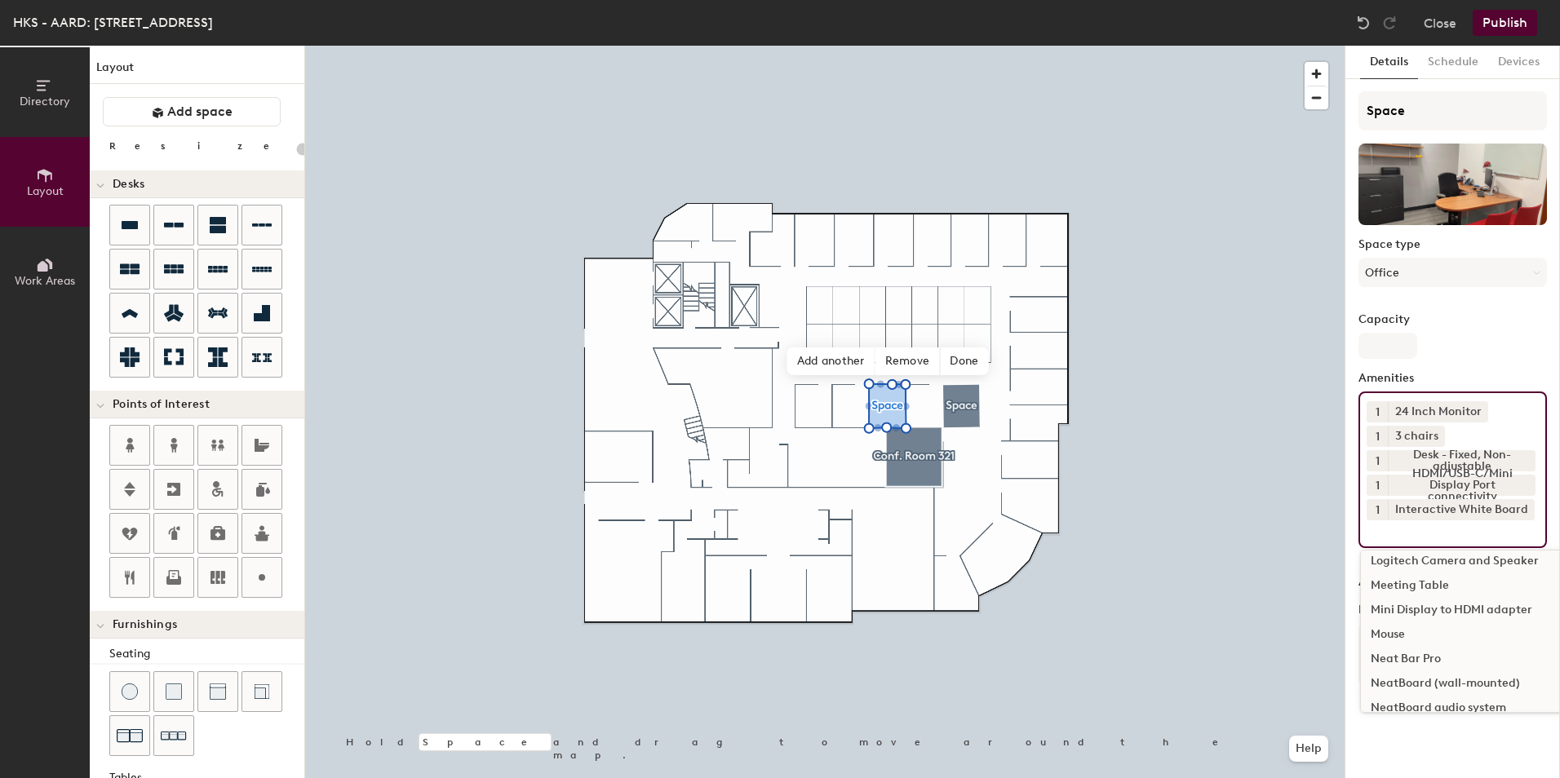
scroll to position [897, 0]
click at [1409, 674] on div "Mouse" at bounding box center [1524, 675] width 326 height 24
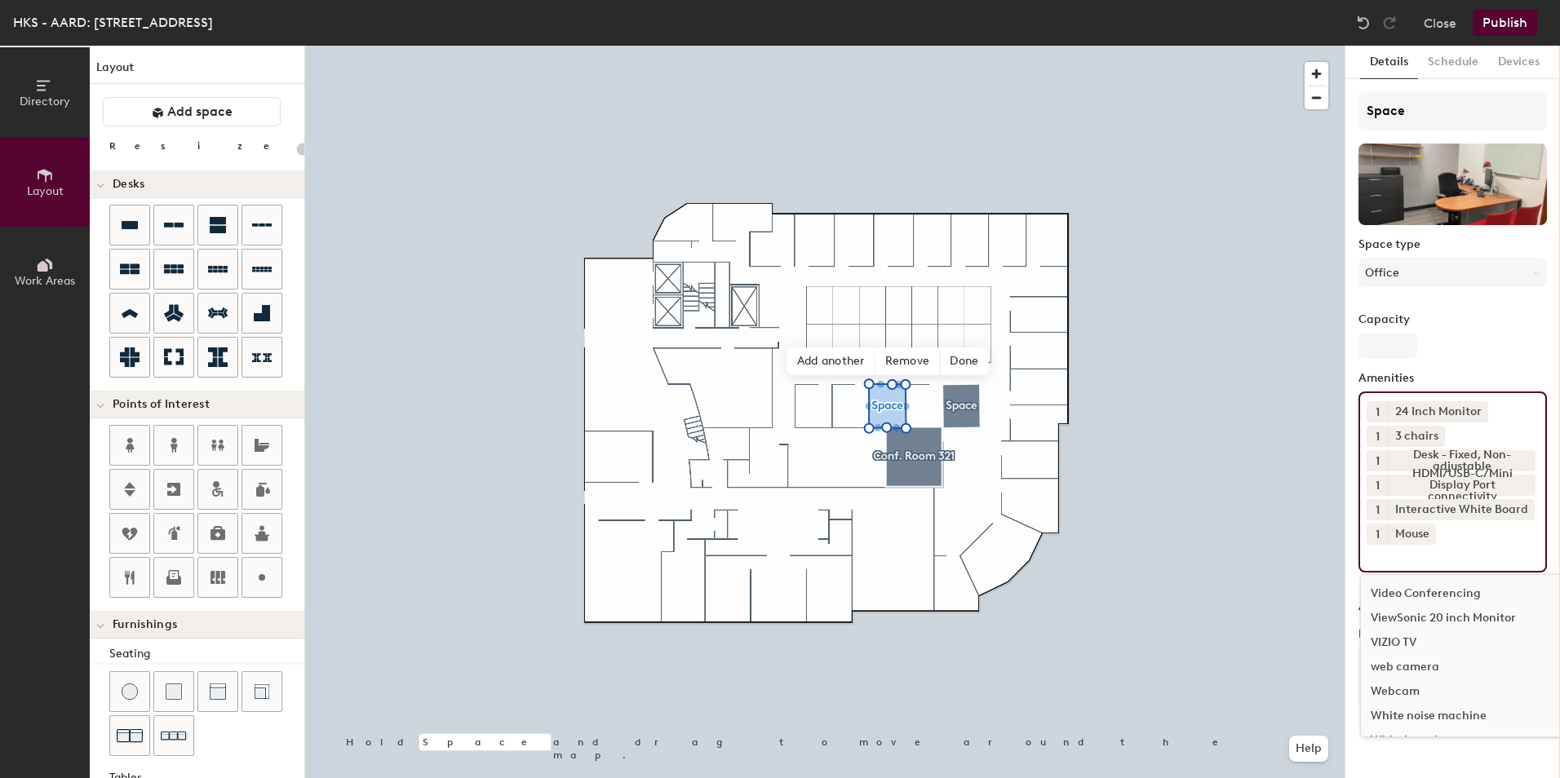
scroll to position [1785, 0]
click at [1447, 715] on div "Wireless Mouse and Keyboard" at bounding box center [1524, 718] width 326 height 24
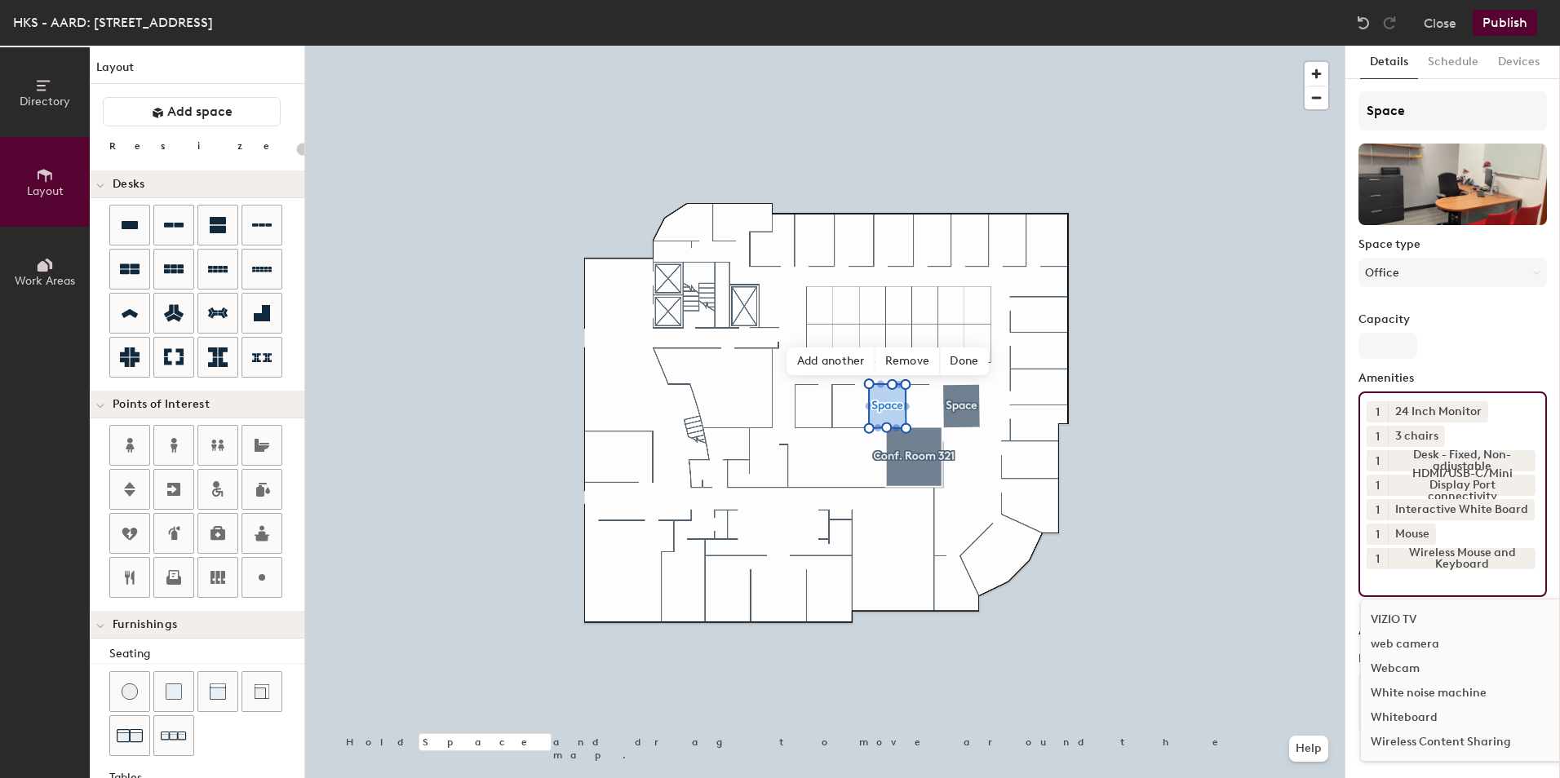
scroll to position [1761, 0]
click at [1430, 531] on icon at bounding box center [1427, 533] width 7 height 7
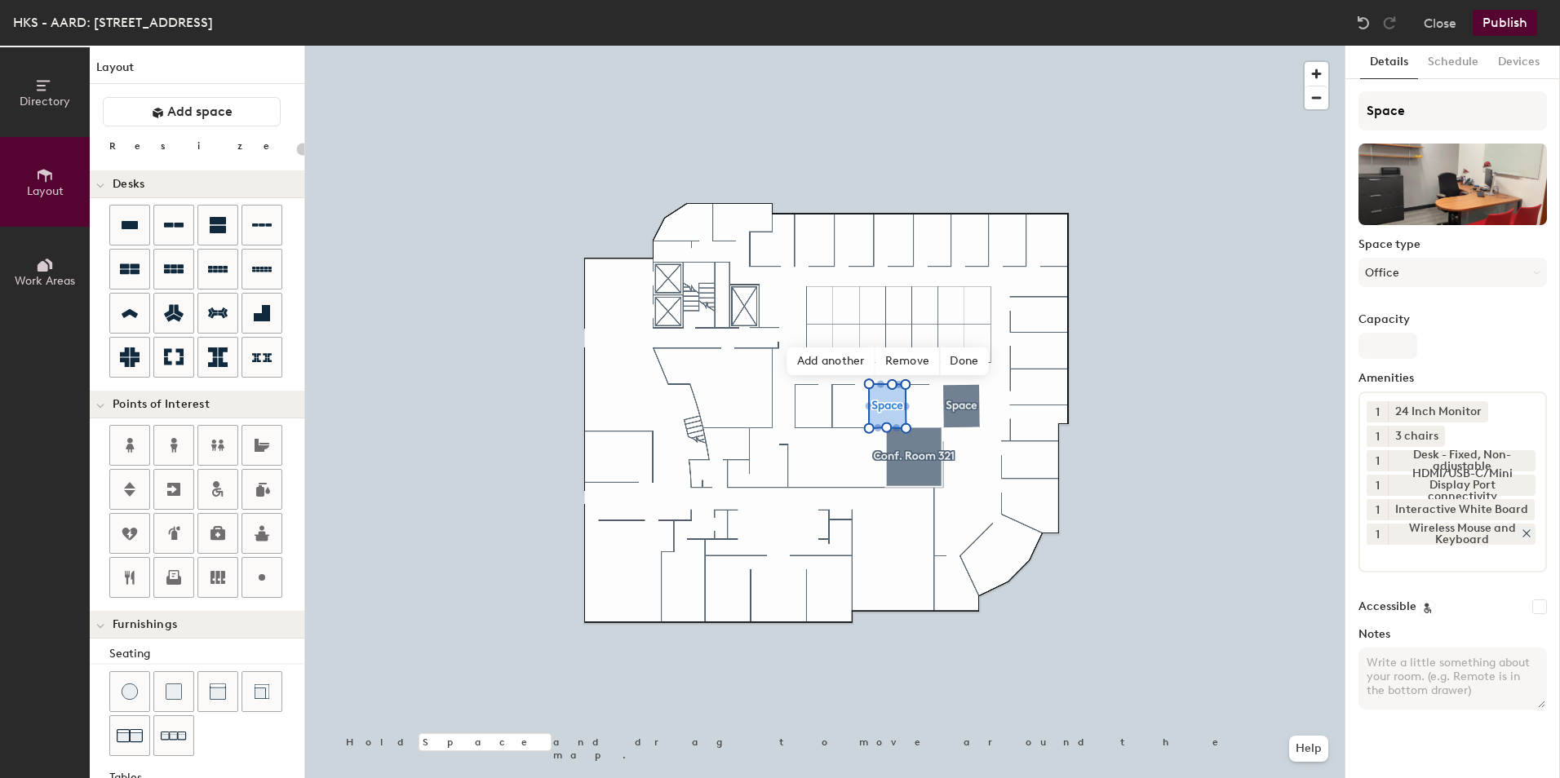
click at [1520, 535] on div at bounding box center [1523, 533] width 18 height 12
click at [1447, 534] on input at bounding box center [1440, 531] width 147 height 20
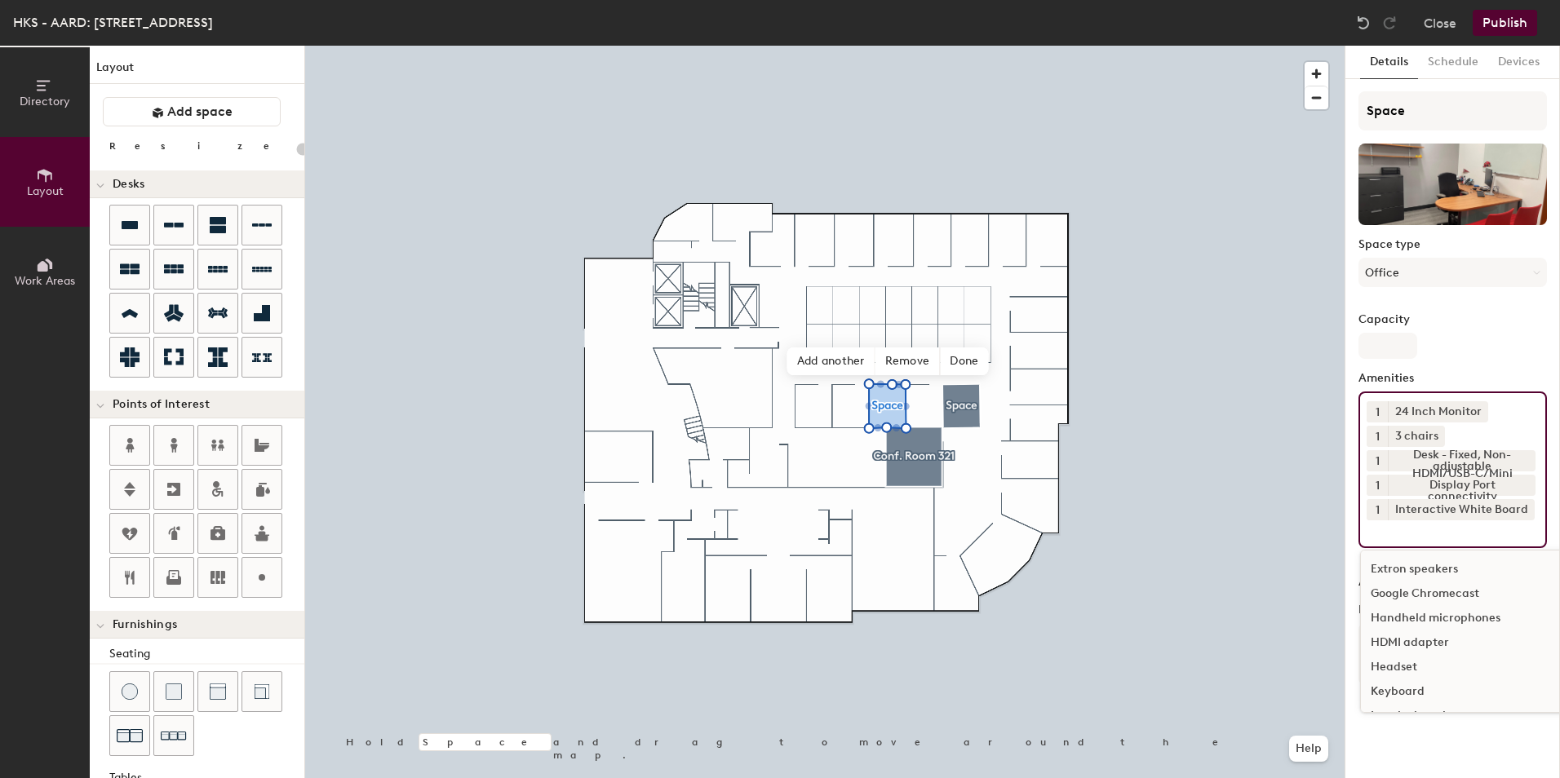
scroll to position [816, 0]
click at [1416, 605] on div "Keyboard" at bounding box center [1524, 610] width 326 height 24
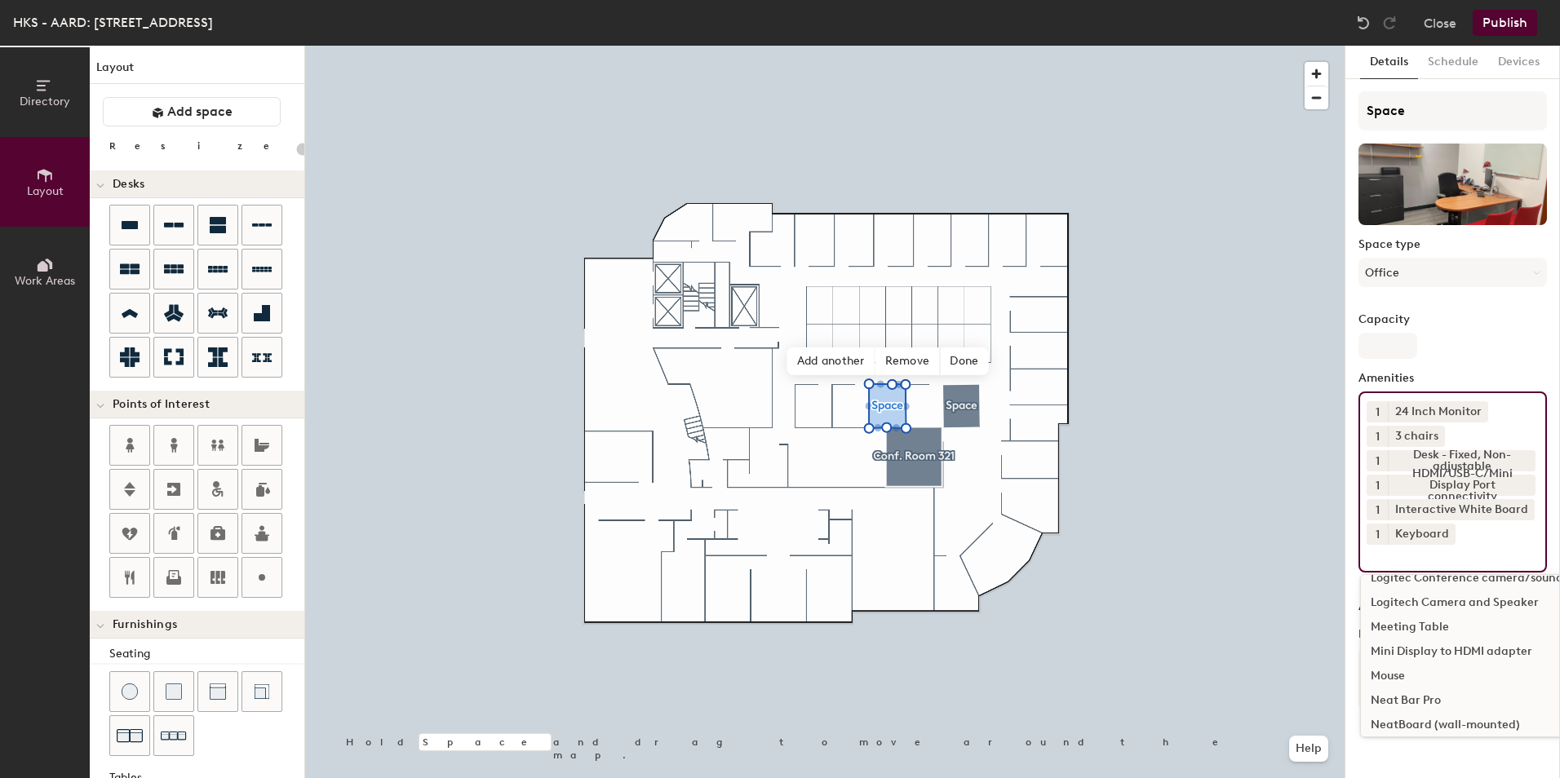
scroll to position [897, 0]
click at [1392, 670] on div "Mouse" at bounding box center [1524, 675] width 326 height 24
click at [1447, 683] on div "Room whiteboard" at bounding box center [1524, 685] width 326 height 24
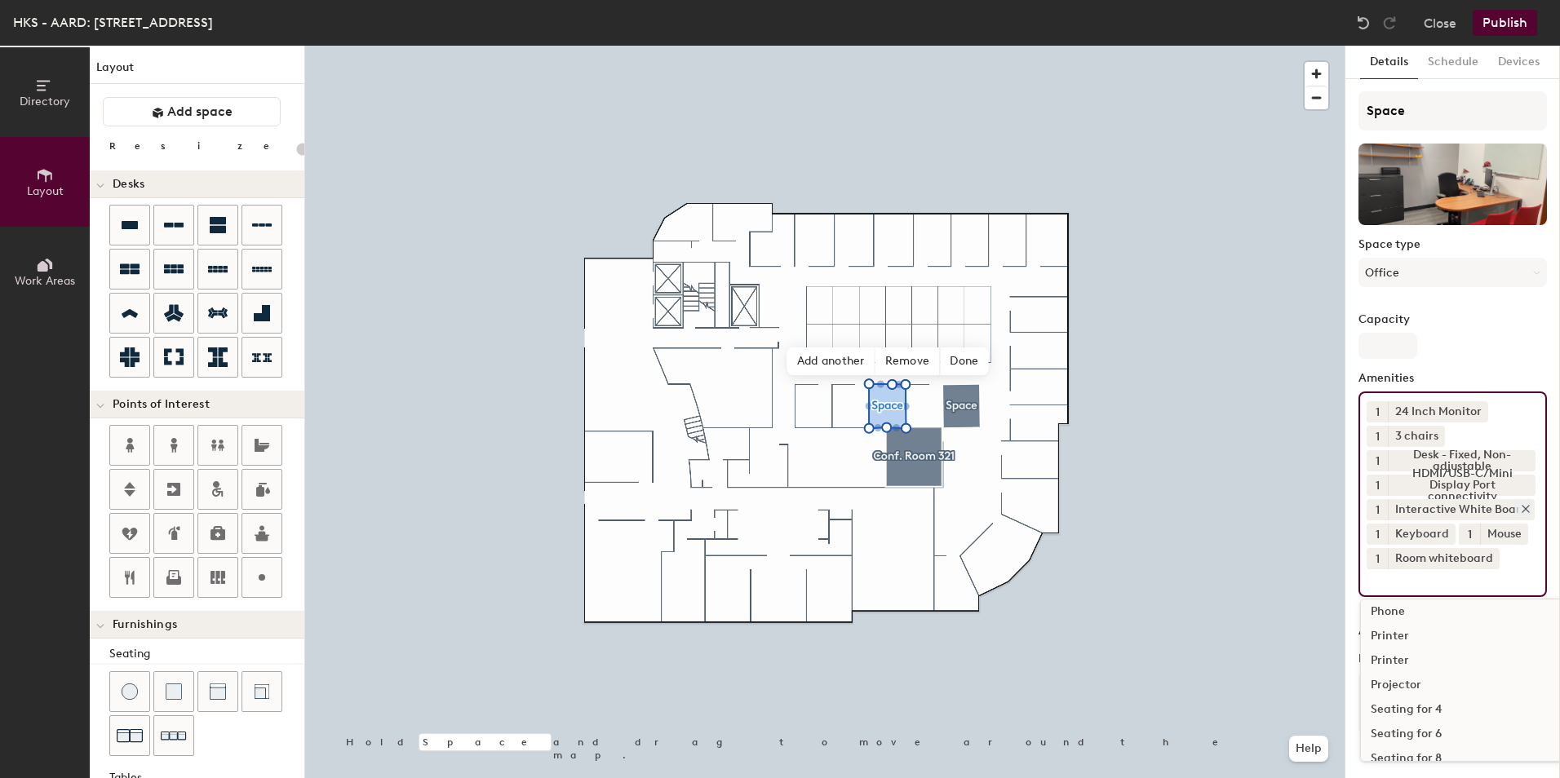
click at [1522, 509] on icon at bounding box center [1525, 509] width 7 height 7
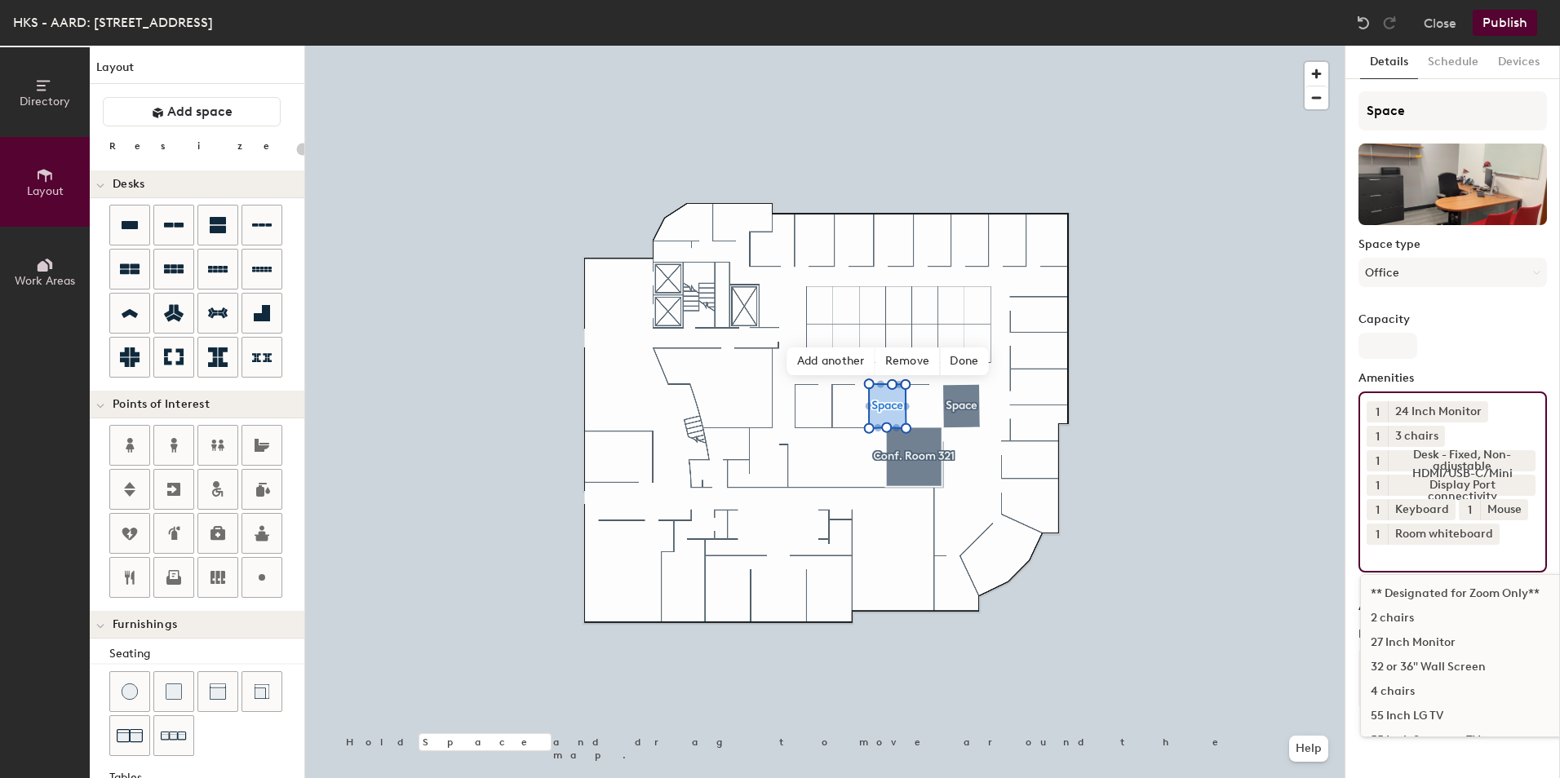
click at [1441, 555] on input at bounding box center [1440, 555] width 147 height 20
click at [1495, 586] on div "Adjustable Height Standing Desk" at bounding box center [1524, 586] width 326 height 24
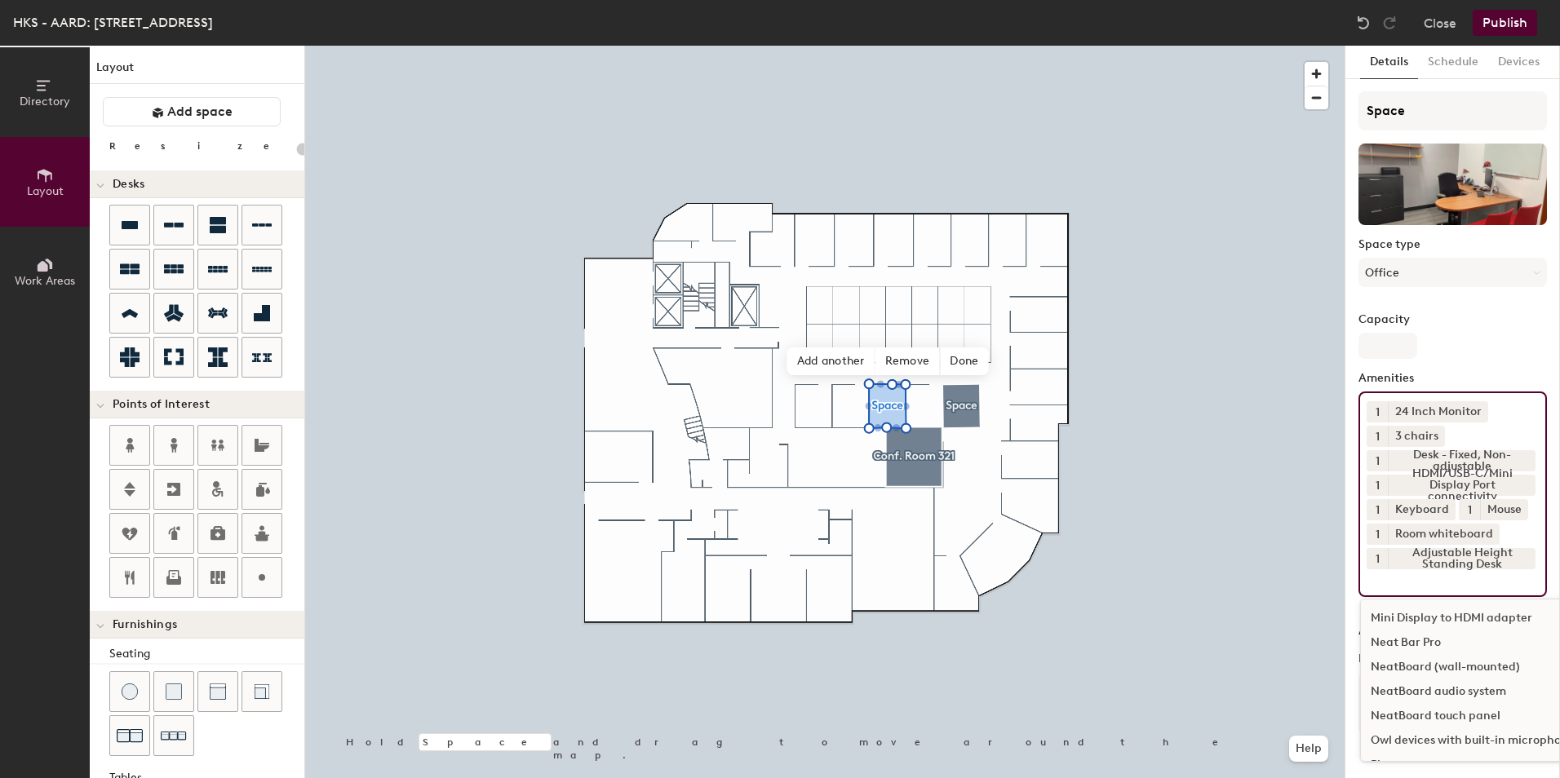
scroll to position [1036, 0]
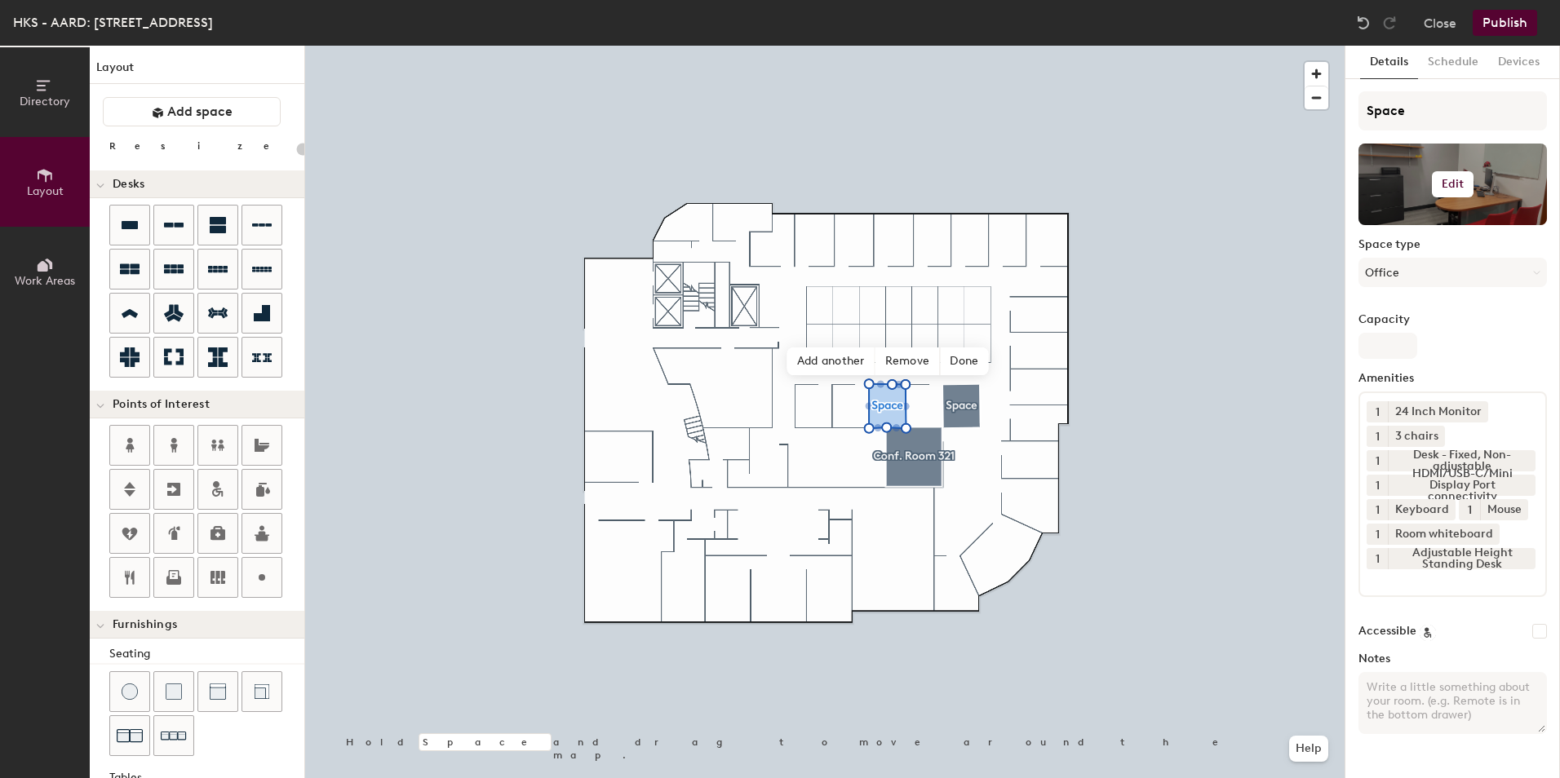
click at [1447, 184] on h6 "Edit" at bounding box center [1453, 184] width 23 height 13
click at [1427, 254] on span "Remove" at bounding box center [1452, 248] width 161 height 15
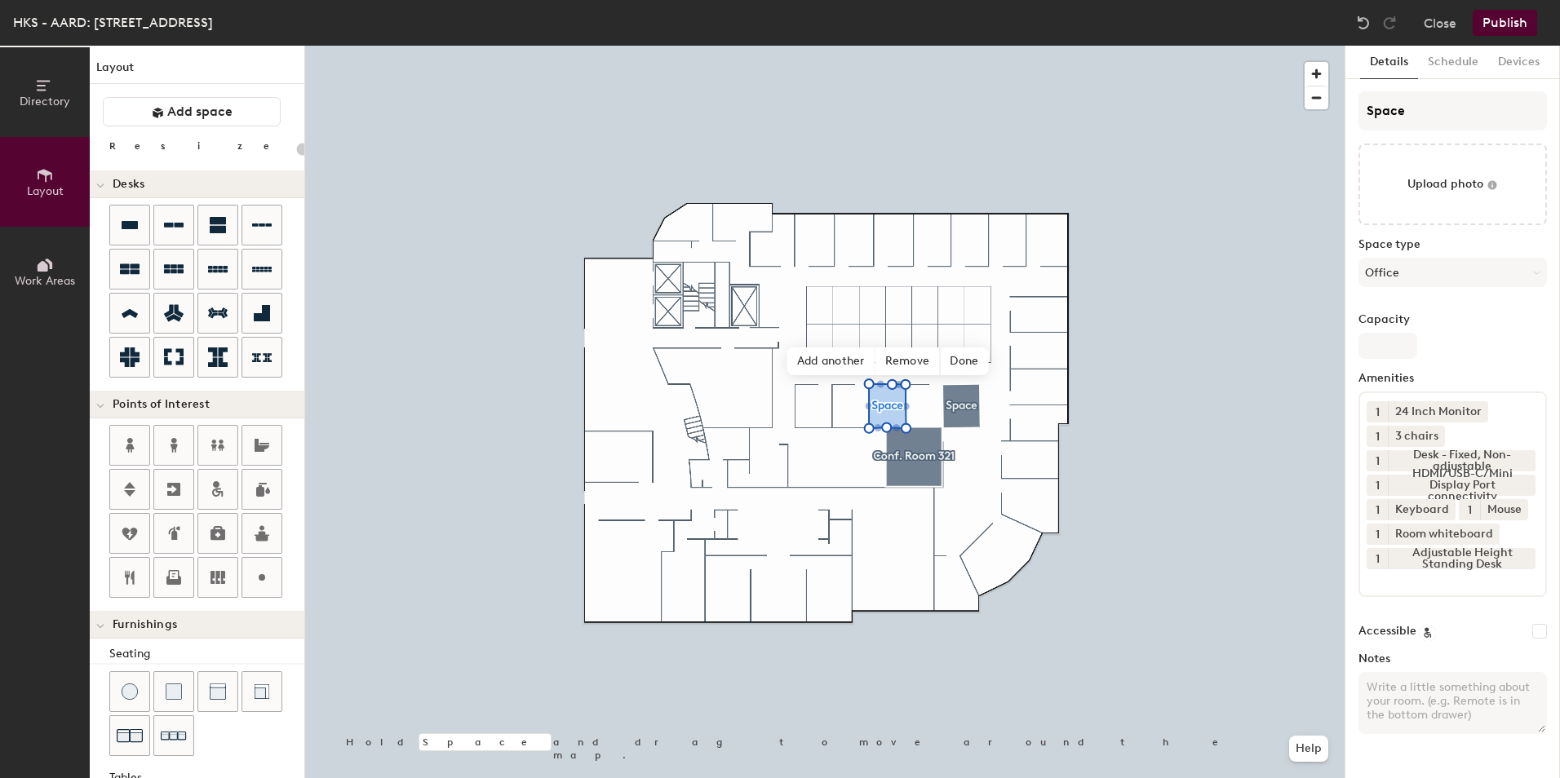
type input "20"
click at [1455, 191] on input "file" at bounding box center [1452, 185] width 188 height 82
type input "C:\fakepath\315.jpg"
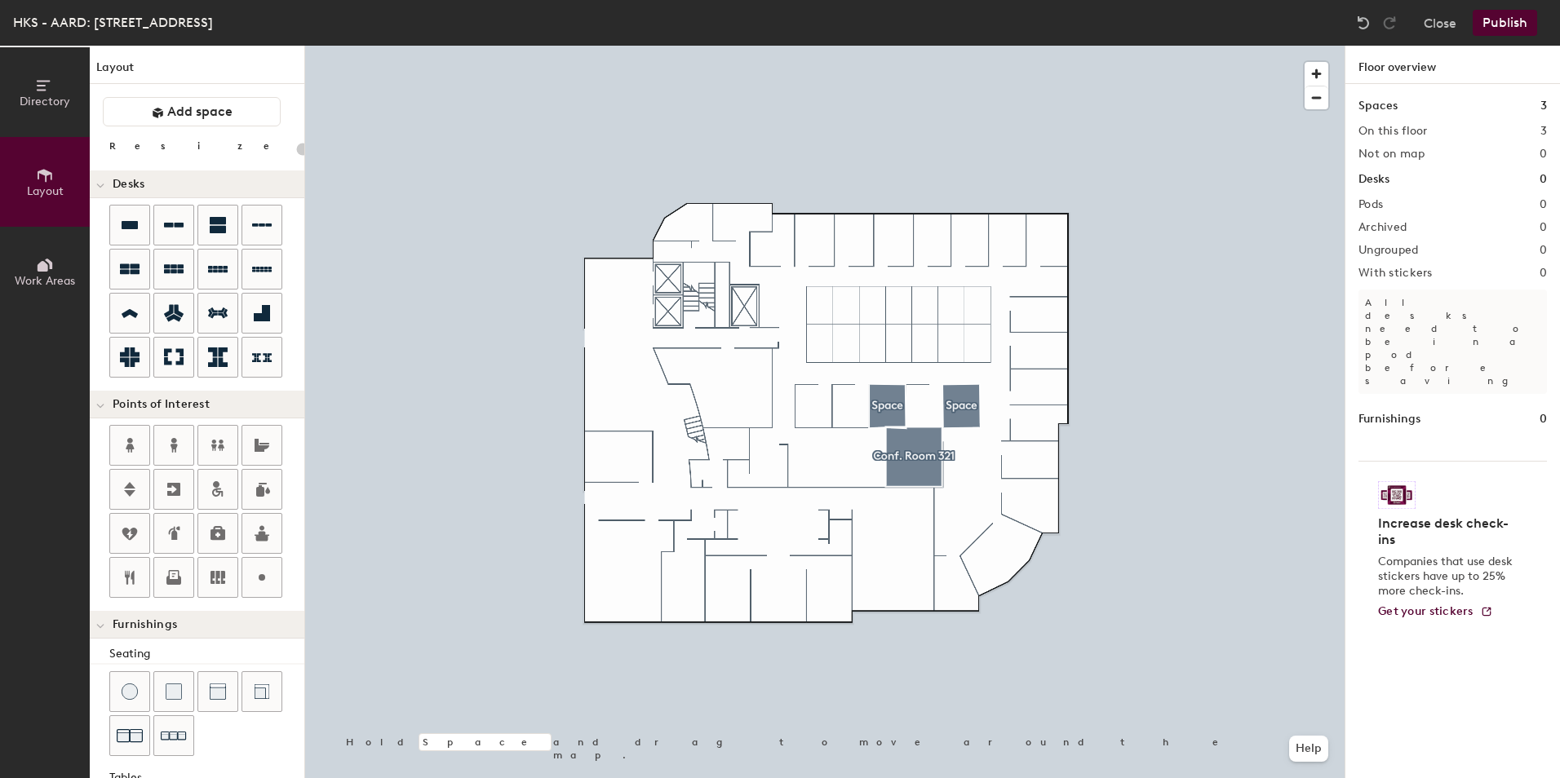
click at [980, 46] on div at bounding box center [824, 46] width 1039 height 0
click at [240, 111] on button "Add space" at bounding box center [192, 111] width 178 height 29
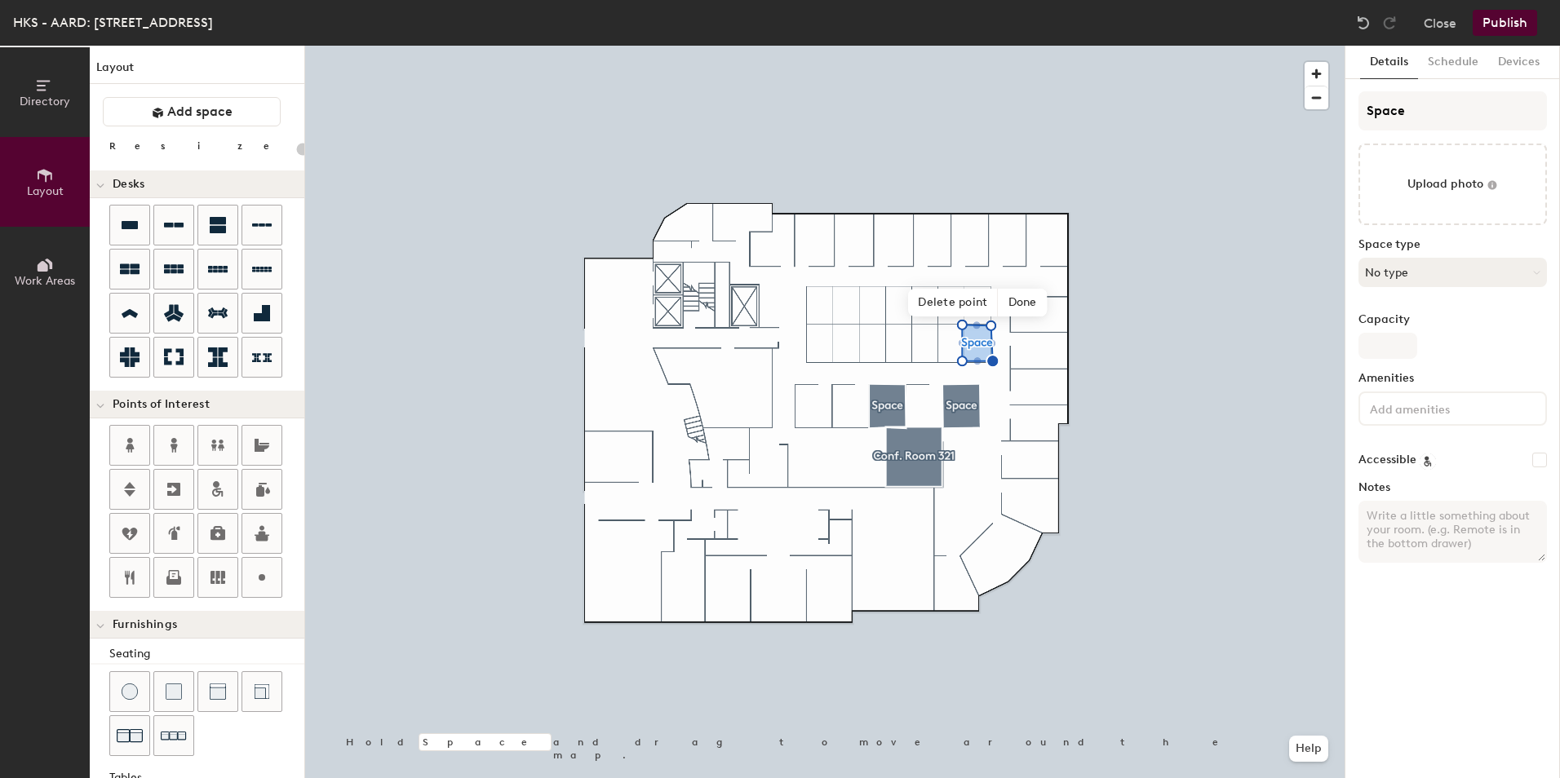
click at [1428, 279] on button "No type" at bounding box center [1452, 272] width 188 height 29
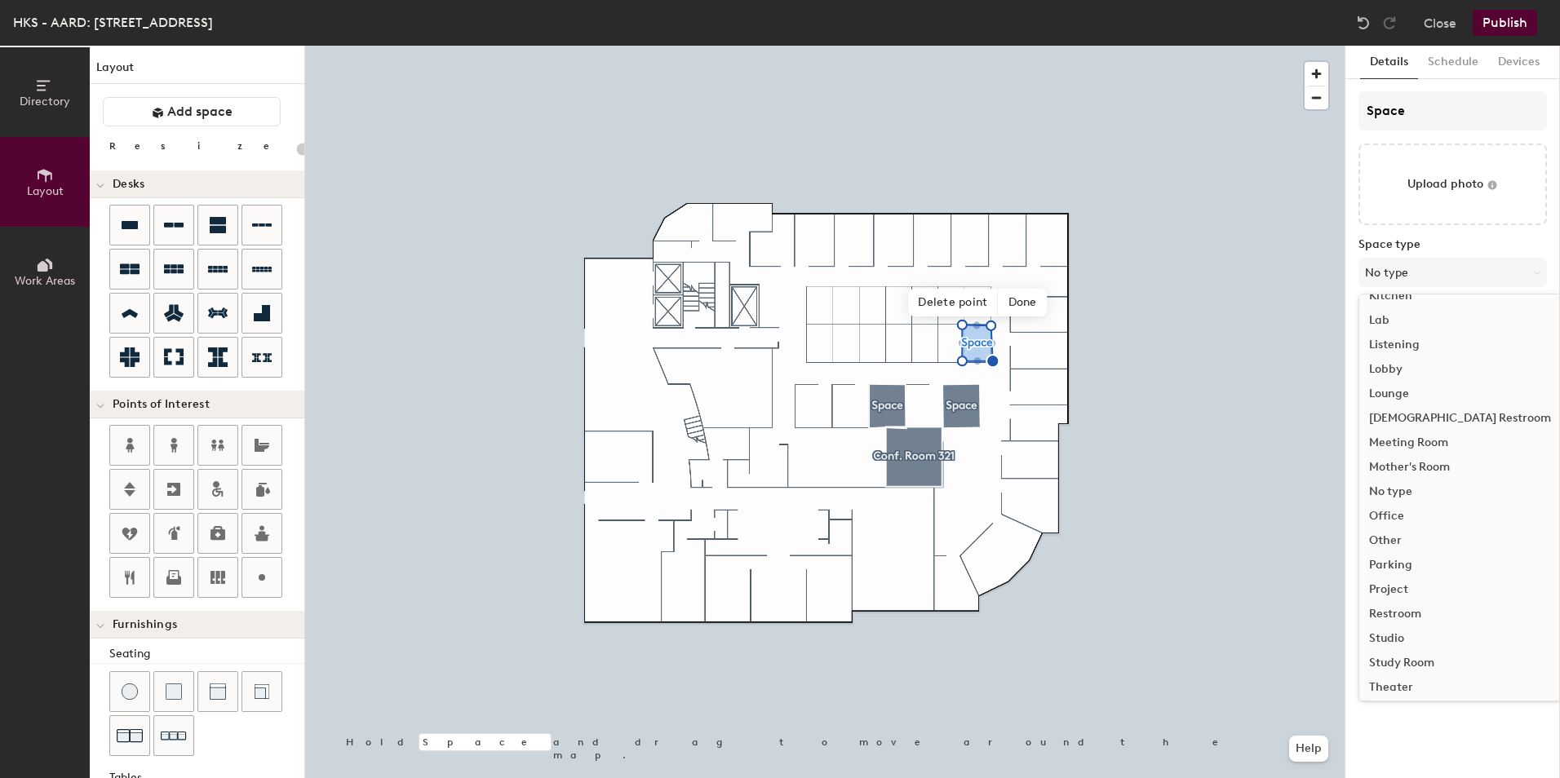
scroll to position [366, 0]
click at [1433, 681] on div "Work Area" at bounding box center [1460, 682] width 202 height 24
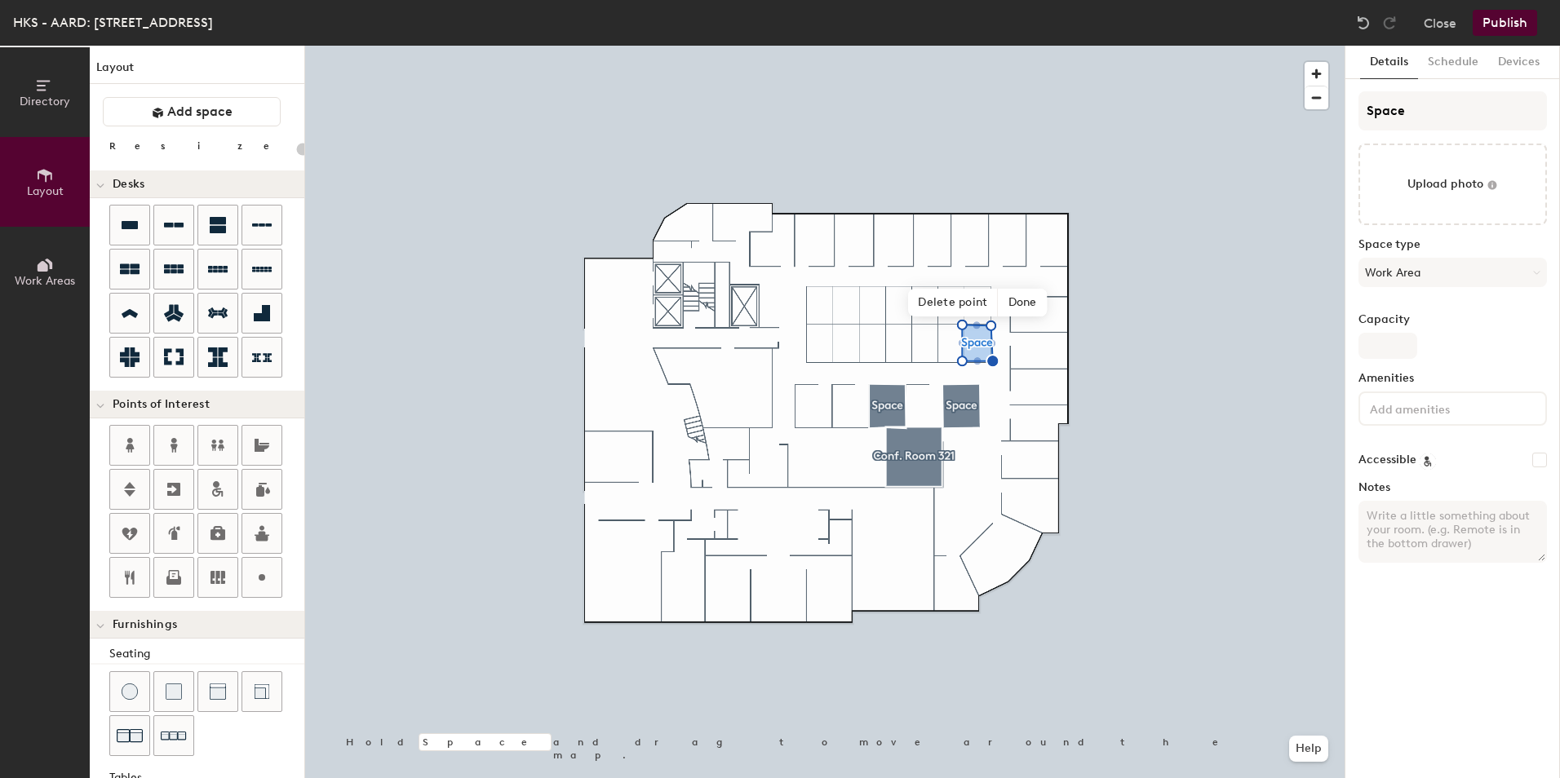
type input "20"
click at [1463, 188] on input "file" at bounding box center [1452, 185] width 188 height 82
type input "C:\fakepath\313G PXL_20250721_140436752 (002).jpg"
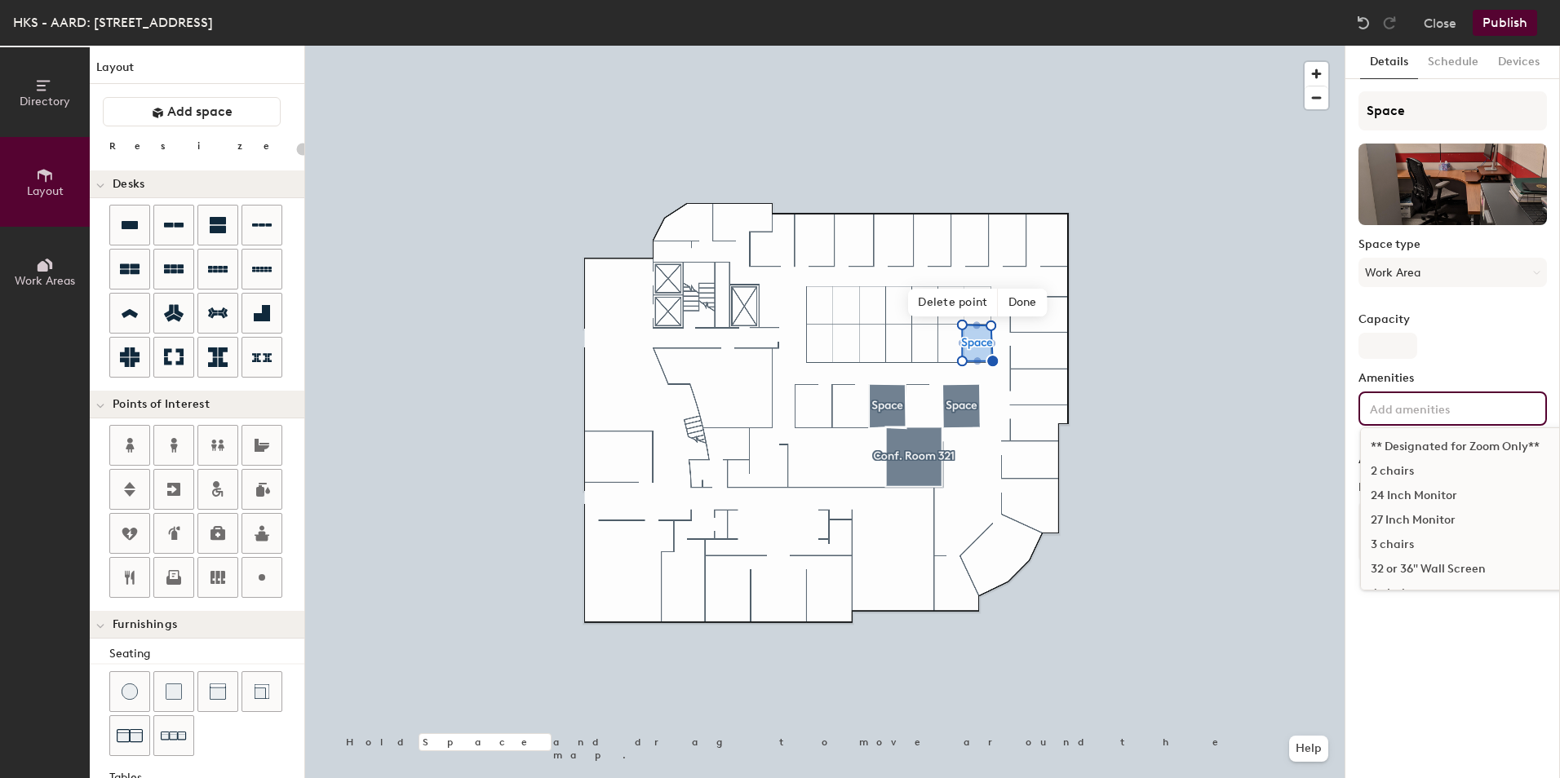
click at [1444, 410] on input at bounding box center [1440, 408] width 147 height 20
click at [1429, 493] on div "24 Inch Monitor" at bounding box center [1524, 496] width 326 height 24
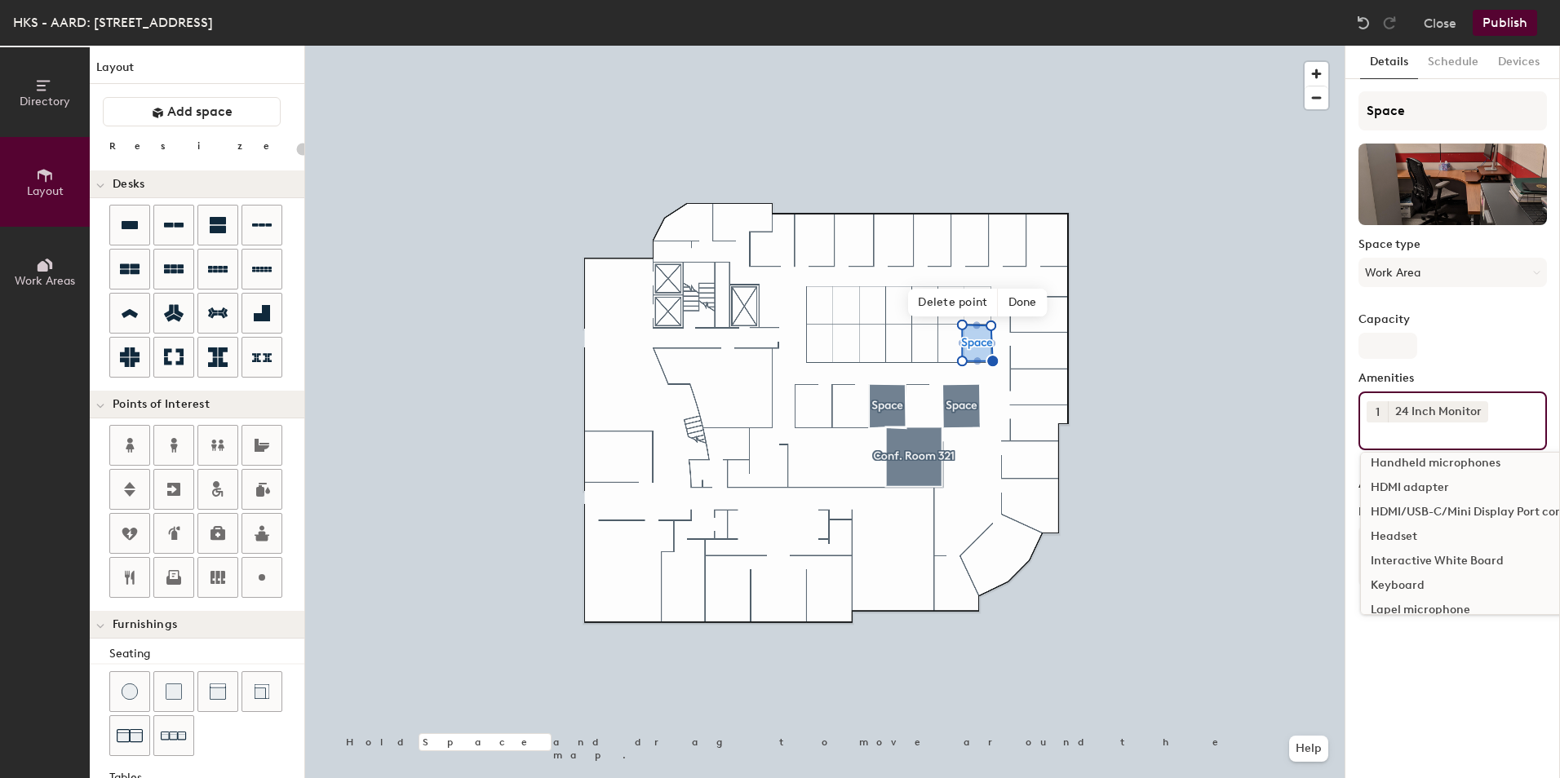
scroll to position [816, 0]
click at [1483, 530] on div "HDMI/USB-C/Mini Display Port connectivity" at bounding box center [1524, 537] width 326 height 24
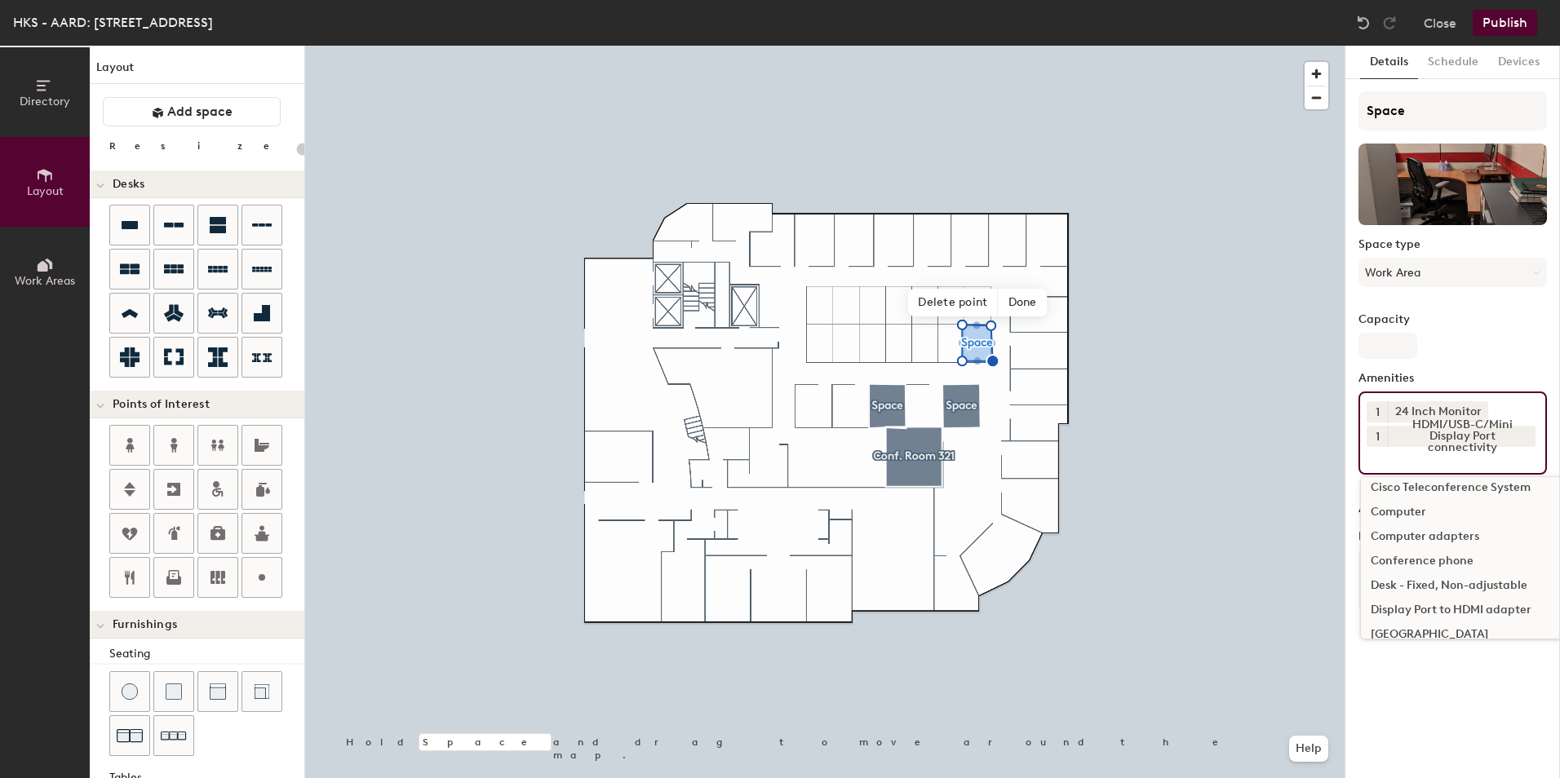
scroll to position [490, 0]
click at [1412, 523] on div "Chair" at bounding box center [1524, 520] width 326 height 24
type input "20"
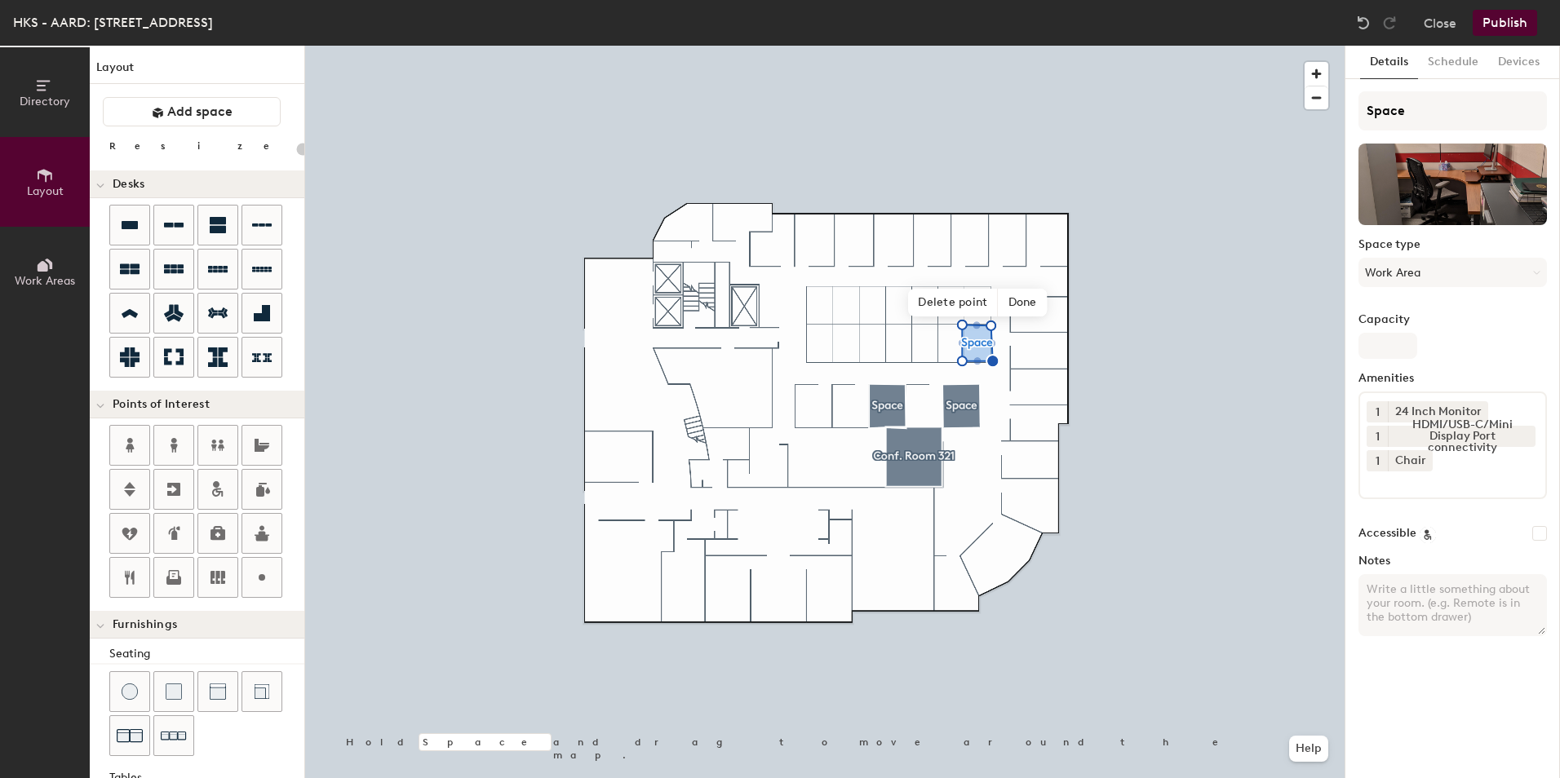
click at [1514, 314] on label "Capacity" at bounding box center [1452, 319] width 188 height 13
click at [1417, 333] on input "Capacity" at bounding box center [1387, 346] width 59 height 26
click at [1421, 109] on input "Space" at bounding box center [1452, 110] width 188 height 39
click at [1299, 103] on div "Directory Layout Work Areas Layout Add space Resize Desks Points of Interest Fu…" at bounding box center [780, 412] width 1560 height 733
type input "3"
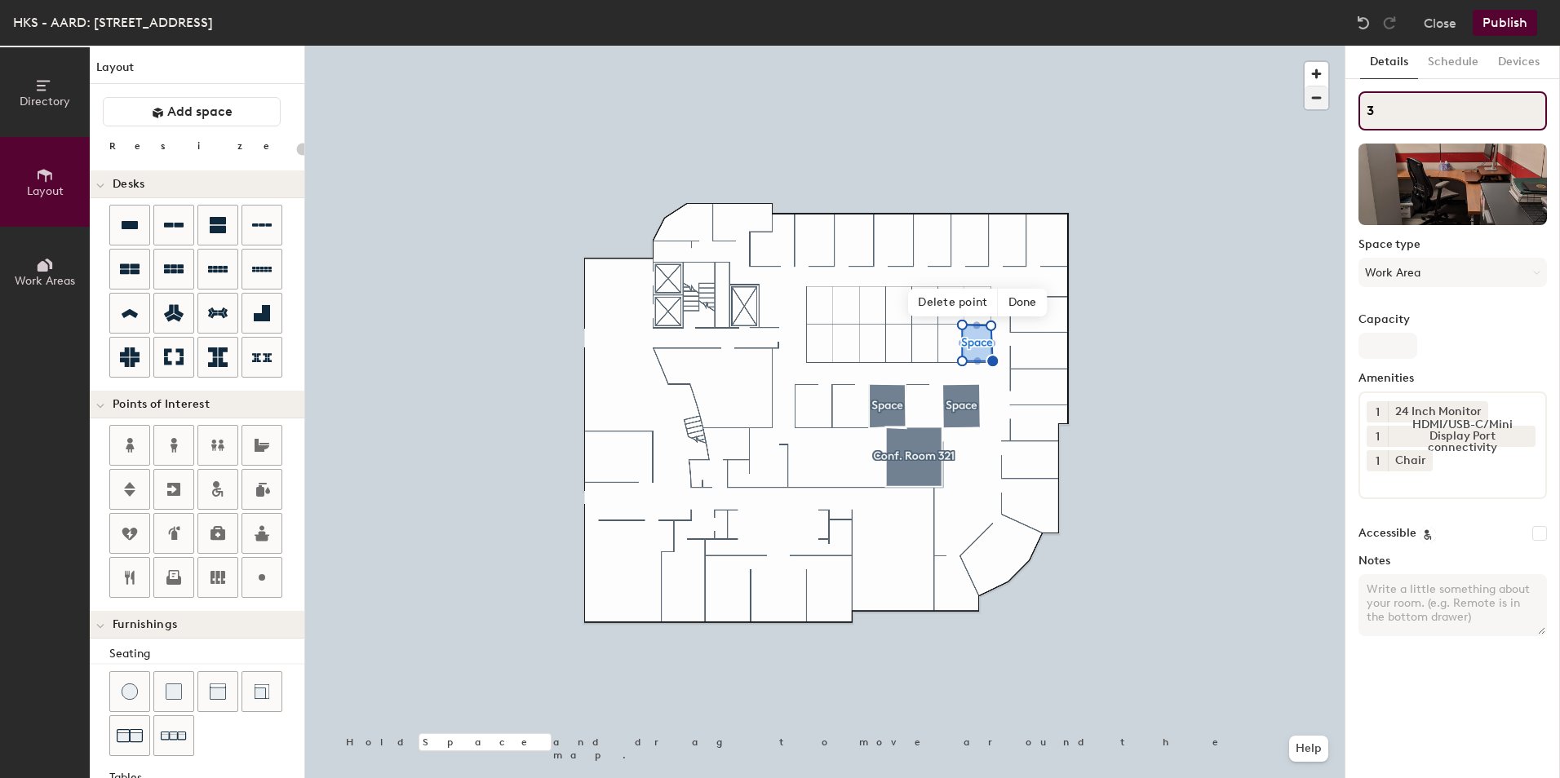
type input "20"
type input "31"
type input "20"
type input "313"
type input "20"
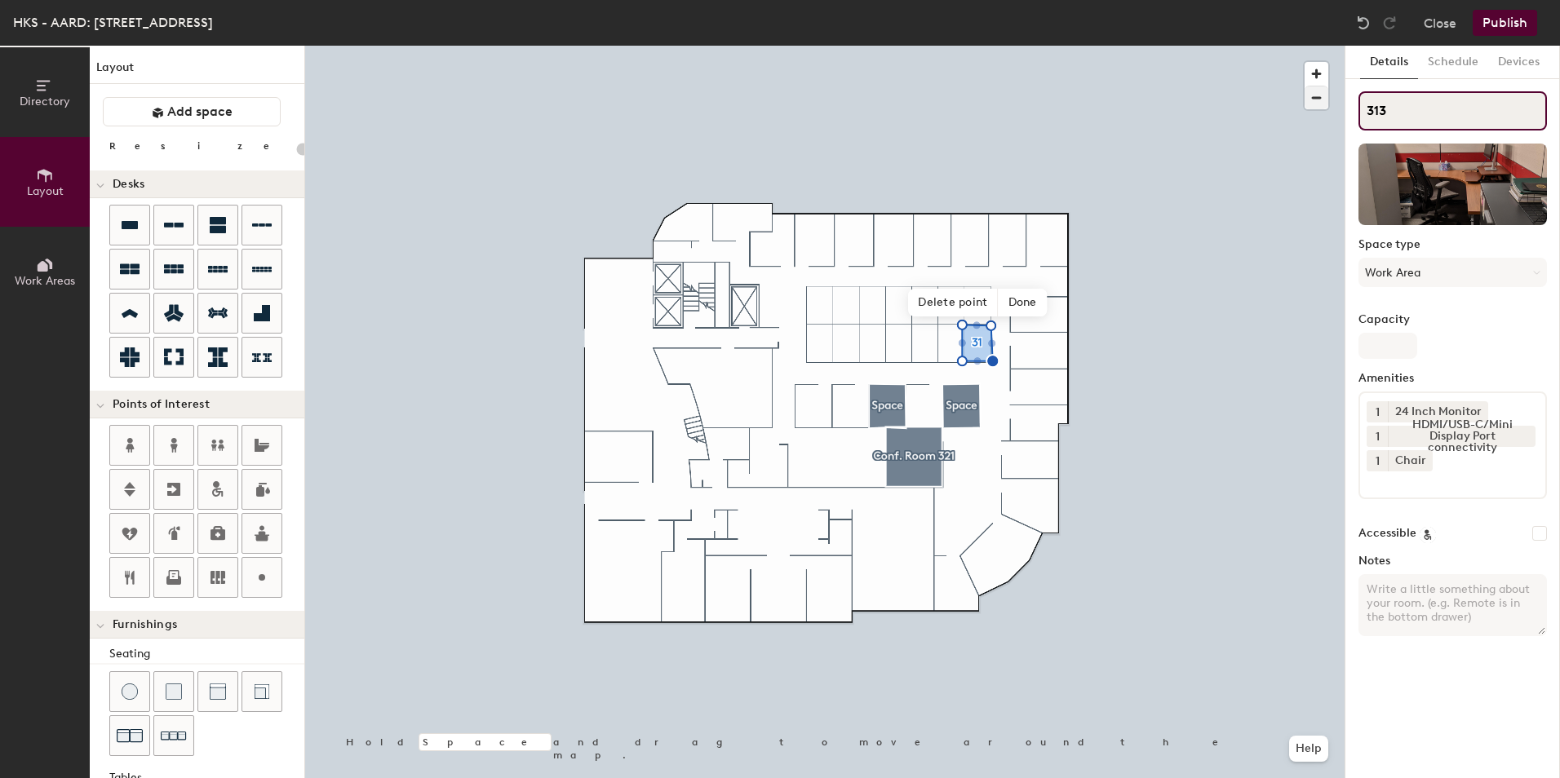
type input "313G"
type input "20"
type input "313G"
click at [1027, 299] on span "Done" at bounding box center [1023, 303] width 48 height 28
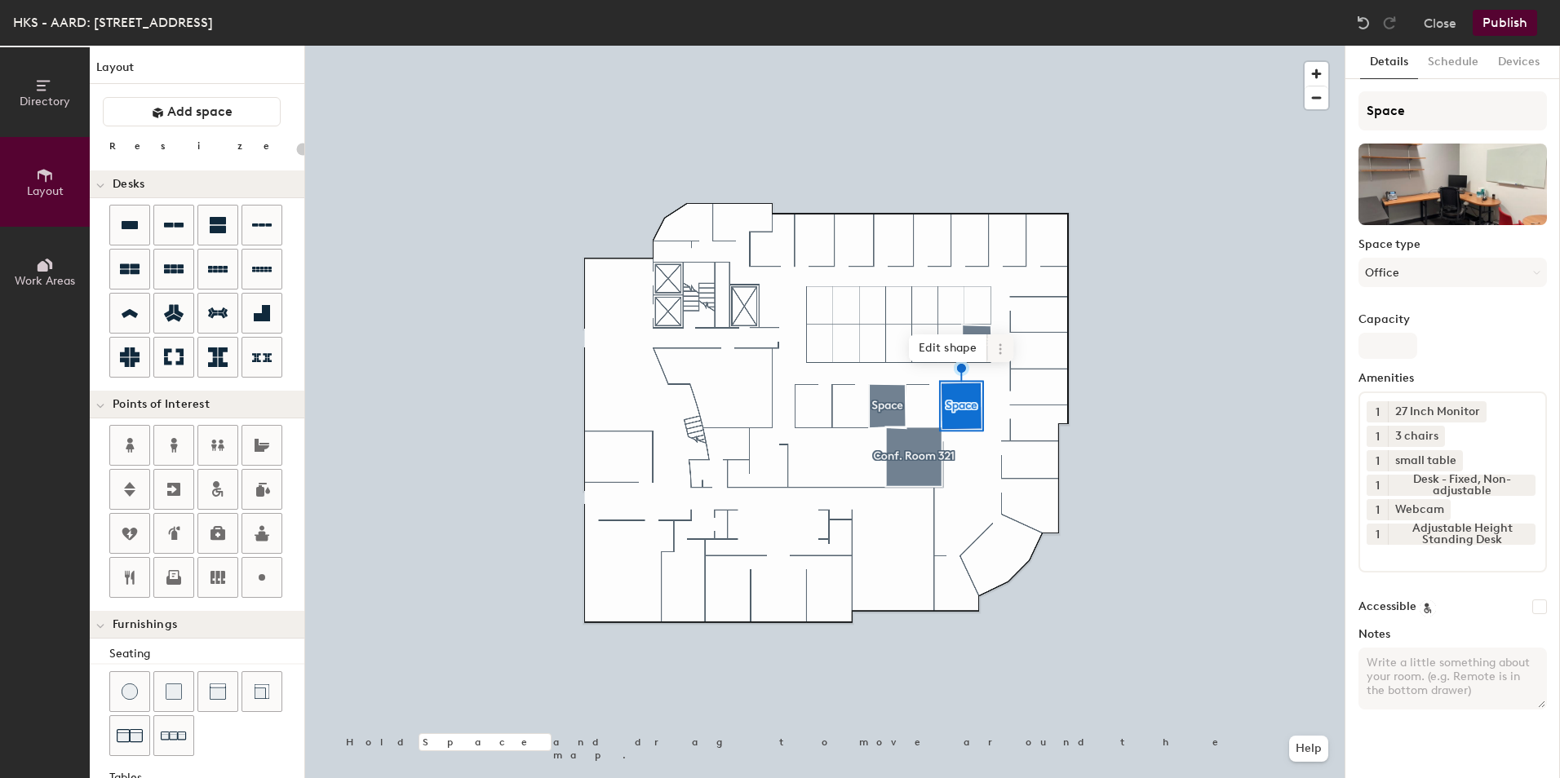
type input "20"
drag, startPoint x: 1451, startPoint y: 104, endPoint x: 1318, endPoint y: 104, distance: 133.0
click at [1318, 104] on div "Directory Layout Work Areas Layout Add space Resize Desks Points of Interest Fu…" at bounding box center [780, 412] width 1560 height 733
type input "3"
type input "20"
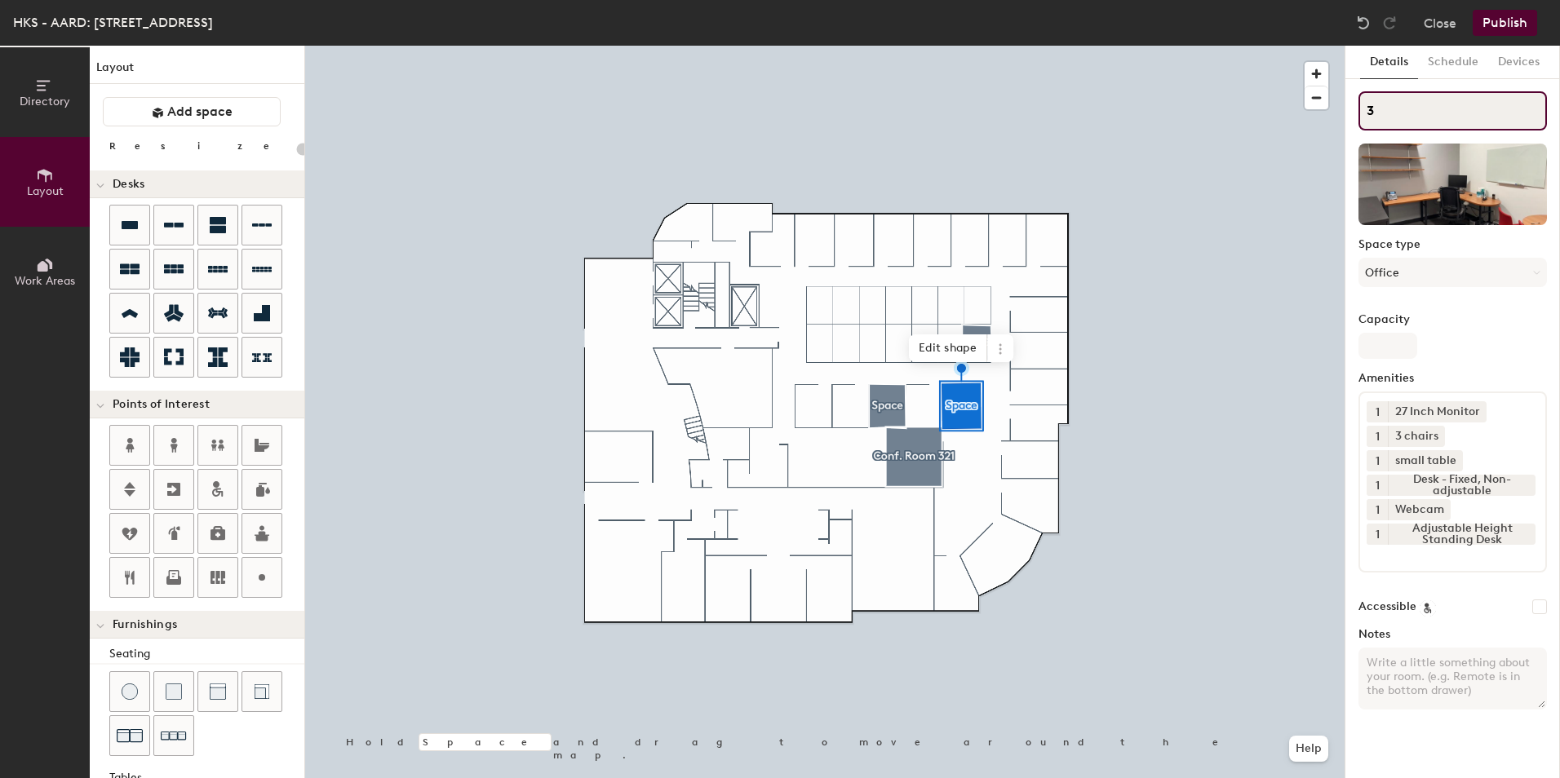
type input "31"
type input "20"
type input "319"
type input "20"
type input "319"
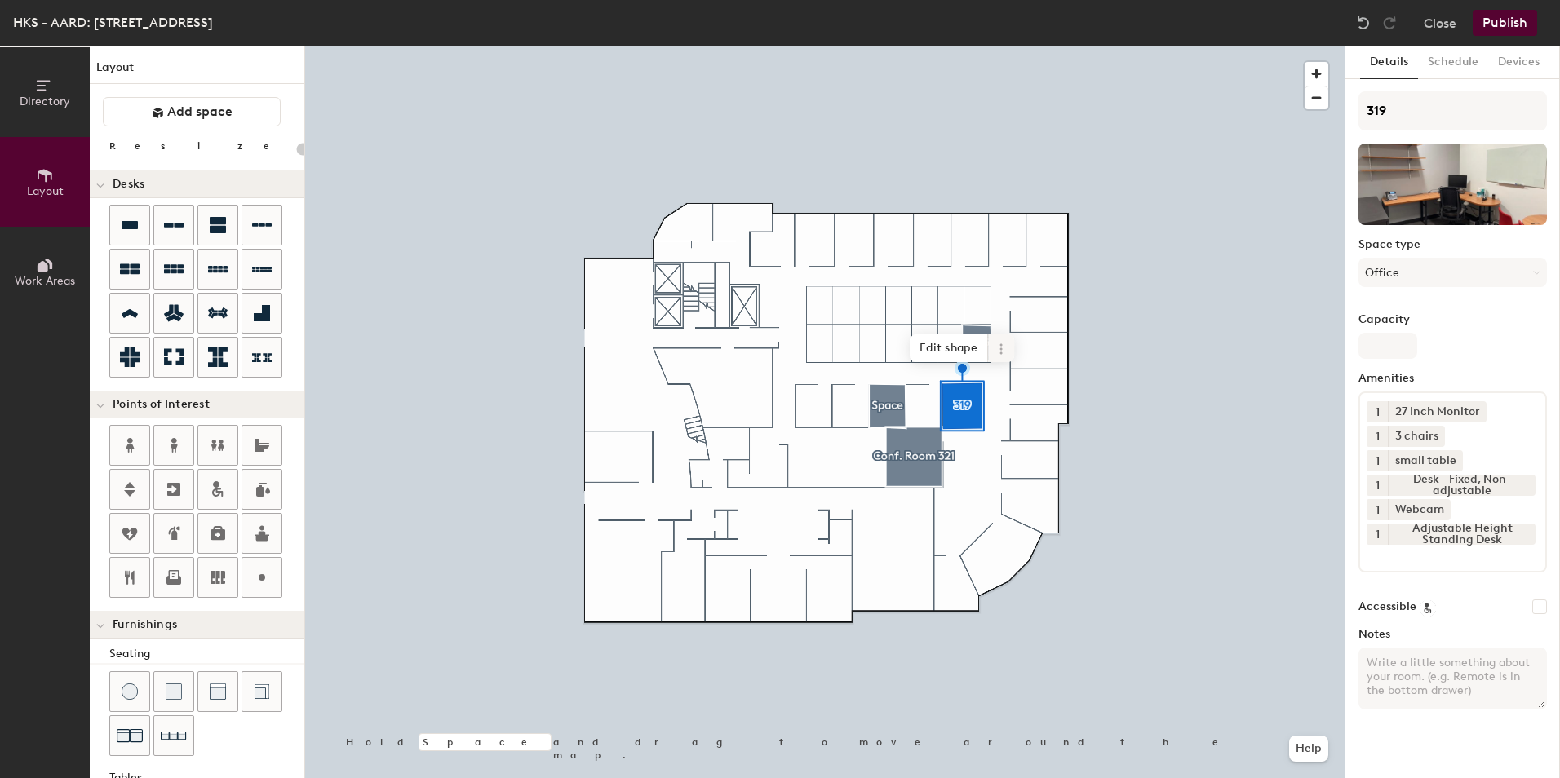
click at [892, 46] on div at bounding box center [824, 46] width 1039 height 0
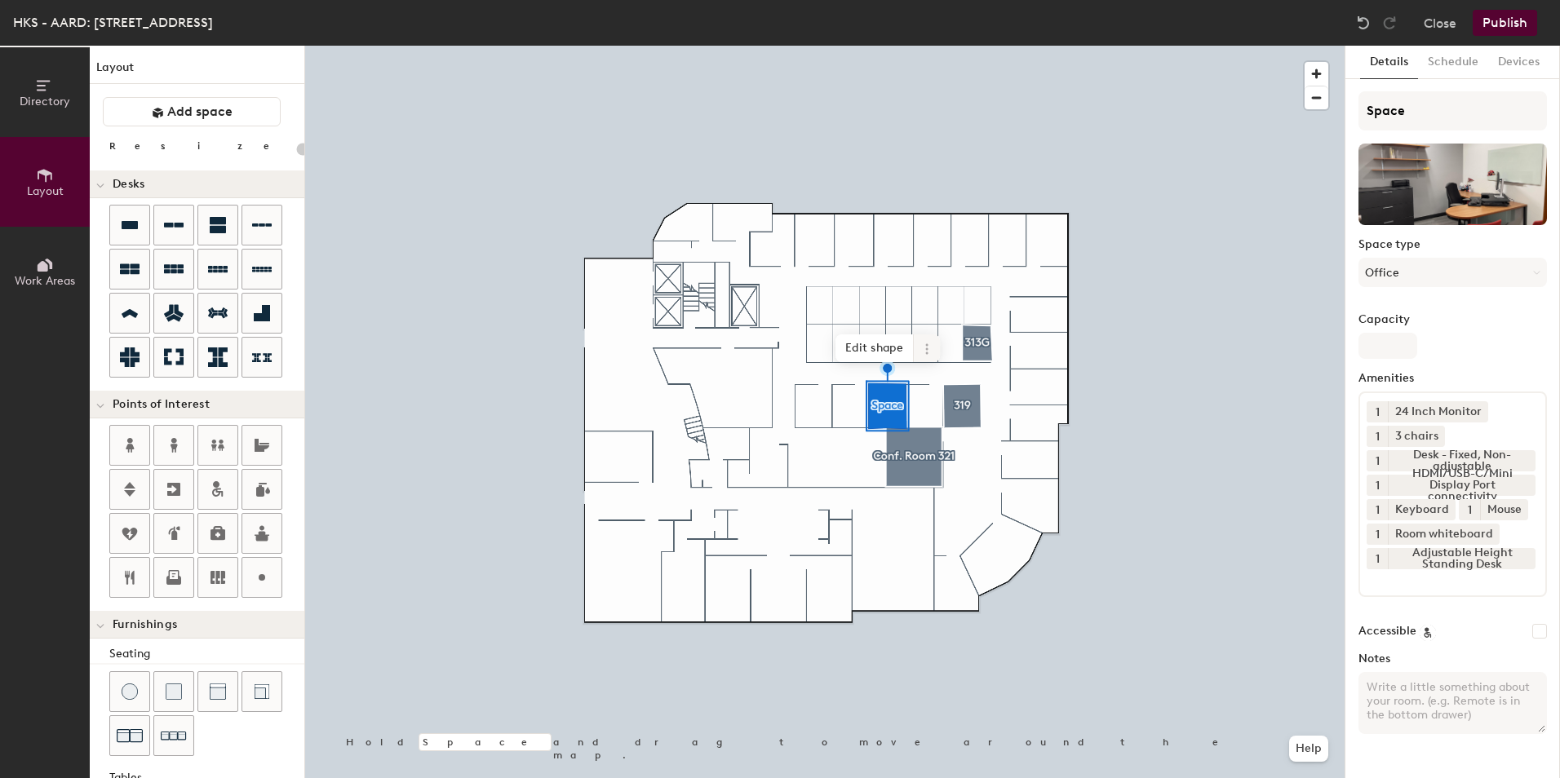
type input "20"
click at [1331, 110] on div "Directory Layout Work Areas Layout Add space Resize Desks Points of Interest Fu…" at bounding box center [780, 412] width 1560 height 733
type input "3"
type input "20"
type input "31"
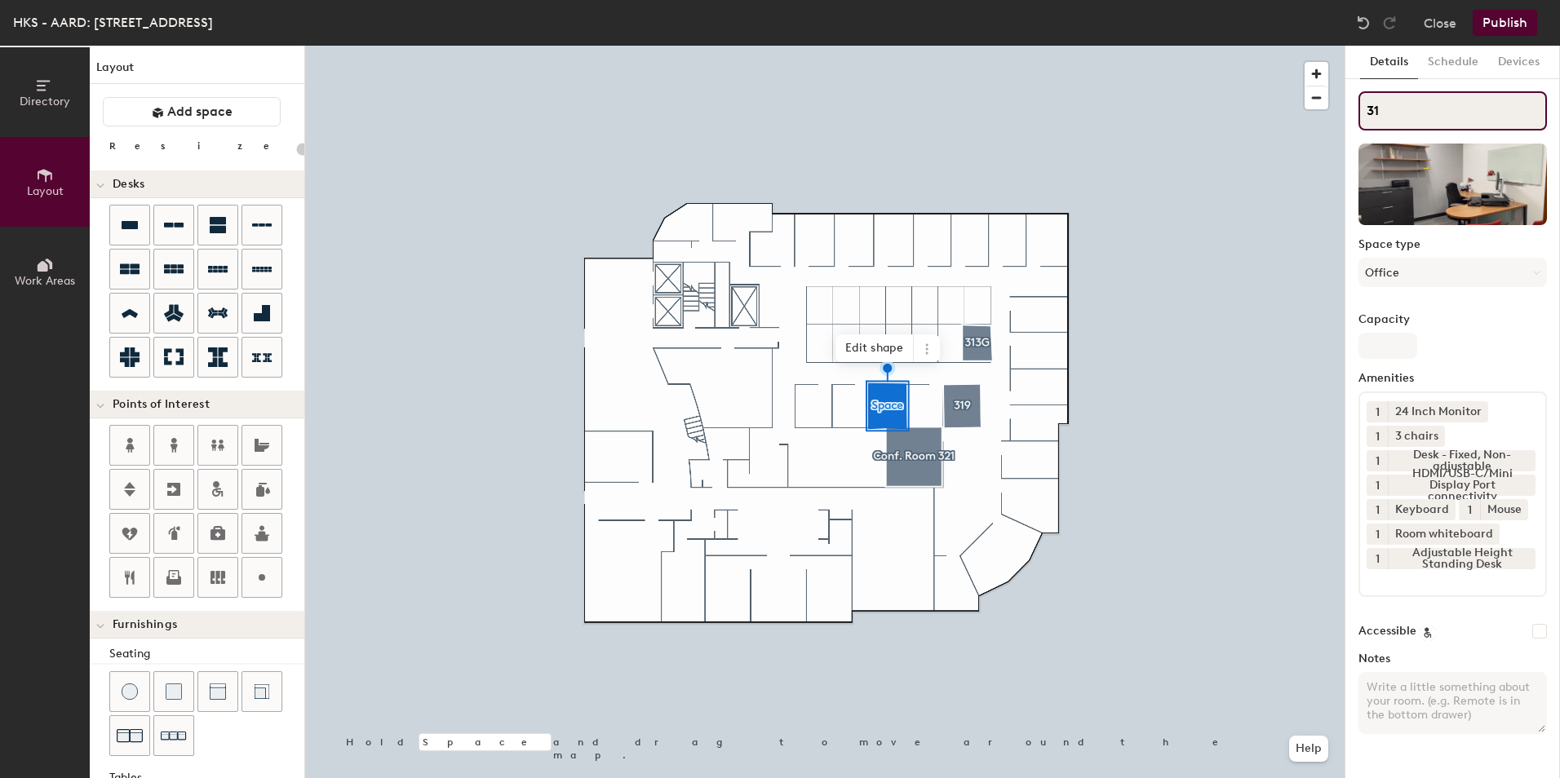
type input "20"
type input "315"
type input "20"
type input "315"
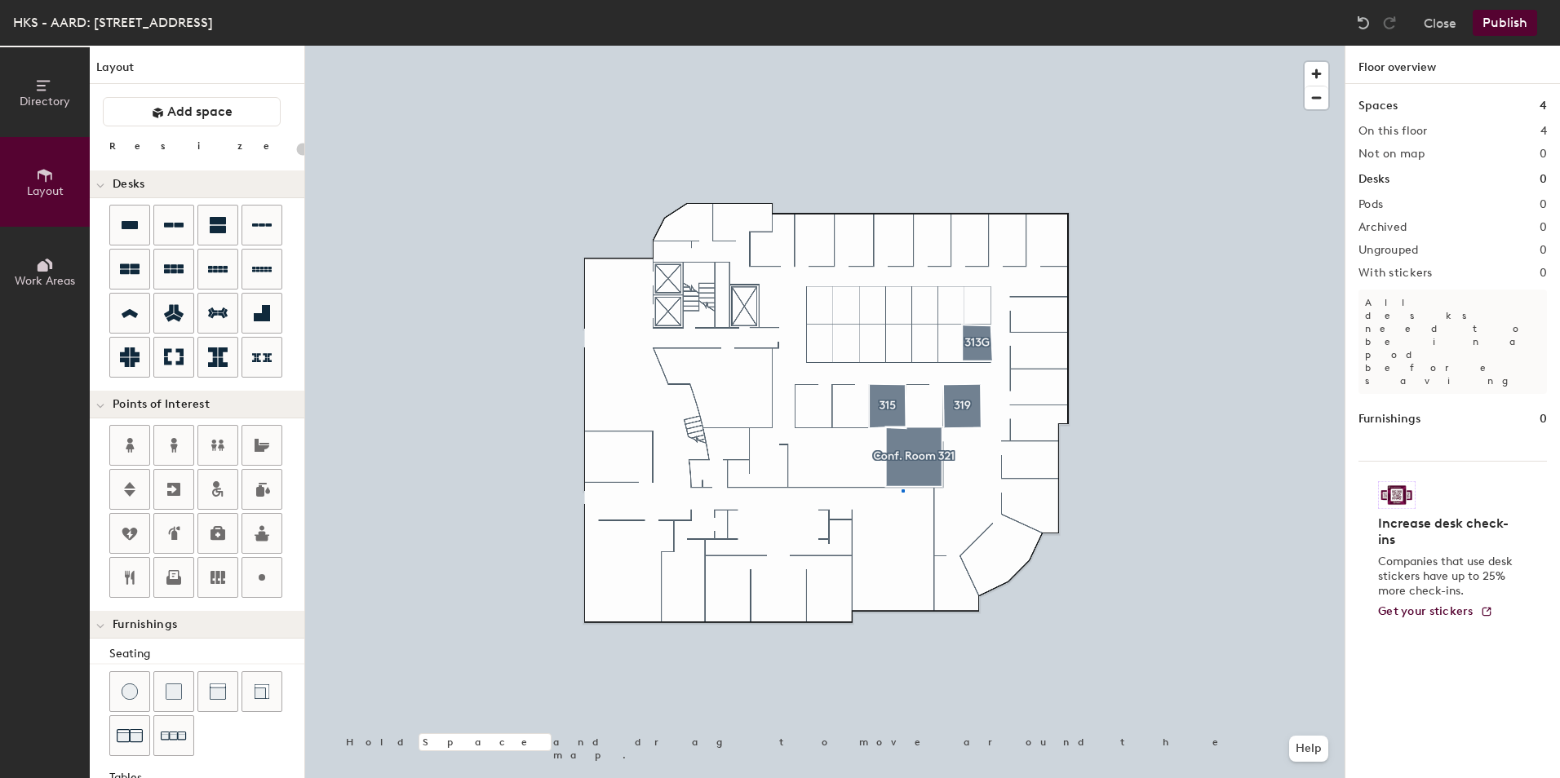
drag, startPoint x: 1444, startPoint y: 115, endPoint x: 1345, endPoint y: 109, distance: 98.9
click at [902, 46] on div at bounding box center [824, 46] width 1039 height 0
click at [950, 46] on div at bounding box center [824, 46] width 1039 height 0
click at [909, 46] on div at bounding box center [824, 46] width 1039 height 0
click at [959, 46] on div at bounding box center [824, 46] width 1039 height 0
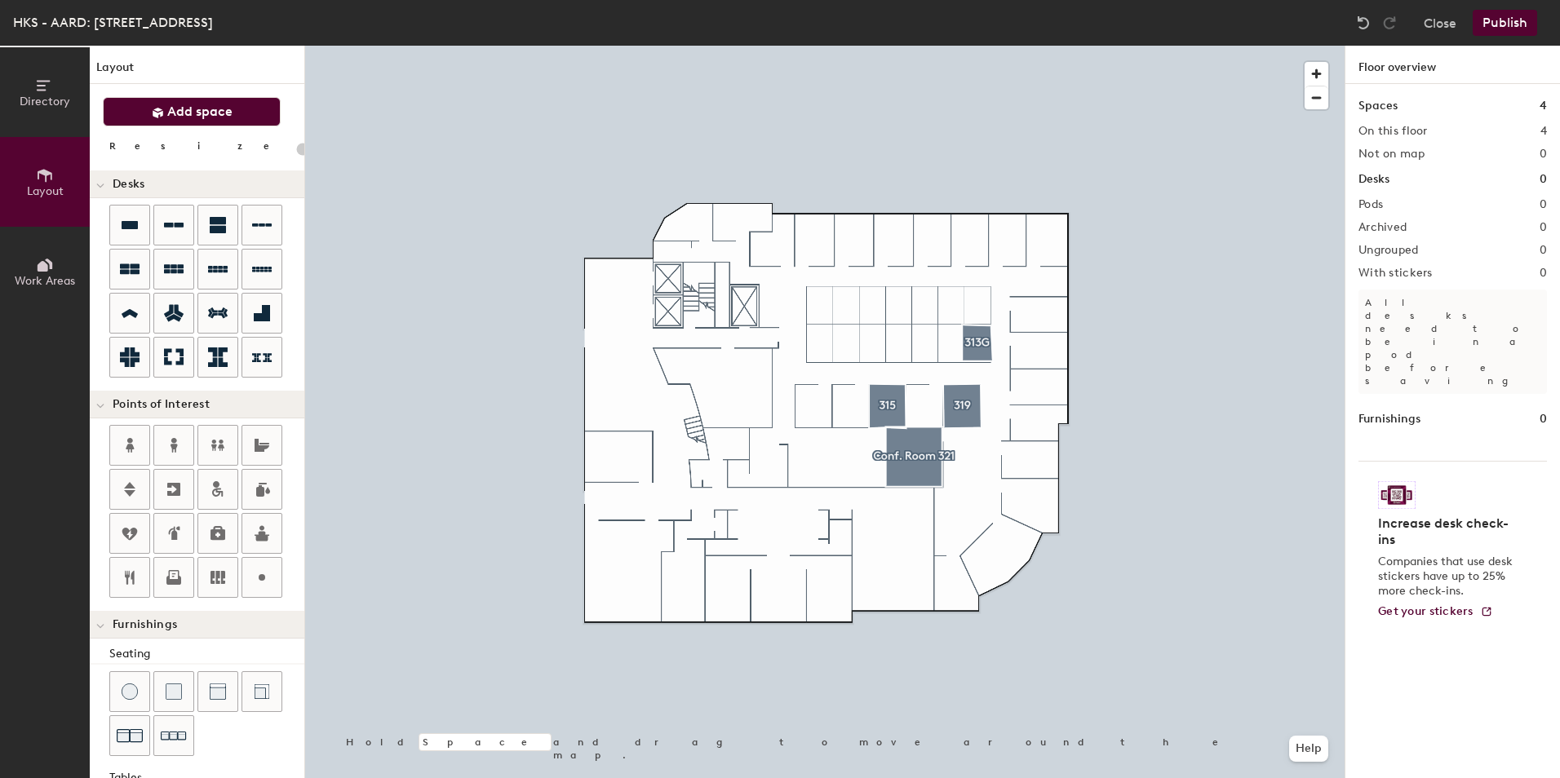
click at [233, 113] on button "Add space" at bounding box center [192, 111] width 178 height 29
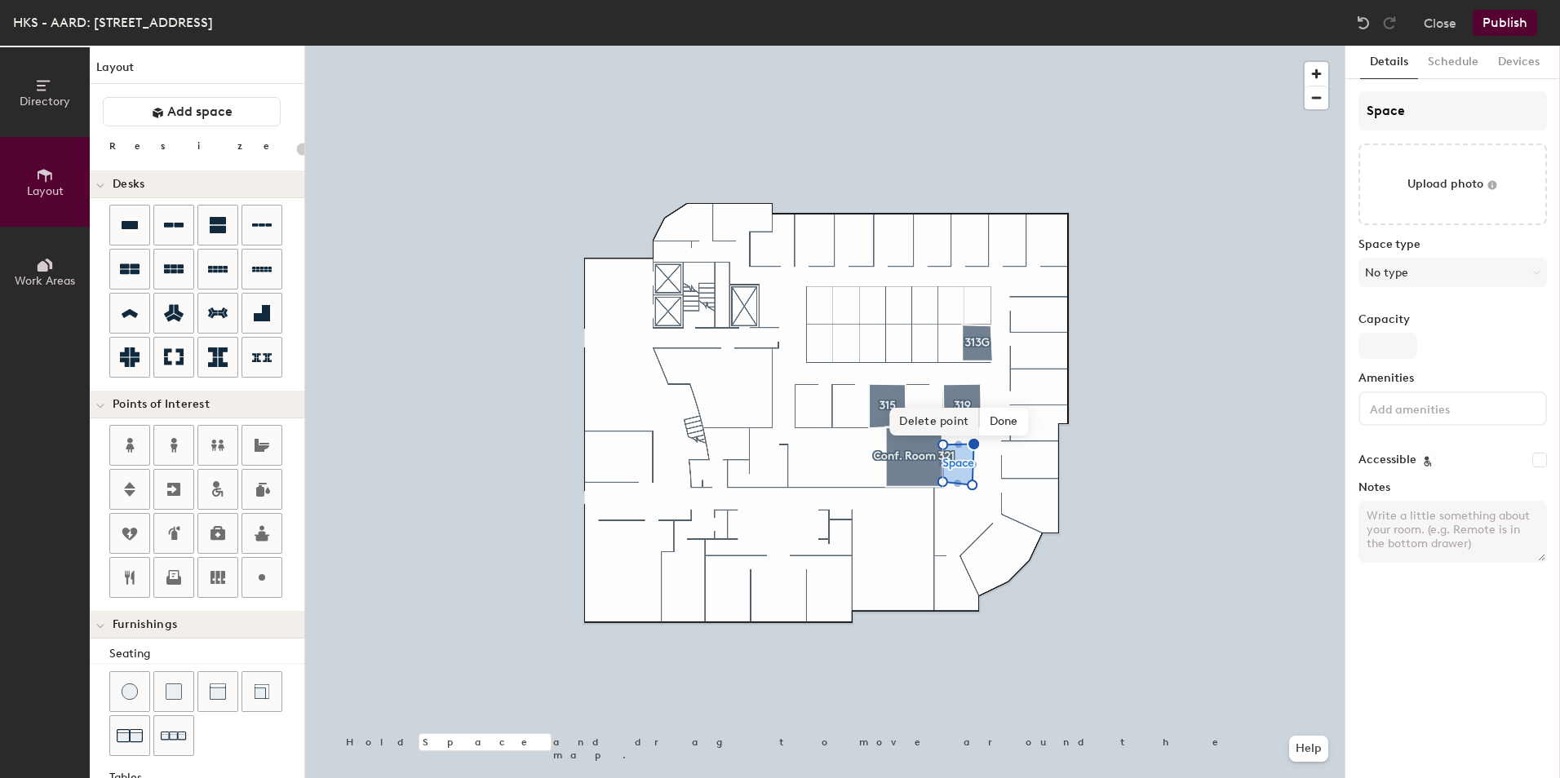
click at [919, 420] on span "Delete point" at bounding box center [934, 422] width 90 height 28
click at [979, 417] on span "Remove" at bounding box center [978, 423] width 65 height 28
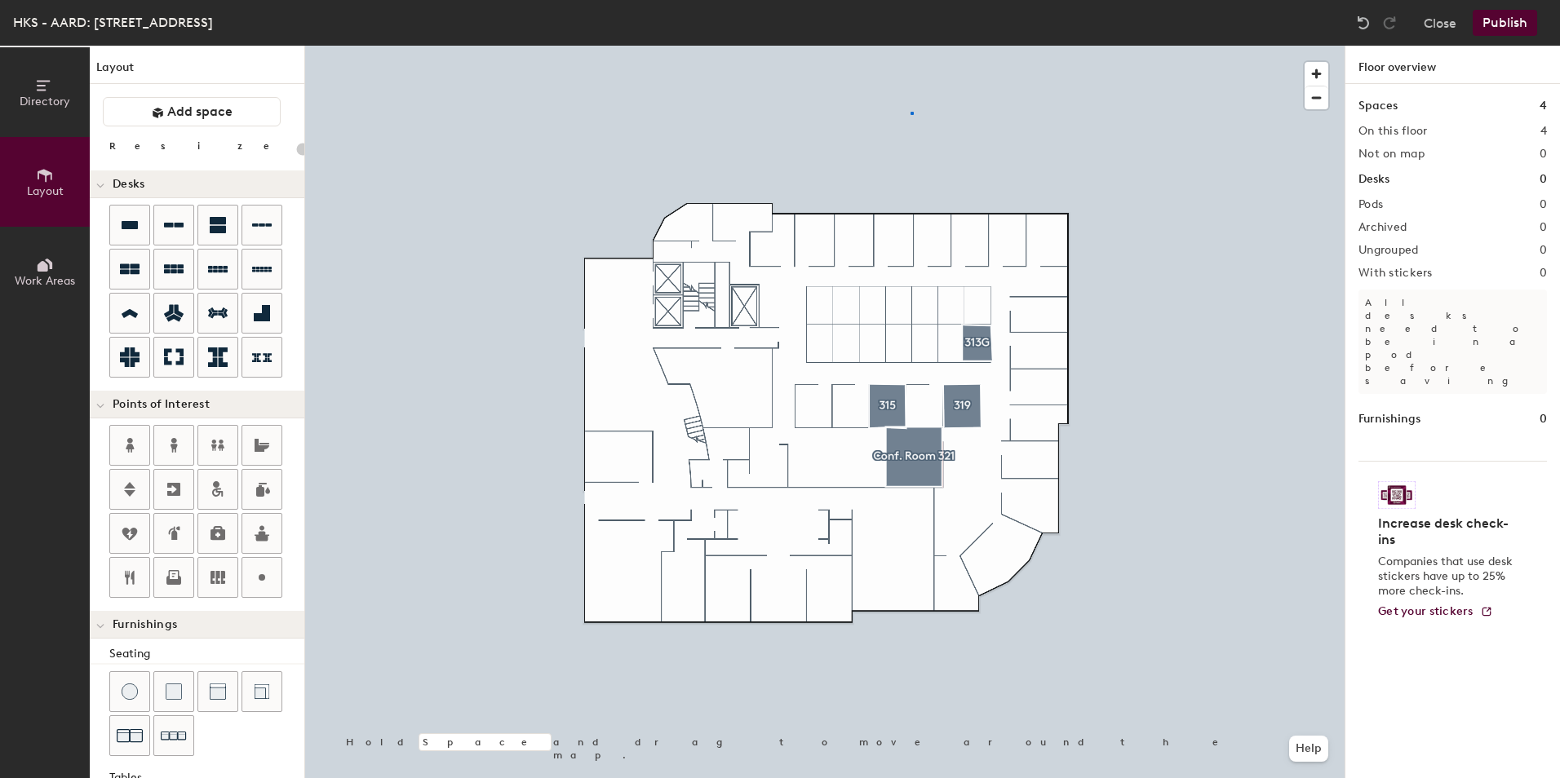
click at [911, 46] on div at bounding box center [824, 46] width 1039 height 0
click at [932, 46] on div at bounding box center [824, 46] width 1039 height 0
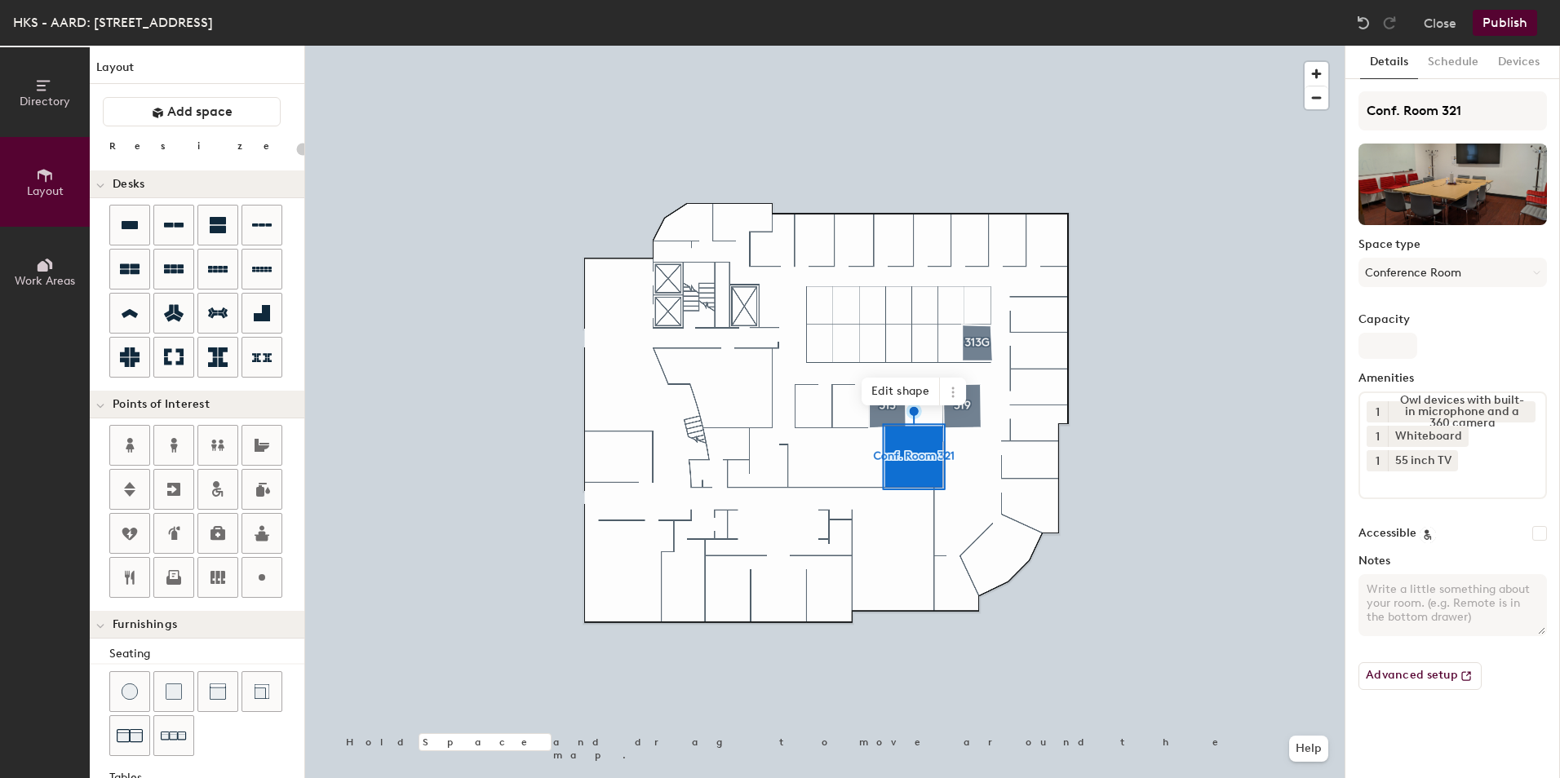
click at [1473, 485] on input at bounding box center [1440, 482] width 147 height 20
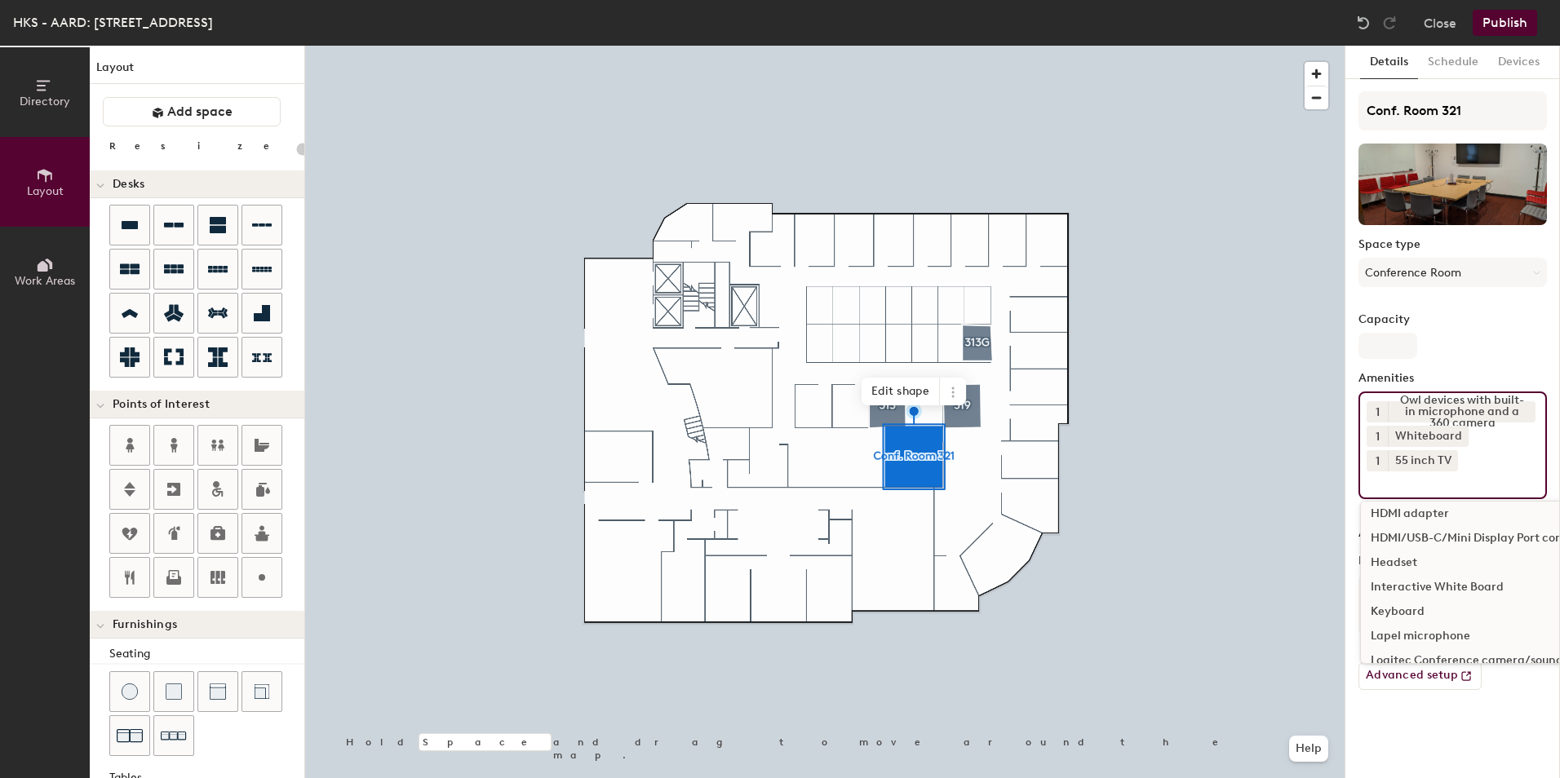
scroll to position [798, 0]
click at [1469, 600] on div "HDMI/USB-C/Mini Display Port connectivity" at bounding box center [1517, 603] width 312 height 24
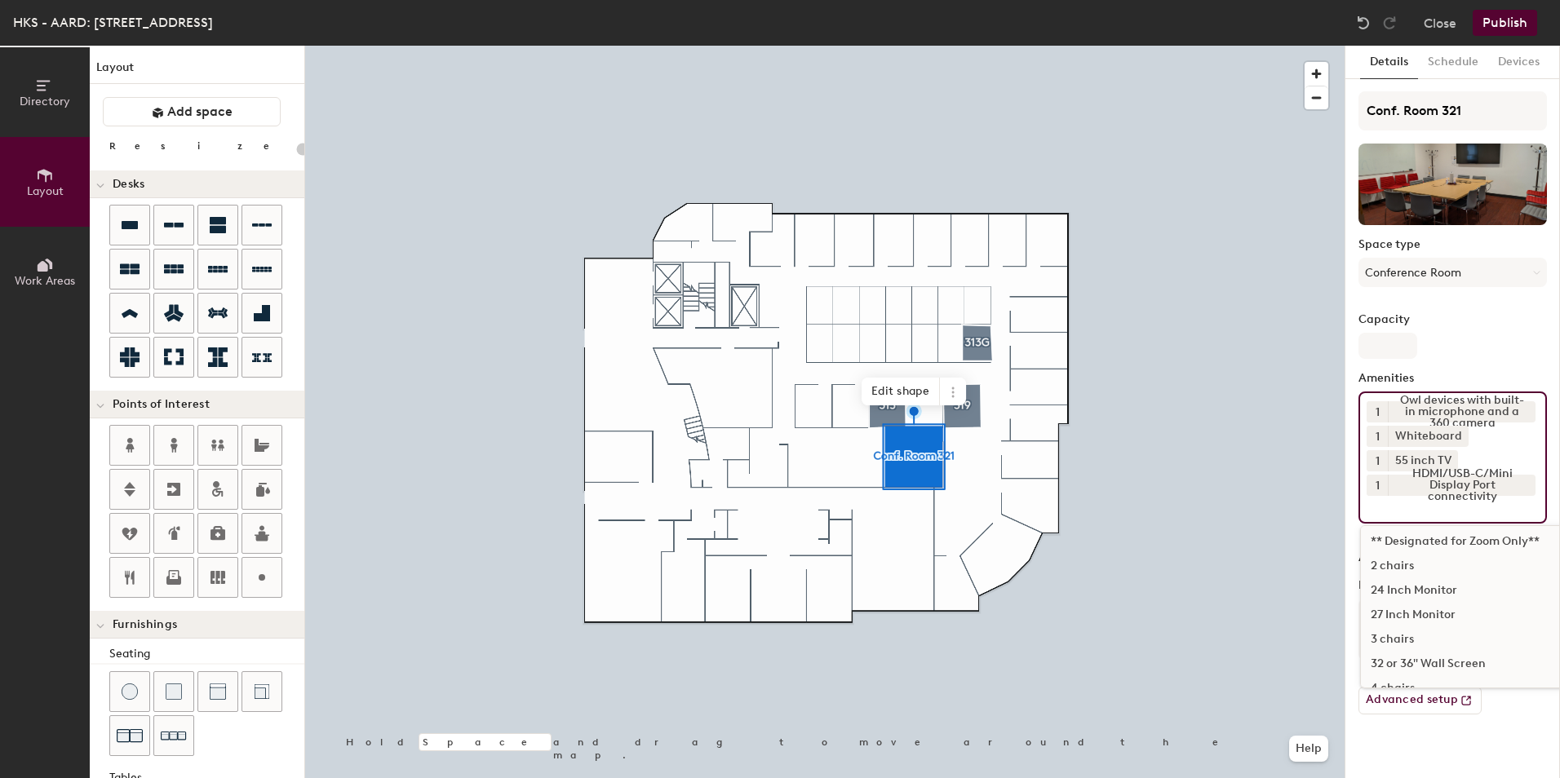
scroll to position [0, 0]
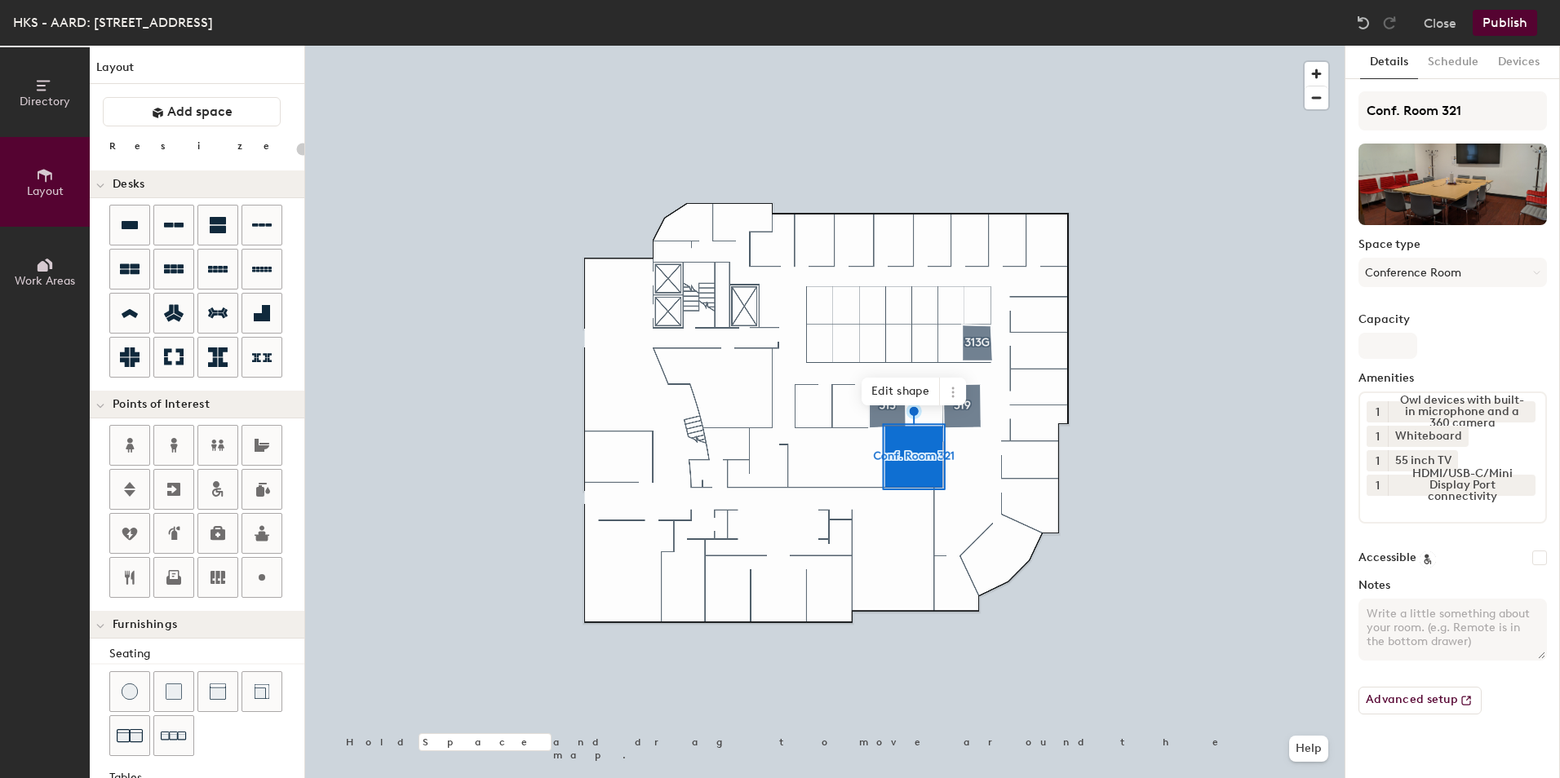
click at [887, 46] on div at bounding box center [824, 46] width 1039 height 0
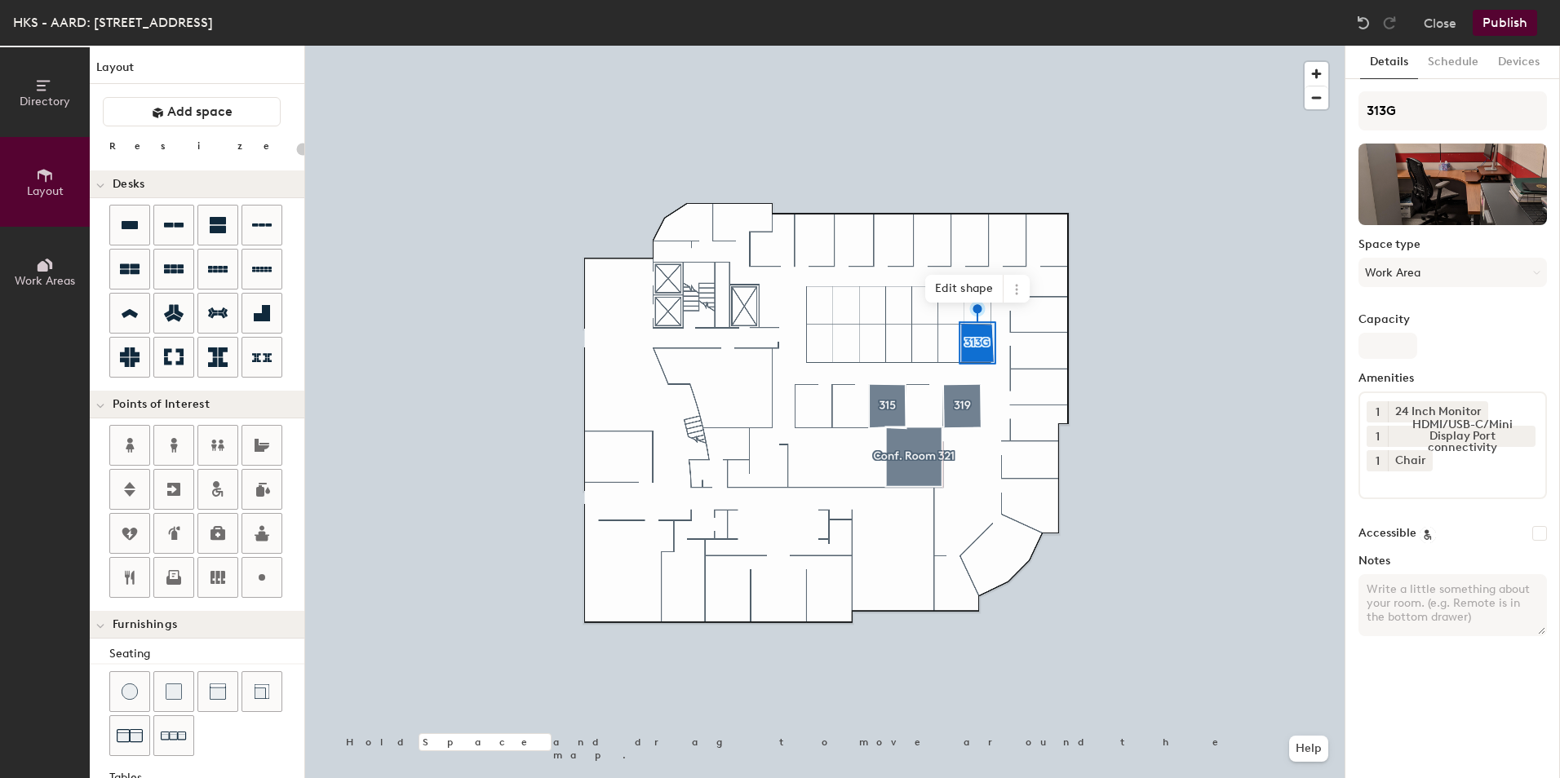
click at [1209, 46] on div at bounding box center [824, 46] width 1039 height 0
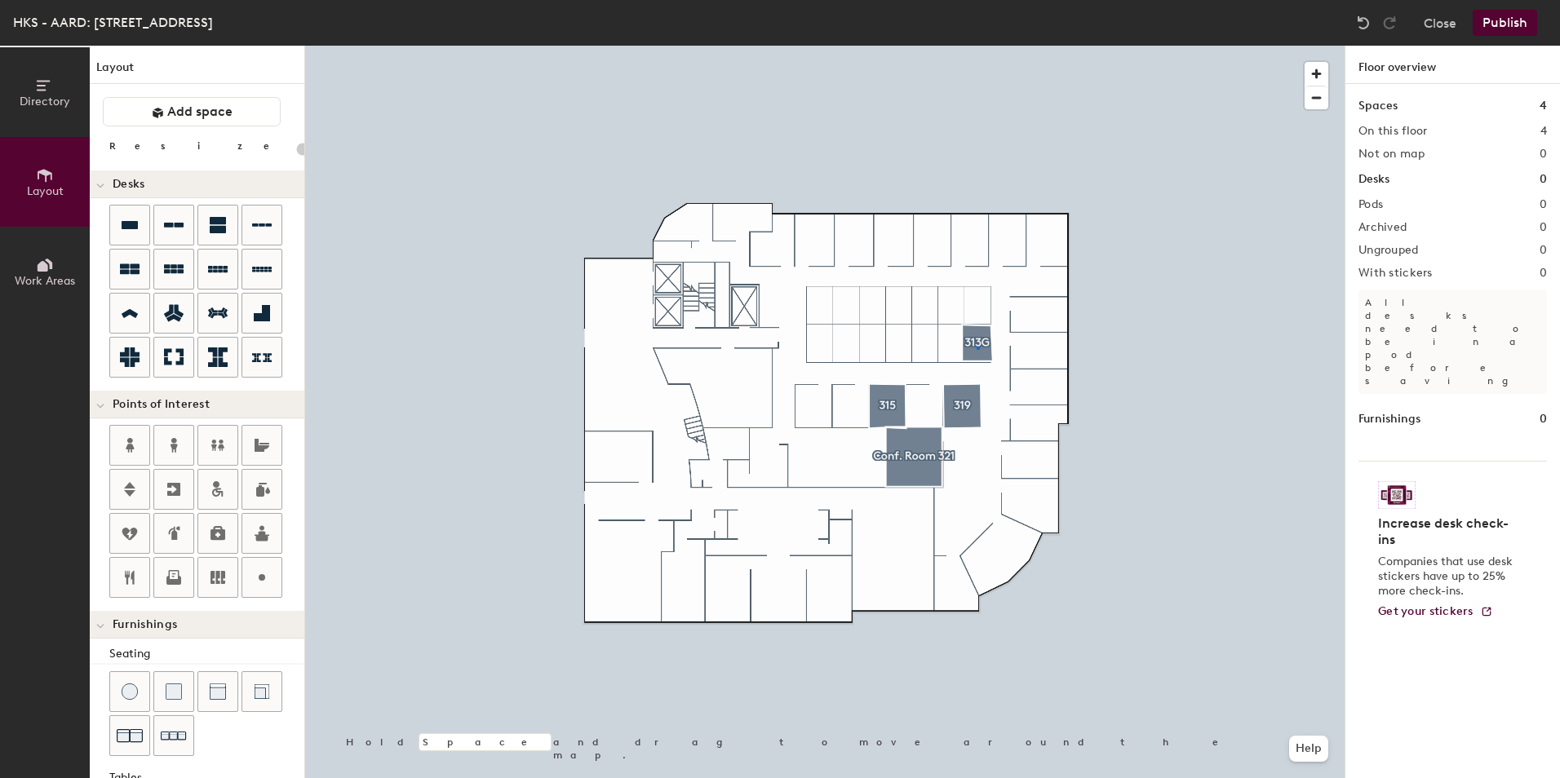
click at [977, 46] on div at bounding box center [824, 46] width 1039 height 0
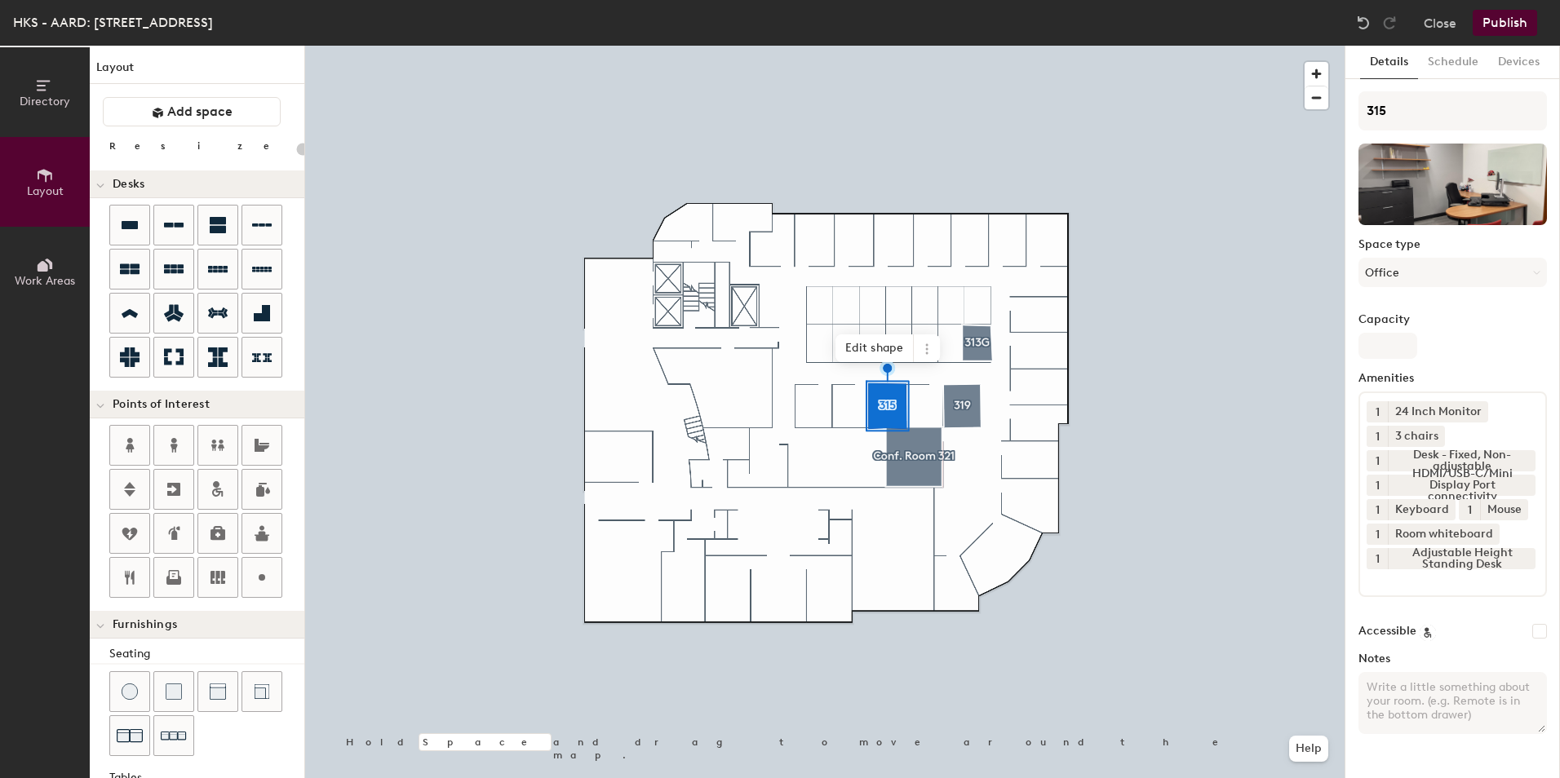
click at [970, 46] on div at bounding box center [824, 46] width 1039 height 0
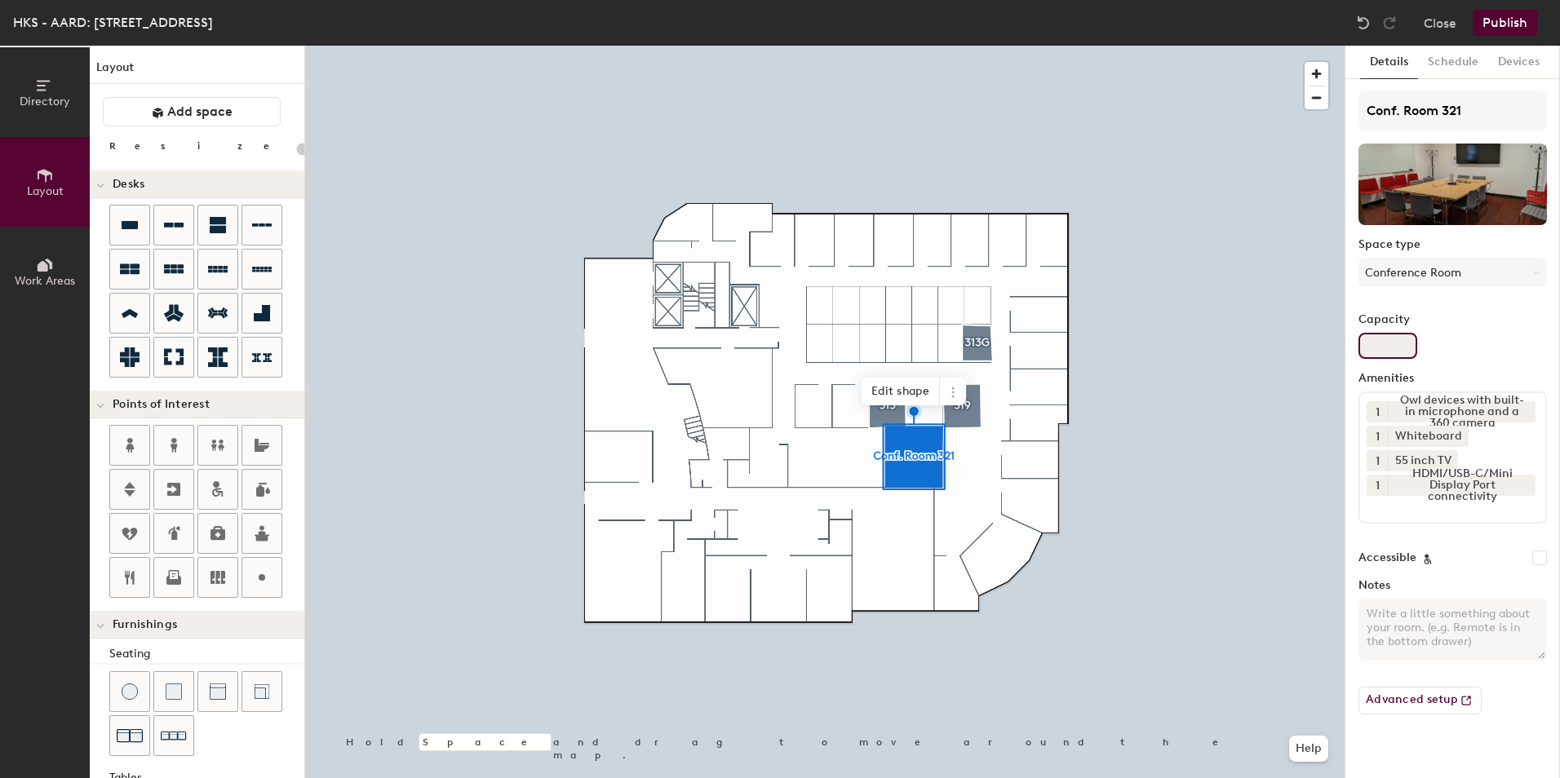
click at [1390, 339] on input "Capacity" at bounding box center [1387, 346] width 59 height 26
click at [1478, 322] on label "Capacity" at bounding box center [1452, 319] width 188 height 13
click at [1417, 333] on input "Capacity" at bounding box center [1387, 346] width 59 height 26
click at [1391, 317] on label "Capacity" at bounding box center [1452, 319] width 188 height 13
click at [1391, 333] on input "Capacity" at bounding box center [1387, 346] width 59 height 26
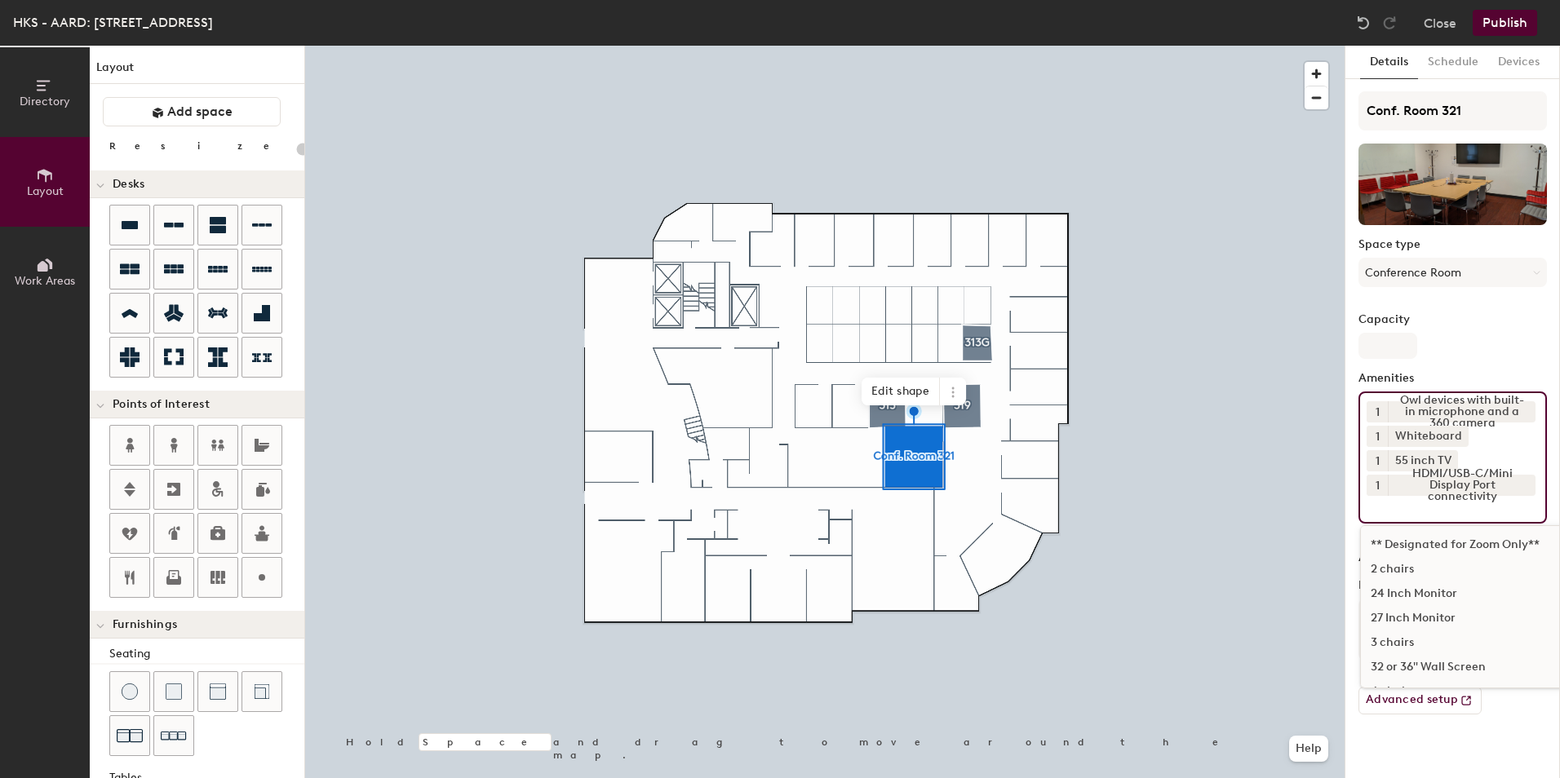
click at [1420, 509] on input at bounding box center [1440, 506] width 147 height 20
click at [1419, 630] on div "Seating for 9" at bounding box center [1517, 635] width 312 height 24
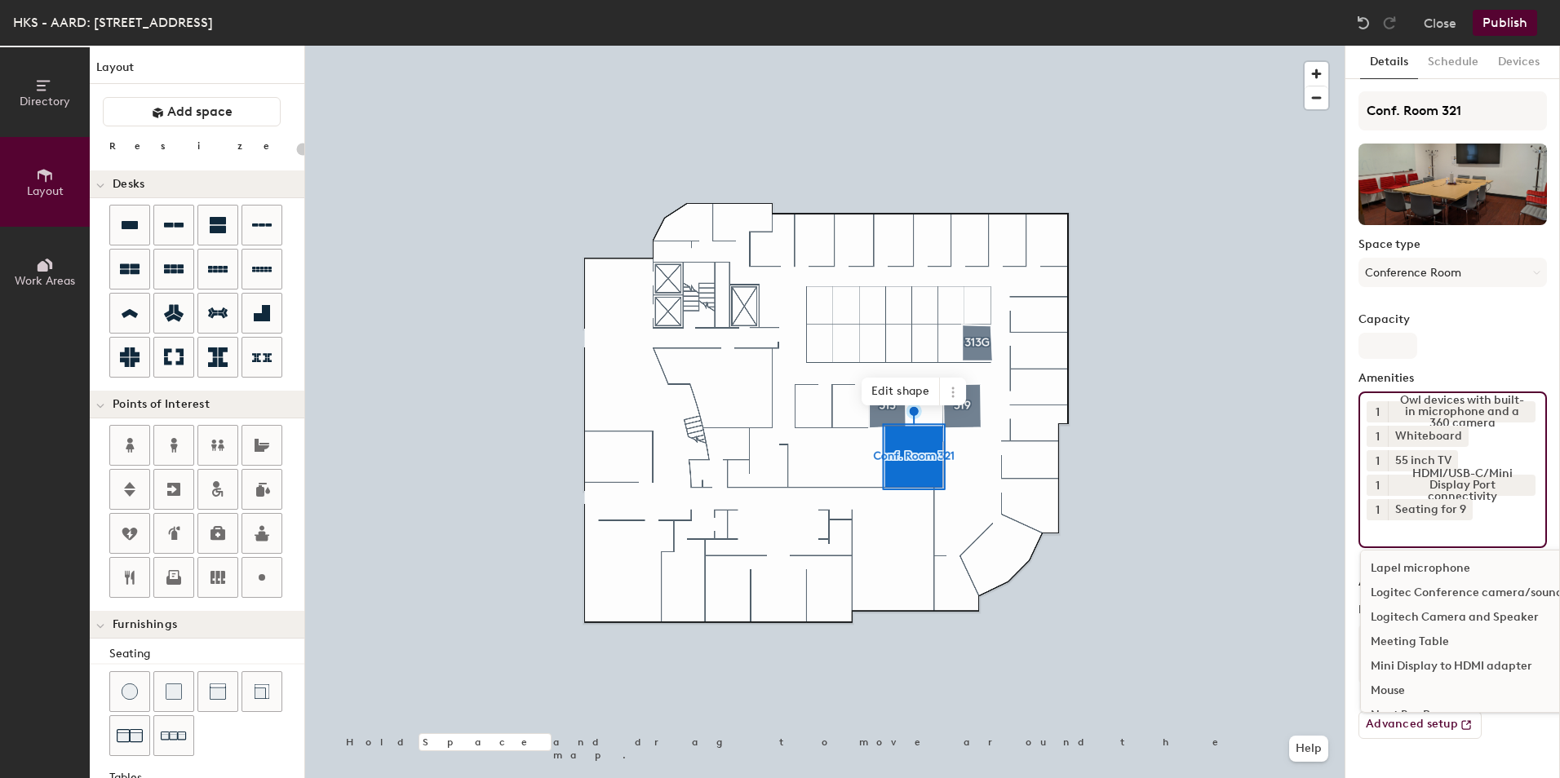
scroll to position [979, 0]
click at [1437, 614] on div "Meeting Table" at bounding box center [1517, 618] width 312 height 24
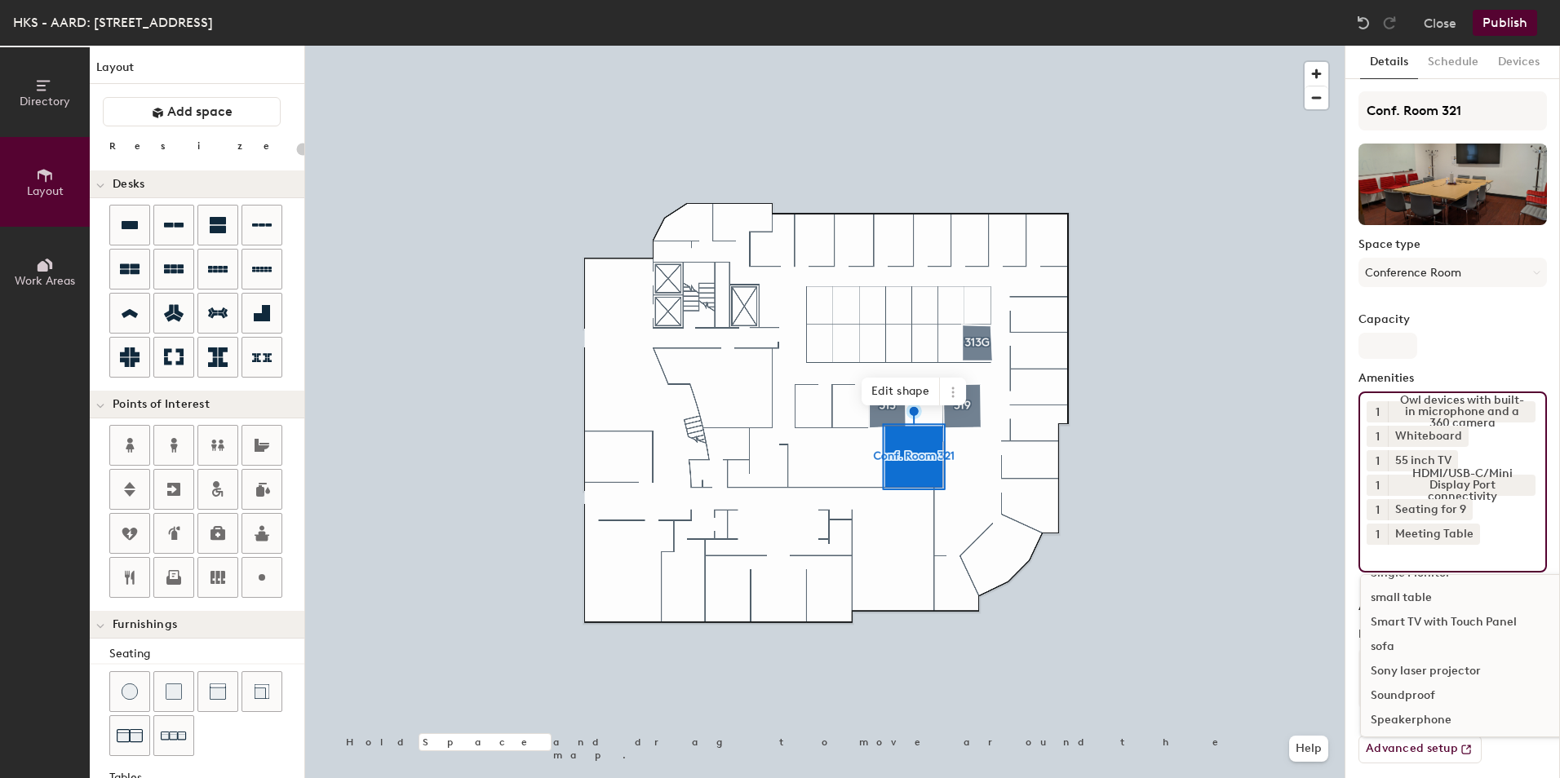
scroll to position [1387, 0]
click at [1481, 648] on div "Smart TV with Touch Panel" at bounding box center [1517, 651] width 312 height 24
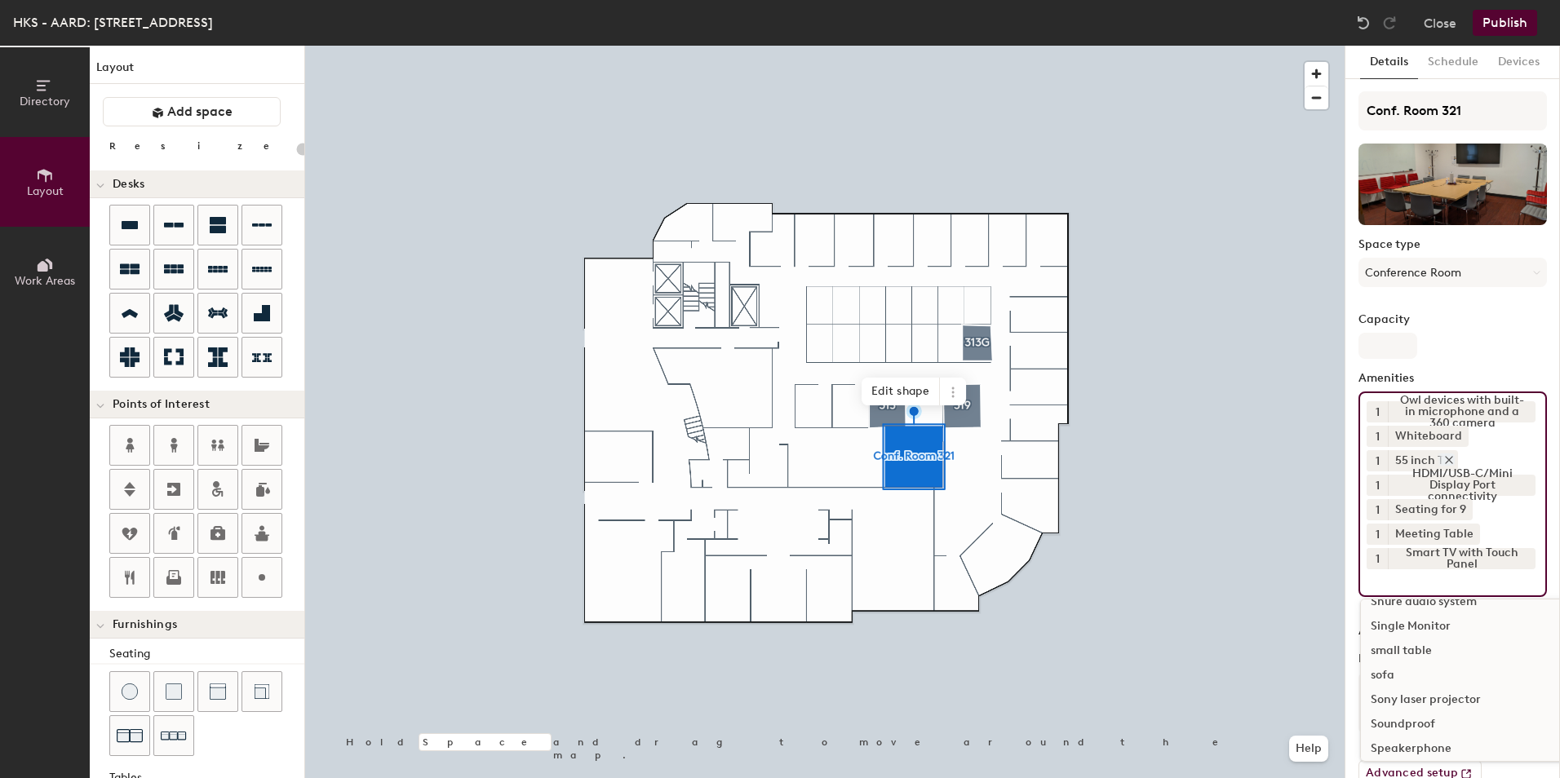
click at [1451, 459] on icon at bounding box center [1448, 459] width 11 height 11
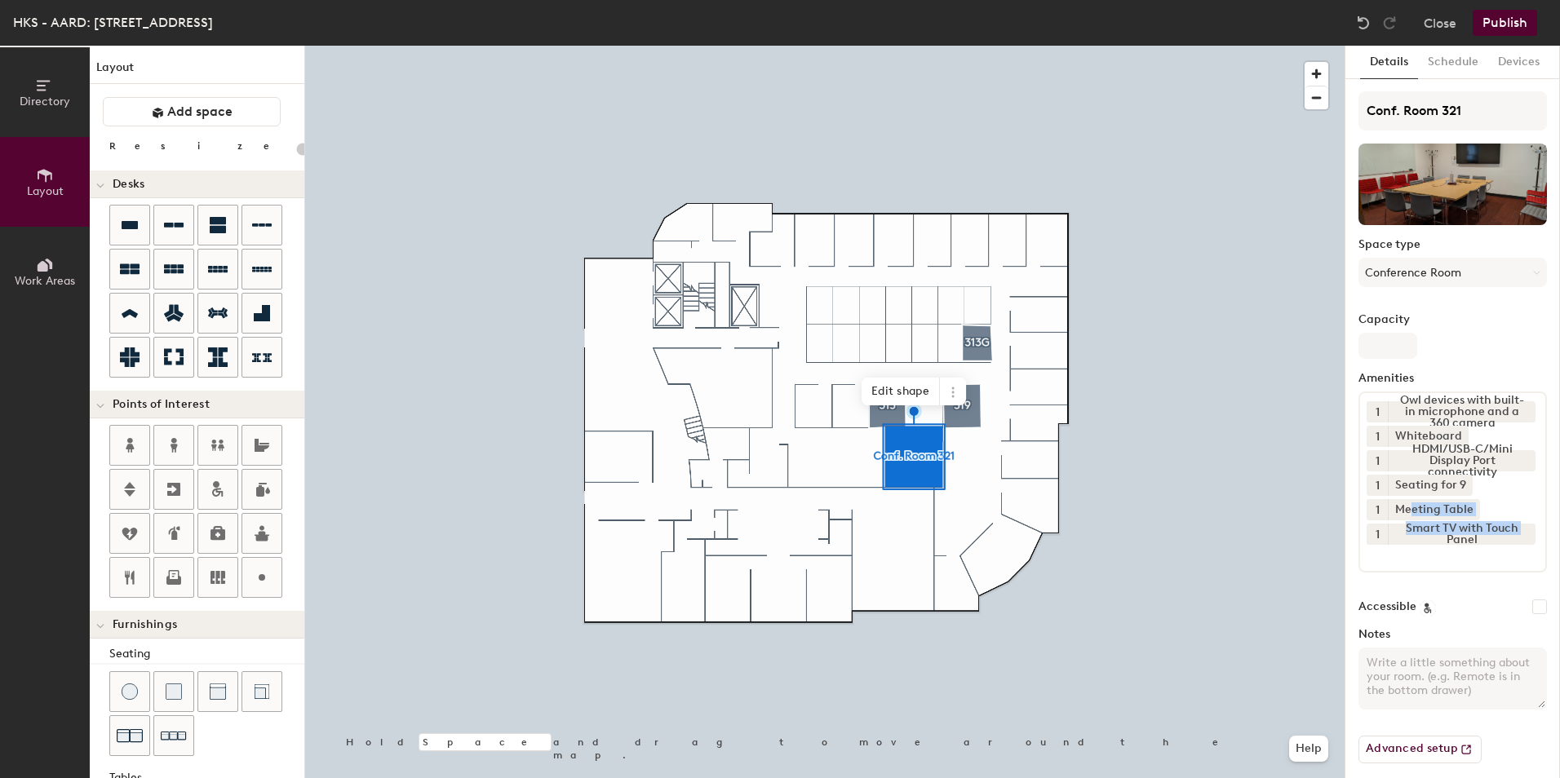
drag, startPoint x: 1404, startPoint y: 538, endPoint x: 1408, endPoint y: 498, distance: 40.2
click at [1408, 498] on div "1 Owl devices with built-in microphone and a 360 camera 1 Whiteboard 1 HDMI/USB…" at bounding box center [1452, 482] width 188 height 181
drag, startPoint x: 1408, startPoint y: 498, endPoint x: 1400, endPoint y: 559, distance: 61.7
click at [1400, 559] on input at bounding box center [1440, 555] width 147 height 20
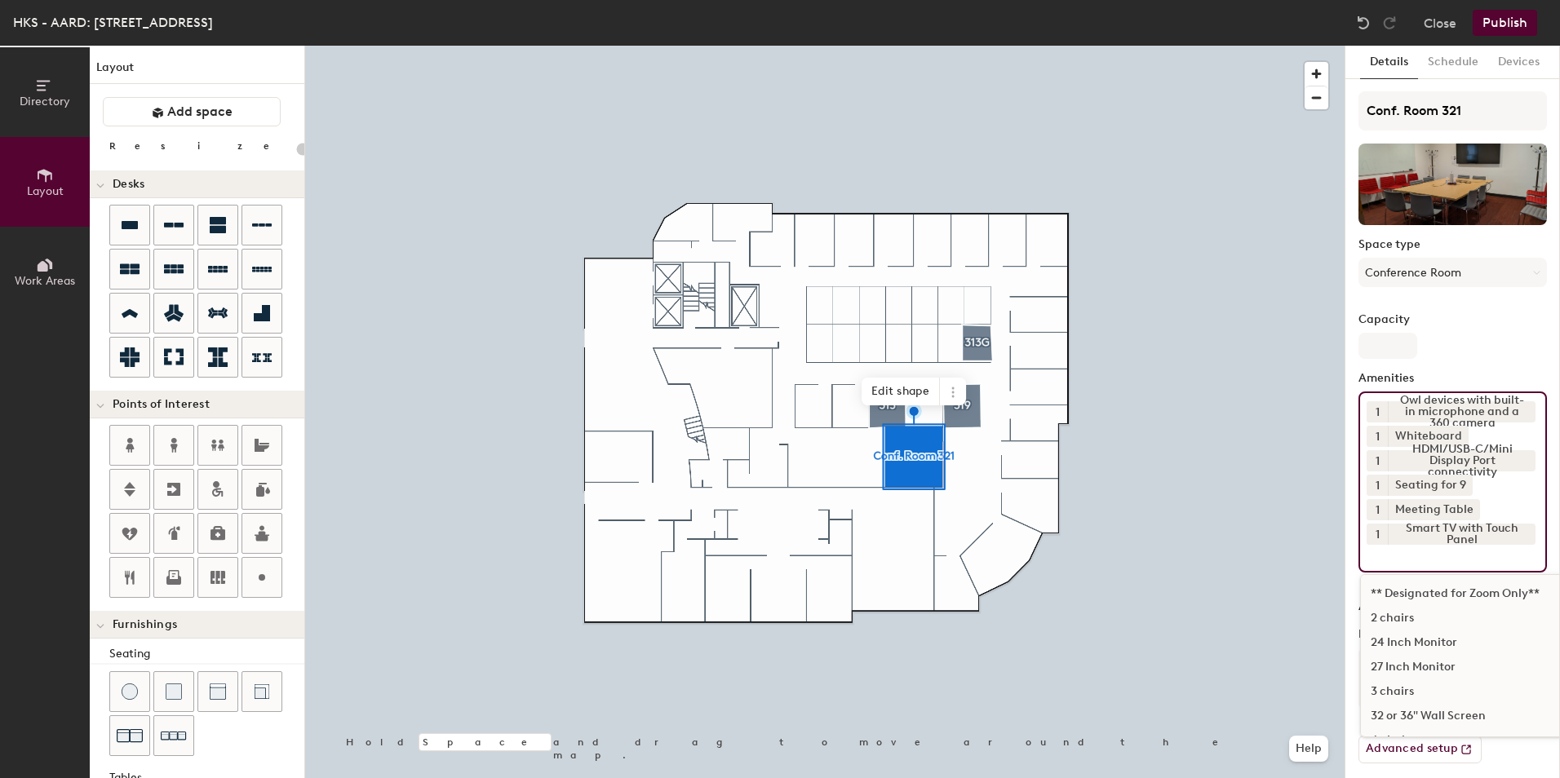
click at [1438, 554] on input at bounding box center [1440, 555] width 147 height 20
click at [1455, 661] on div "Room whiteboard" at bounding box center [1517, 667] width 312 height 24
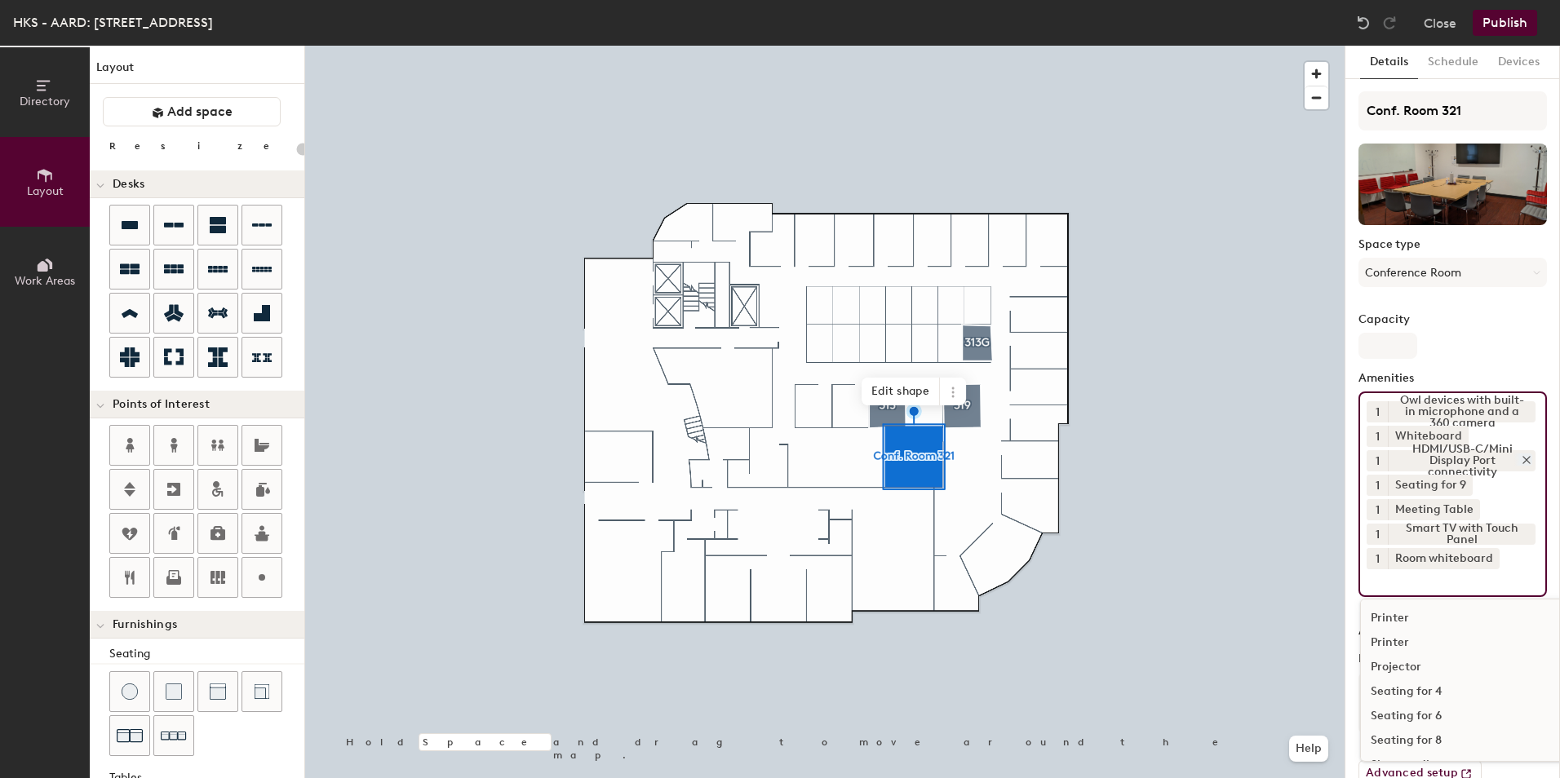
click at [1456, 434] on icon at bounding box center [1459, 435] width 11 height 11
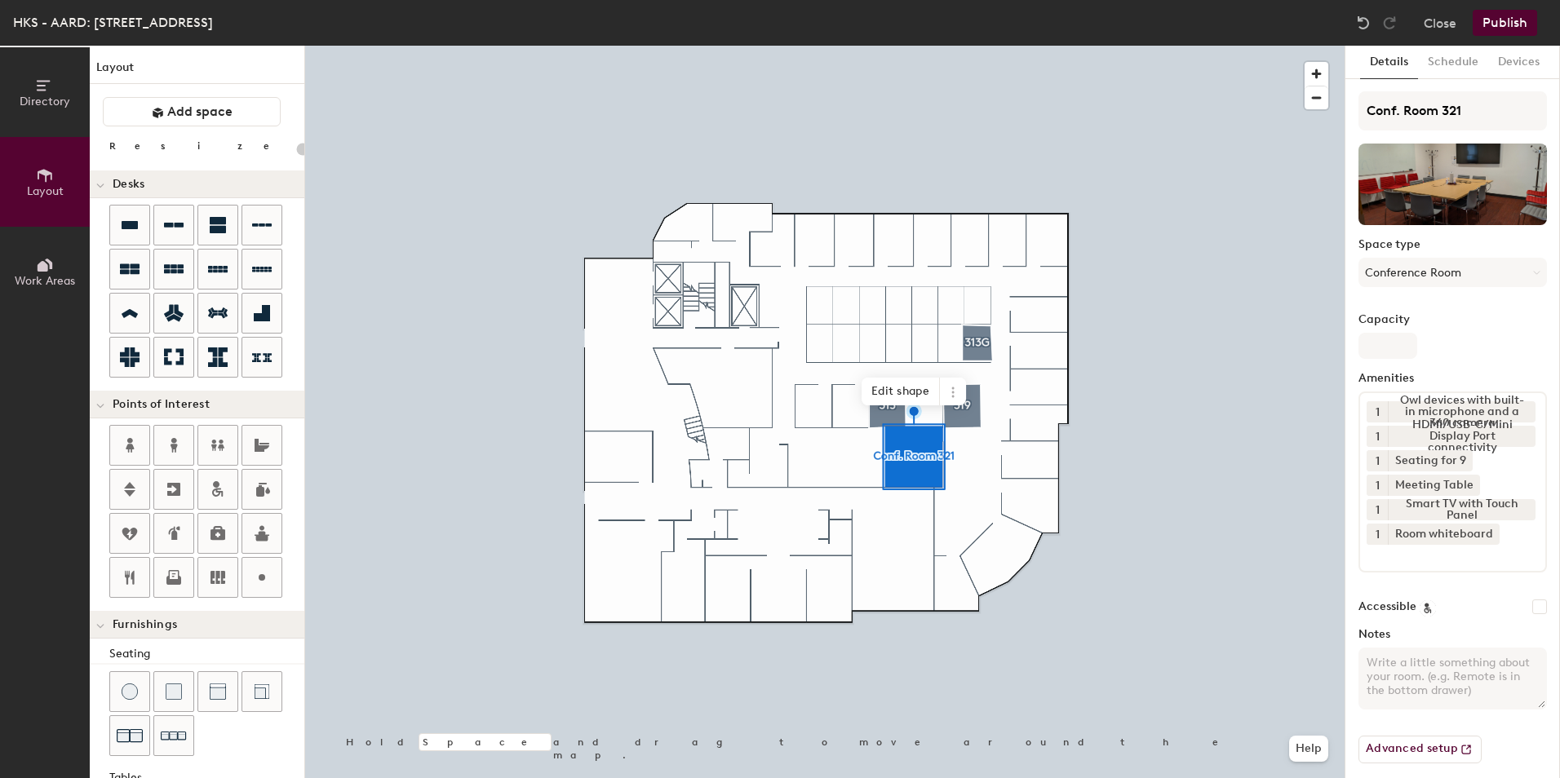
click at [1405, 561] on input at bounding box center [1440, 555] width 147 height 20
click at [1297, 46] on div at bounding box center [824, 46] width 1039 height 0
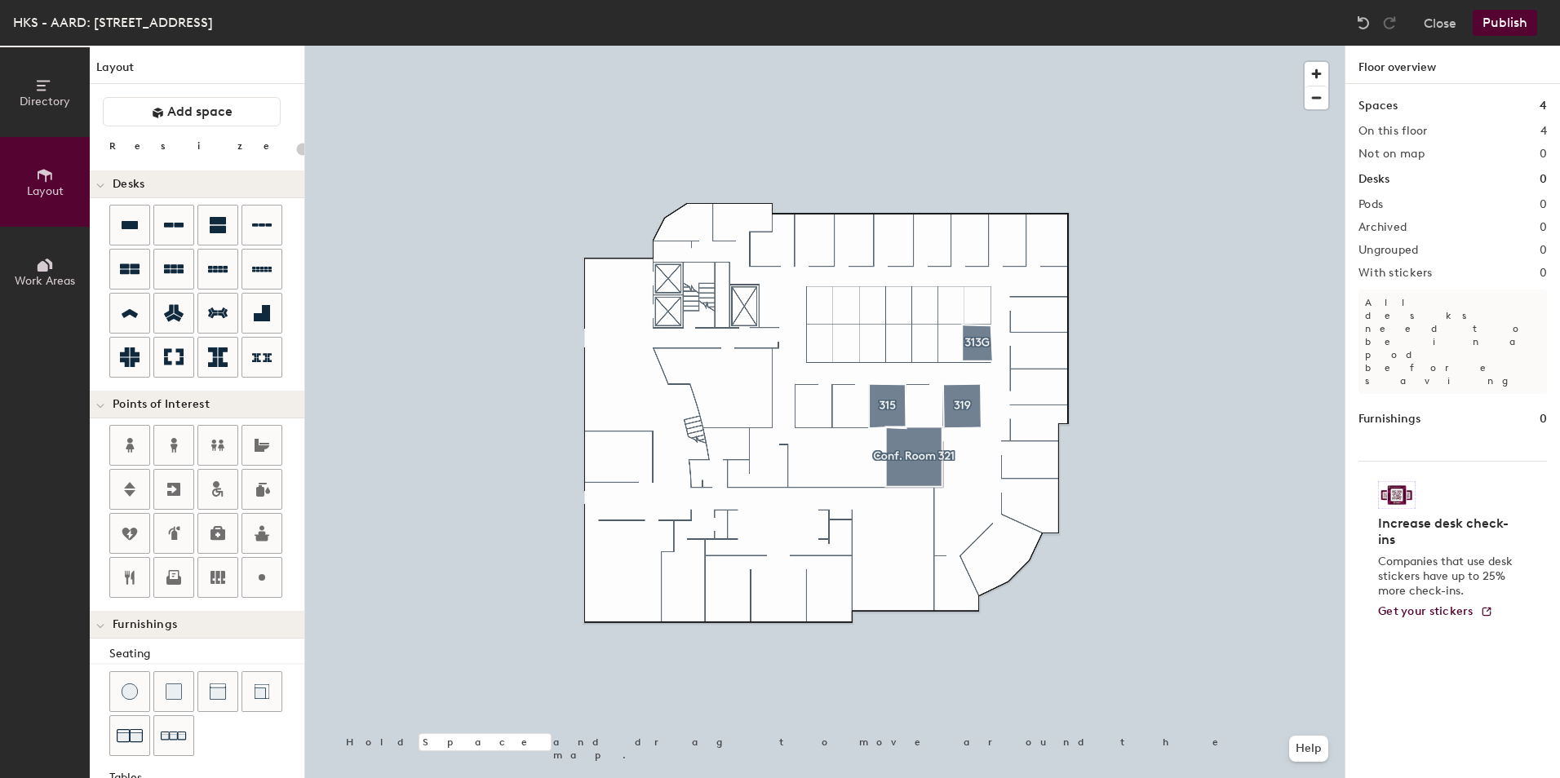
type input "20"
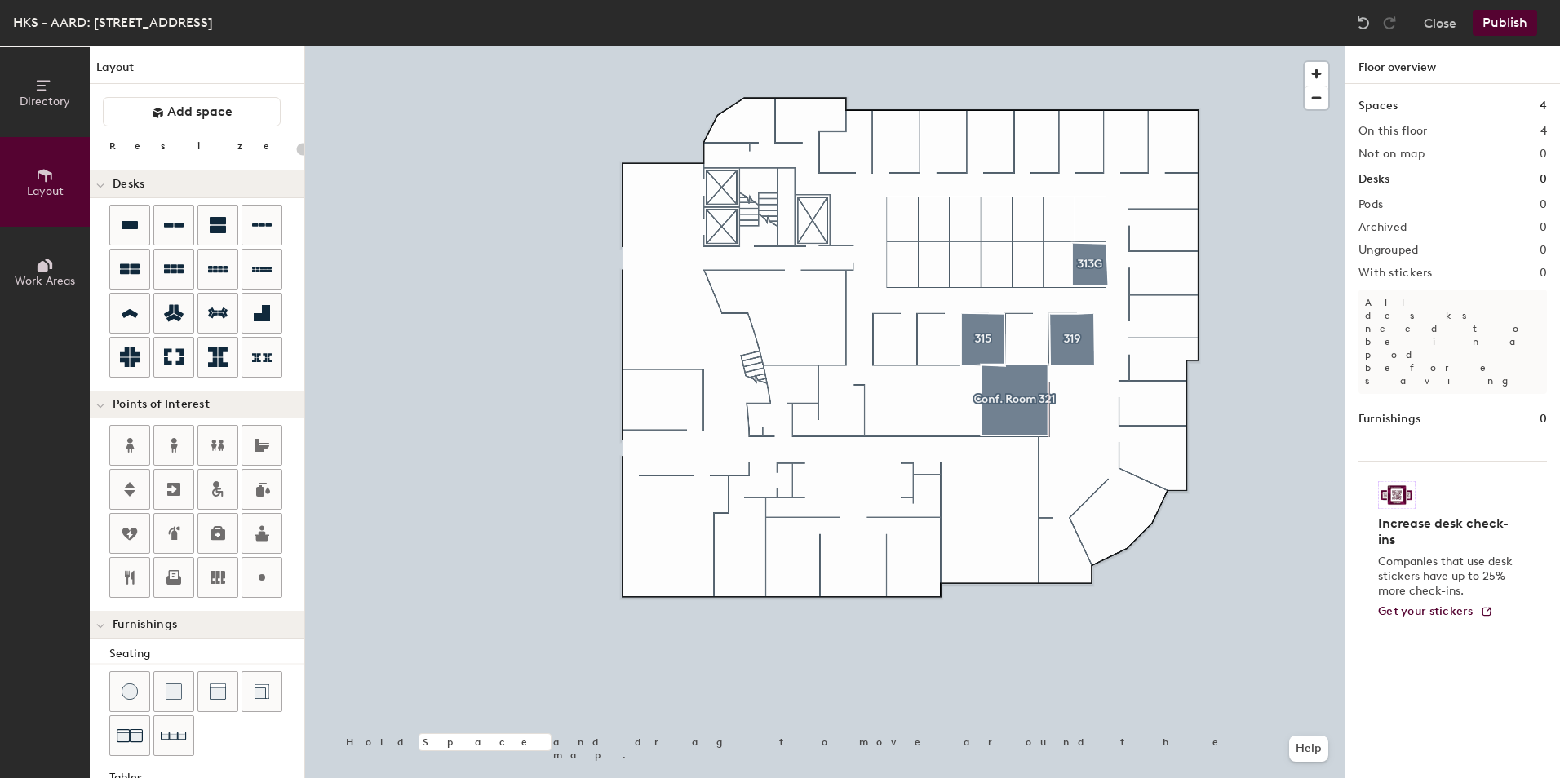
click at [1222, 46] on div at bounding box center [824, 46] width 1039 height 0
click at [1440, 25] on button "Close" at bounding box center [1440, 23] width 33 height 26
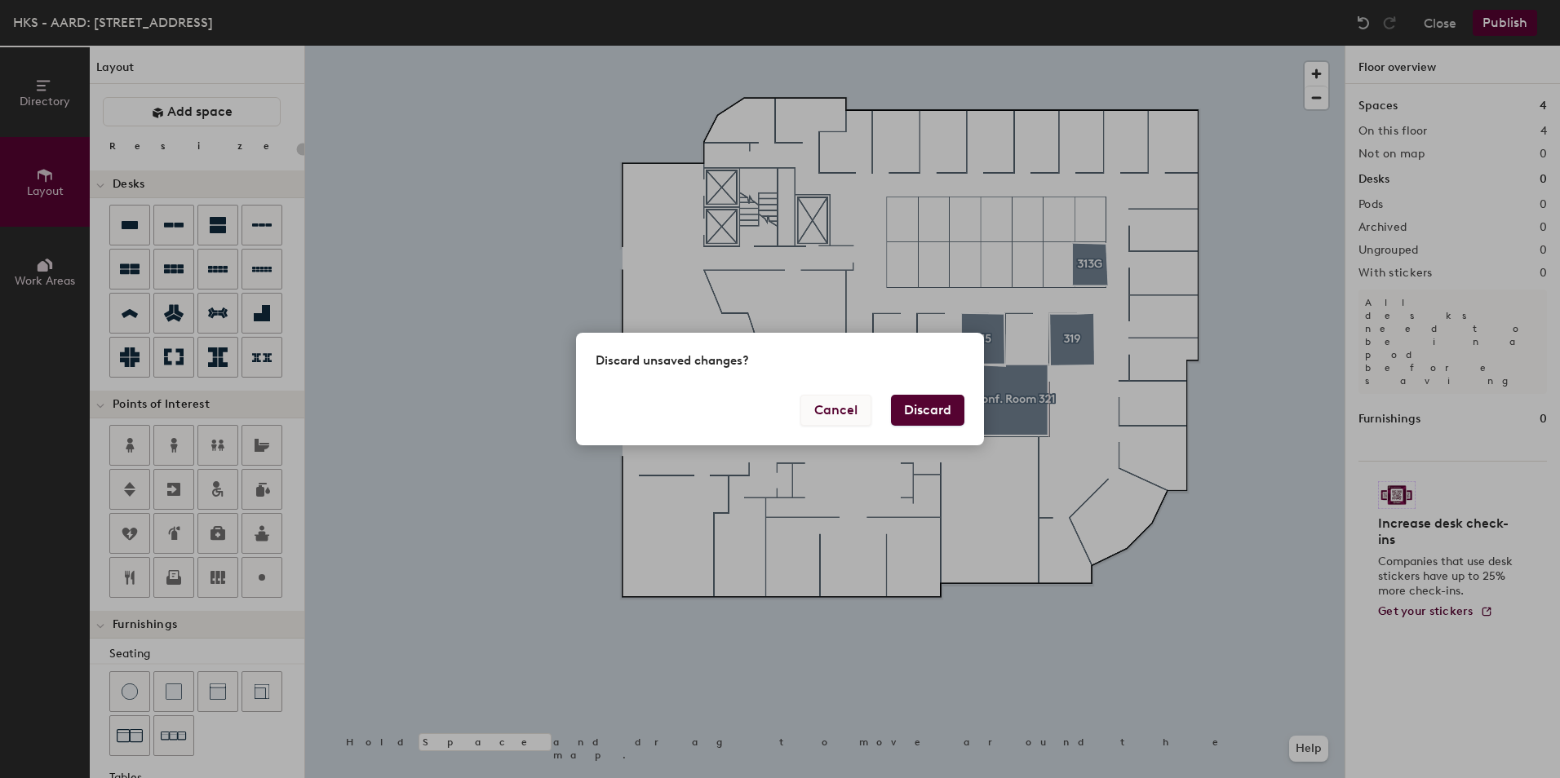
click at [825, 404] on button "Cancel" at bounding box center [835, 410] width 71 height 31
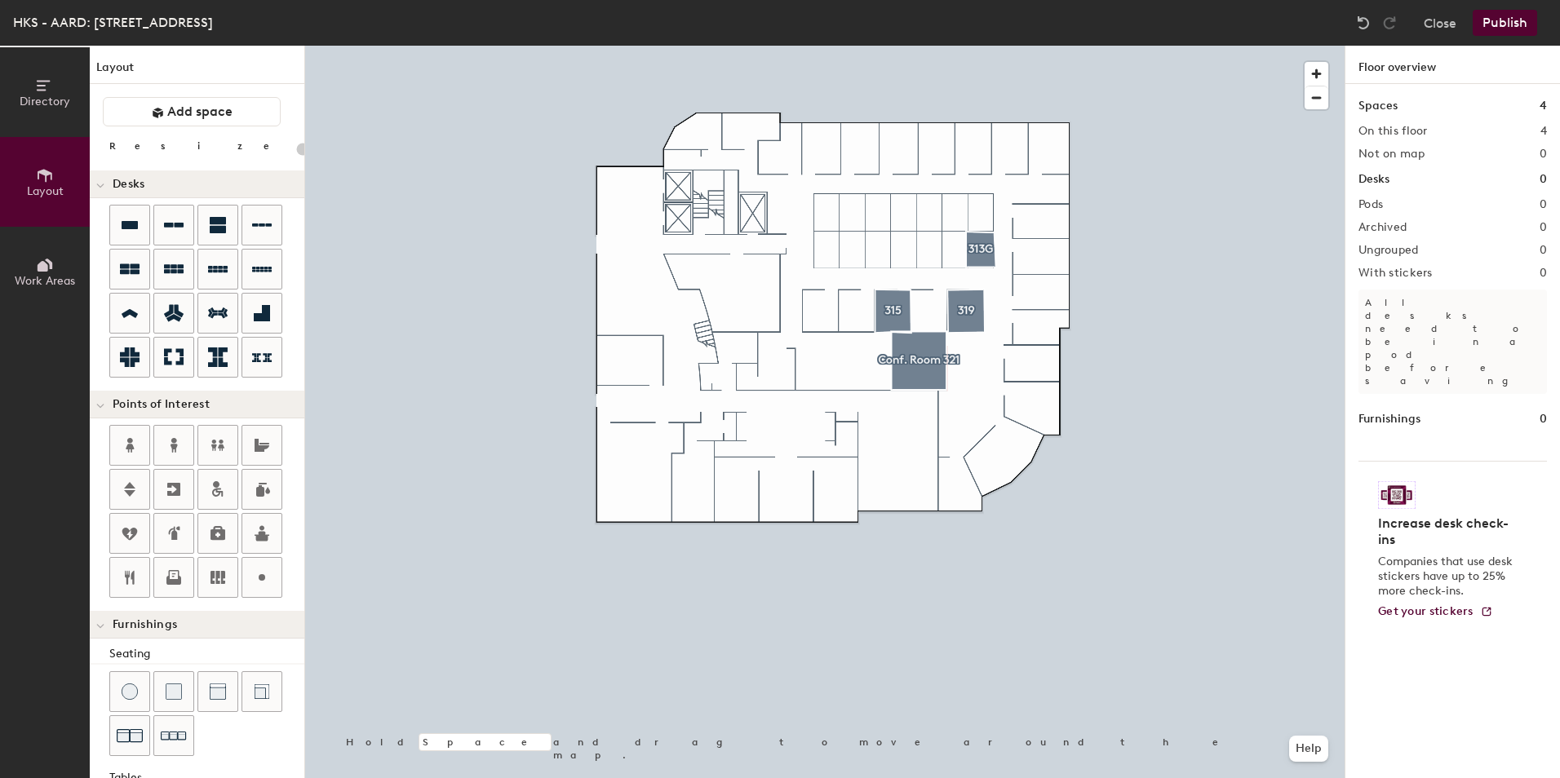
click at [410, 46] on div at bounding box center [824, 46] width 1039 height 0
click at [52, 87] on icon at bounding box center [45, 86] width 18 height 18
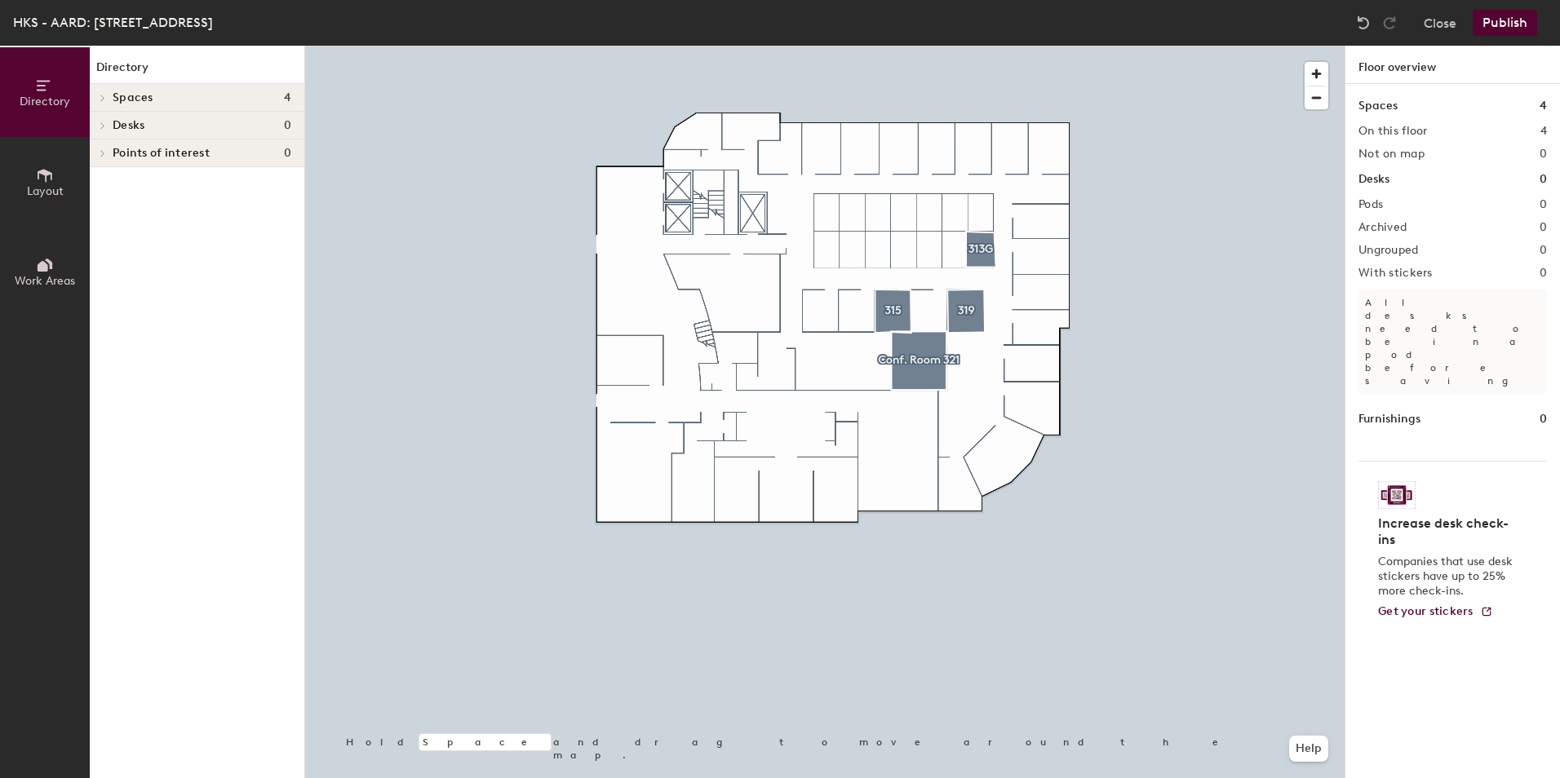
click at [55, 264] on button "Work Areas" at bounding box center [45, 272] width 90 height 90
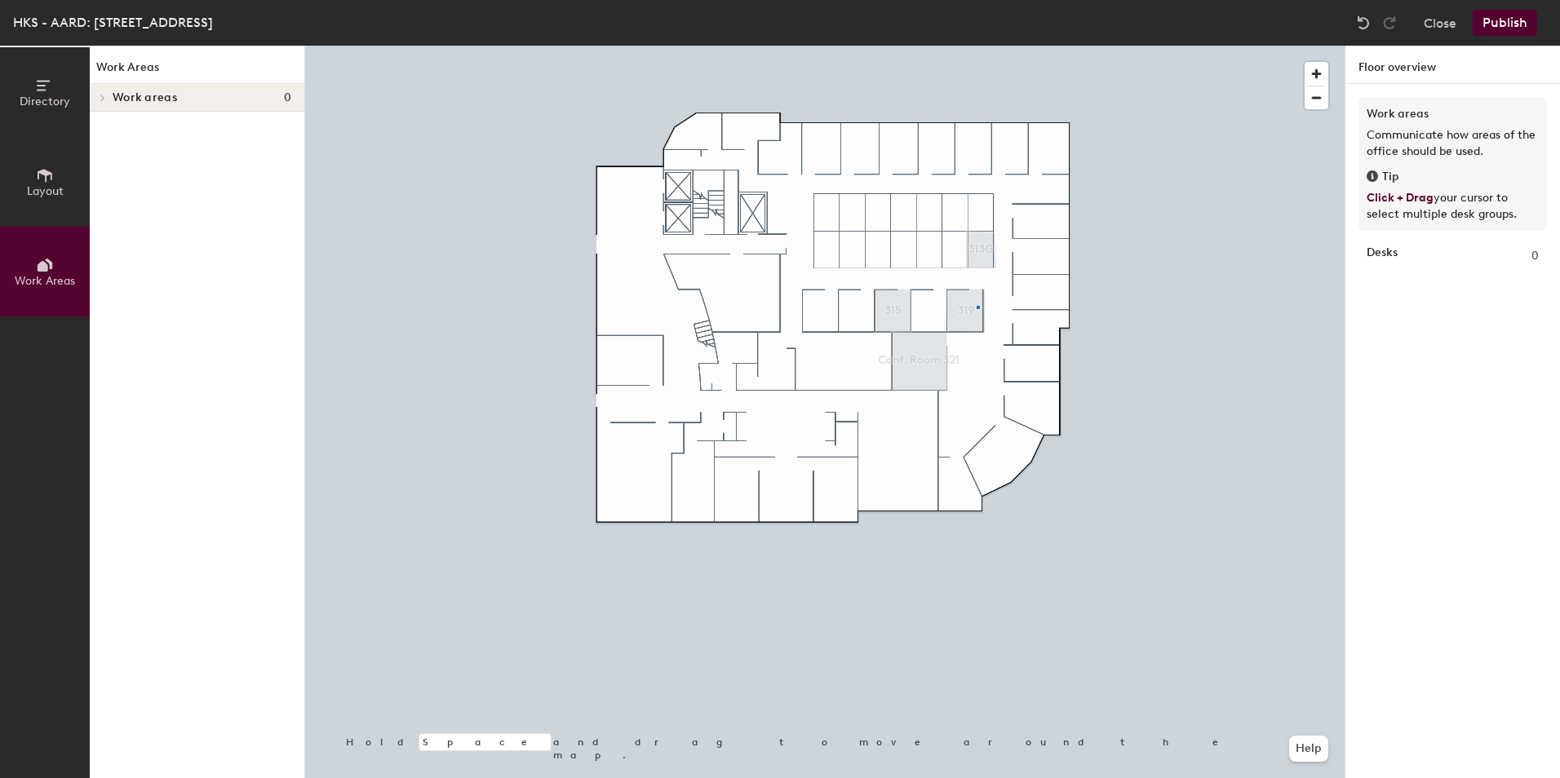
click at [978, 46] on div at bounding box center [824, 46] width 1039 height 0
click at [976, 46] on div at bounding box center [824, 46] width 1039 height 0
click at [974, 310] on div at bounding box center [969, 309] width 13 height 3
click at [100, 98] on icon at bounding box center [103, 98] width 7 height 8
click at [51, 177] on icon at bounding box center [45, 175] width 15 height 13
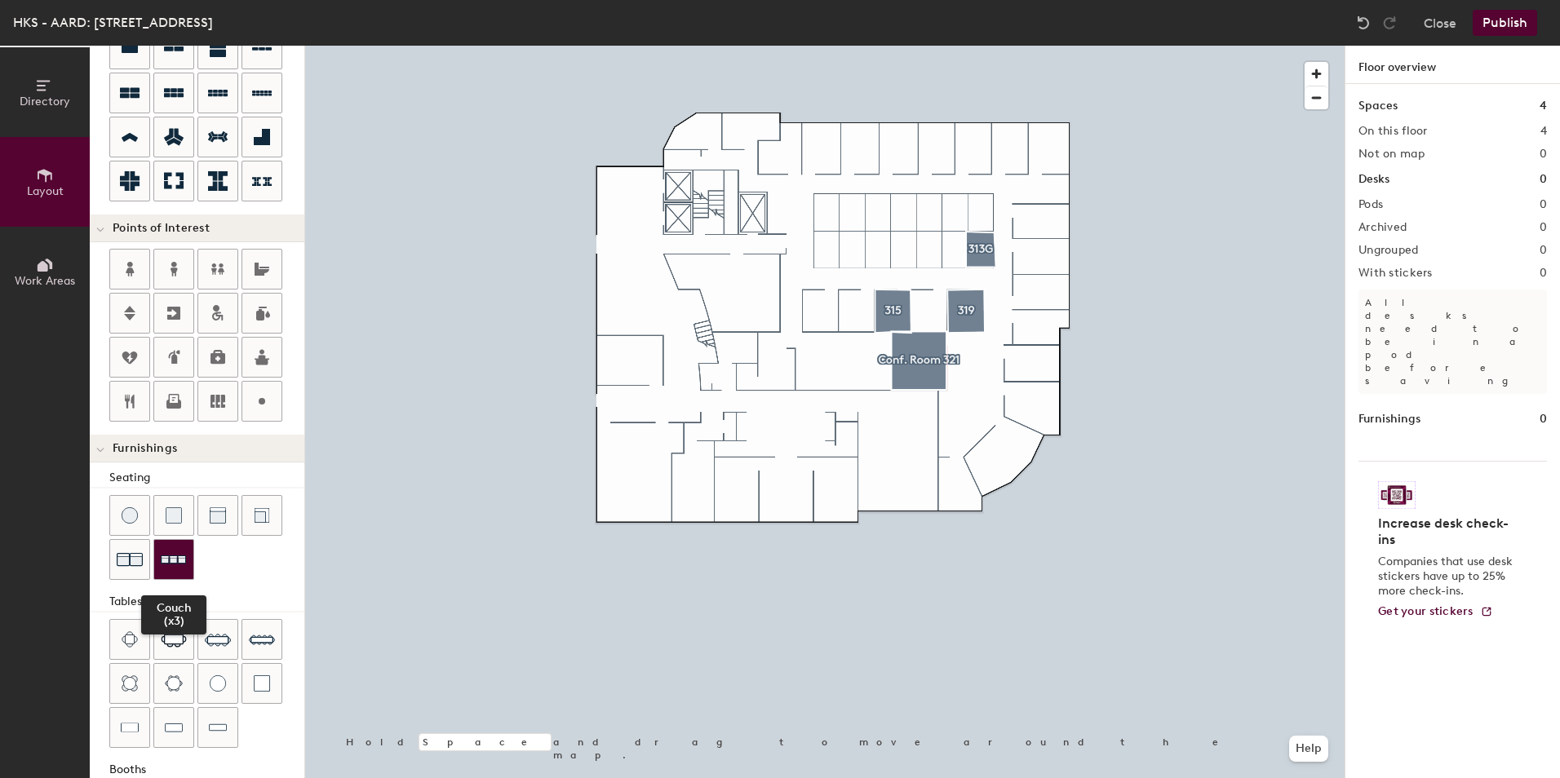
scroll to position [252, 0]
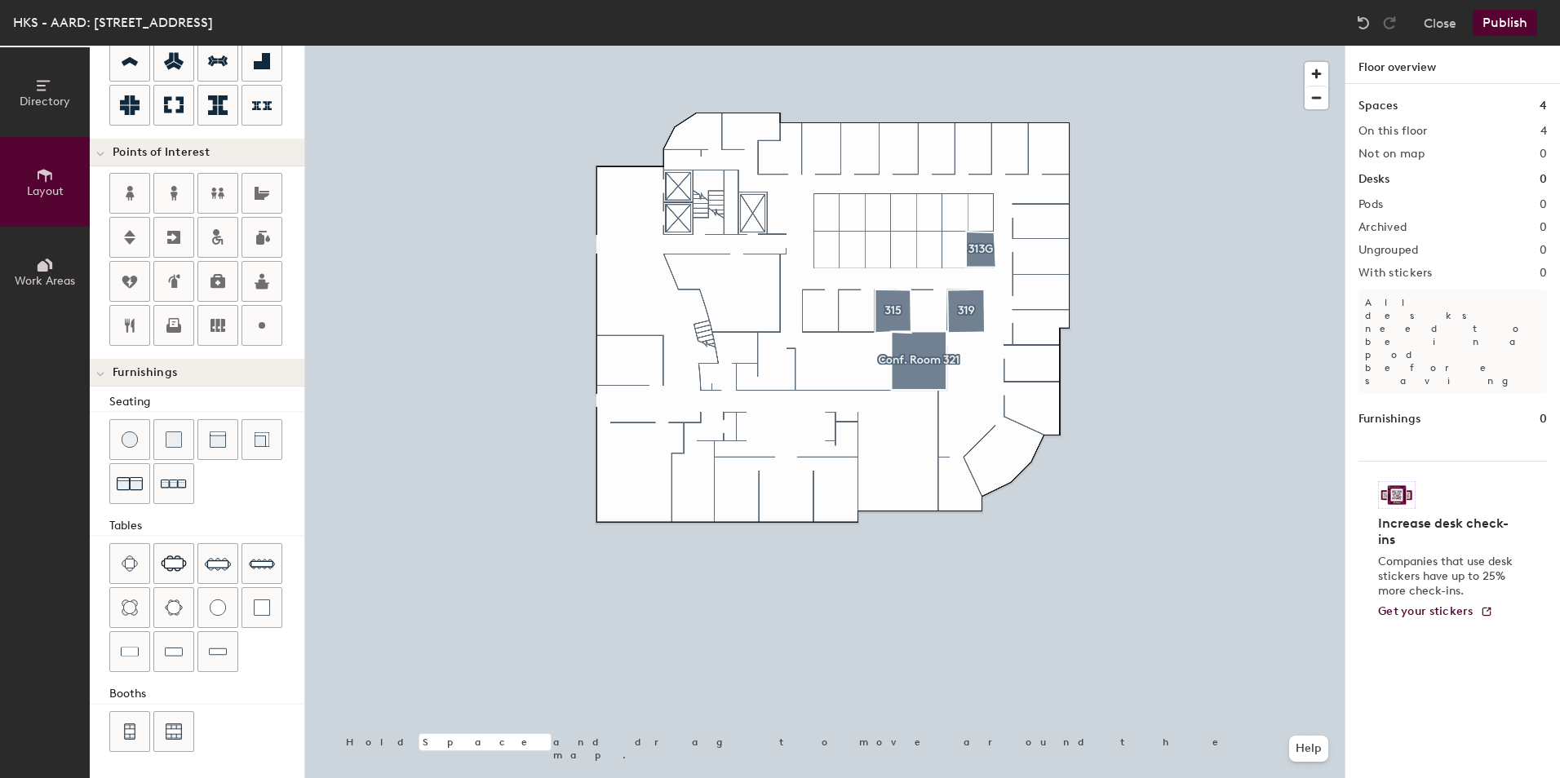
click at [271, 730] on div at bounding box center [206, 733] width 195 height 44
click at [38, 273] on icon at bounding box center [45, 265] width 18 height 18
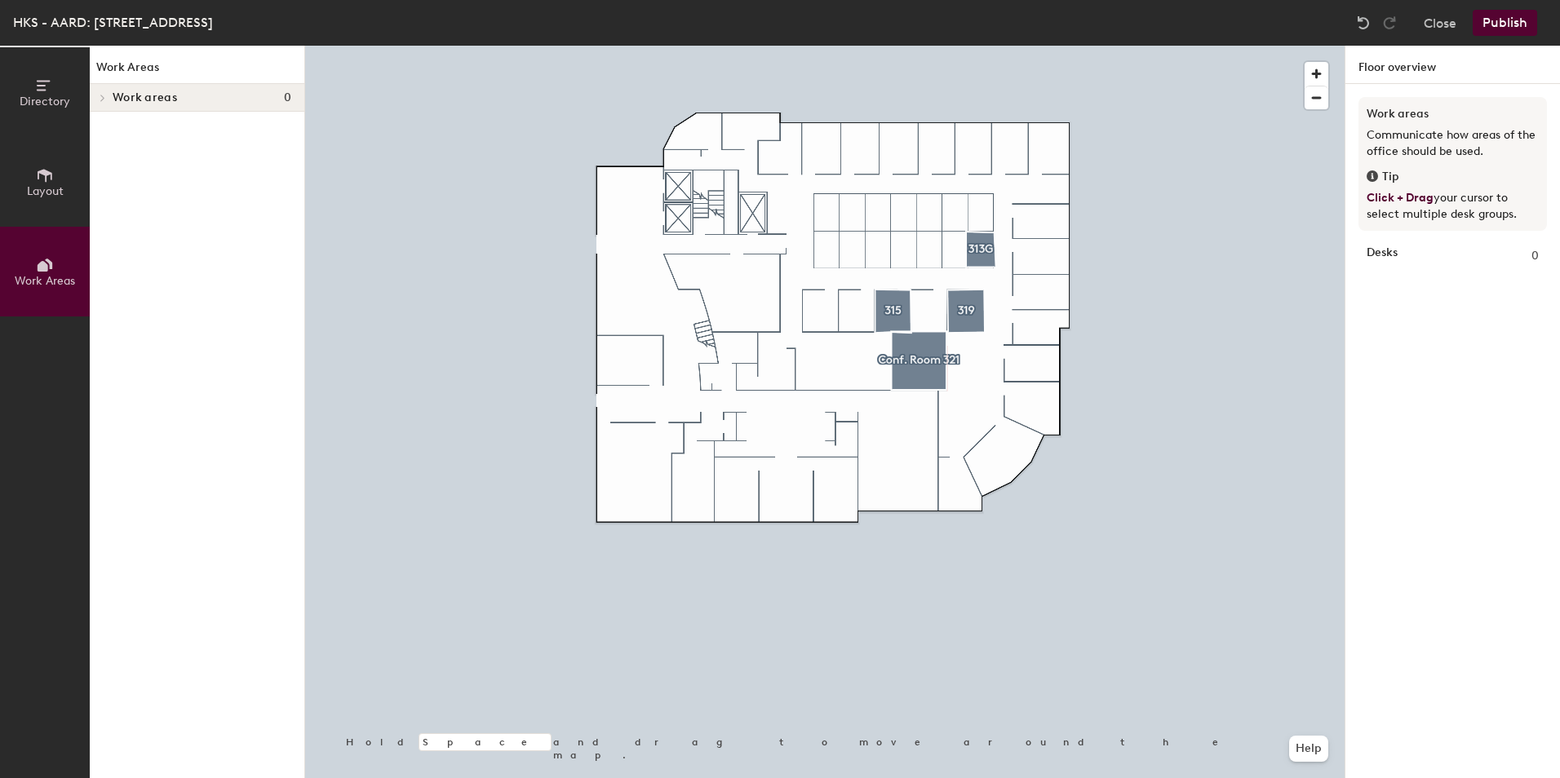
scroll to position [0, 0]
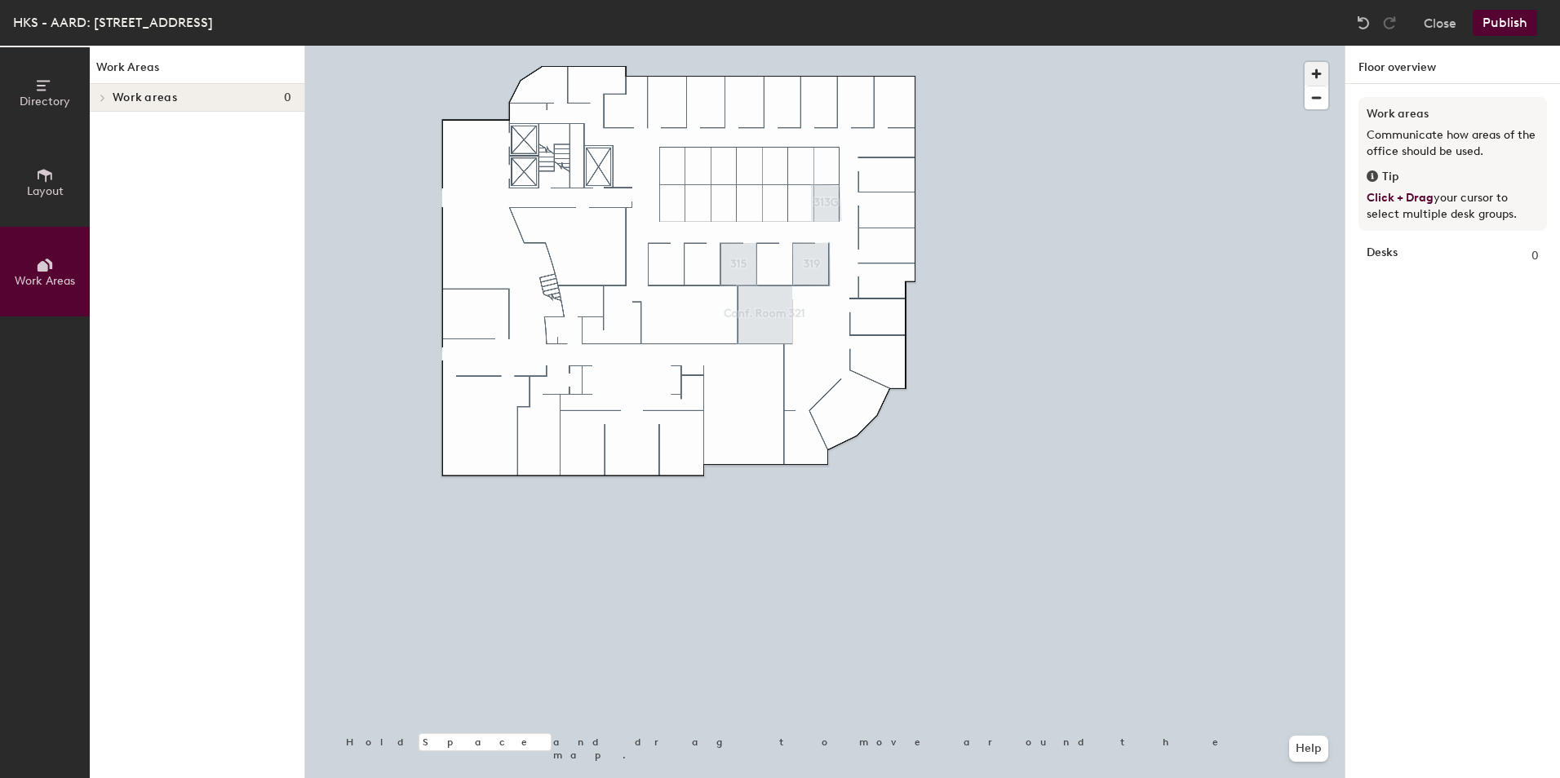
click at [1319, 72] on span "button" at bounding box center [1317, 74] width 24 height 24
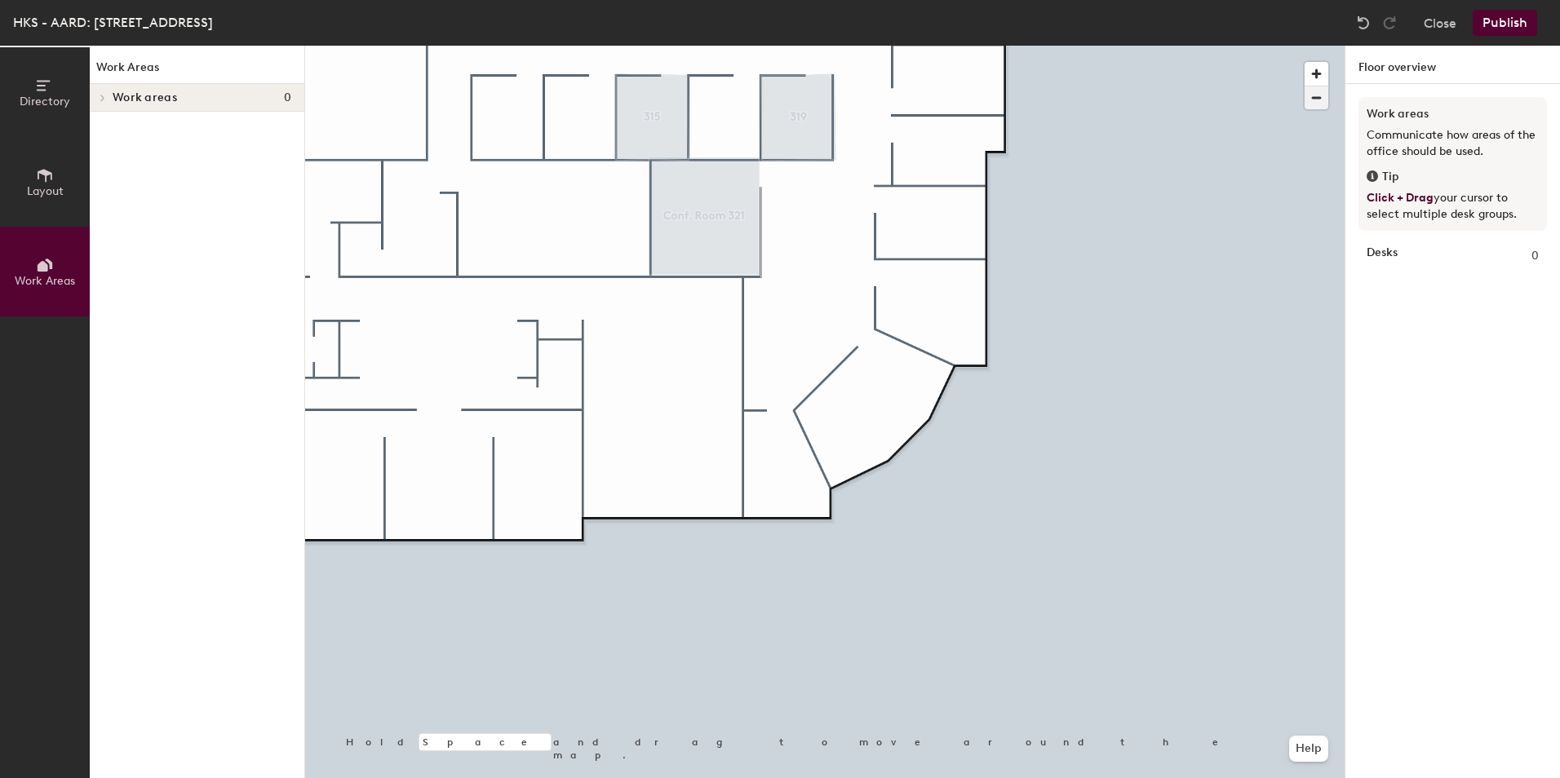
click at [1309, 93] on span "button" at bounding box center [1317, 97] width 24 height 23
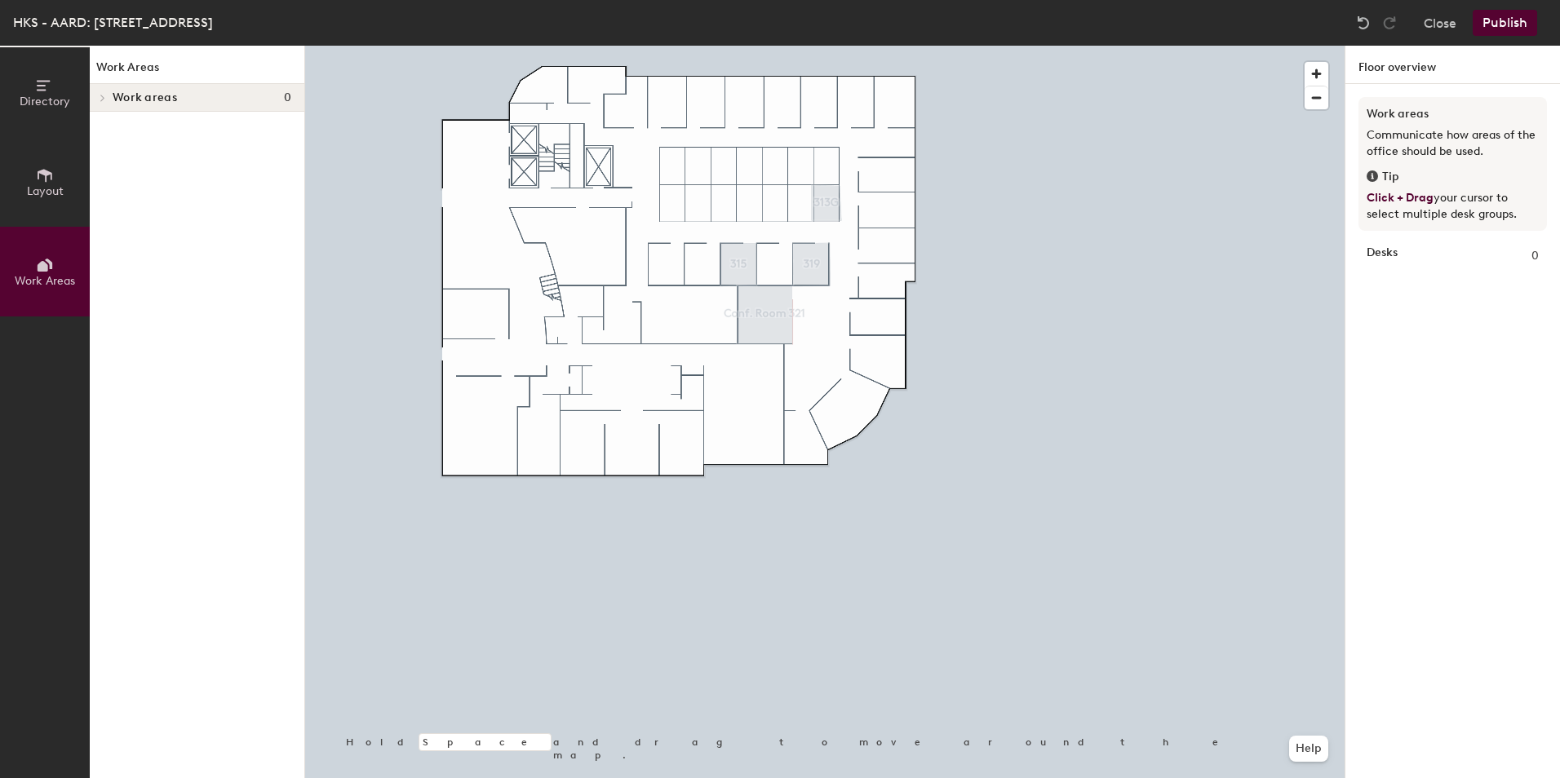
click at [54, 156] on button "Layout" at bounding box center [45, 182] width 90 height 90
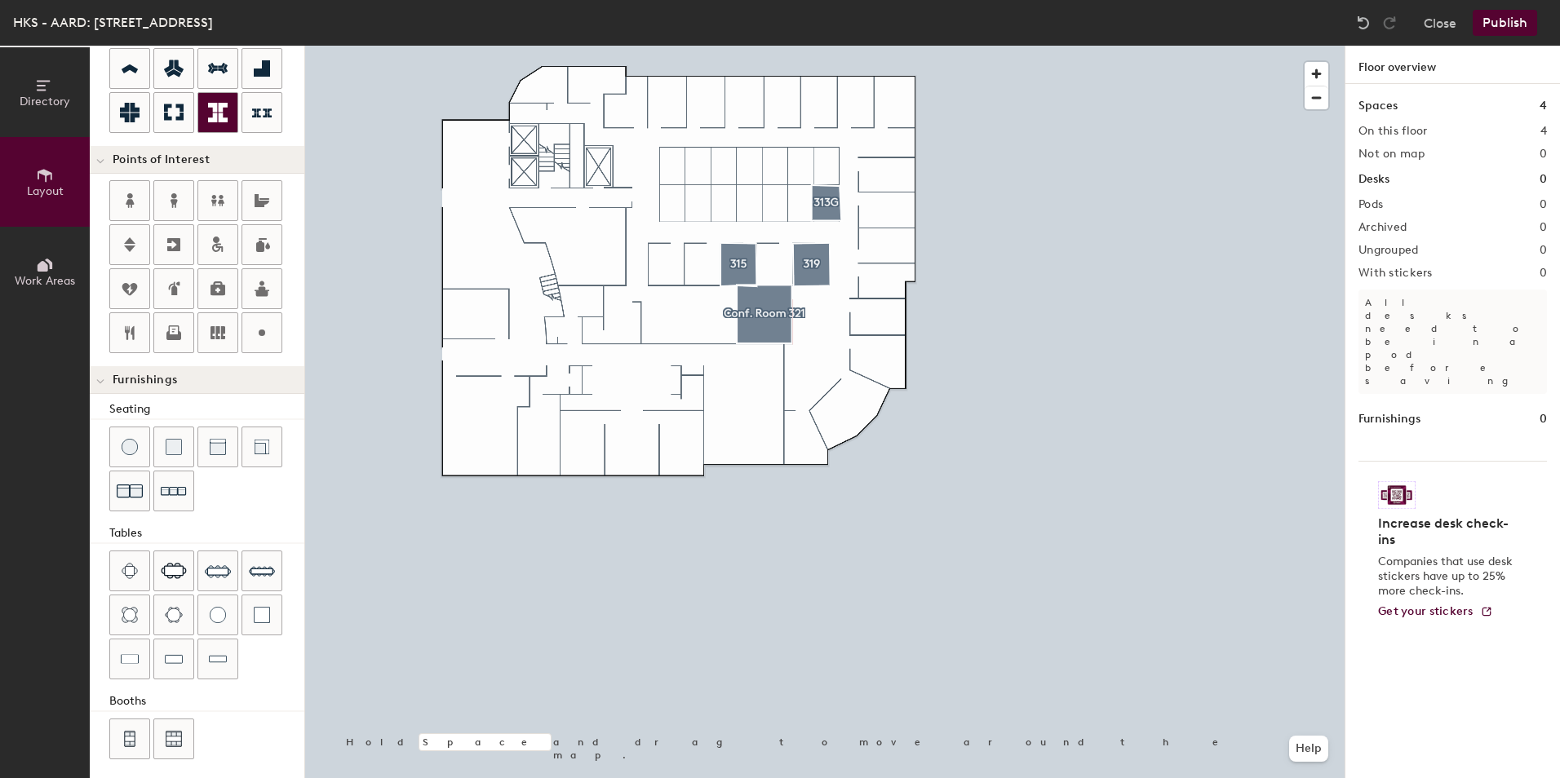
scroll to position [252, 0]
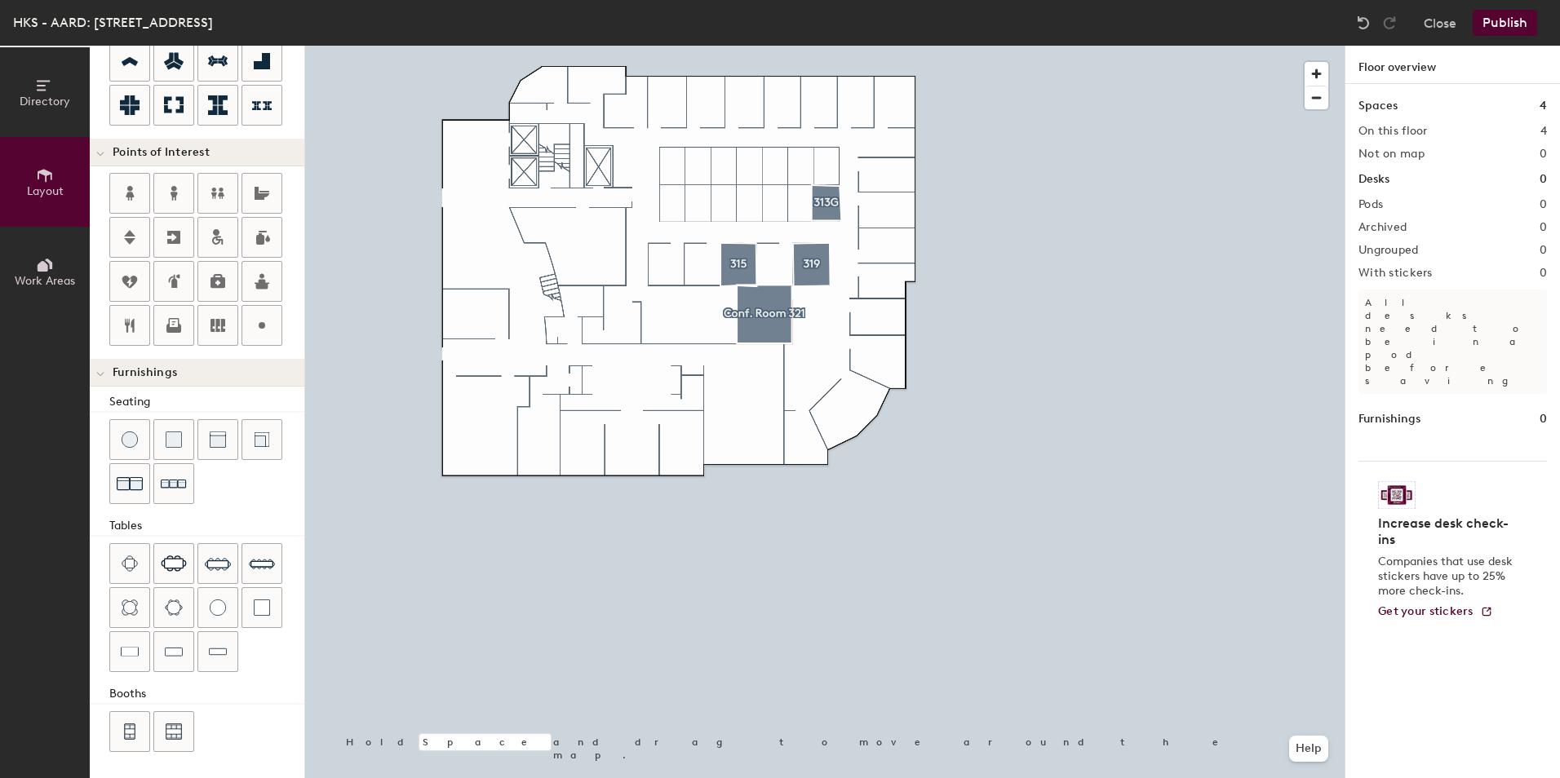
click at [1424, 555] on p "Companies that use desk stickers have up to 25% more check-ins." at bounding box center [1448, 577] width 140 height 44
click at [1373, 208] on h2 "Pods" at bounding box center [1370, 204] width 24 height 13
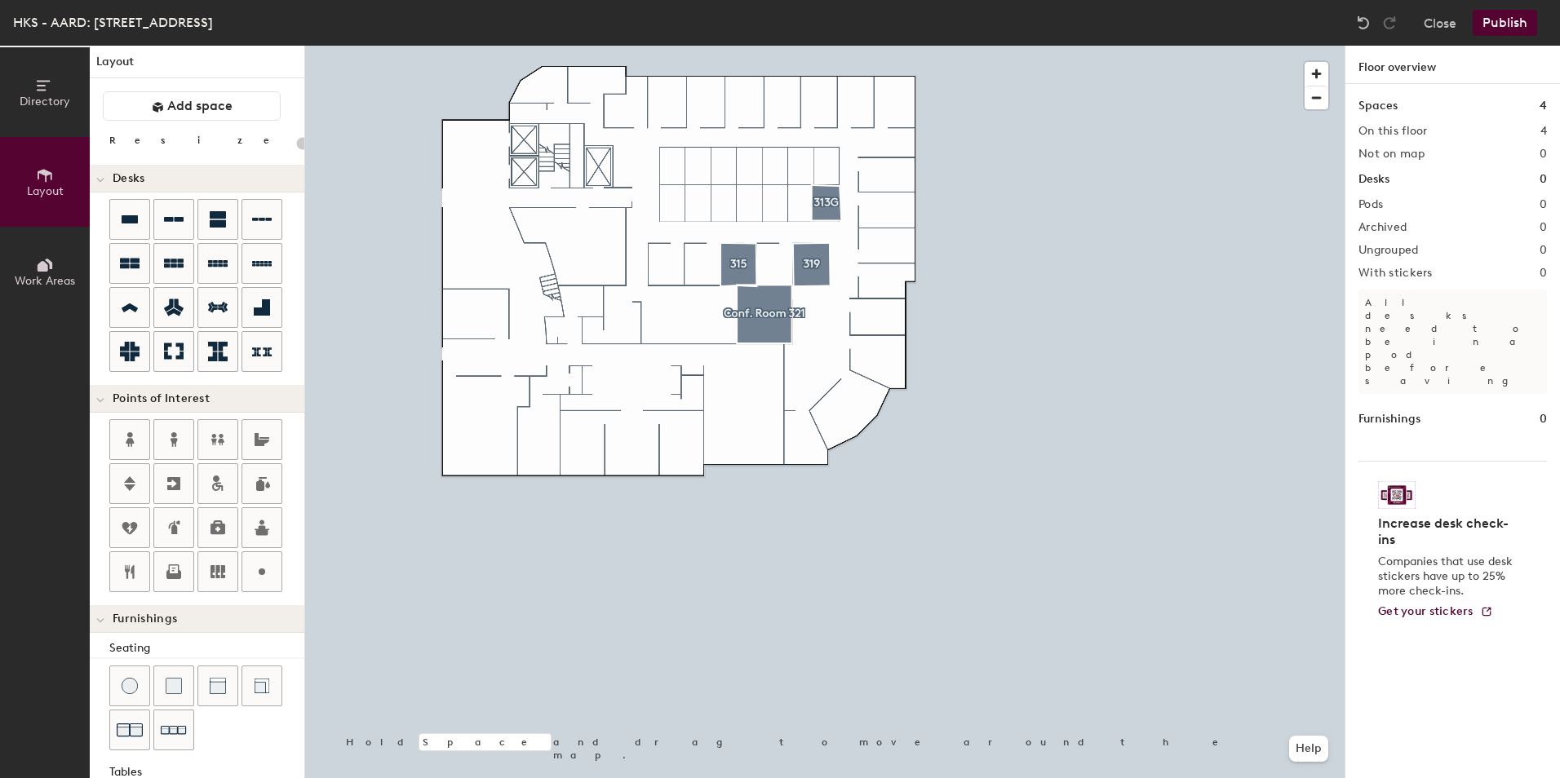
scroll to position [0, 0]
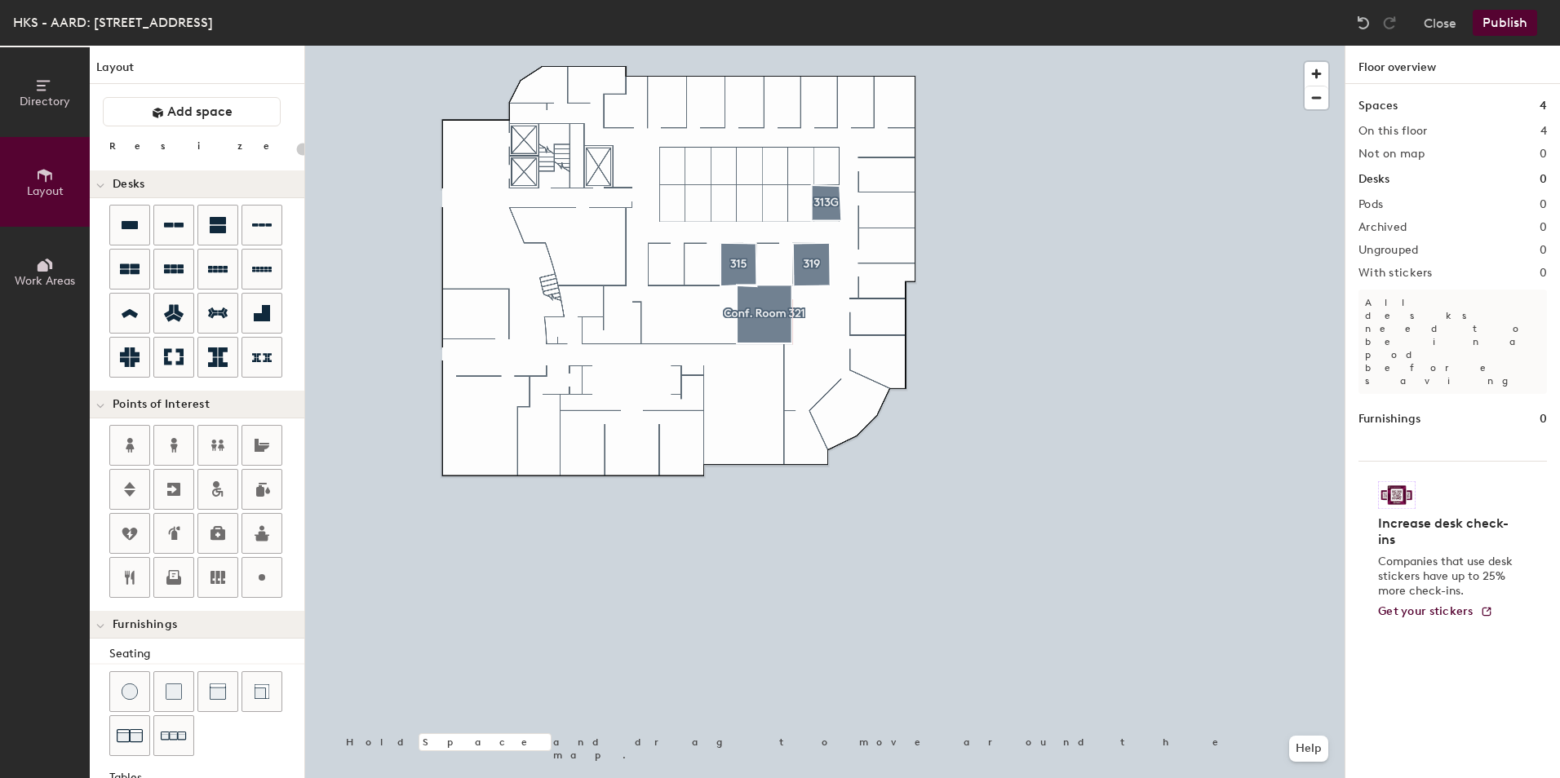
click at [1402, 516] on h4 "Increase desk check-ins" at bounding box center [1448, 532] width 140 height 33
click at [1399, 481] on img at bounding box center [1397, 495] width 38 height 28
click at [1385, 202] on div "Pods 0" at bounding box center [1452, 204] width 188 height 13
click at [1393, 317] on p "All desks need to be in a pod before saving" at bounding box center [1452, 342] width 188 height 104
click at [1446, 311] on p "All desks need to be in a pod before saving" at bounding box center [1452, 342] width 188 height 104
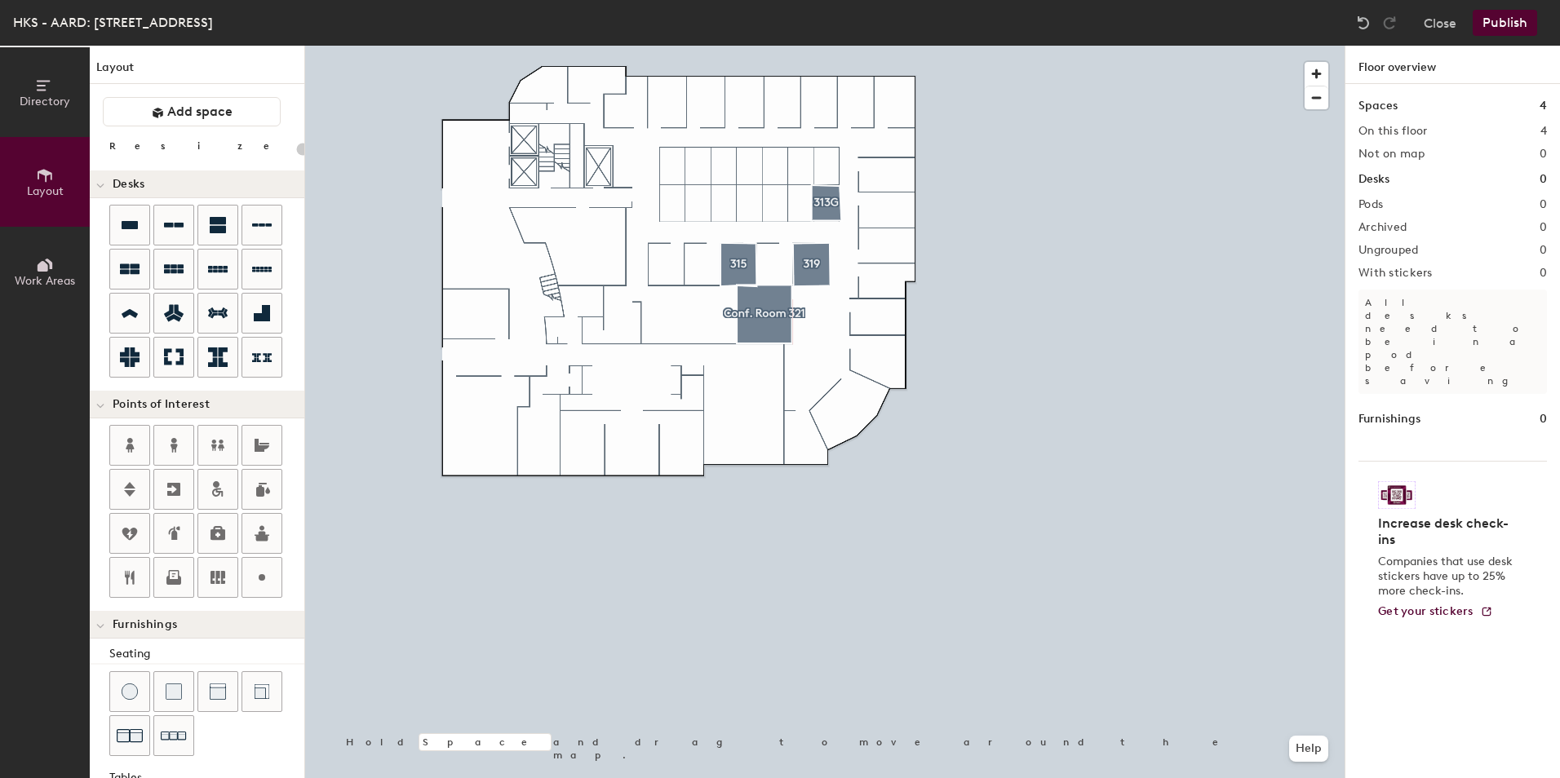
click at [1493, 16] on button "Publish" at bounding box center [1505, 23] width 64 height 26
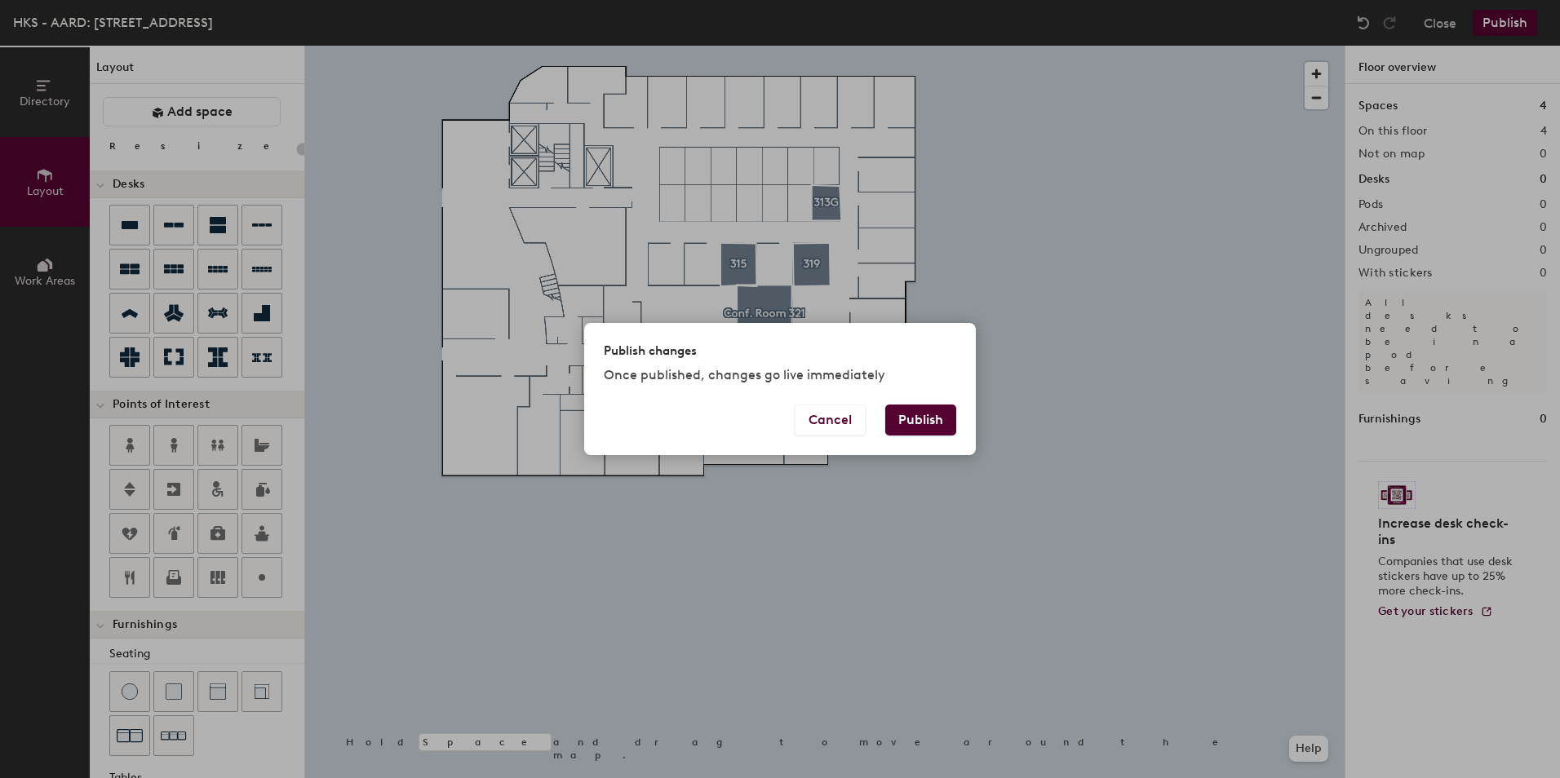
click at [919, 420] on button "Publish" at bounding box center [920, 420] width 71 height 31
type input "20"
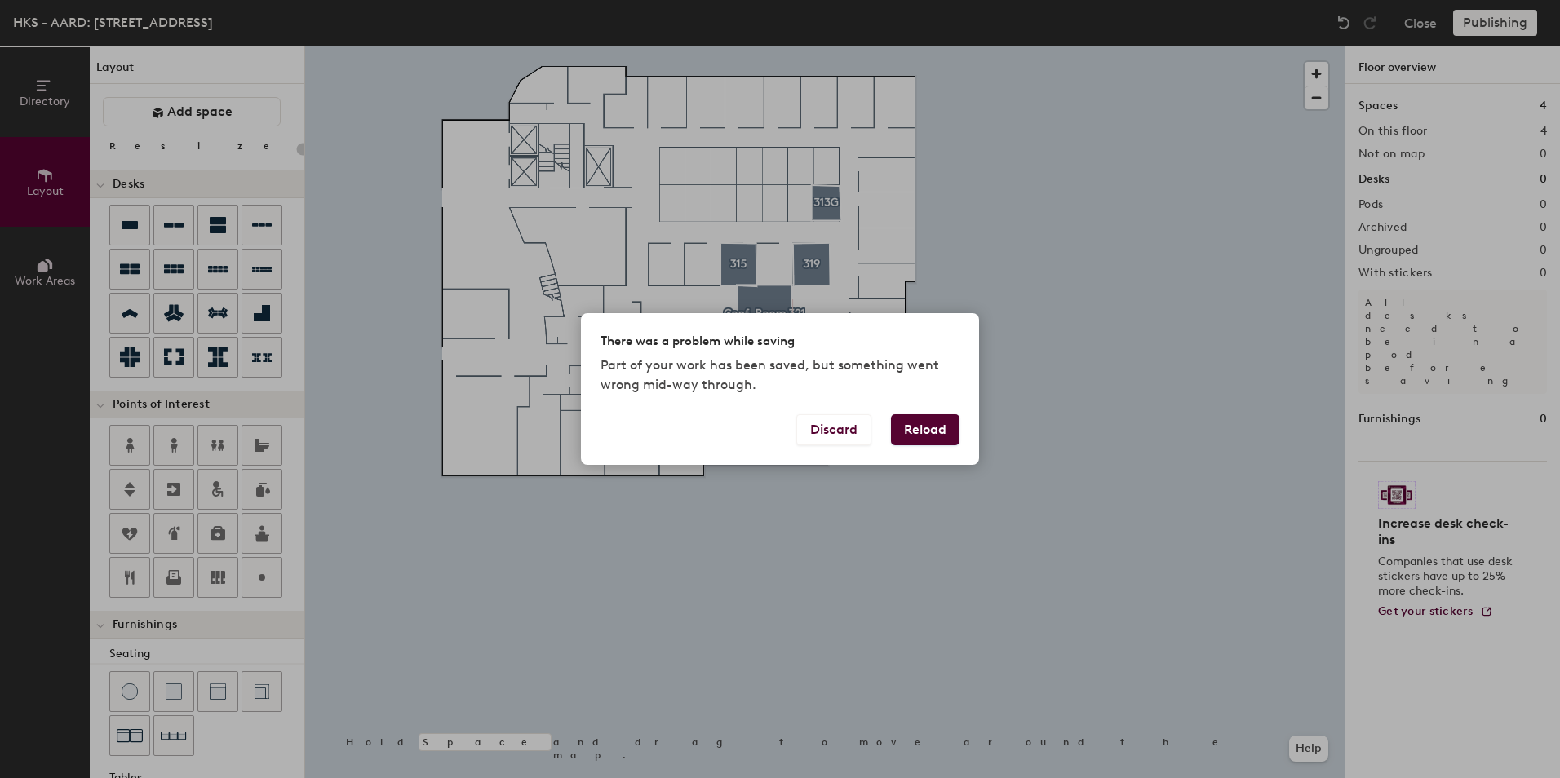
click at [930, 431] on button "Reload" at bounding box center [925, 429] width 69 height 31
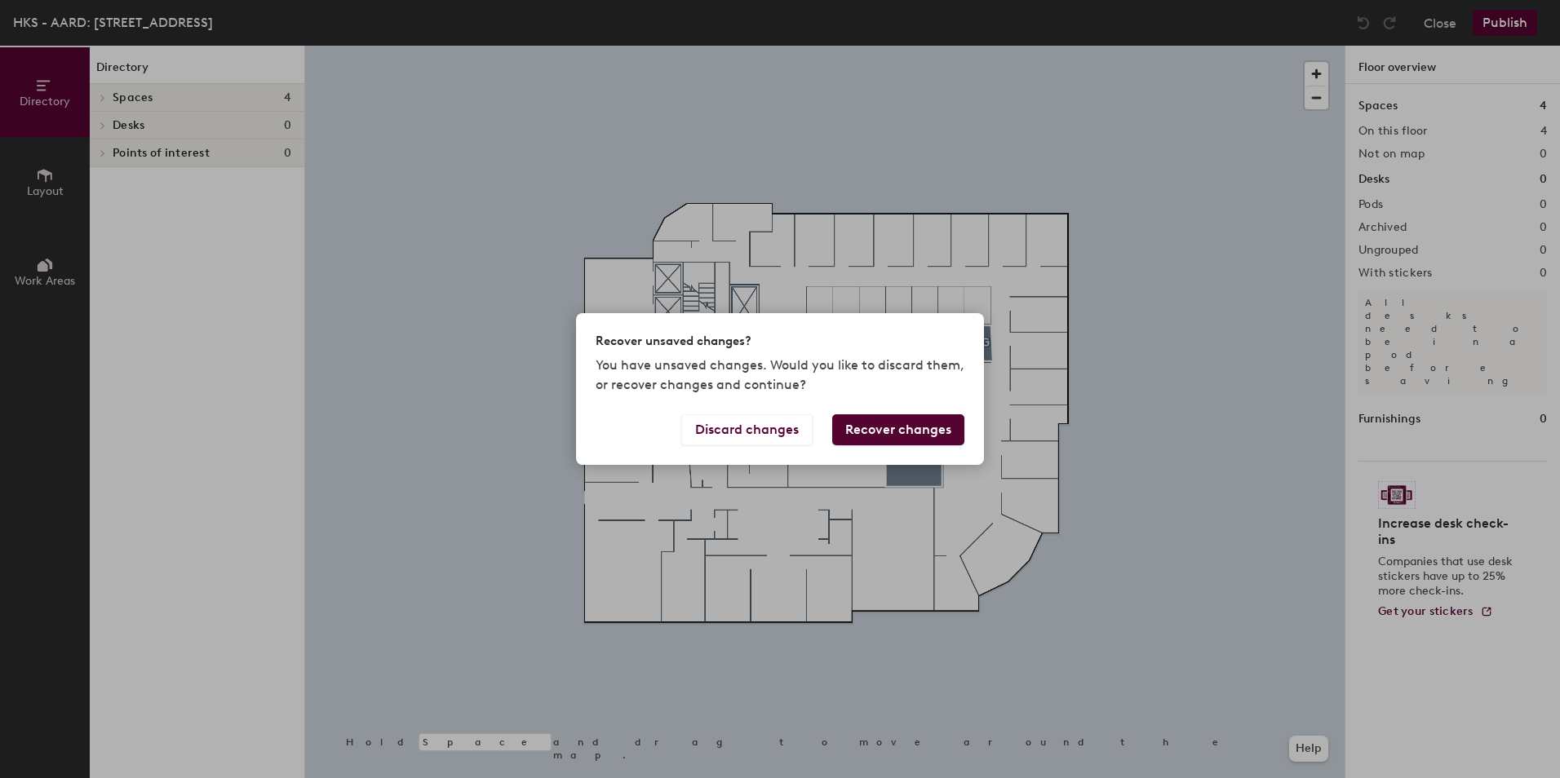
click at [902, 427] on button "Recover changes" at bounding box center [898, 429] width 132 height 31
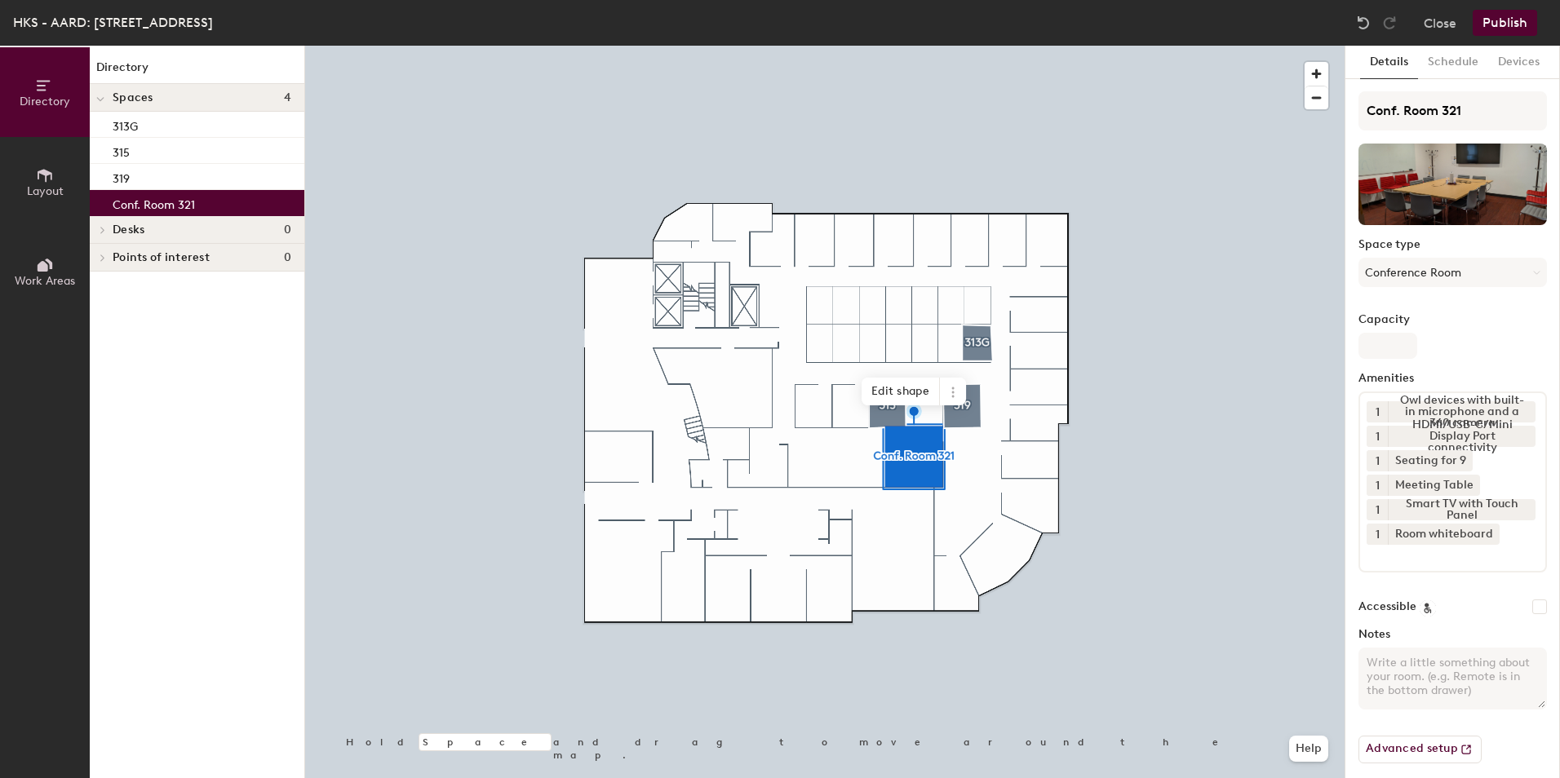
click at [1515, 21] on button "Publish" at bounding box center [1505, 23] width 64 height 26
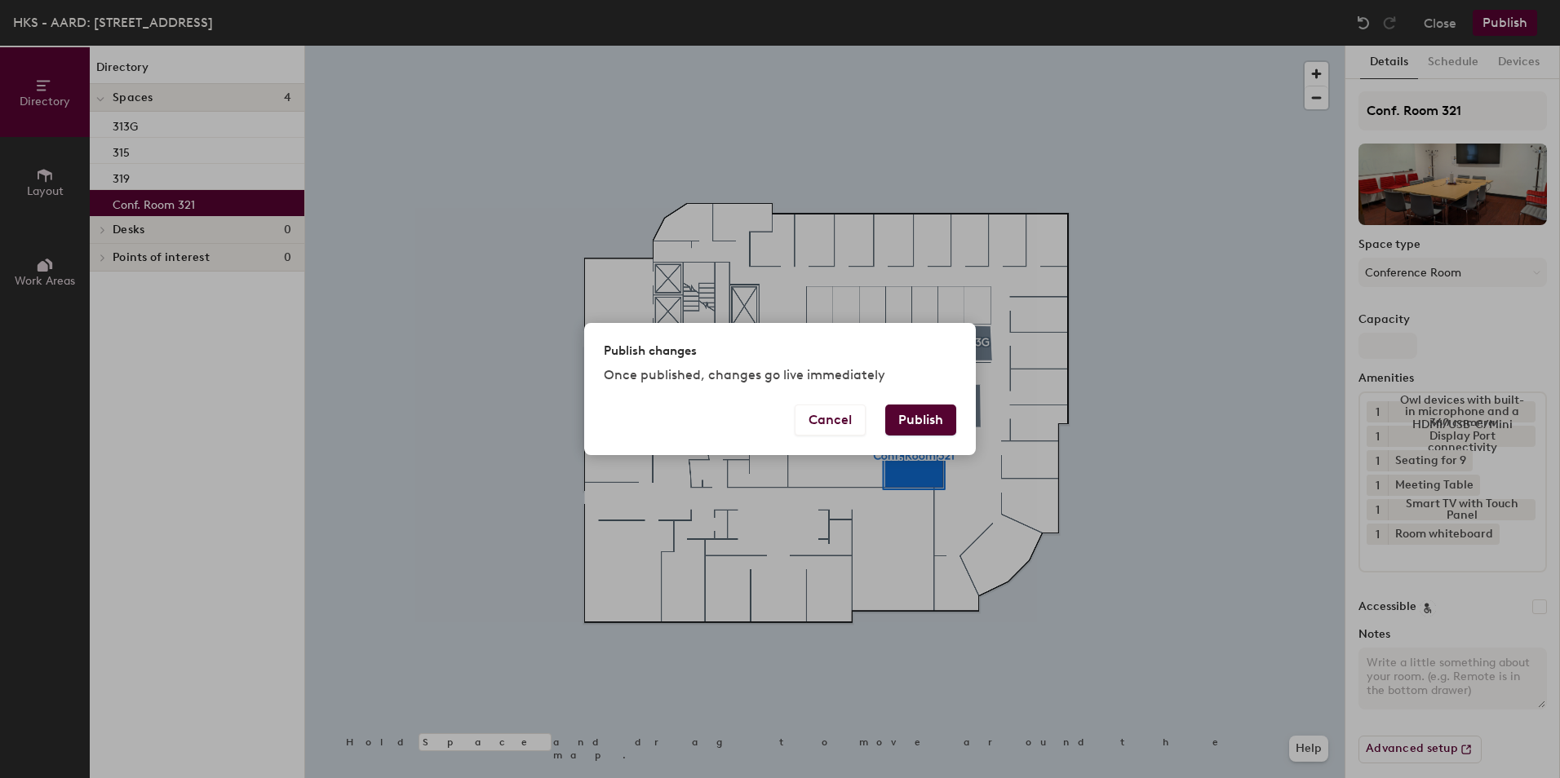
click at [953, 412] on button "Publish" at bounding box center [920, 420] width 71 height 31
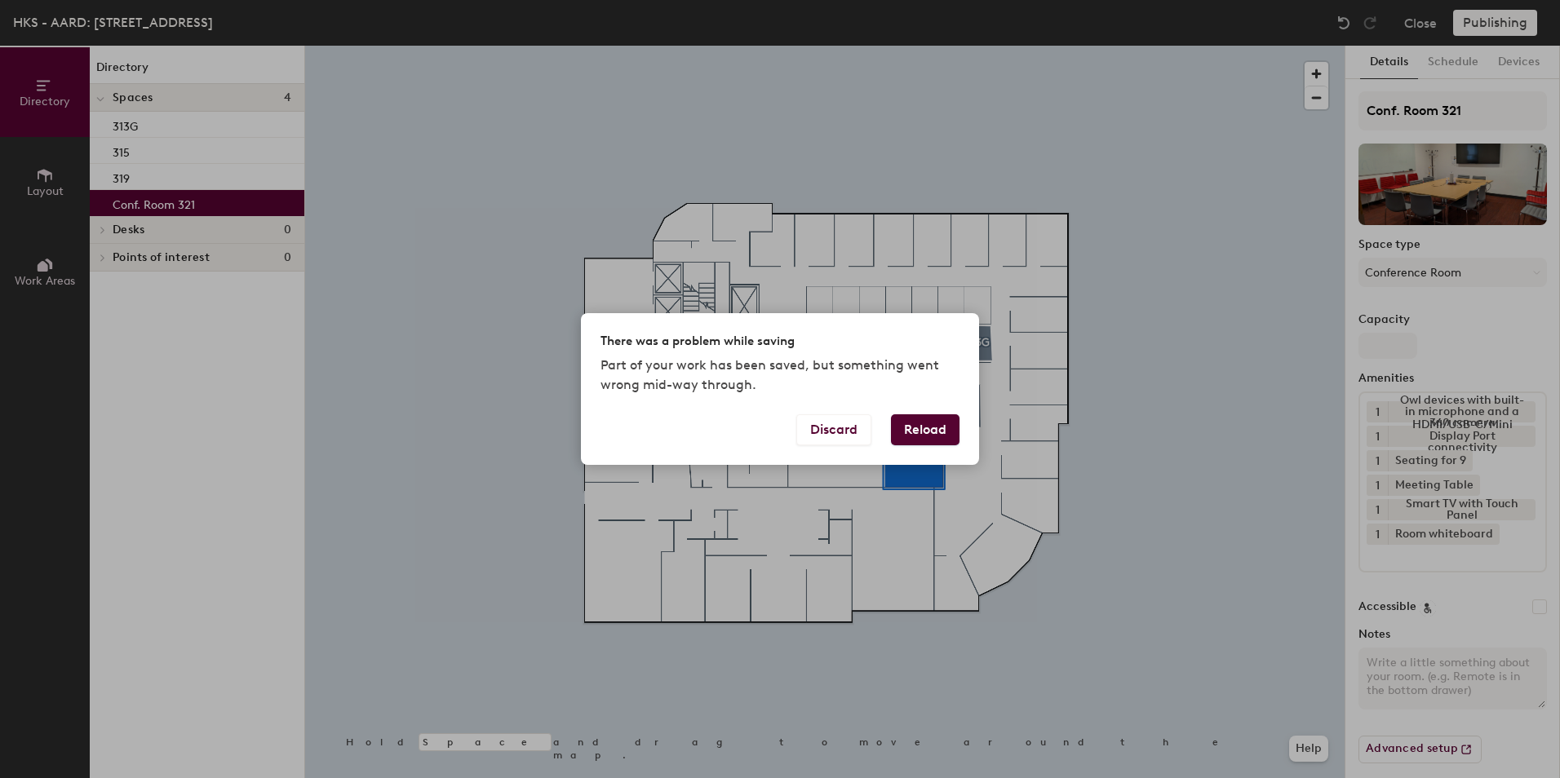
click at [926, 421] on button "Reload" at bounding box center [925, 429] width 69 height 31
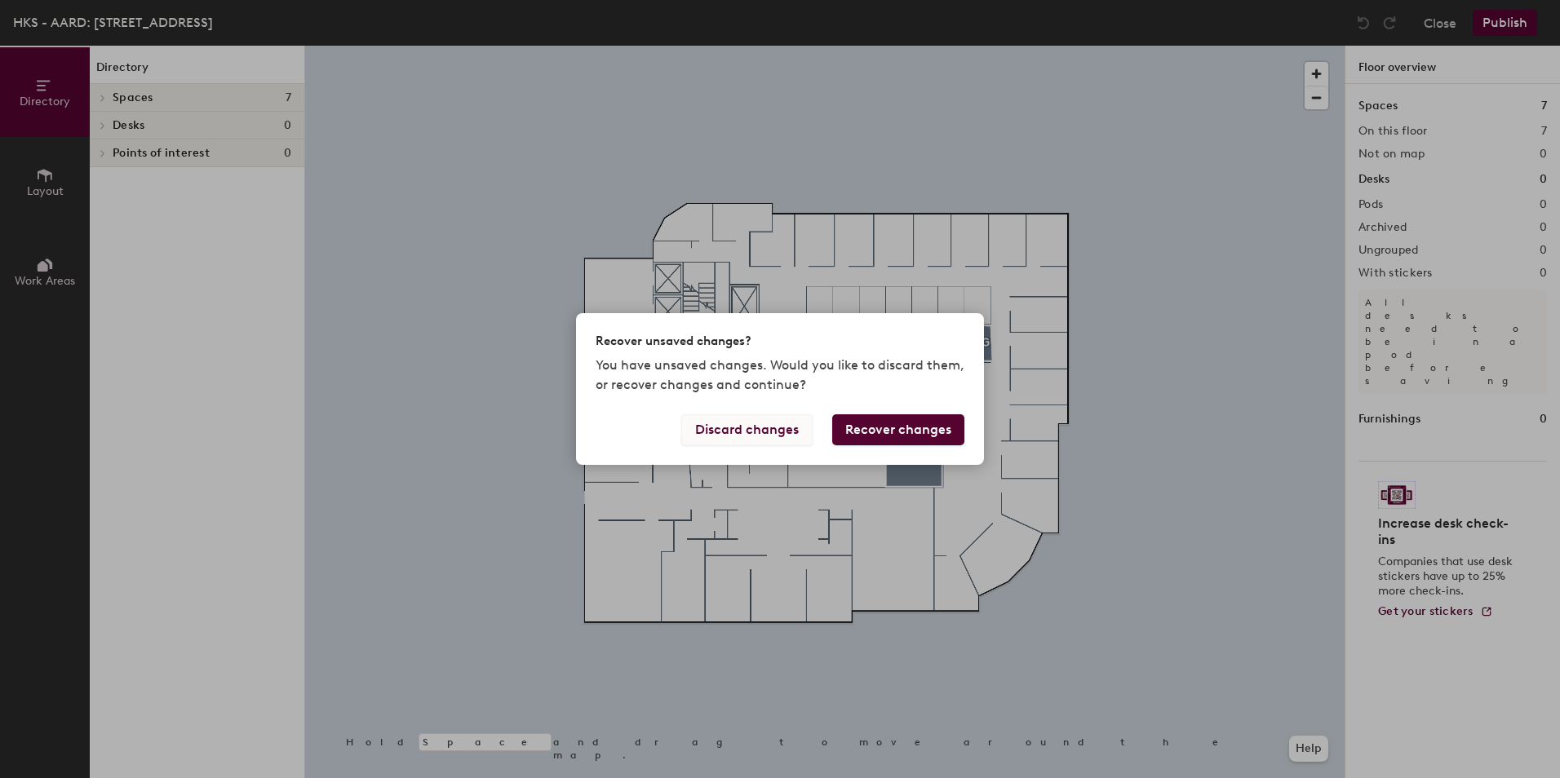
click at [753, 428] on button "Discard changes" at bounding box center [746, 429] width 131 height 31
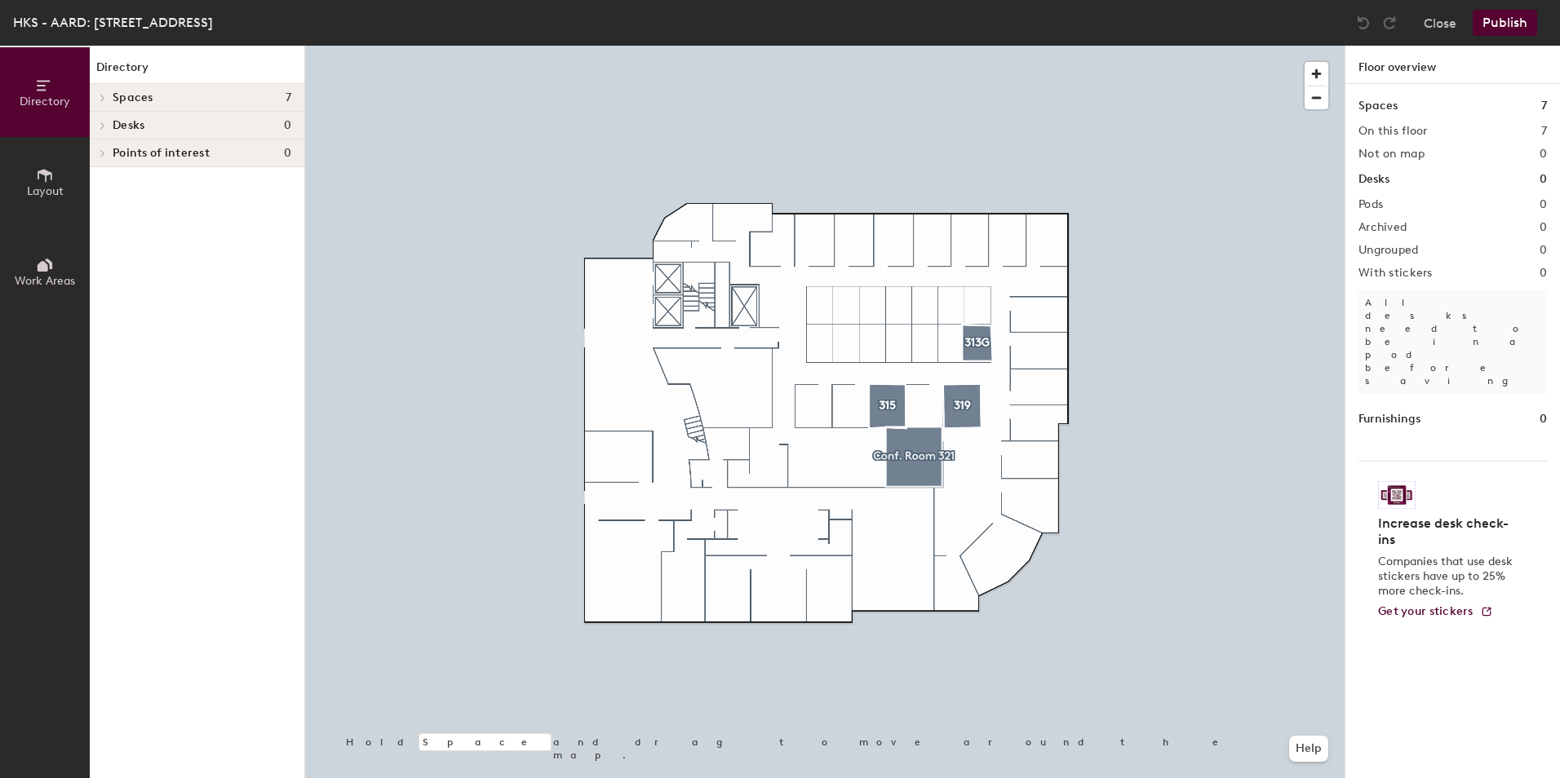
click at [226, 87] on div "Spaces 7" at bounding box center [197, 98] width 215 height 28
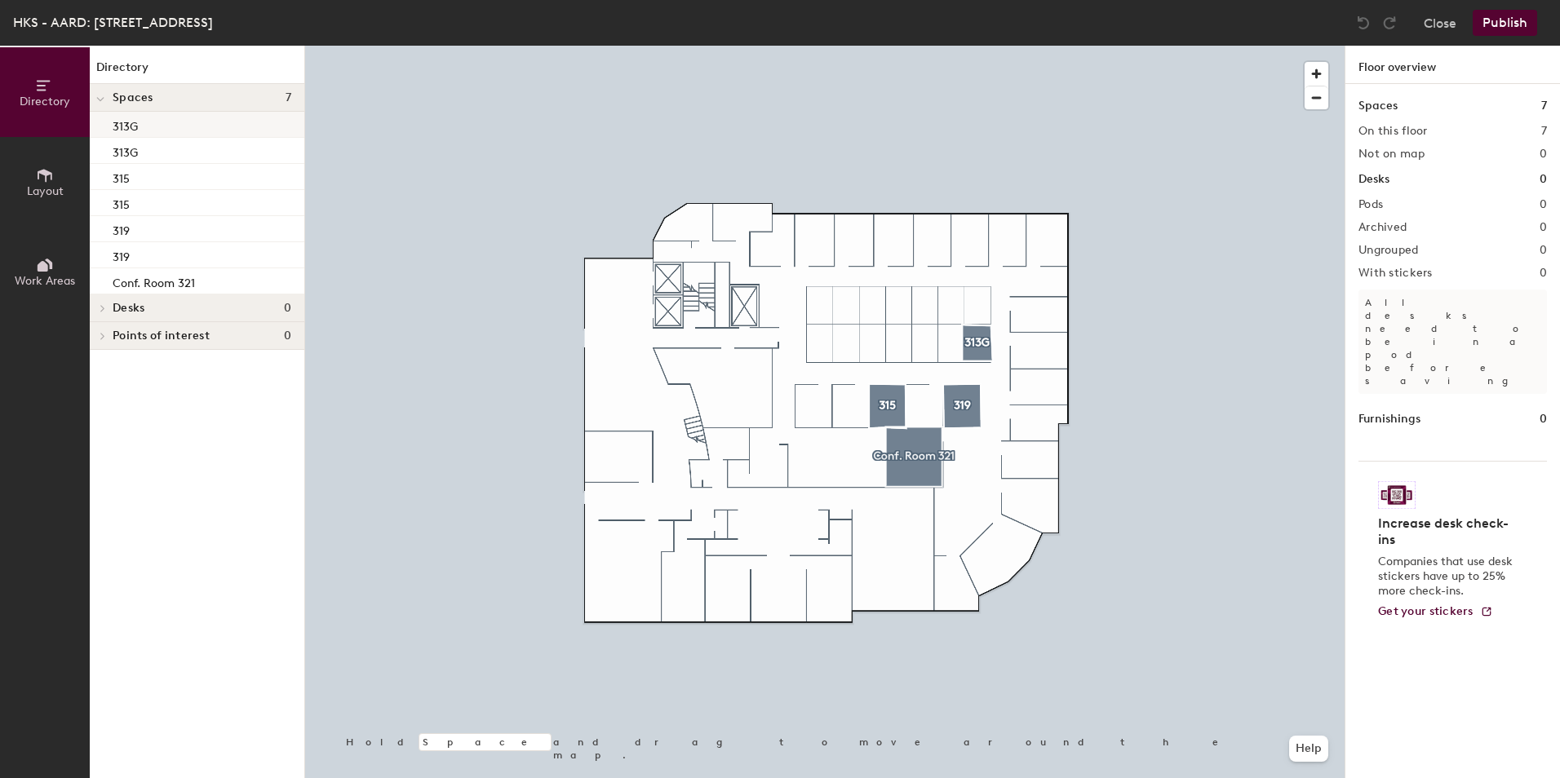
click at [180, 132] on div "313G" at bounding box center [197, 125] width 215 height 26
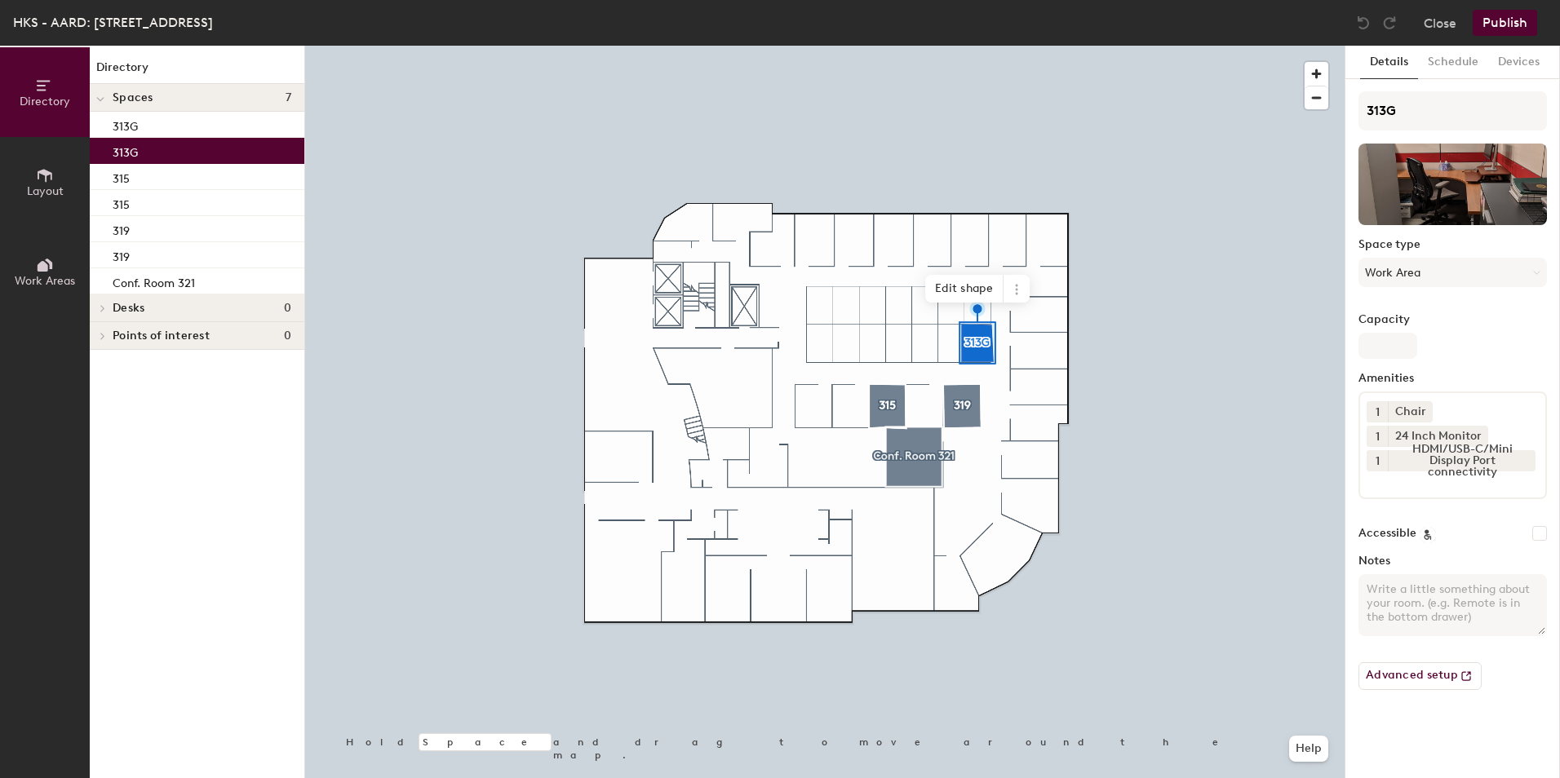
click at [178, 148] on div "313G" at bounding box center [197, 151] width 215 height 26
click at [187, 123] on div "313G" at bounding box center [197, 125] width 215 height 26
drag, startPoint x: 187, startPoint y: 123, endPoint x: 145, endPoint y: 122, distance: 41.6
click at [145, 122] on div "313G" at bounding box center [197, 125] width 215 height 26
click at [549, 46] on div at bounding box center [824, 46] width 1039 height 0
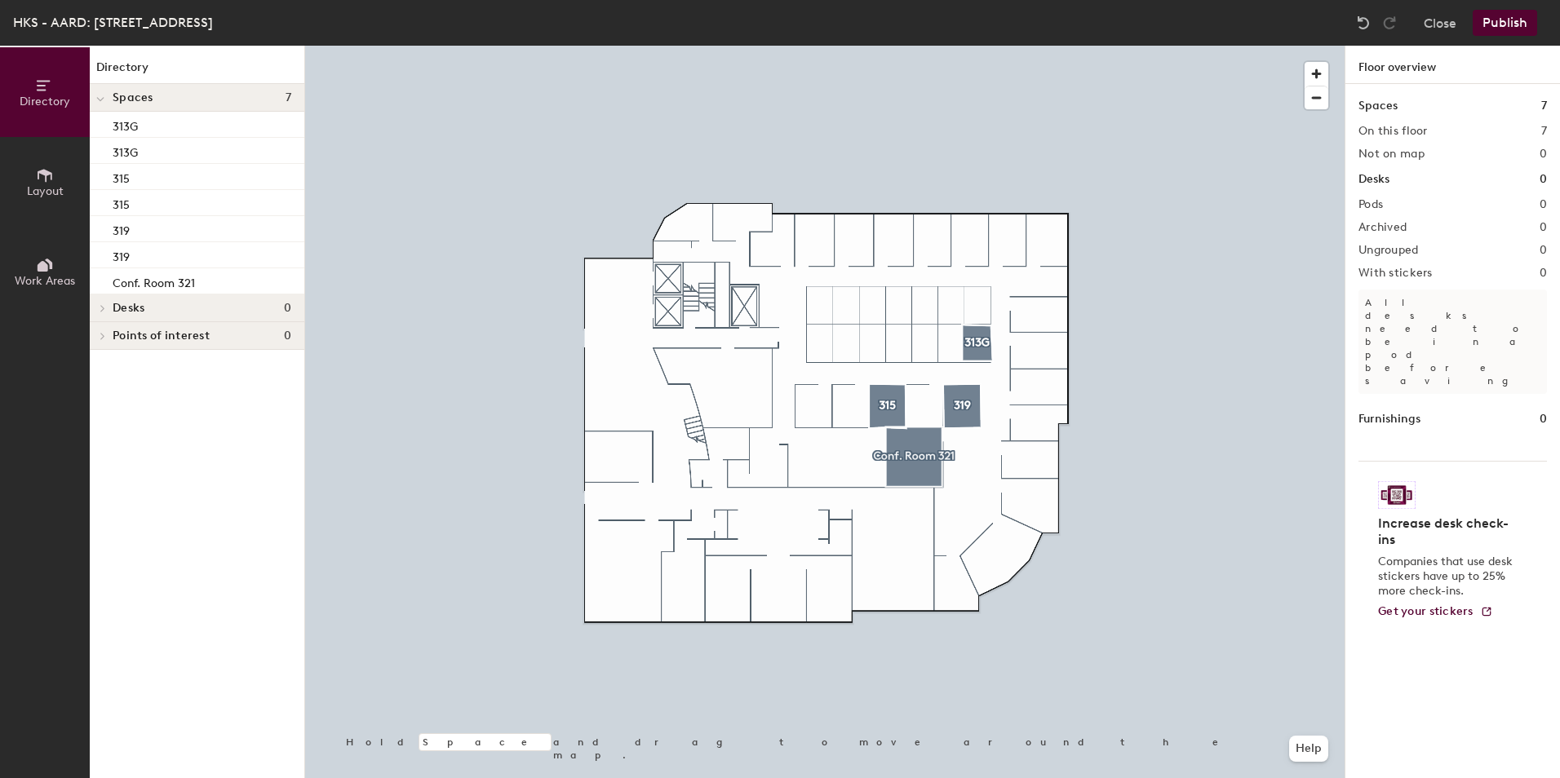
click at [231, 308] on h4 "Desks 0" at bounding box center [202, 308] width 179 height 13
click at [226, 339] on h4 "Points of interest 0" at bounding box center [202, 336] width 179 height 13
click at [290, 98] on span "7" at bounding box center [289, 97] width 6 height 13
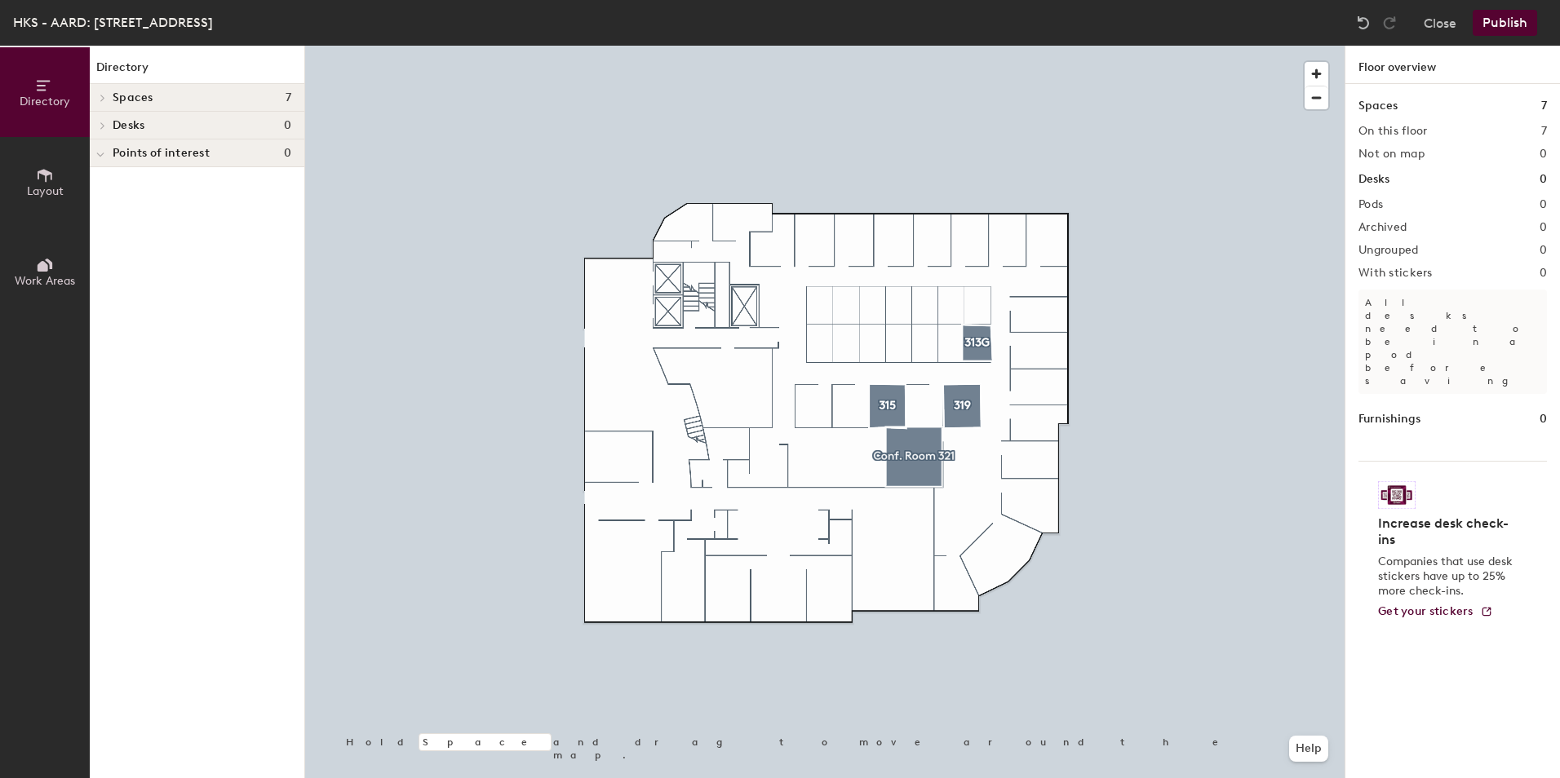
click at [290, 98] on span "7" at bounding box center [289, 97] width 6 height 13
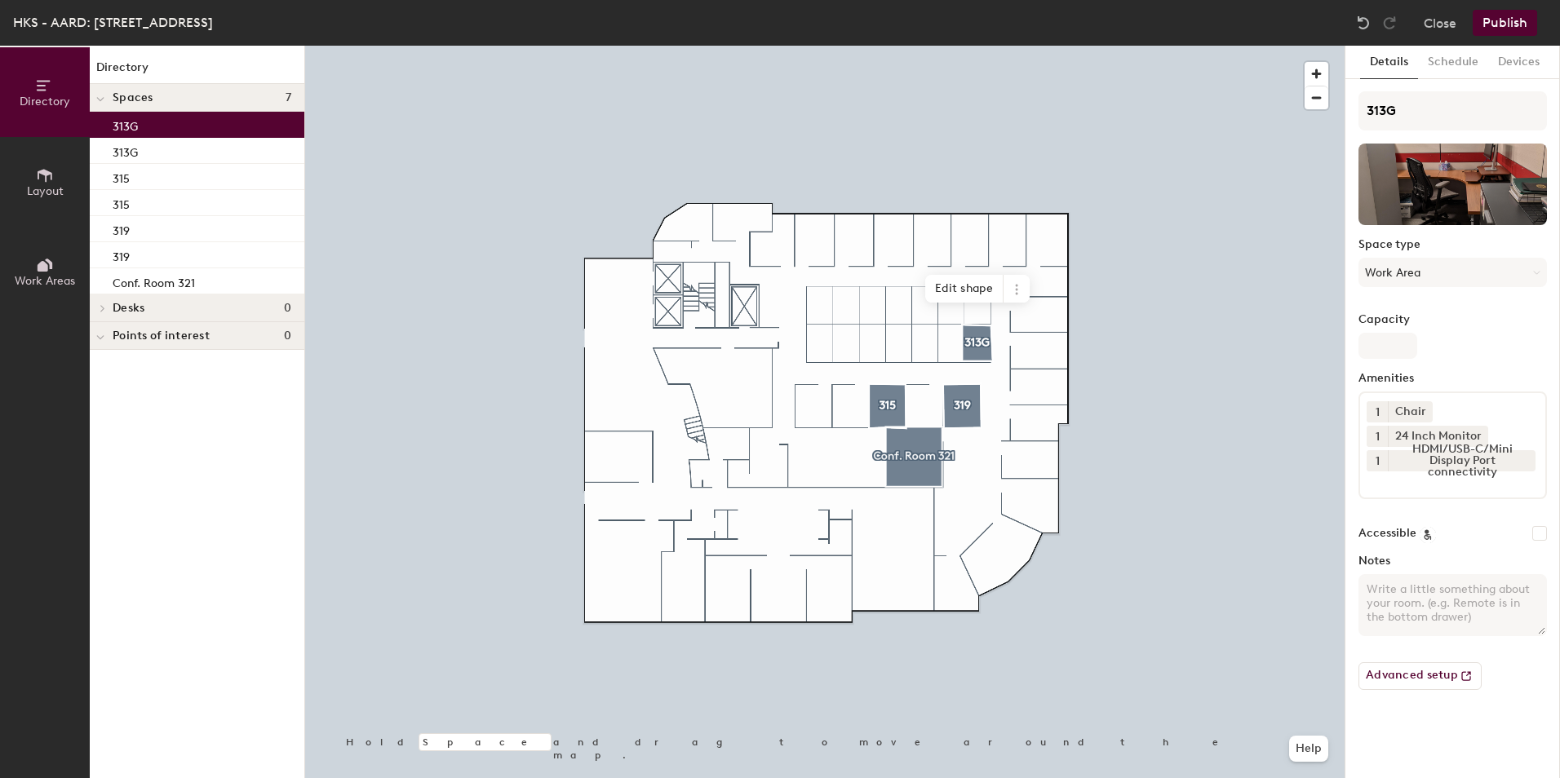
click at [287, 130] on div "313G" at bounding box center [197, 125] width 215 height 26
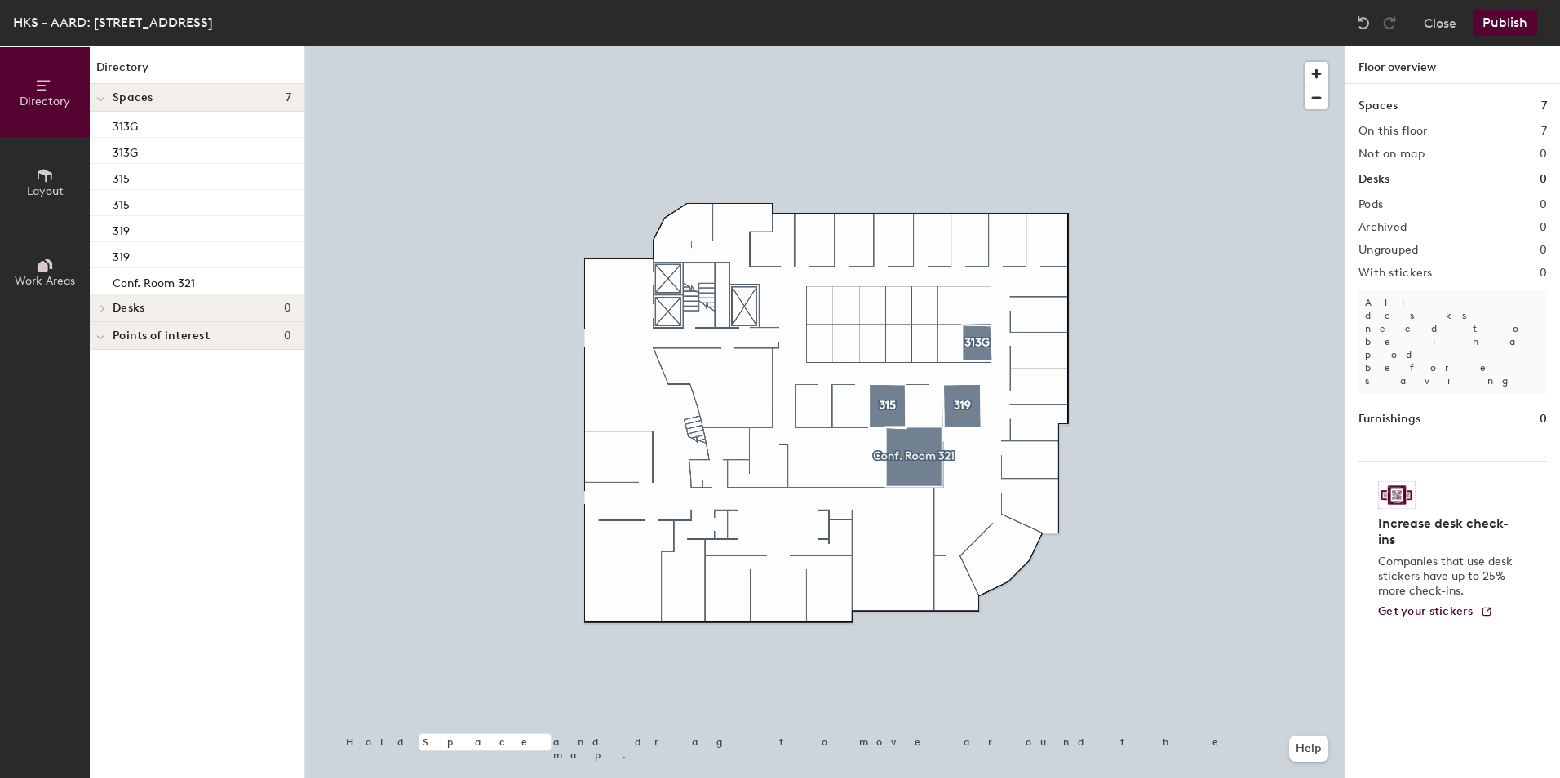
click at [47, 86] on icon at bounding box center [45, 86] width 18 height 18
click at [56, 182] on button "Layout" at bounding box center [45, 182] width 90 height 90
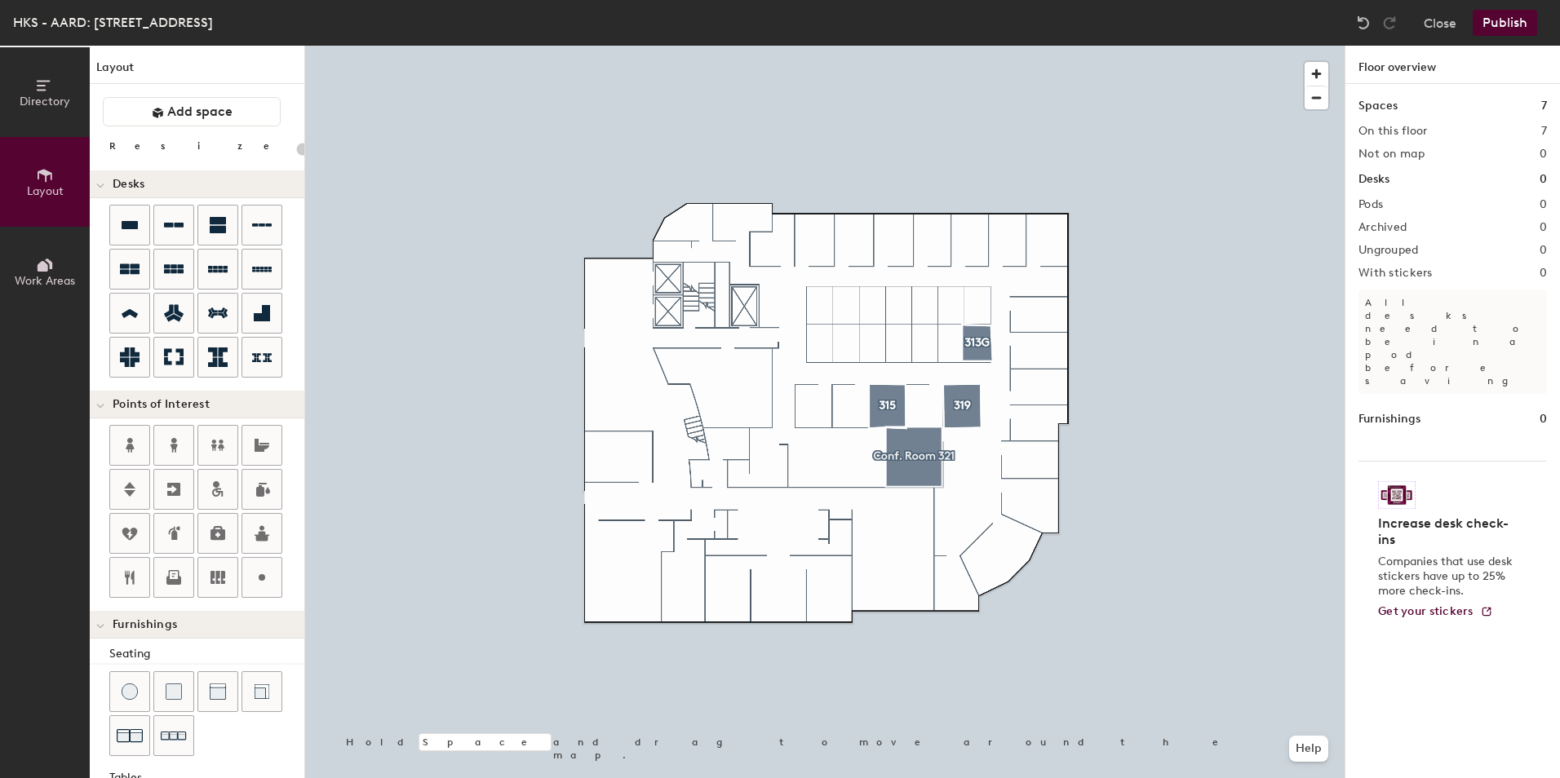
click at [42, 86] on icon at bounding box center [45, 86] width 18 height 18
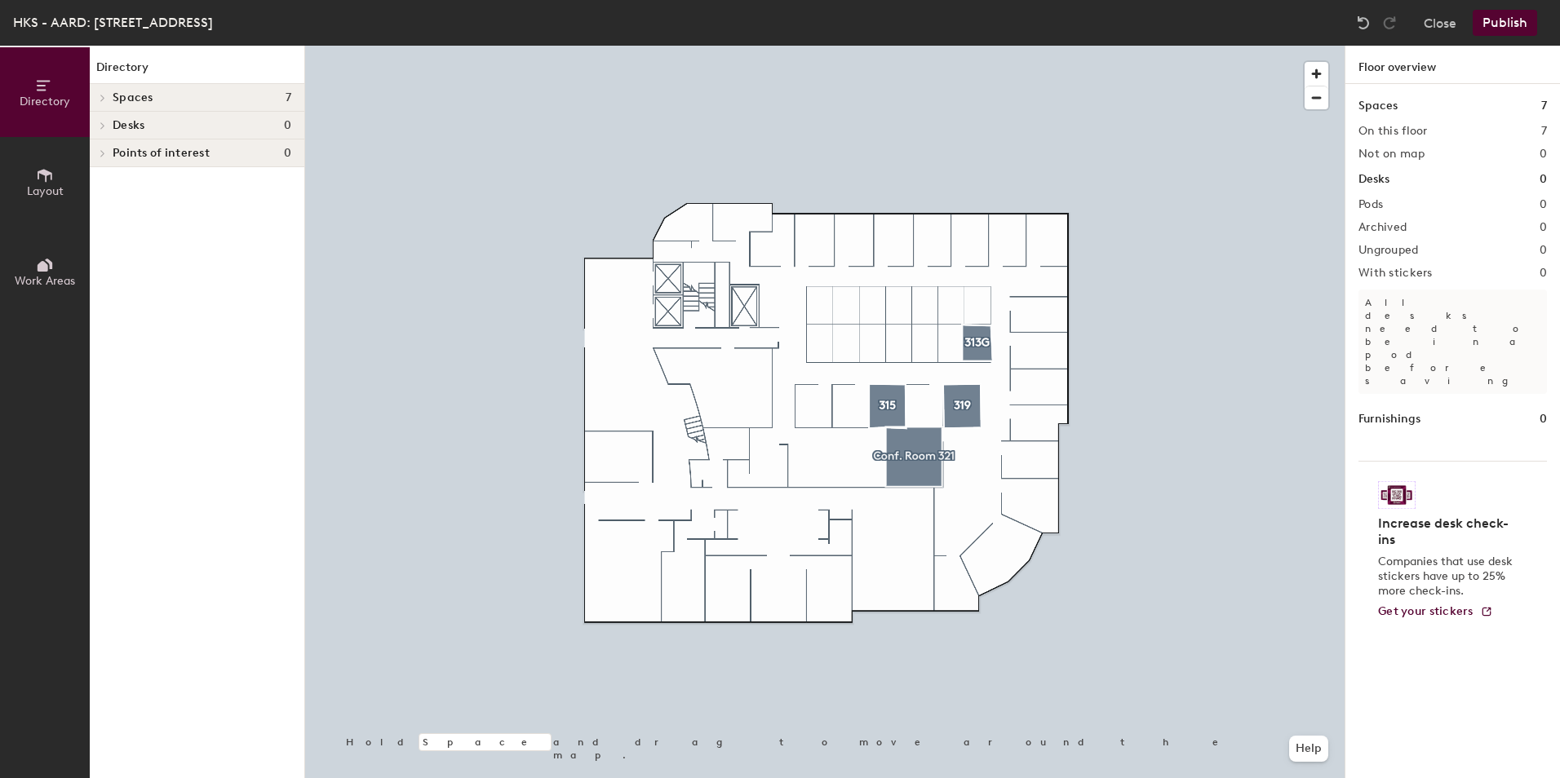
click at [206, 95] on h4 "Spaces 7" at bounding box center [202, 97] width 179 height 13
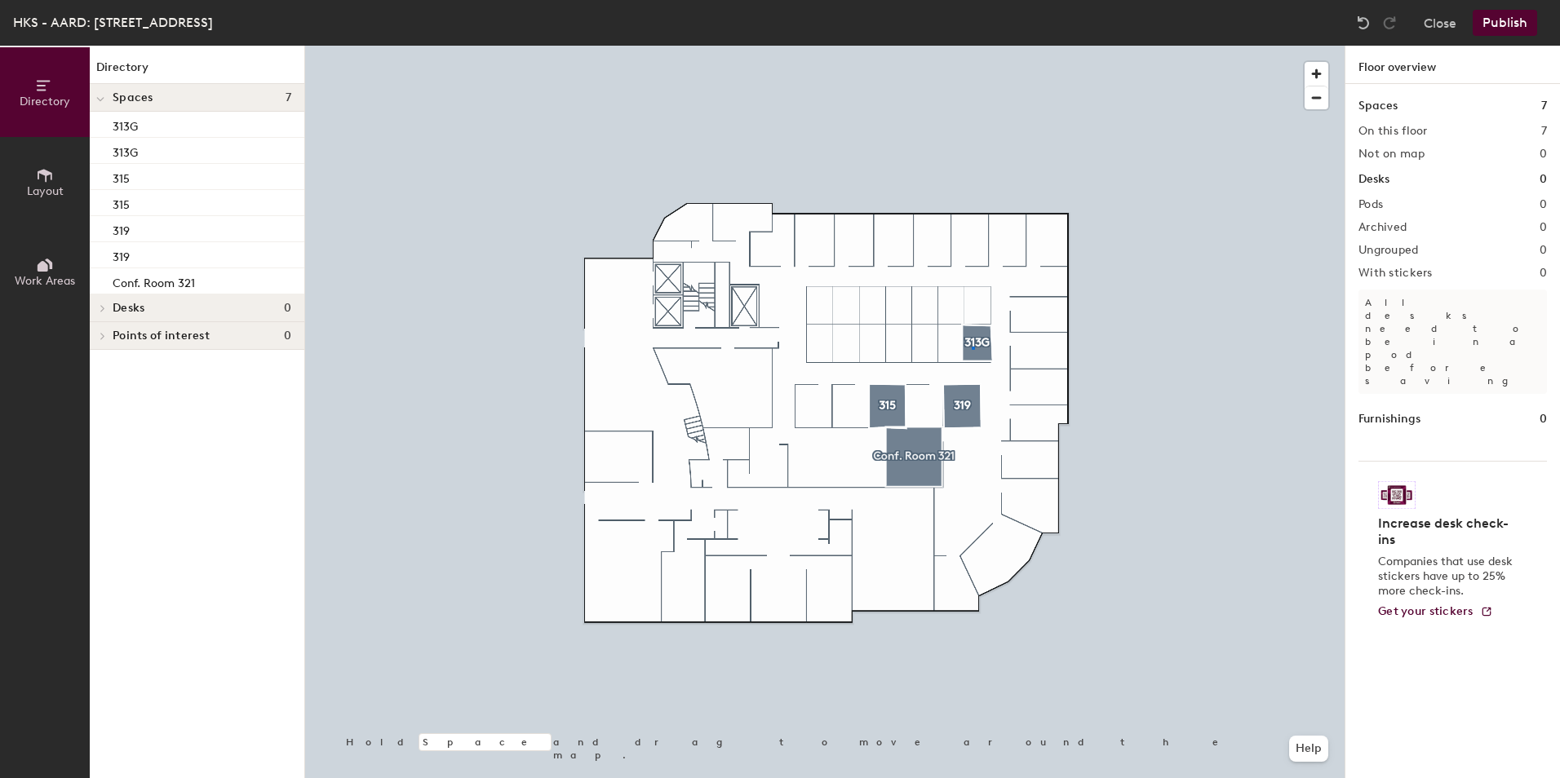
click at [973, 46] on div at bounding box center [824, 46] width 1039 height 0
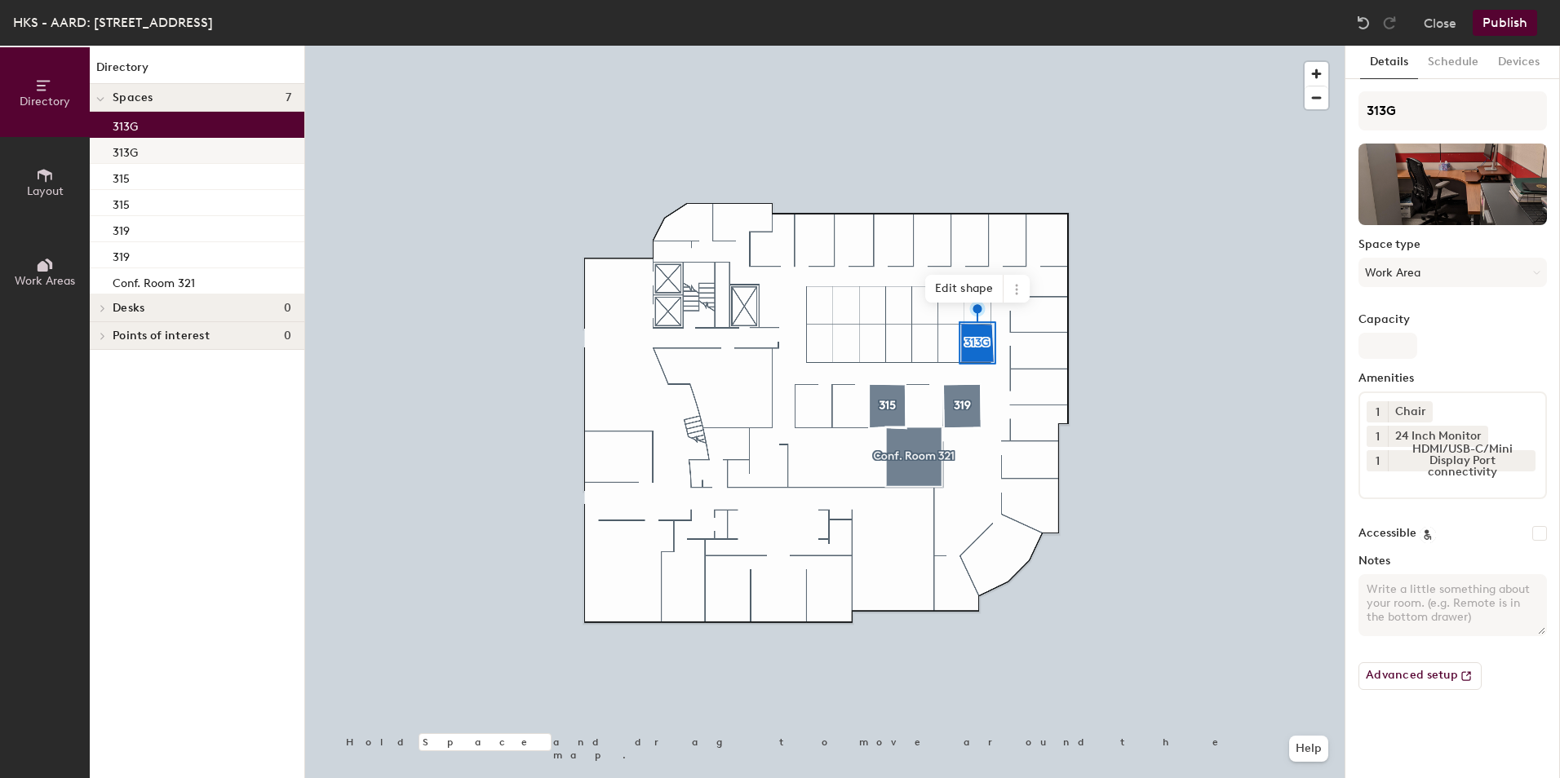
click at [153, 150] on div "313G" at bounding box center [197, 151] width 215 height 26
click at [168, 145] on div "313G" at bounding box center [197, 151] width 215 height 26
click at [1020, 285] on icon at bounding box center [1016, 289] width 13 height 13
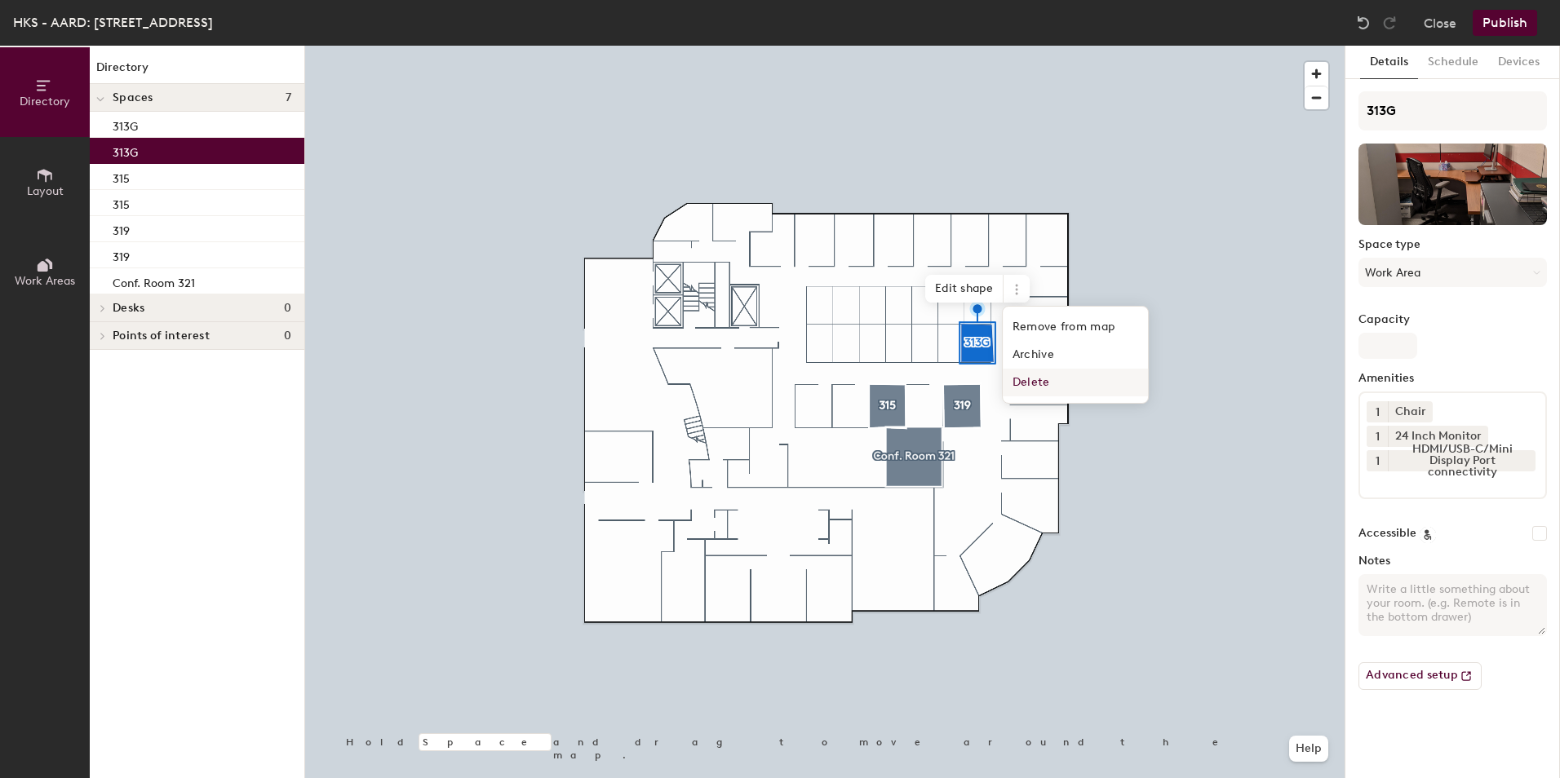
click at [1043, 379] on span "Delete" at bounding box center [1075, 383] width 145 height 28
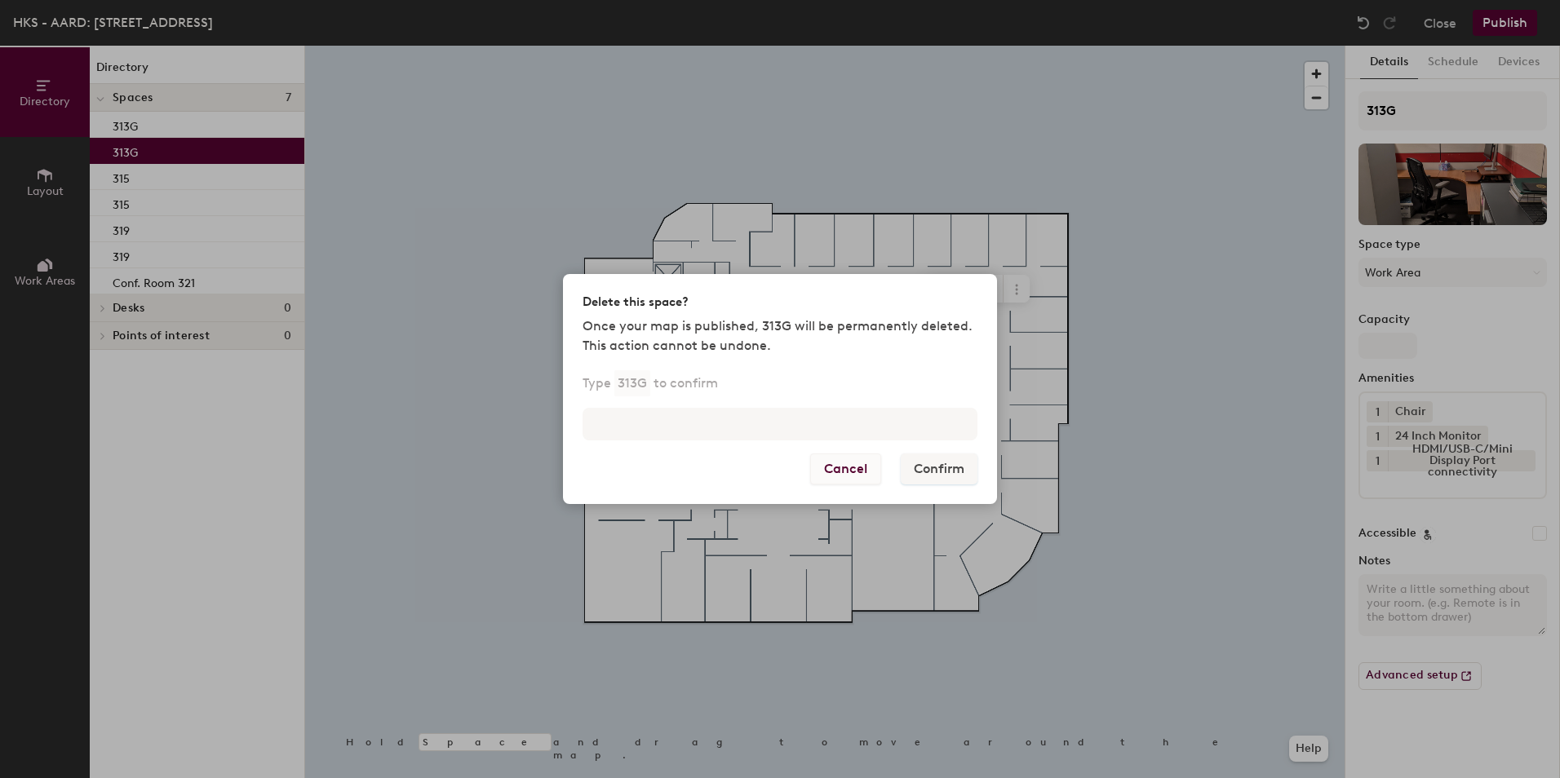
click at [843, 465] on button "Cancel" at bounding box center [845, 469] width 71 height 31
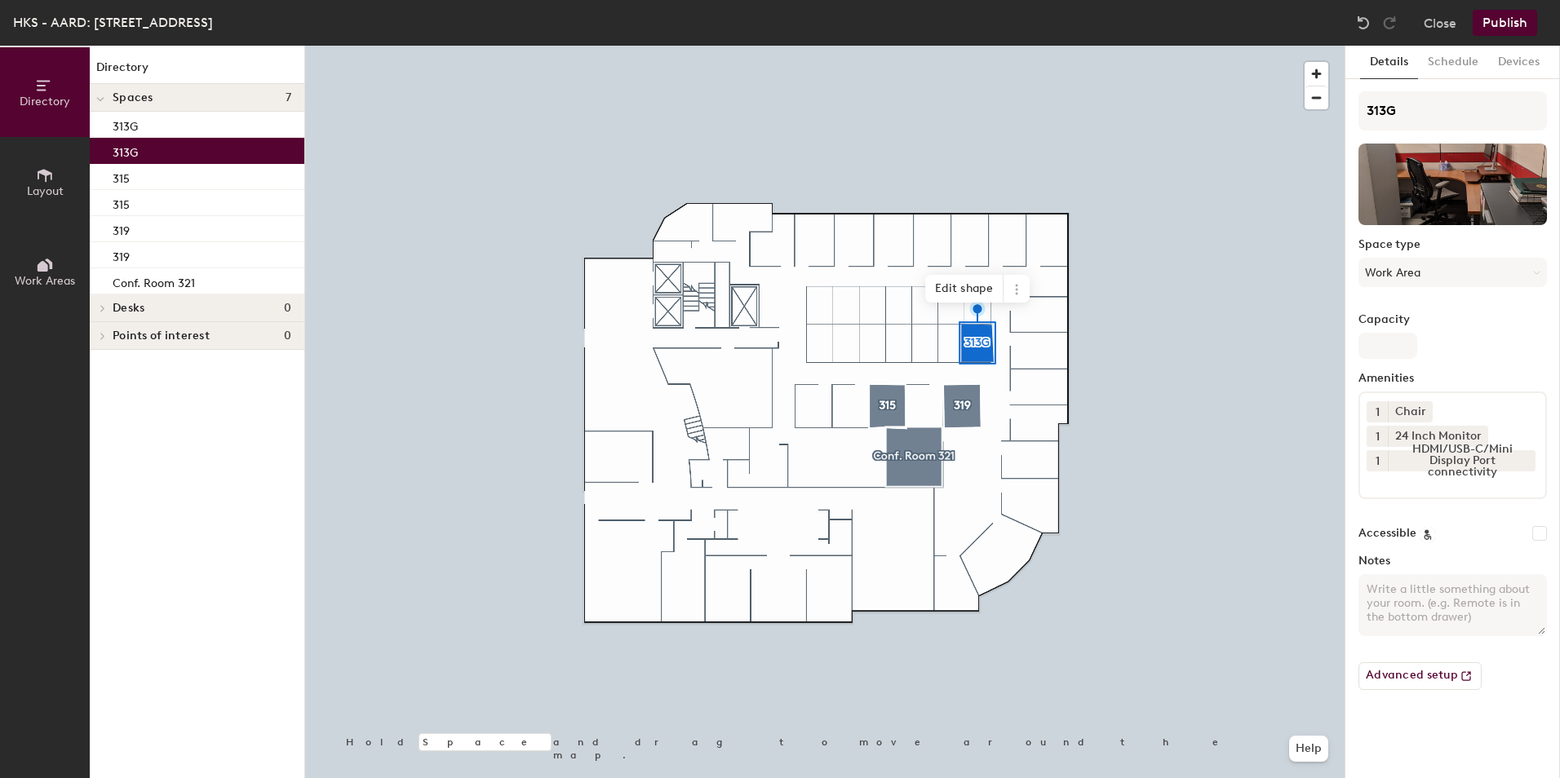
click at [543, 46] on div at bounding box center [824, 46] width 1039 height 0
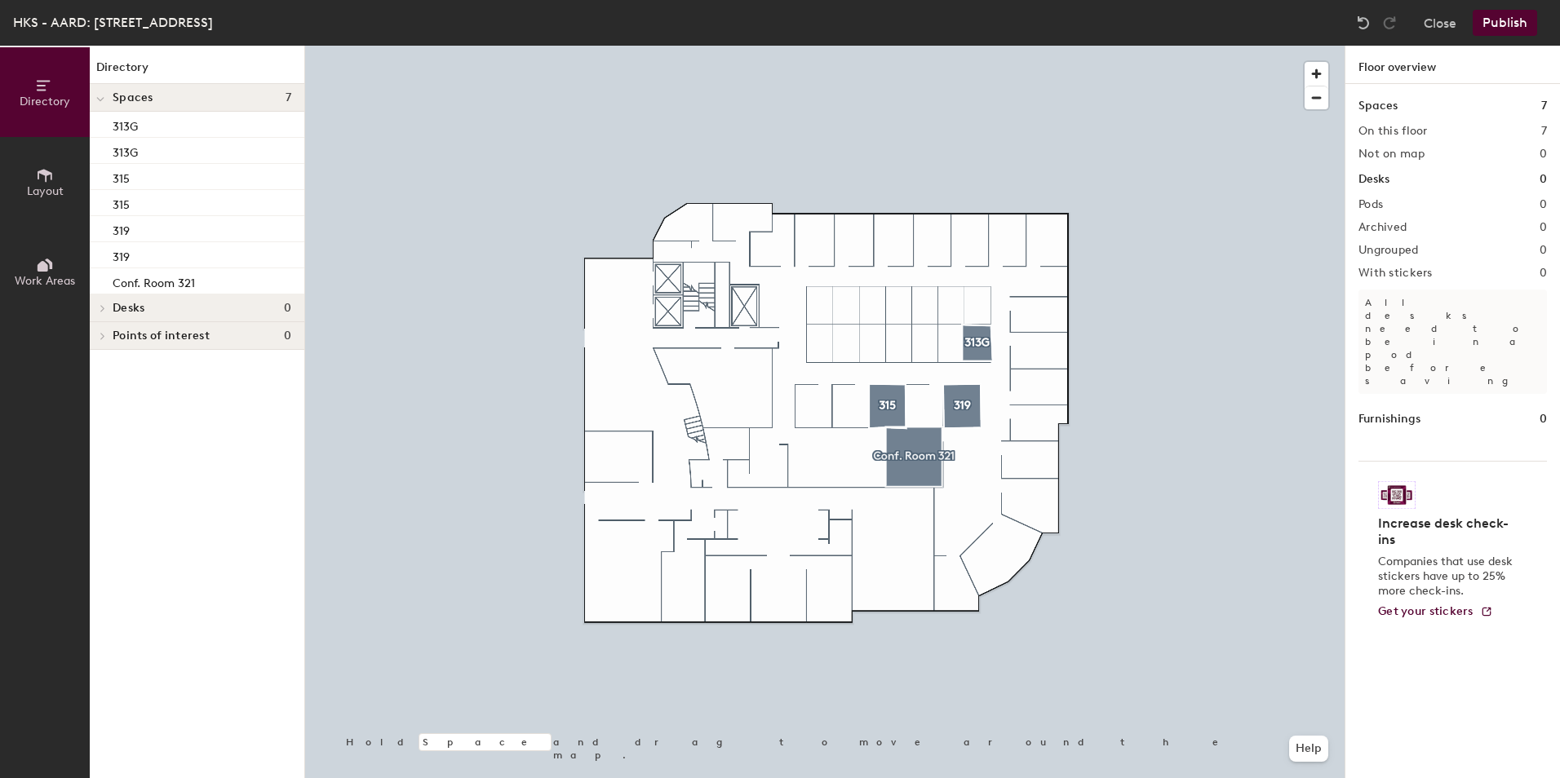
click at [1374, 410] on h1 "Furnishings" at bounding box center [1389, 419] width 62 height 18
click at [978, 46] on div at bounding box center [824, 46] width 1039 height 0
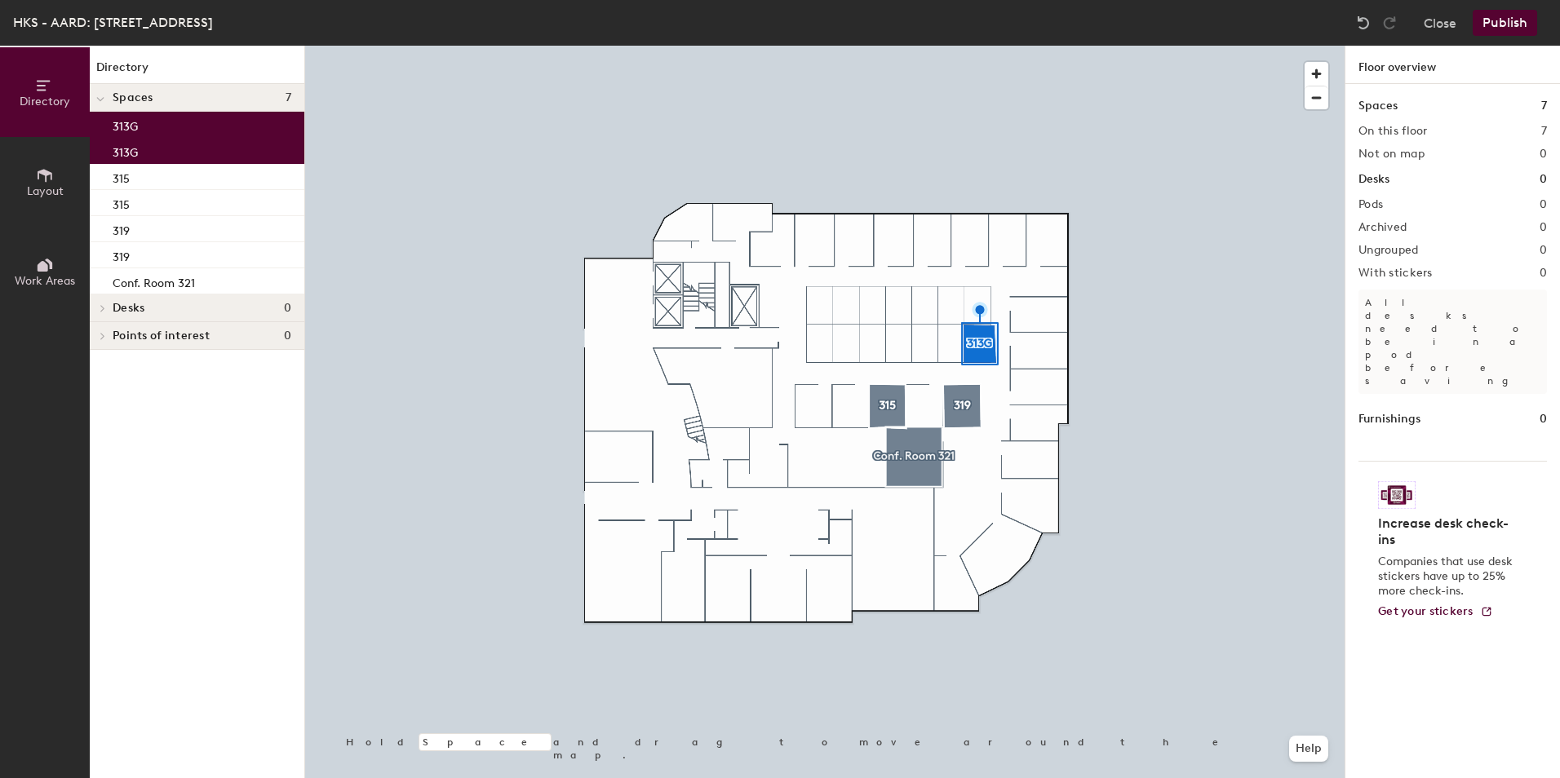
click at [968, 46] on div at bounding box center [824, 46] width 1039 height 0
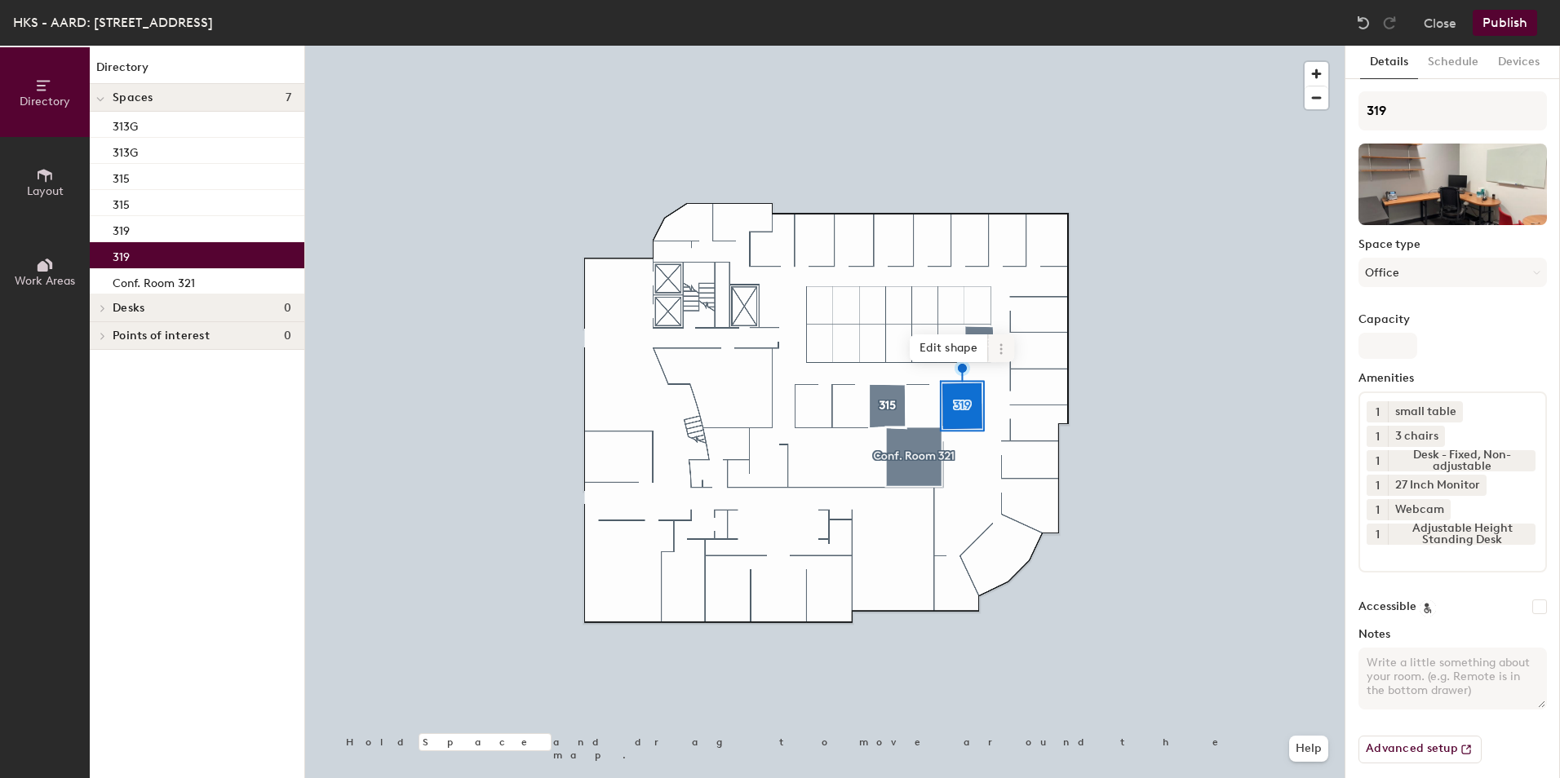
click at [1004, 352] on icon at bounding box center [1001, 349] width 13 height 13
click at [1001, 352] on icon at bounding box center [1000, 353] width 2 height 2
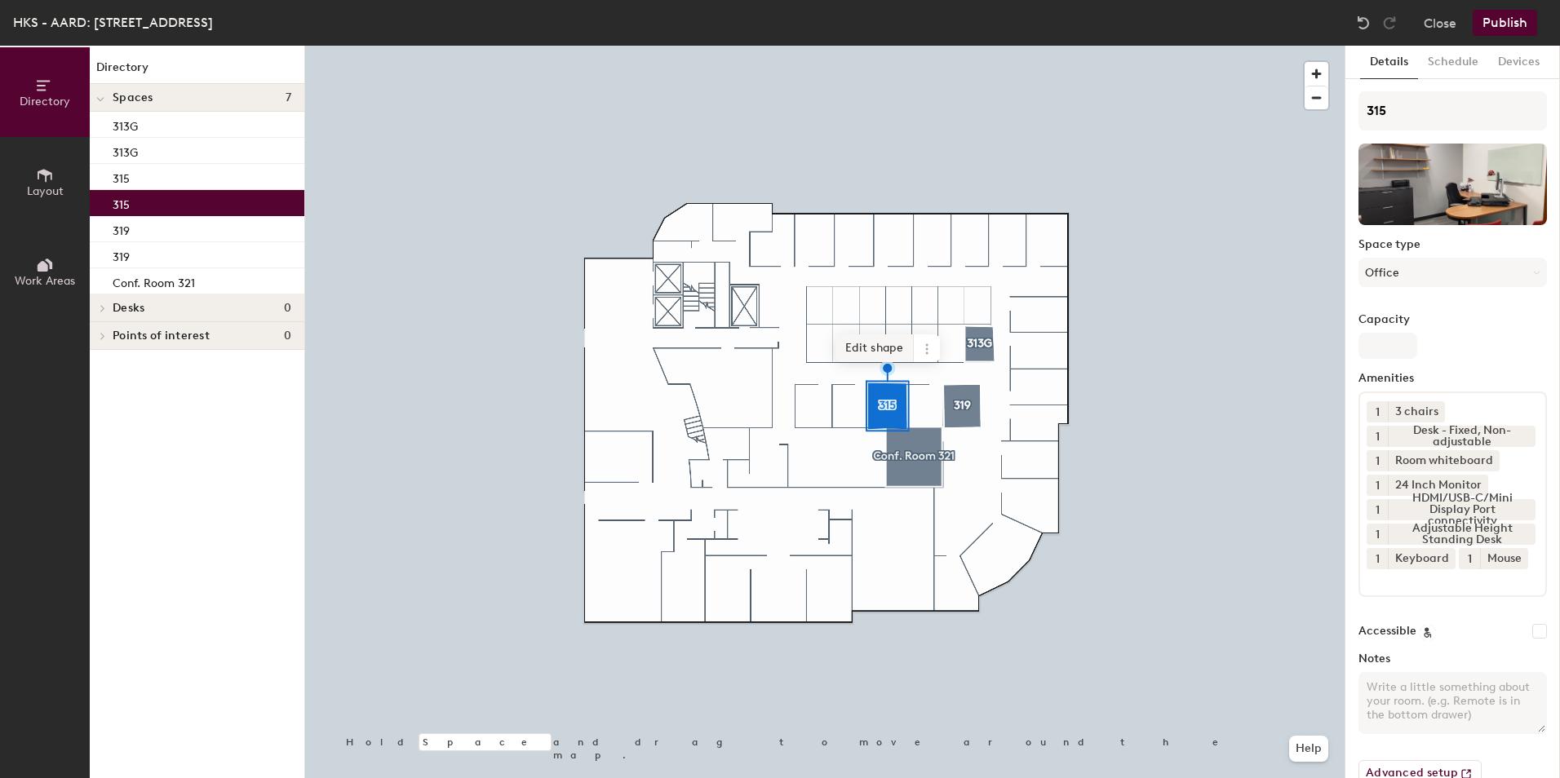
click at [923, 46] on div at bounding box center [824, 46] width 1039 height 0
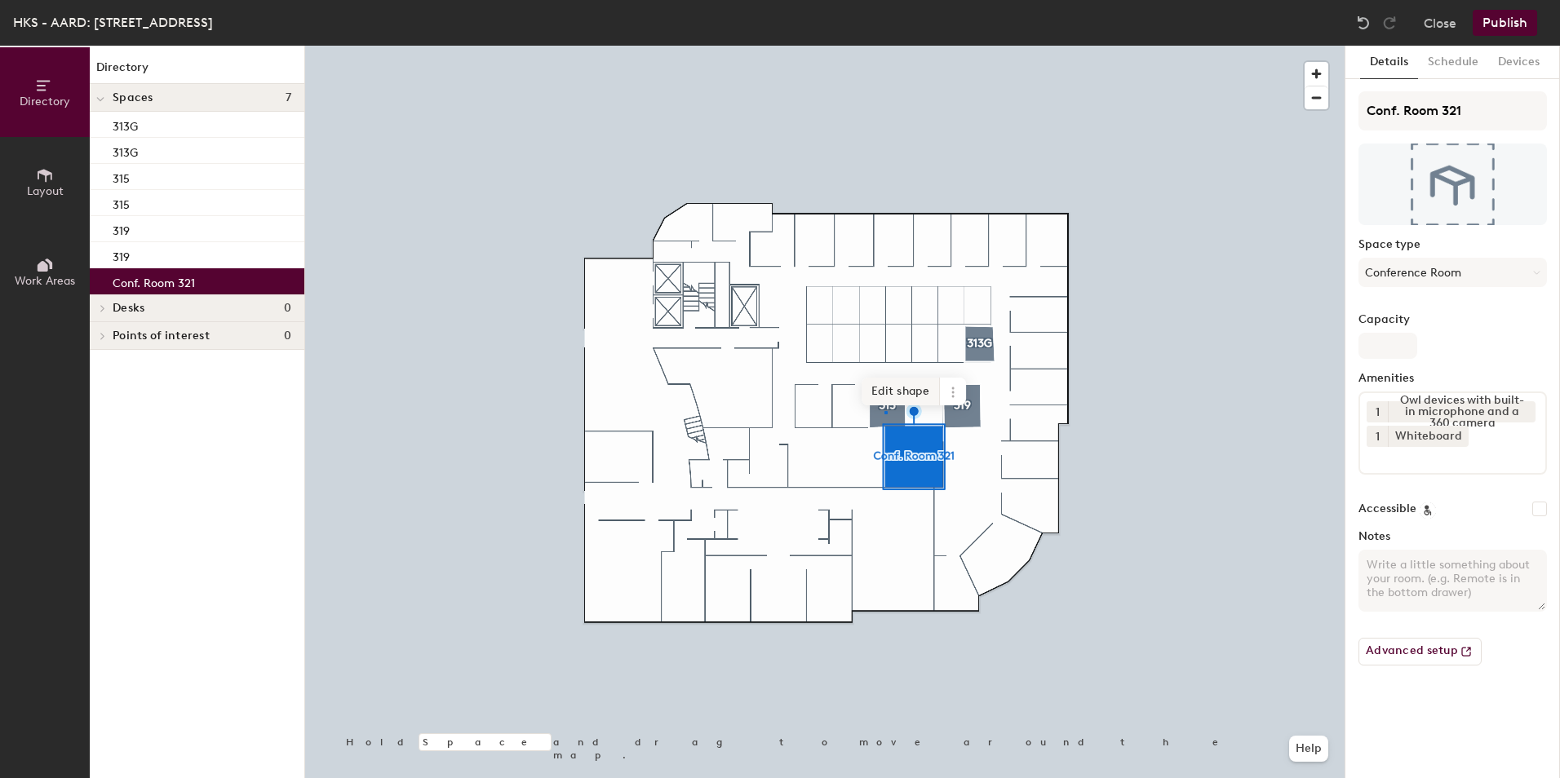
click at [885, 46] on div at bounding box center [824, 46] width 1039 height 0
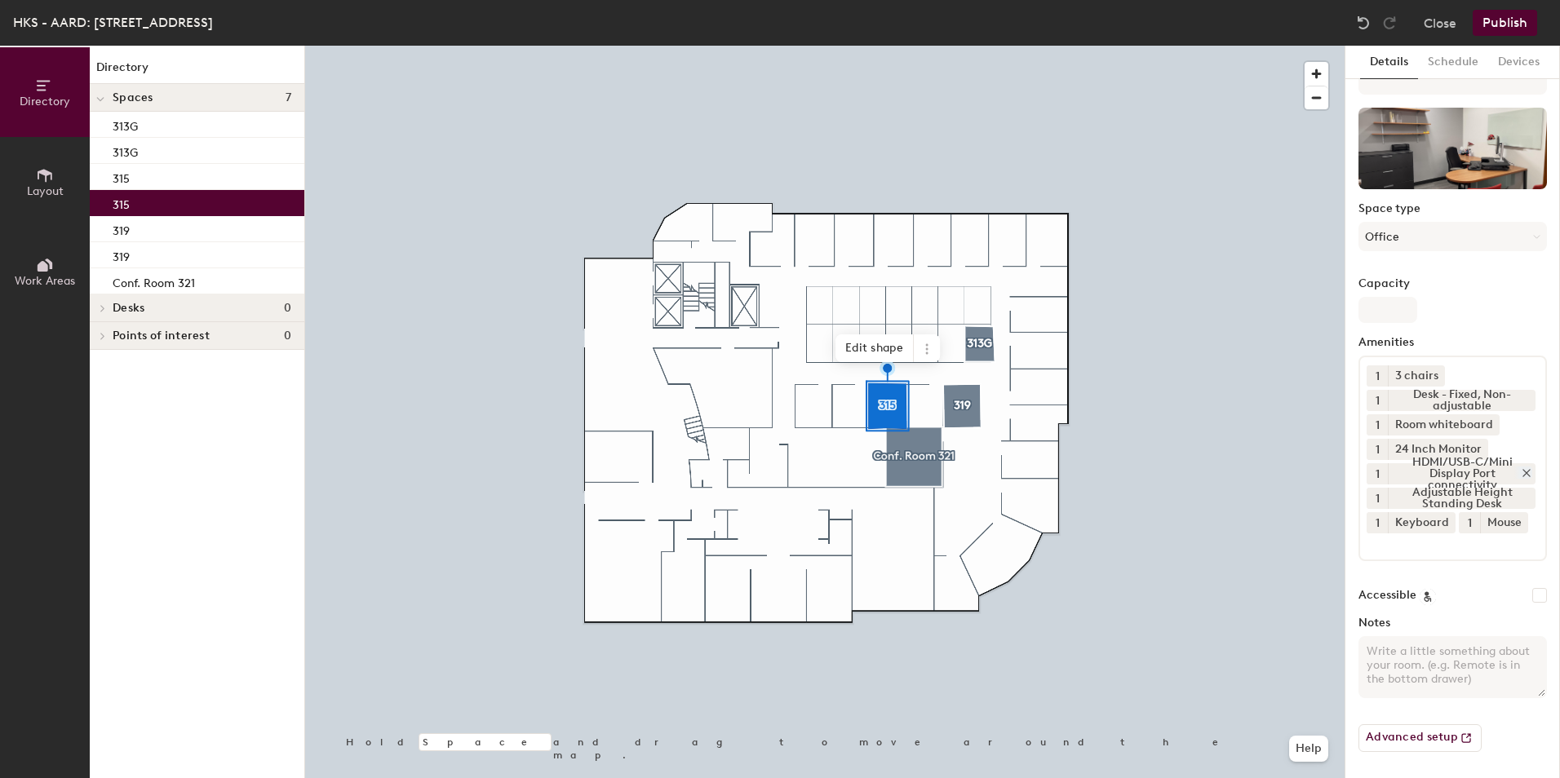
scroll to position [60, 0]
click at [1440, 736] on button "Advanced setup" at bounding box center [1419, 738] width 123 height 28
